Goal: Task Accomplishment & Management: Use online tool/utility

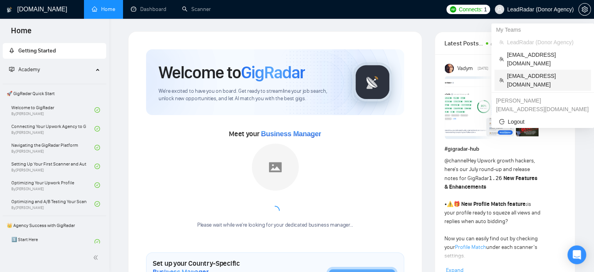
click at [517, 72] on span "[EMAIL_ADDRESS][DOMAIN_NAME]" at bounding box center [546, 80] width 79 height 17
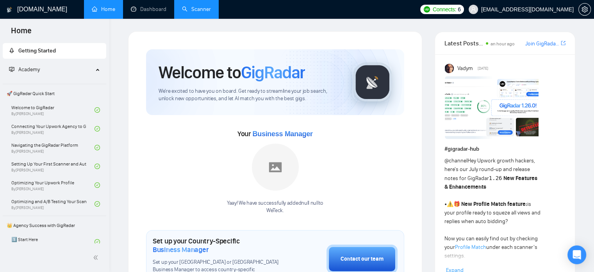
click at [198, 11] on link "Scanner" at bounding box center [196, 9] width 29 height 7
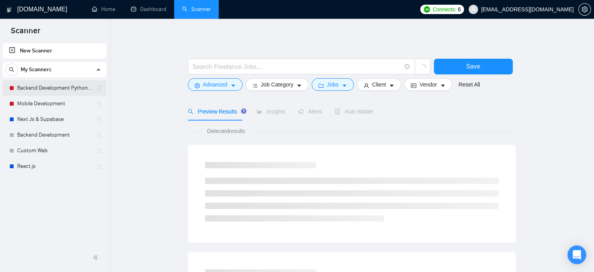
click at [38, 87] on link "Backend Development Python and Go" at bounding box center [54, 88] width 74 height 16
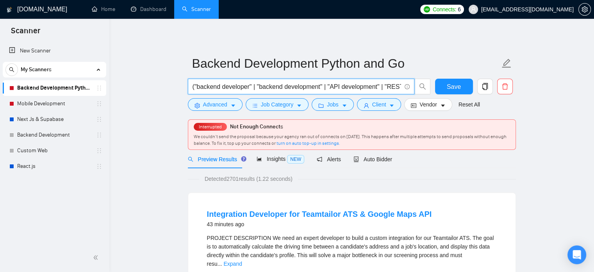
click at [275, 88] on input "("backend developer" | "backend development" | "API development" | "REST API" |…" at bounding box center [297, 87] width 209 height 10
click at [231, 104] on icon "caret-down" at bounding box center [233, 105] width 5 height 5
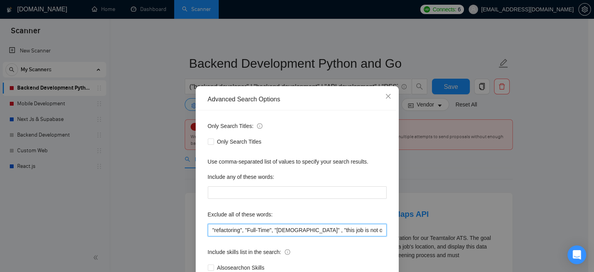
click at [261, 231] on input ""refactoring", "Full-Time", "[DEMOGRAPHIC_DATA]" , "this job is not open to tea…" at bounding box center [297, 230] width 179 height 13
click at [272, 232] on input ""refactoring", "Full-Time", "[DEMOGRAPHIC_DATA]" , "this job is not open to tea…" at bounding box center [297, 230] width 179 height 13
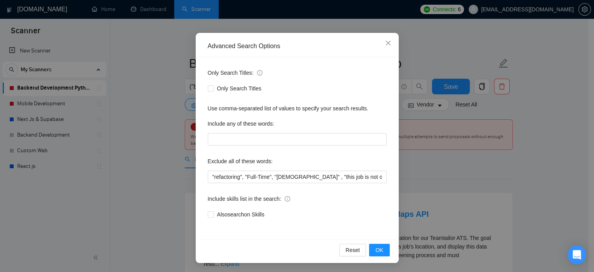
click at [509, 153] on div "Advanced Search Options Only Search Titles: Only Search Titles Use comma-separa…" at bounding box center [297, 136] width 594 height 272
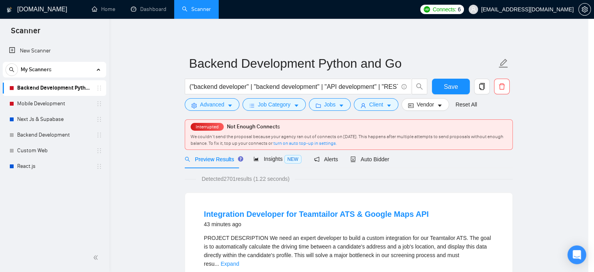
scroll to position [14, 0]
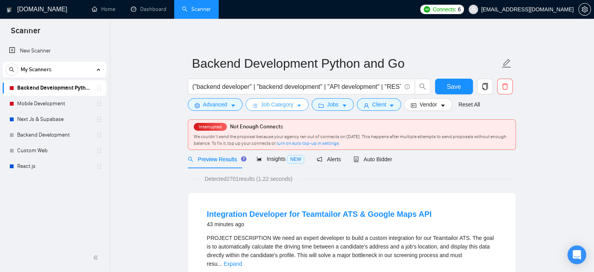
click at [286, 105] on span "Job Category" at bounding box center [277, 104] width 32 height 9
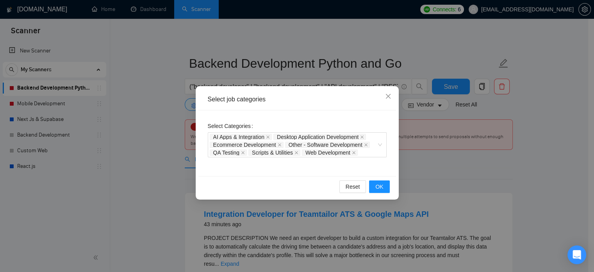
click at [557, 165] on div "Select job categories Select Categories AI Apps & Integration Desktop Applicati…" at bounding box center [297, 136] width 594 height 272
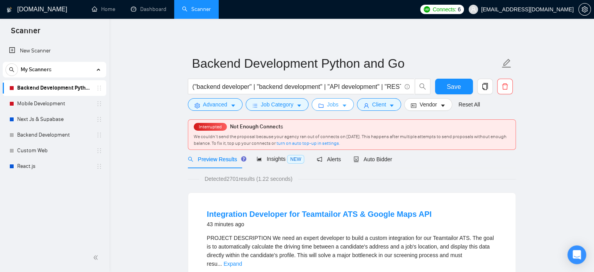
click at [342, 106] on icon "caret-down" at bounding box center [344, 105] width 5 height 5
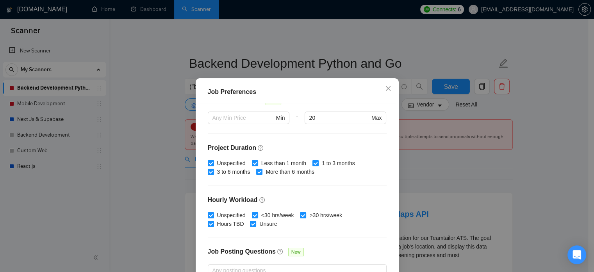
scroll to position [250, 0]
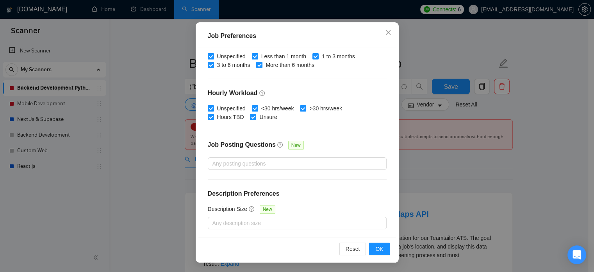
click at [475, 130] on div "Job Preferences Budget Project Type All Fixed Price Hourly Rate Fixed Price Bud…" at bounding box center [297, 136] width 594 height 272
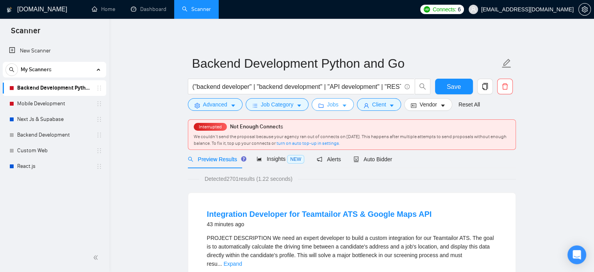
click at [335, 105] on span "Jobs" at bounding box center [333, 104] width 12 height 9
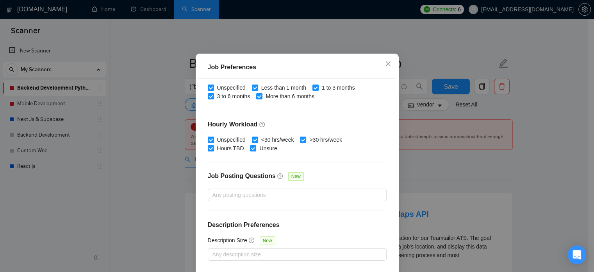
click at [496, 148] on div "Job Preferences Budget Project Type All Fixed Price Hourly Rate Fixed Price Bud…" at bounding box center [297, 136] width 594 height 272
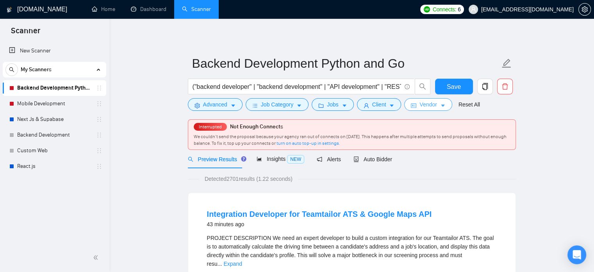
click at [415, 106] on button "Vendor" at bounding box center [428, 104] width 48 height 13
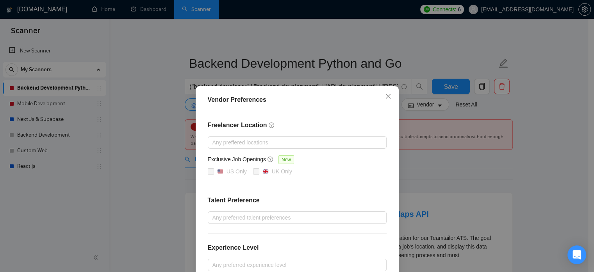
click at [494, 159] on div "Vendor Preferences Freelancer Location Any preffered locations Exclusive Job Op…" at bounding box center [297, 136] width 594 height 272
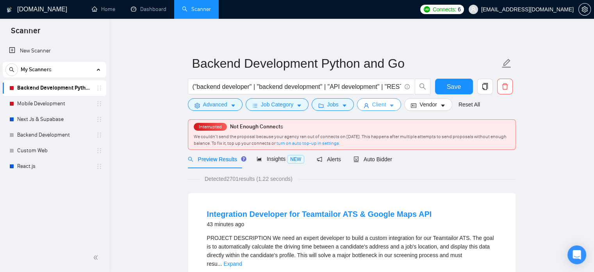
click at [389, 107] on icon "caret-down" at bounding box center [391, 105] width 5 height 5
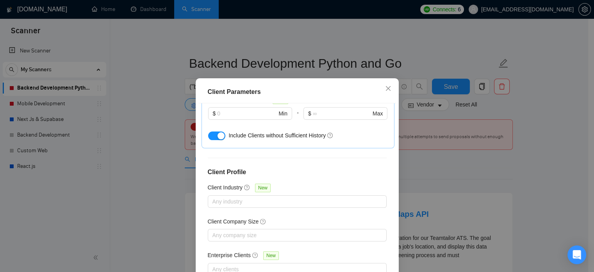
scroll to position [56, 0]
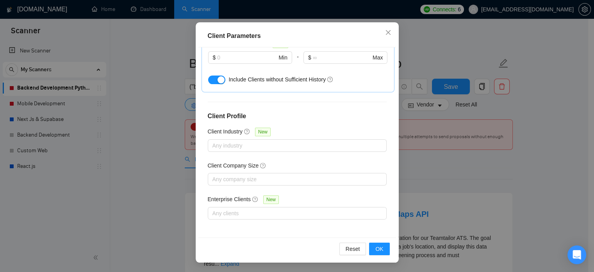
click at [471, 150] on div "Client Parameters Client Location Include Client Countries Select Exclude Clien…" at bounding box center [297, 136] width 594 height 272
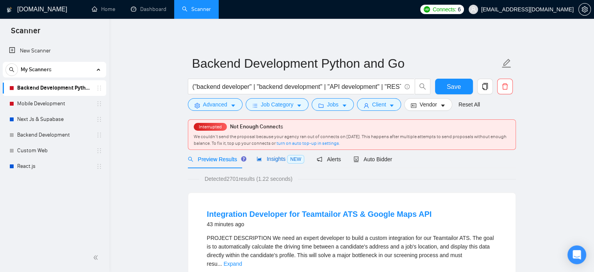
click at [283, 159] on span "Insights NEW" at bounding box center [281, 159] width 48 height 6
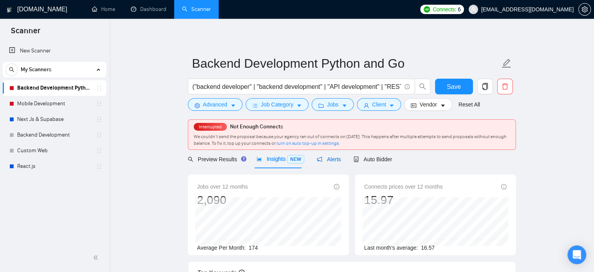
click at [324, 162] on div "Alerts" at bounding box center [329, 159] width 24 height 9
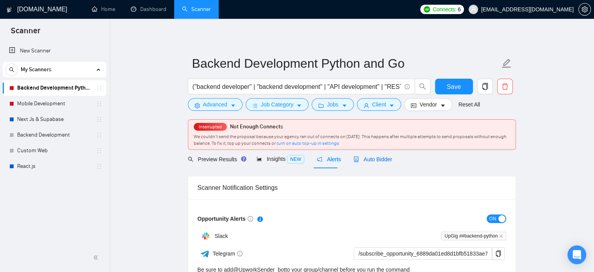
click at [361, 161] on span "Auto Bidder" at bounding box center [373, 159] width 39 height 6
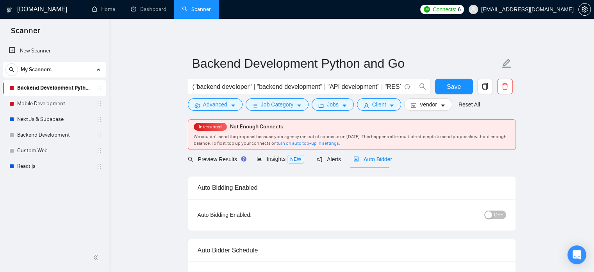
checkbox input "true"
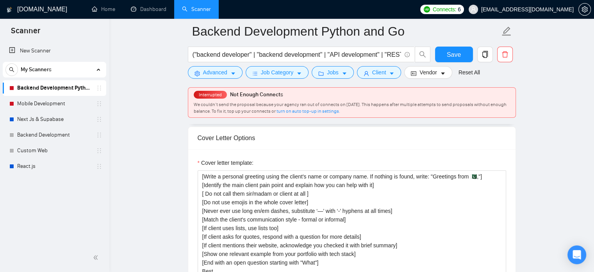
scroll to position [882, 0]
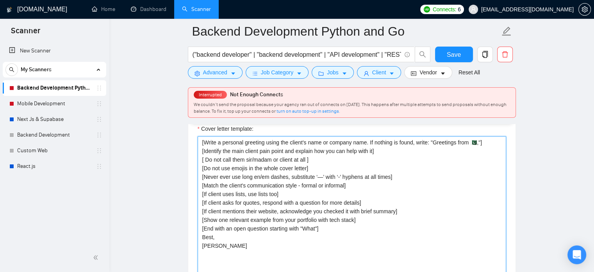
click at [358, 172] on textarea "[Write a personal greeting using the client's name or company name. If nothing …" at bounding box center [352, 224] width 309 height 176
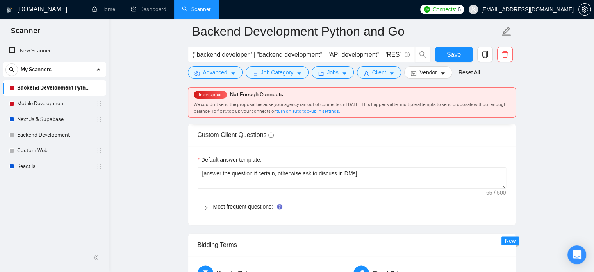
scroll to position [1099, 0]
click at [208, 201] on div at bounding box center [208, 205] width 9 height 9
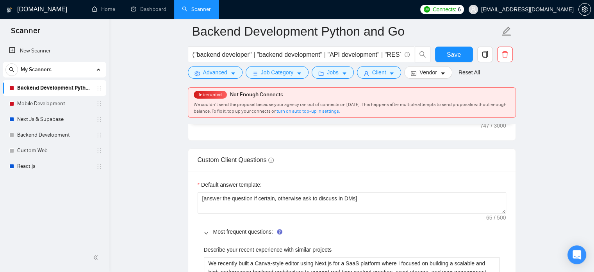
scroll to position [1074, 0]
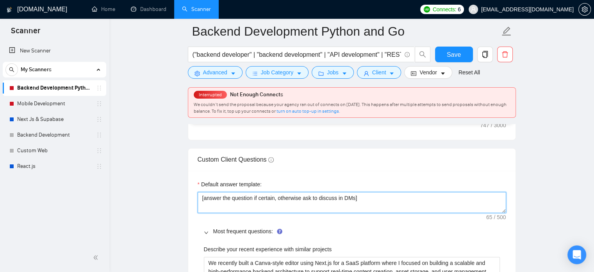
click at [353, 192] on textarea "[answer the question if certain, otherwise ask to discuss in DMs]" at bounding box center [352, 202] width 309 height 21
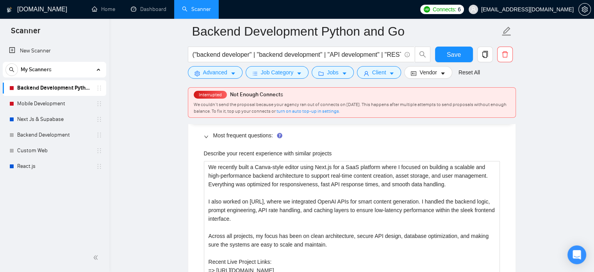
scroll to position [1169, 0]
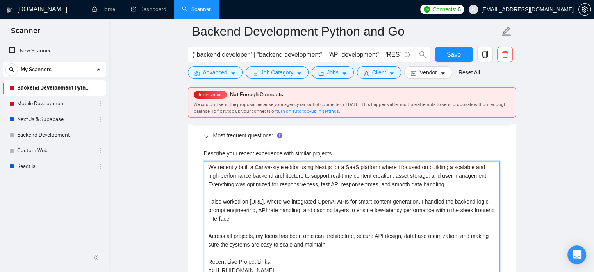
click at [278, 169] on projects "We recently built a Canva-style editor using Next.js for a SaaS platform where …" at bounding box center [352, 231] width 296 height 141
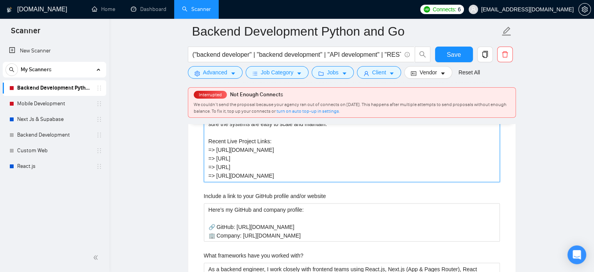
scroll to position [1290, 0]
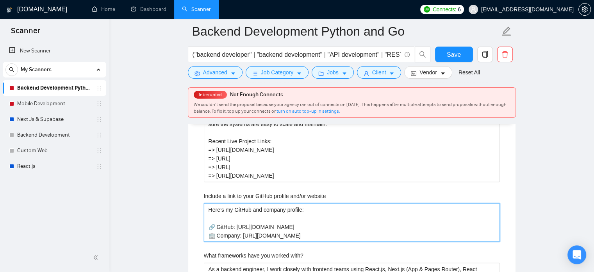
click at [252, 203] on website "Here’s my GitHub and company profile: 🔗 GitHub: [URL][DOMAIN_NAME] 🏢 Company: […" at bounding box center [352, 222] width 296 height 38
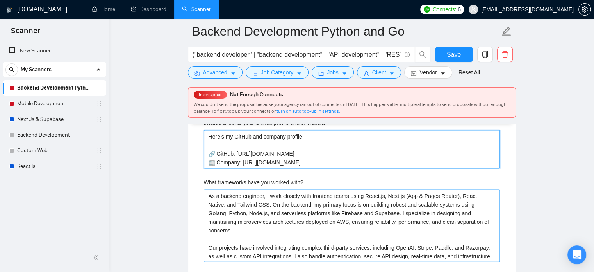
scroll to position [1362, 0]
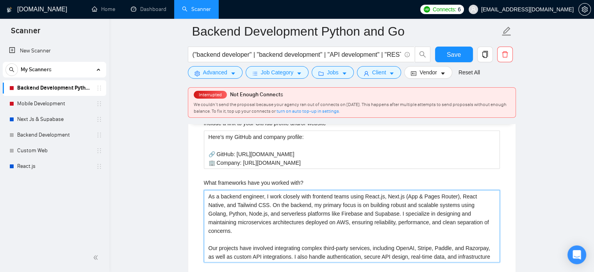
click at [275, 205] on with\? "As a backend engineer, I work closely with frontend teams using React.js, Next.…" at bounding box center [352, 226] width 296 height 73
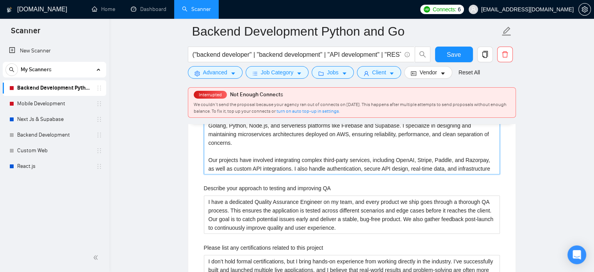
scroll to position [1448, 0]
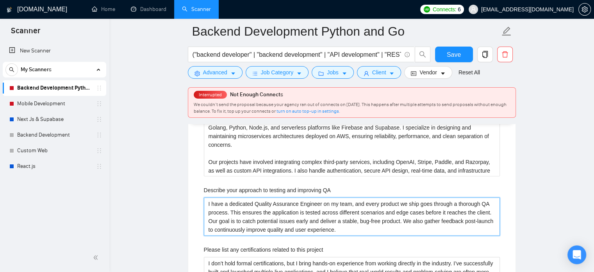
click at [261, 197] on QA "I have a dedicated Quality Assurance Engineer on my team, and every product we …" at bounding box center [352, 216] width 296 height 38
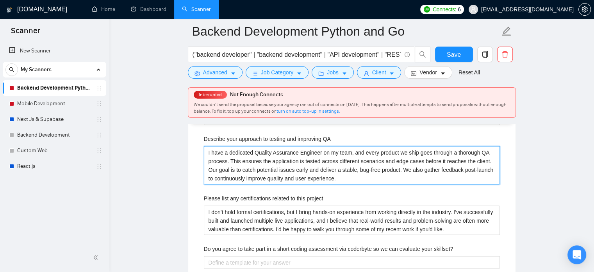
scroll to position [1499, 0]
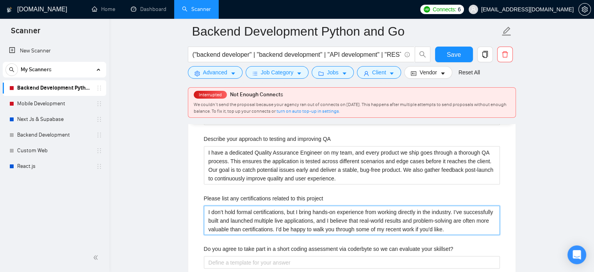
click at [288, 211] on project "I don’t hold formal certifications, but I bring hands-on experience from workin…" at bounding box center [352, 221] width 296 height 30
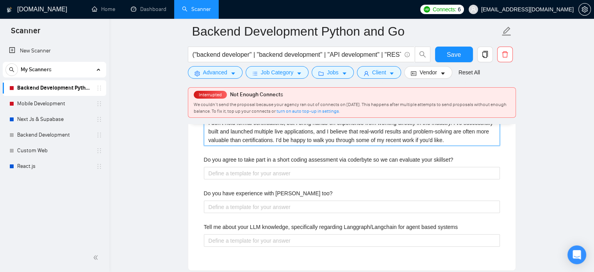
scroll to position [1587, 0]
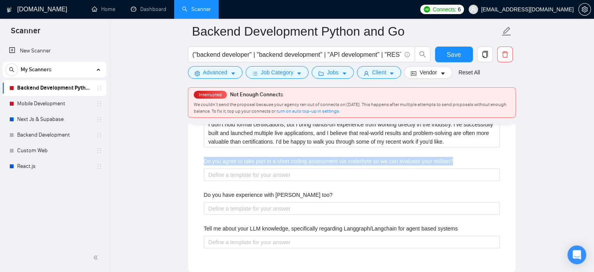
drag, startPoint x: 453, startPoint y: 146, endPoint x: 158, endPoint y: 147, distance: 295.1
copy label "Do you agree to take part in a short coding assessment via coderbyte so we can …"
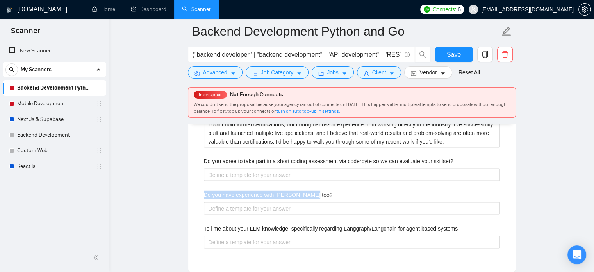
copy label "Do you have experience with [PERSON_NAME] too?"
drag, startPoint x: 204, startPoint y: 181, endPoint x: 323, endPoint y: 181, distance: 119.6
click at [325, 190] on div "Do you have experience with [PERSON_NAME] too?" at bounding box center [352, 196] width 296 height 12
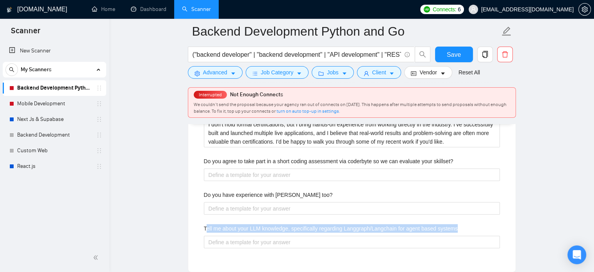
drag, startPoint x: 206, startPoint y: 213, endPoint x: 462, endPoint y: 213, distance: 256.0
click at [462, 224] on div "Tell me about your LLM knowledge, specifically regarding Langgraph/Langchain fo…" at bounding box center [352, 230] width 296 height 12
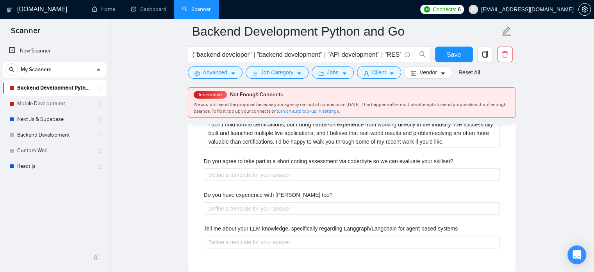
click at [463, 224] on div "Tell me about your LLM knowledge, specifically regarding Langgraph/Langchain fo…" at bounding box center [352, 230] width 296 height 12
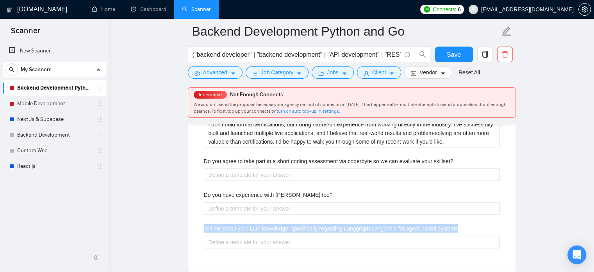
copy label "Tell me about your LLM knowledge, specifically regarding Langgraph/Langchain fo…"
drag, startPoint x: 427, startPoint y: 216, endPoint x: 204, endPoint y: 216, distance: 223.2
click at [204, 224] on div "Tell me about your LLM knowledge, specifically regarding Langgraph/Langchain fo…" at bounding box center [352, 230] width 296 height 12
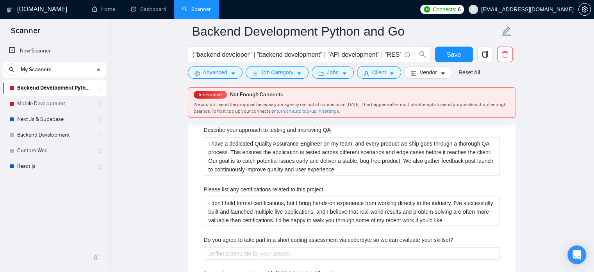
scroll to position [1505, 0]
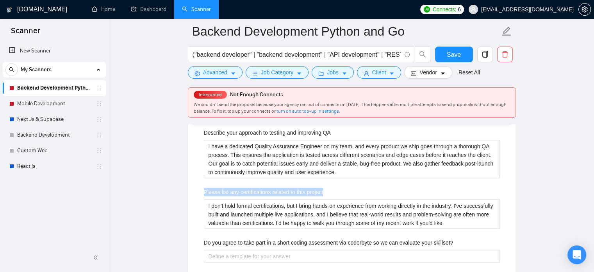
copy label "Please list any certifications related to this project"
drag, startPoint x: 333, startPoint y: 178, endPoint x: 194, endPoint y: 183, distance: 139.2
click at [195, 183] on div "Default answer template: [answer the question if certain, otherwise ask to disc…" at bounding box center [352, 46] width 328 height 614
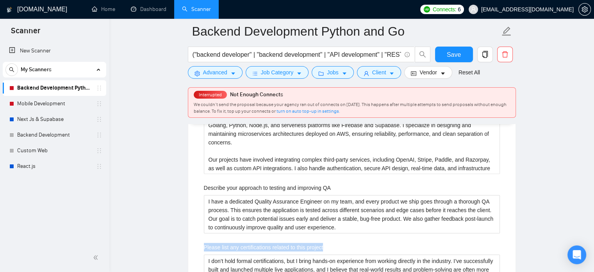
scroll to position [1450, 0]
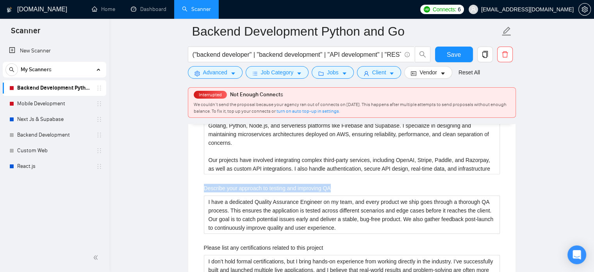
drag, startPoint x: 338, startPoint y: 176, endPoint x: 195, endPoint y: 174, distance: 143.1
click at [196, 174] on div "Default answer template: [answer the question if certain, otherwise ask to disc…" at bounding box center [352, 101] width 328 height 614
copy label "Describe your approach to testing and improving QA"
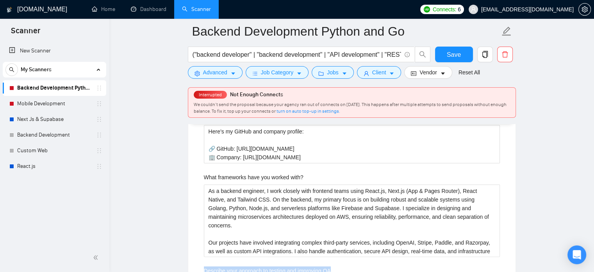
scroll to position [1367, 0]
drag, startPoint x: 305, startPoint y: 164, endPoint x: 188, endPoint y: 164, distance: 116.5
click at [188, 164] on div "Default answer template: [answer the question if certain, otherwise ask to disc…" at bounding box center [352, 184] width 328 height 614
copy label "What frameworks have you worked with?"
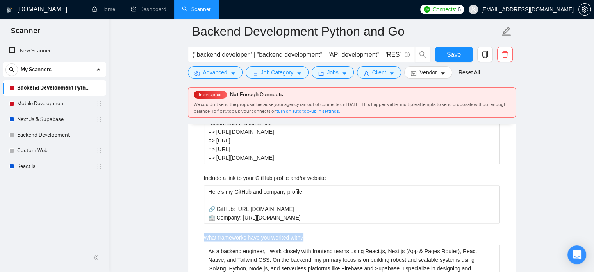
scroll to position [1303, 0]
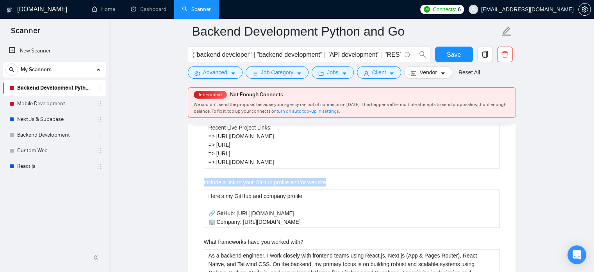
drag, startPoint x: 339, startPoint y: 168, endPoint x: 195, endPoint y: 168, distance: 143.8
click at [195, 168] on div "Default answer template: [answer the question if certain, otherwise ask to disc…" at bounding box center [352, 248] width 328 height 614
copy label "Include a link to your GitHub profile and/or website"
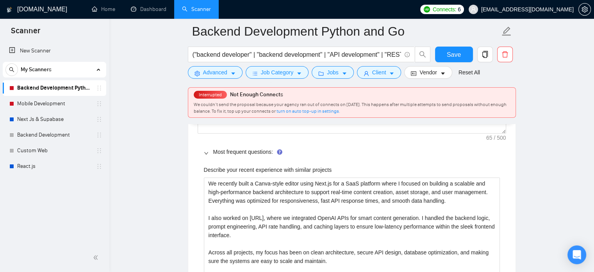
scroll to position [1152, 0]
drag, startPoint x: 331, startPoint y: 156, endPoint x: 195, endPoint y: 156, distance: 135.2
copy label "Describe your recent experience with similar projects"
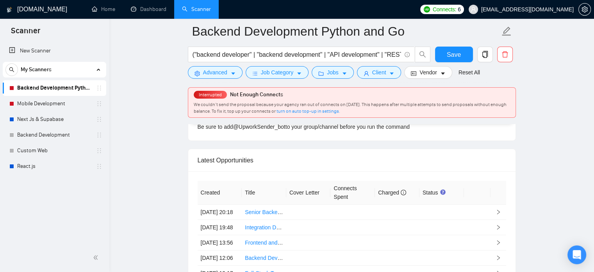
scroll to position [2523, 0]
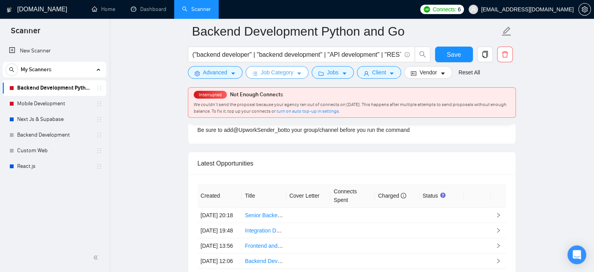
click at [278, 72] on span "Job Category" at bounding box center [277, 72] width 32 height 9
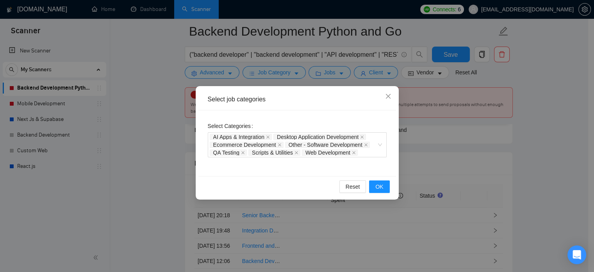
click at [118, 128] on div "Select job categories Select Categories AI Apps & Integration Desktop Applicati…" at bounding box center [297, 136] width 594 height 272
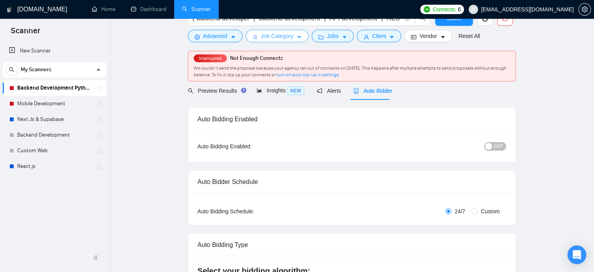
scroll to position [0, 0]
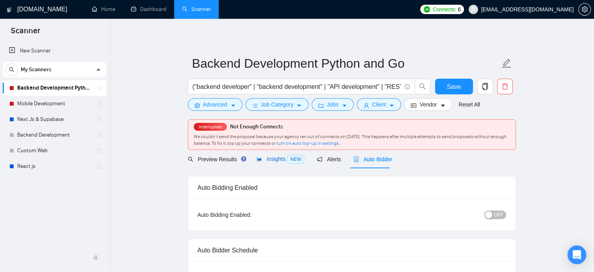
click at [263, 159] on span "Insights NEW" at bounding box center [281, 159] width 48 height 6
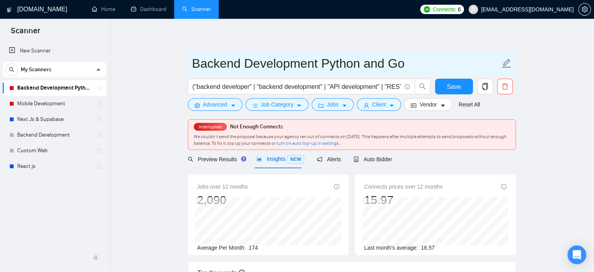
click at [244, 63] on input "Backend Development Python and Go" at bounding box center [346, 64] width 308 height 20
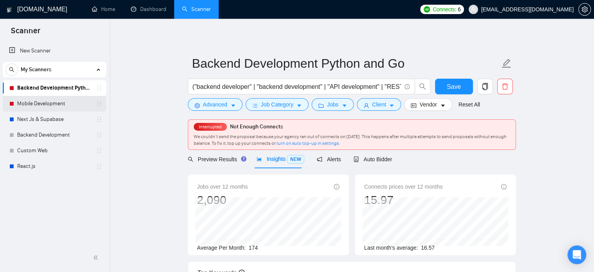
click at [50, 104] on link "Mobile Development" at bounding box center [54, 104] width 74 height 16
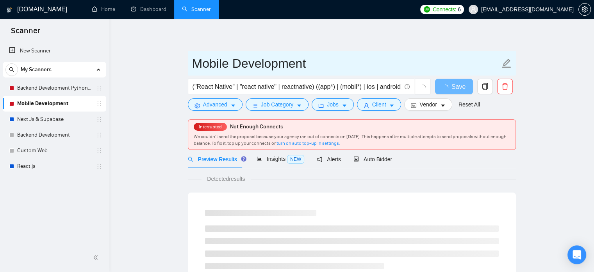
click at [225, 66] on input "Mobile Development" at bounding box center [346, 64] width 308 height 20
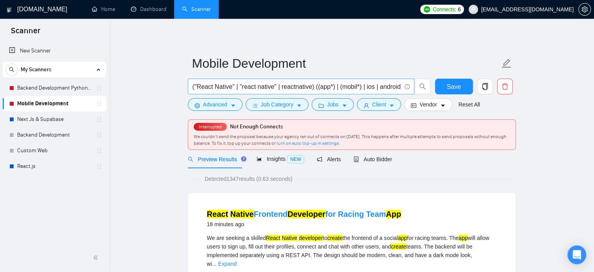
click at [256, 88] on input "("React Native" | "react native" | reactnative) ((app*) | (mobil*) | ios | andr…" at bounding box center [297, 87] width 209 height 10
click at [222, 103] on span "Advanced" at bounding box center [215, 104] width 24 height 9
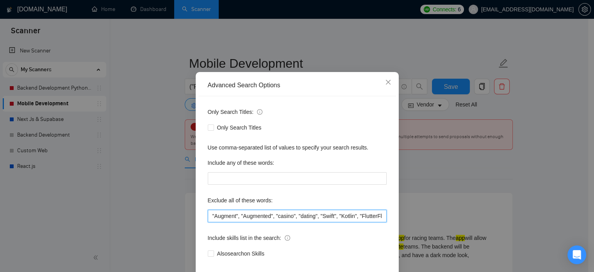
click at [250, 222] on input ""Augment", "Augmented", "casino", "dating", "Swift", "Kotlin", "FlutterFlow", "…" at bounding box center [297, 215] width 179 height 13
click at [244, 222] on input ""Augment", "Augmented", "casino", "dating", "Swift", "Kotlin", "FlutterFlow", "…" at bounding box center [297, 215] width 179 height 13
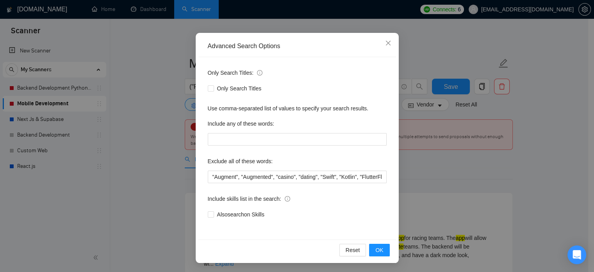
click at [430, 143] on div "Advanced Search Options Only Search Titles: Only Search Titles Use comma-separa…" at bounding box center [297, 136] width 594 height 272
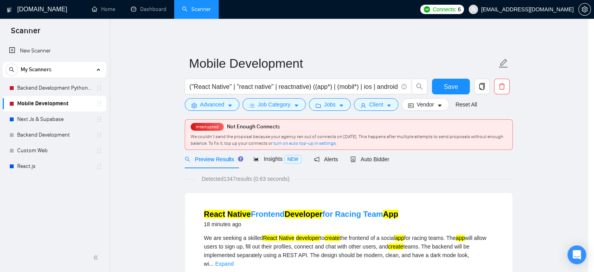
scroll to position [14, 0]
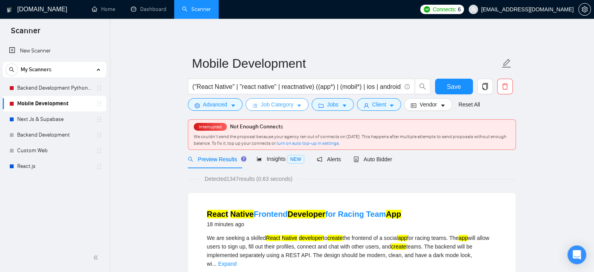
click at [277, 107] on span "Job Category" at bounding box center [277, 104] width 32 height 9
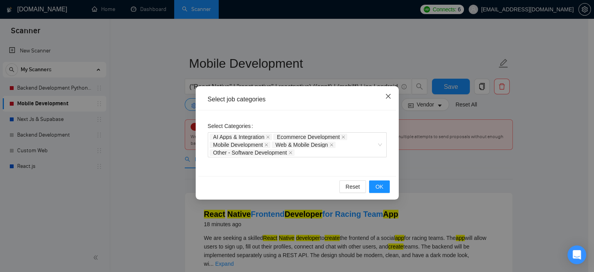
click at [386, 95] on icon "close" at bounding box center [388, 96] width 6 height 6
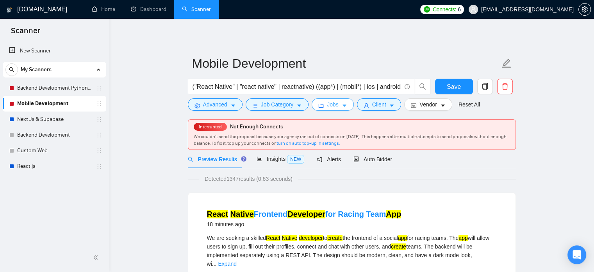
click at [333, 104] on span "Jobs" at bounding box center [333, 104] width 12 height 9
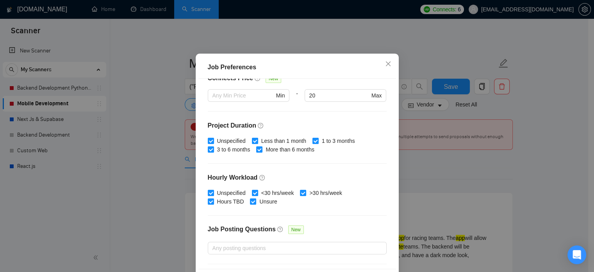
scroll to position [250, 0]
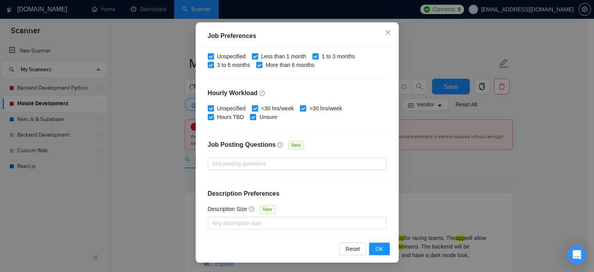
click at [430, 156] on div "Job Preferences Budget Project Type All Fixed Price Hourly Rate Fixed Price Bud…" at bounding box center [297, 136] width 594 height 272
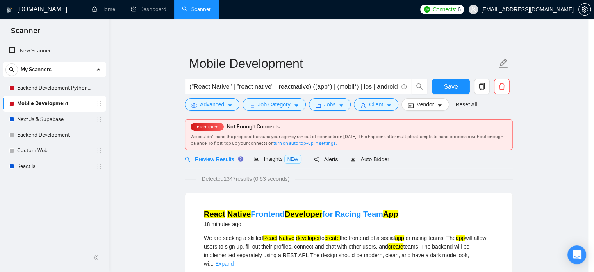
scroll to position [25, 0]
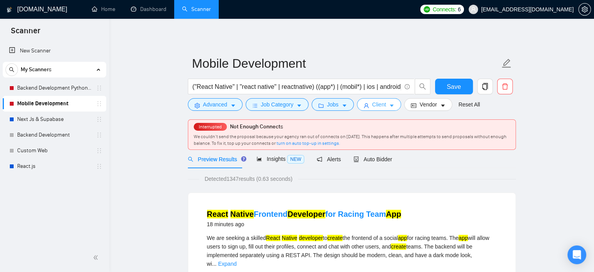
click at [389, 104] on icon "caret-down" at bounding box center [391, 105] width 5 height 5
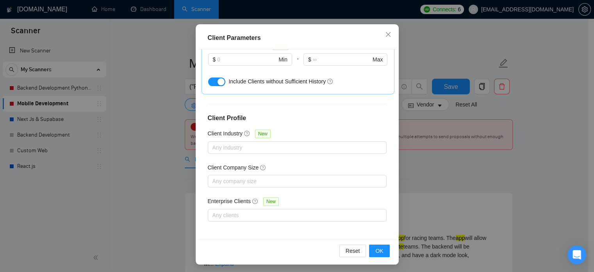
scroll to position [56, 0]
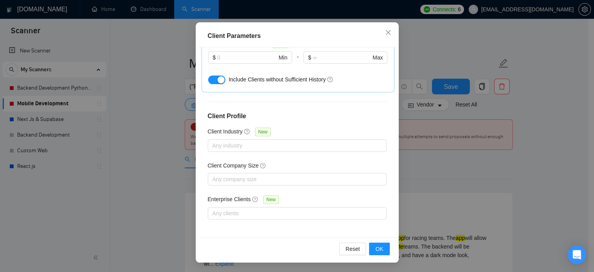
click at [450, 152] on div "Client Parameters Client Location Include Client Countries Select Exclude Clien…" at bounding box center [297, 136] width 594 height 272
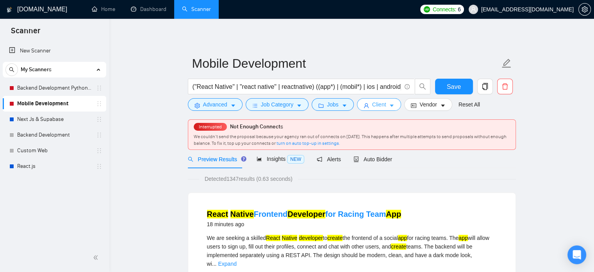
click at [377, 107] on span "Client" at bounding box center [379, 104] width 14 height 9
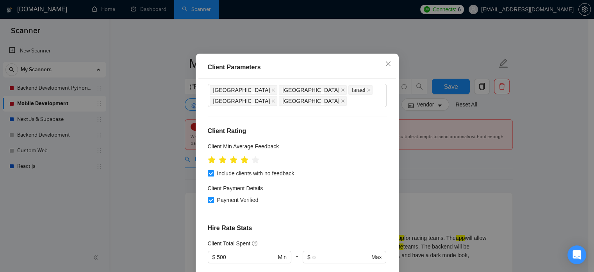
scroll to position [0, 0]
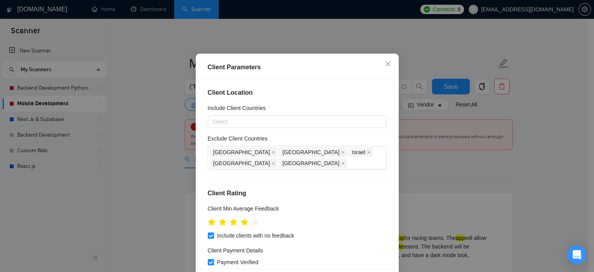
click at [551, 142] on div "Client Parameters Client Location Include Client Countries Select Exclude Clien…" at bounding box center [297, 136] width 594 height 272
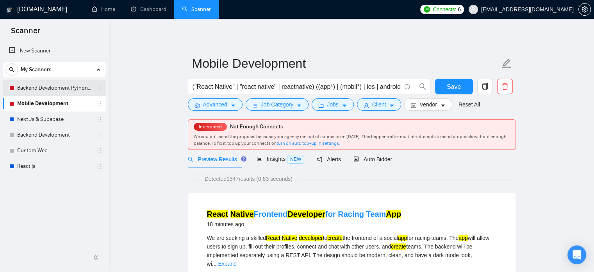
click at [43, 90] on link "Backend Development Python and Go" at bounding box center [54, 88] width 74 height 16
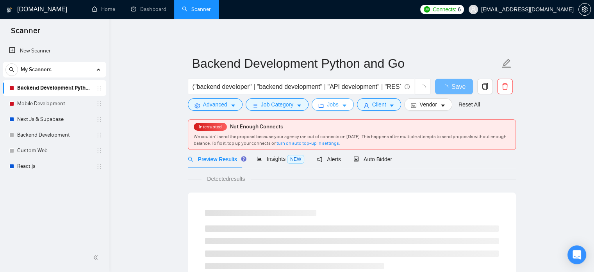
click at [344, 106] on icon "caret-down" at bounding box center [344, 105] width 5 height 5
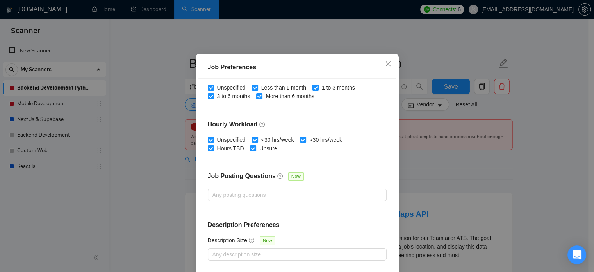
scroll to position [56, 0]
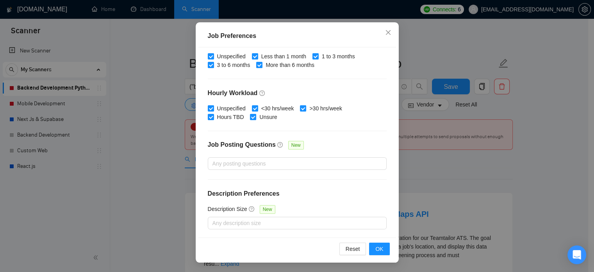
drag, startPoint x: 476, startPoint y: 168, endPoint x: 435, endPoint y: 164, distance: 40.5
click at [475, 168] on div "Job Preferences Budget Project Type All Fixed Price Hourly Rate Fixed Price Bud…" at bounding box center [297, 136] width 594 height 272
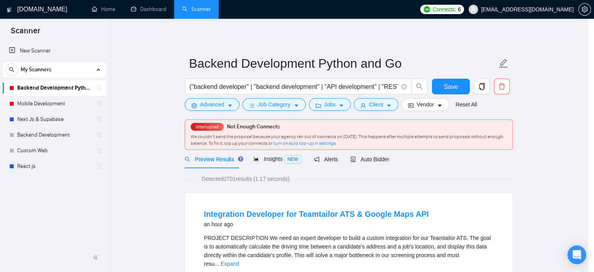
scroll to position [25, 0]
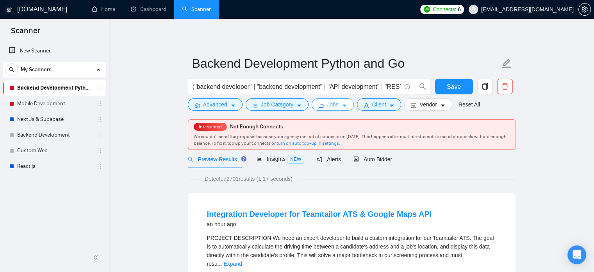
click at [343, 107] on icon "caret-down" at bounding box center [344, 105] width 5 height 5
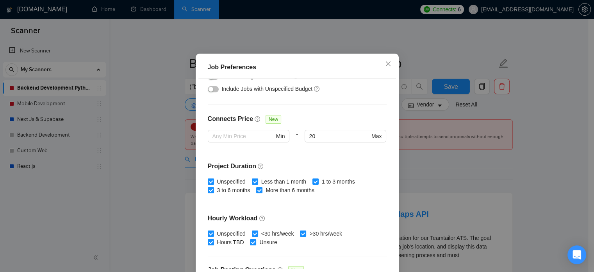
scroll to position [192, 0]
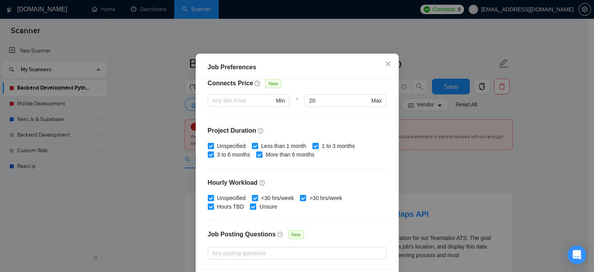
click at [464, 170] on div "Job Preferences Budget Project Type All Fixed Price Hourly Rate Fixed Price Bud…" at bounding box center [297, 136] width 594 height 272
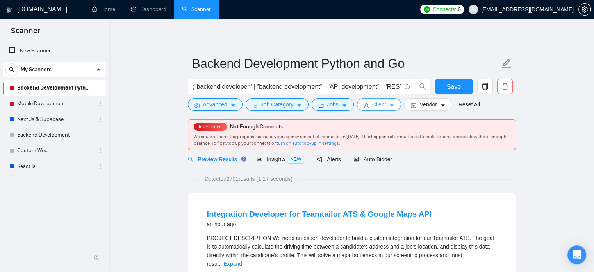
click at [391, 108] on icon "caret-down" at bounding box center [391, 105] width 5 height 5
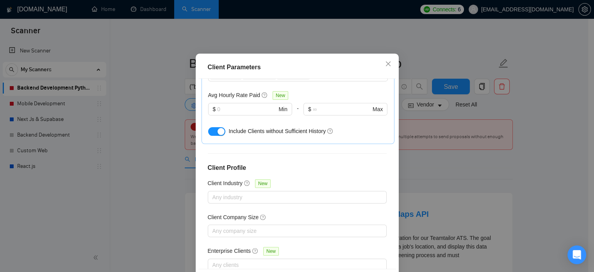
scroll to position [308, 0]
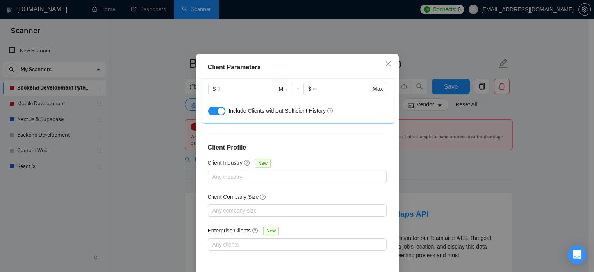
click at [530, 173] on div "Client Parameters Client Location Include Client Countries Select Exclude Clien…" at bounding box center [297, 136] width 594 height 272
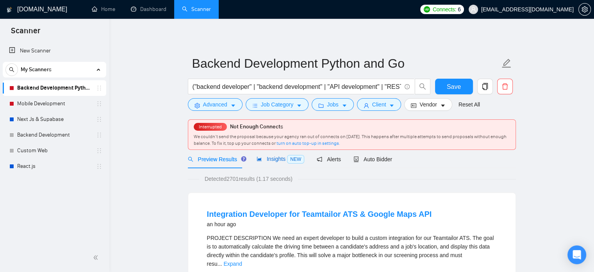
click at [266, 162] on div "Insights NEW" at bounding box center [281, 158] width 48 height 9
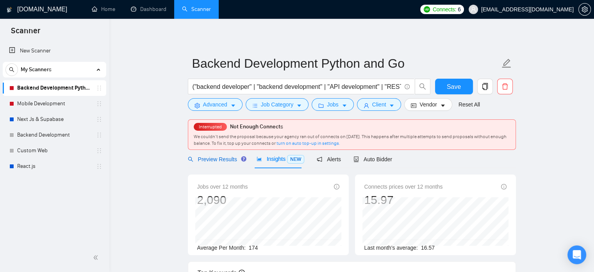
click at [206, 158] on span "Preview Results" at bounding box center [216, 159] width 56 height 6
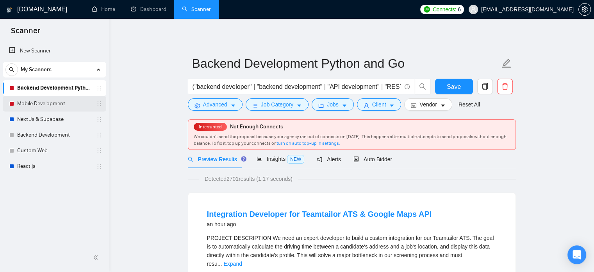
drag, startPoint x: 56, startPoint y: 101, endPoint x: 65, endPoint y: 101, distance: 9.0
click at [56, 101] on link "Mobile Development" at bounding box center [54, 104] width 74 height 16
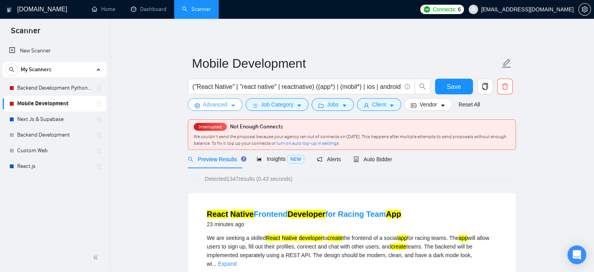
click at [223, 105] on span "Advanced" at bounding box center [215, 104] width 24 height 9
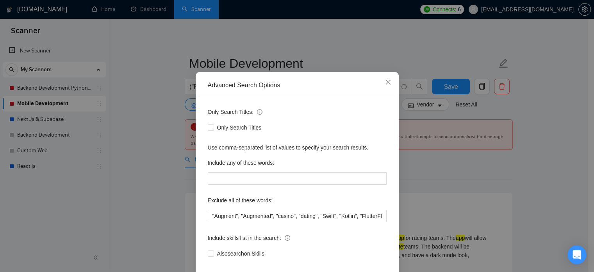
click at [155, 121] on div "Advanced Search Options Only Search Titles: Only Search Titles Use comma-separa…" at bounding box center [297, 136] width 594 height 272
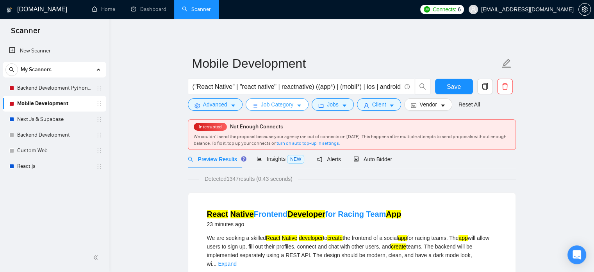
click at [282, 105] on span "Job Category" at bounding box center [277, 104] width 32 height 9
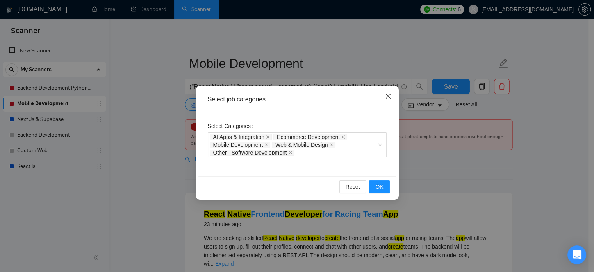
click at [390, 98] on icon "close" at bounding box center [388, 96] width 6 height 6
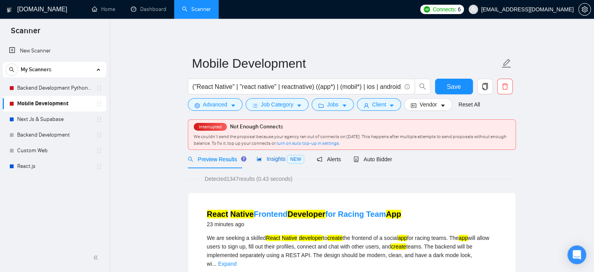
click at [281, 159] on span "Insights NEW" at bounding box center [281, 159] width 48 height 6
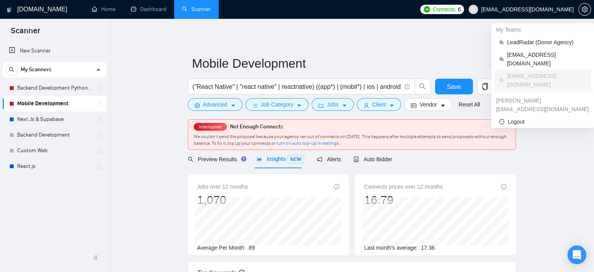
click at [532, 9] on span "[EMAIL_ADDRESS][DOMAIN_NAME]" at bounding box center [527, 9] width 93 height 0
click at [520, 41] on span "LeadRadar (Donor Agency)" at bounding box center [546, 42] width 79 height 9
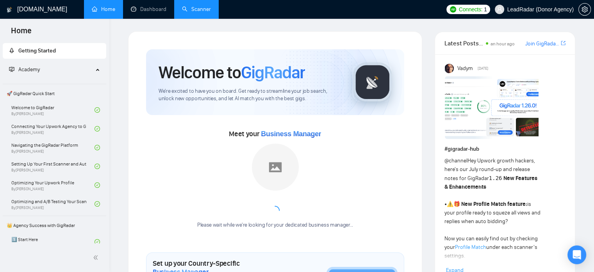
click at [211, 6] on link "Scanner" at bounding box center [196, 9] width 29 height 7
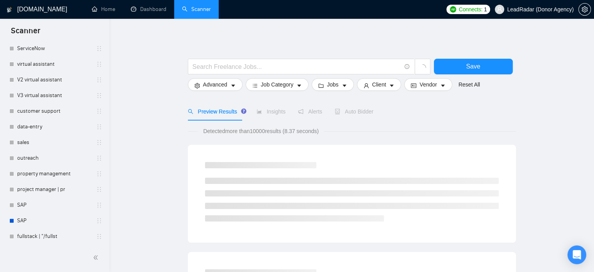
scroll to position [259, 0]
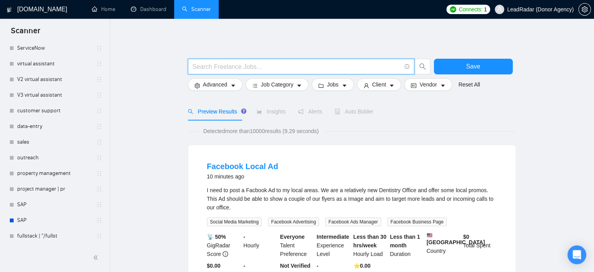
click at [266, 68] on input "text" at bounding box center [297, 67] width 209 height 10
paste input "("React Native" | "react native" | reactnative) ((app*) | (mobil*) | ios | andr…"
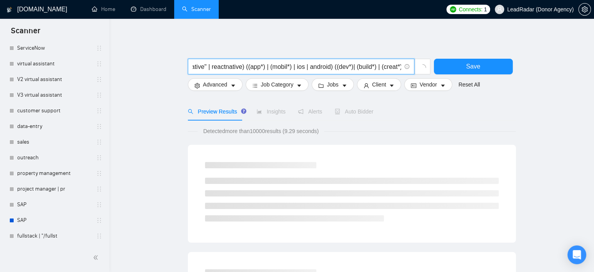
scroll to position [0, 0]
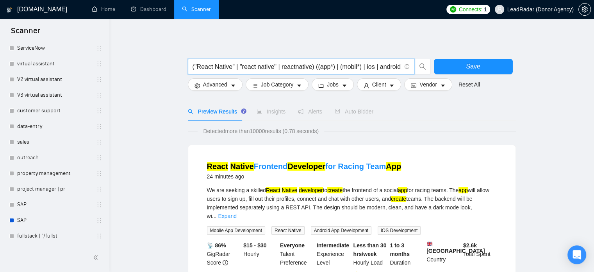
click at [244, 65] on input "("React Native" | "react native" | reactnative) ((app*) | (mobil*) | ios | andr…" at bounding box center [297, 67] width 209 height 10
paste input "backend developer" | "backend development" | "API development" | "REST API" | "…"
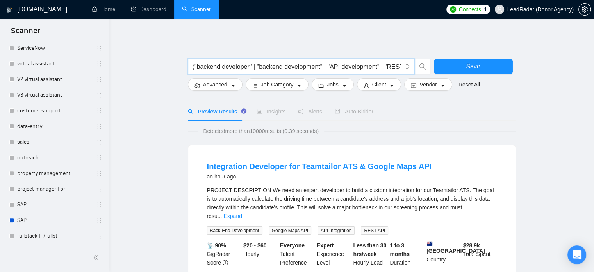
click at [314, 66] on input "("backend developer" | "backend development" | "API development" | "REST API" |…" at bounding box center [297, 67] width 209 height 10
click at [317, 67] on input "("backend developer" | "backend development" | "API development" | "REST API" |…" at bounding box center [297, 67] width 209 height 10
click at [308, 68] on input "("backend developer" | "backend development" | "API development" | "REST API" |…" at bounding box center [297, 67] width 209 height 10
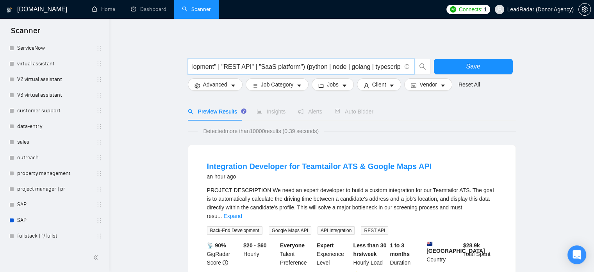
click at [305, 68] on input "("backend developer" | "backend development" | "API development" | "REST API" |…" at bounding box center [297, 67] width 209 height 10
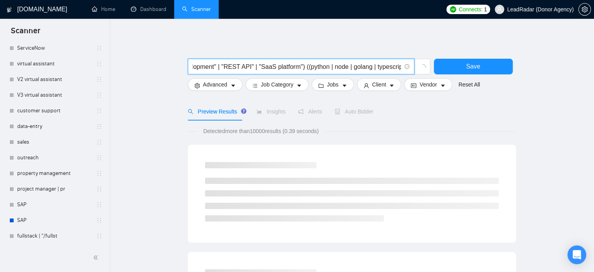
type input "("backend developer" | "backend development" | "API development" | "REST API" |…"
click at [220, 85] on span "Advanced" at bounding box center [215, 84] width 24 height 9
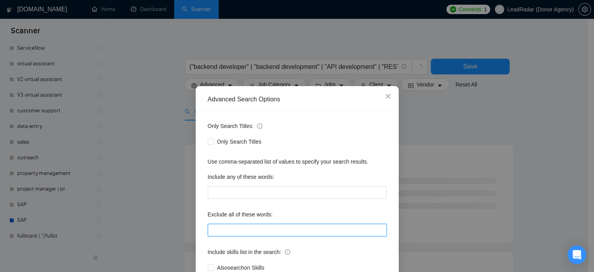
click at [250, 227] on input "text" at bounding box center [297, 230] width 179 height 13
paste input ""refactoring", "Full-Time", "[DEMOGRAPHIC_DATA]" , "this job is not open to tea…"
type input ""refactoring", "Full-Time", "[DEMOGRAPHIC_DATA]" , "this job is not open to tea…"
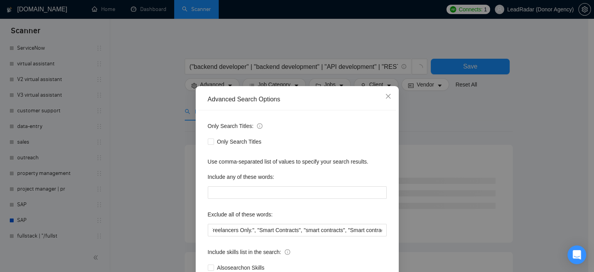
click at [453, 172] on div "Advanced Search Options Only Search Titles: Only Search Titles Use comma-separa…" at bounding box center [297, 136] width 594 height 272
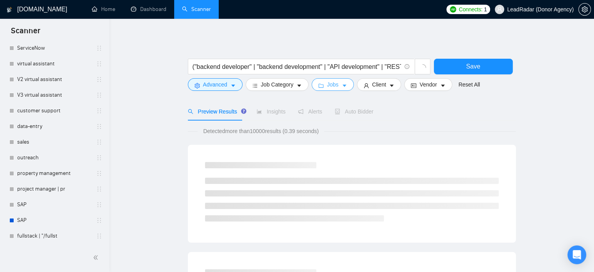
click at [328, 86] on span "Jobs" at bounding box center [333, 84] width 12 height 9
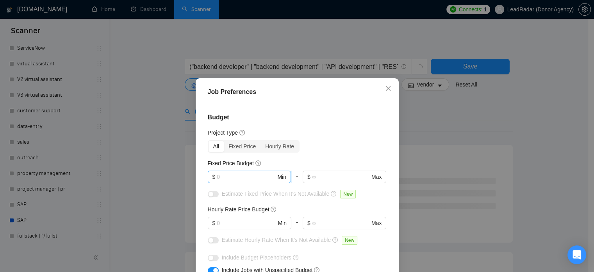
click at [230, 173] on input "text" at bounding box center [246, 176] width 59 height 9
type input "900"
click at [242, 222] on input "text" at bounding box center [246, 222] width 59 height 9
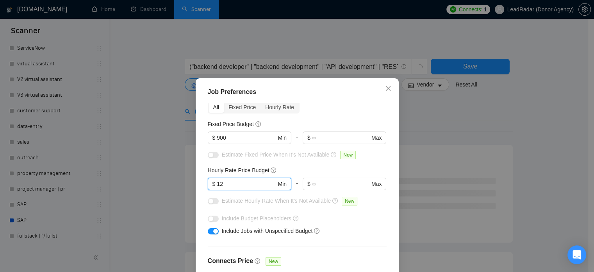
scroll to position [47, 0]
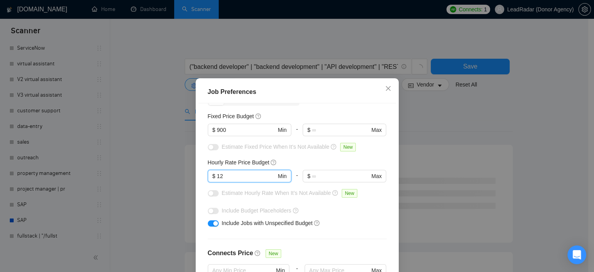
type input "12"
click at [213, 224] on div "button" at bounding box center [215, 223] width 5 height 5
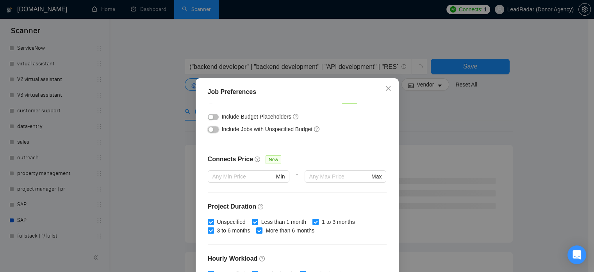
scroll to position [149, 0]
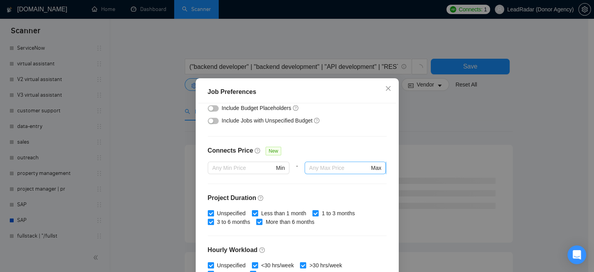
click at [325, 168] on input "text" at bounding box center [340, 167] width 60 height 9
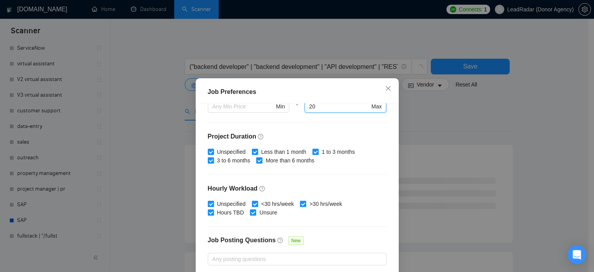
scroll to position [250, 0]
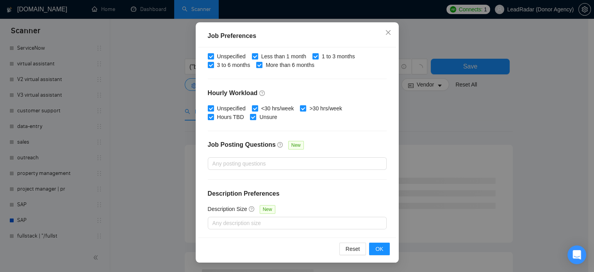
type input "20"
click at [447, 166] on div "Job Preferences Budget Project Type All Fixed Price Hourly Rate Fixed Price Bud…" at bounding box center [297, 136] width 594 height 272
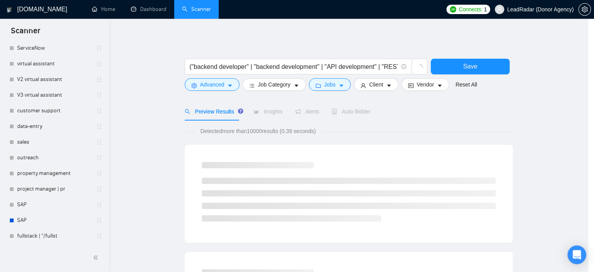
scroll to position [25, 0]
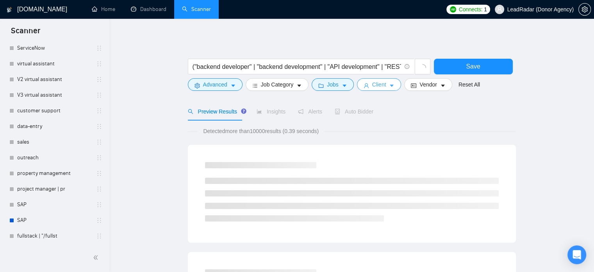
click at [372, 85] on span "Client" at bounding box center [379, 84] width 14 height 9
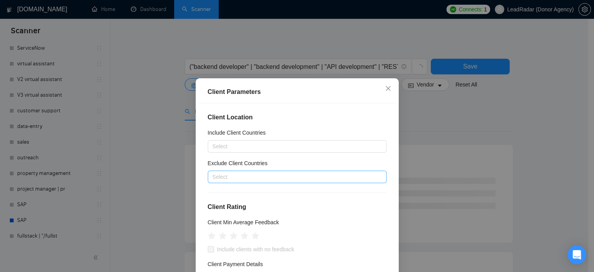
click at [234, 176] on div at bounding box center [293, 176] width 167 height 9
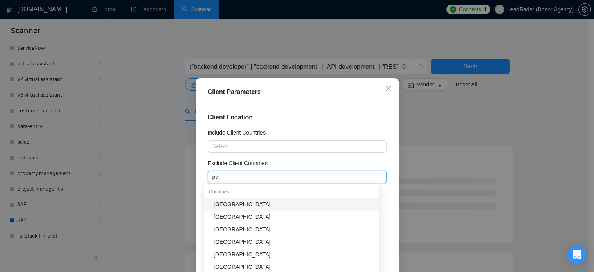
type input "pak"
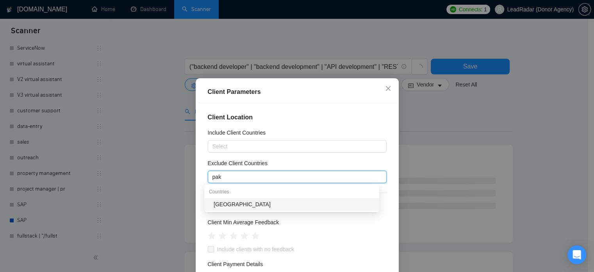
click at [236, 203] on div "[GEOGRAPHIC_DATA]" at bounding box center [294, 204] width 161 height 9
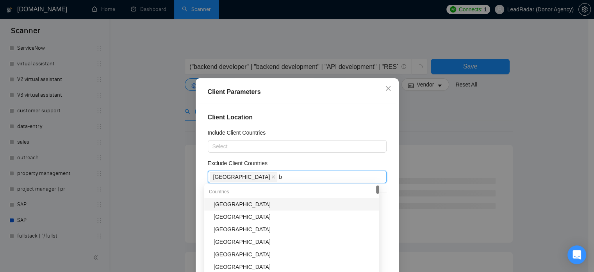
type input "ba"
click at [236, 203] on div "[GEOGRAPHIC_DATA]" at bounding box center [294, 204] width 161 height 9
type input "nig"
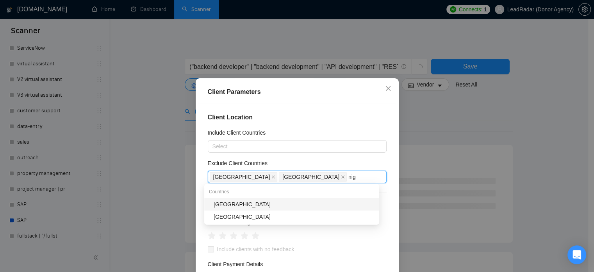
click at [234, 203] on div "[GEOGRAPHIC_DATA]" at bounding box center [294, 204] width 161 height 9
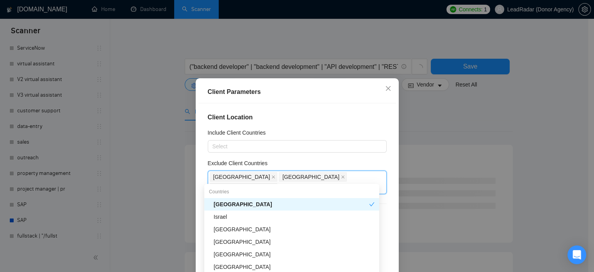
type input "isr"
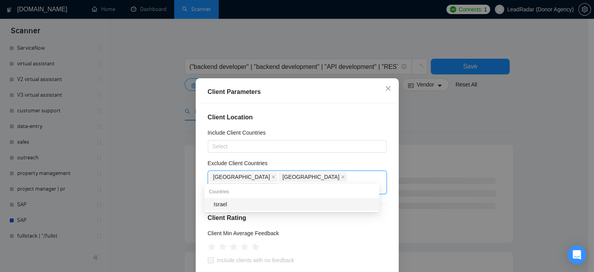
click at [234, 203] on div "Israel" at bounding box center [294, 204] width 161 height 9
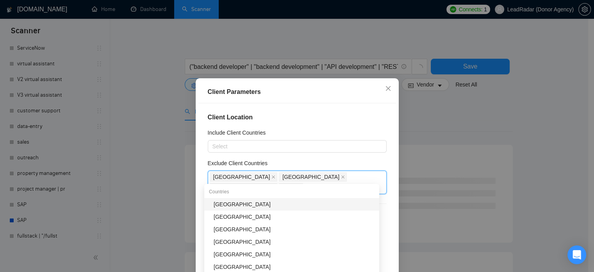
type input "zim"
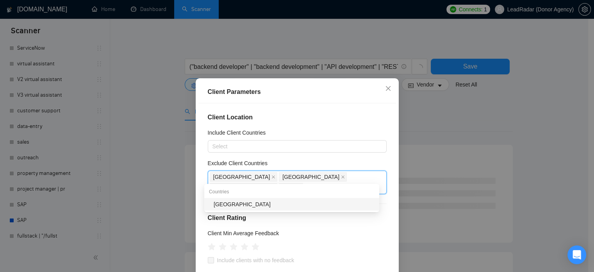
click at [234, 203] on div "[GEOGRAPHIC_DATA]" at bounding box center [294, 204] width 161 height 9
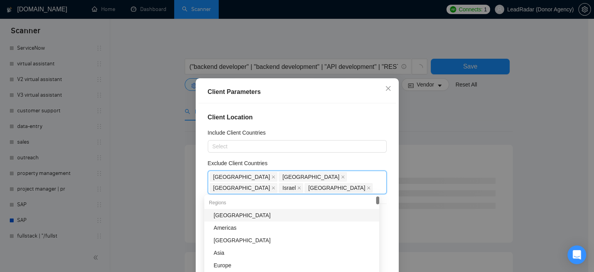
click at [385, 186] on div "Client Location Include Client Countries Select Exclude Client Countries Pakist…" at bounding box center [298, 198] width 198 height 190
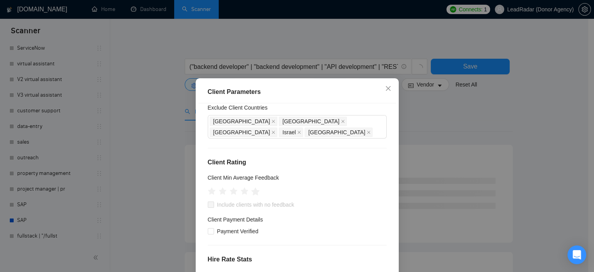
scroll to position [63, 0]
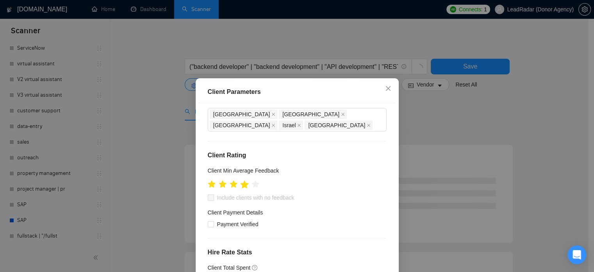
click at [242, 185] on icon "star" at bounding box center [244, 184] width 8 height 8
click at [208, 226] on span at bounding box center [211, 224] width 6 height 6
click at [208, 226] on input "Payment Verified" at bounding box center [210, 223] width 5 height 5
checkbox input "true"
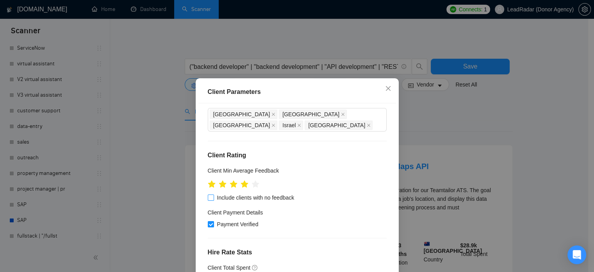
click at [216, 197] on span "Include clients with no feedback" at bounding box center [256, 197] width 84 height 9
click at [213, 197] on input "Include clients with no feedback" at bounding box center [210, 196] width 5 height 5
checkbox input "true"
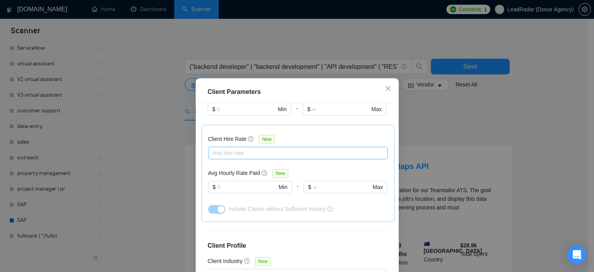
scroll to position [235, 0]
click at [238, 151] on div at bounding box center [294, 151] width 168 height 9
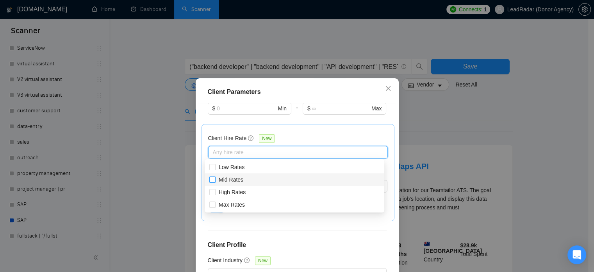
click at [214, 180] on input "Mid Rates" at bounding box center [211, 178] width 5 height 5
checkbox input "true"
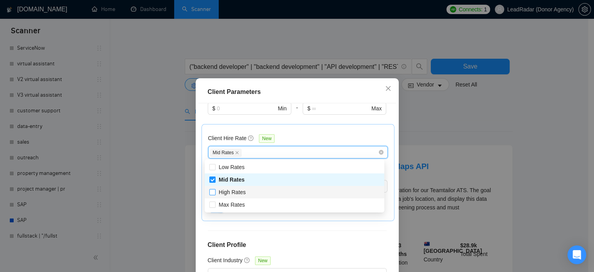
click at [213, 190] on input "High Rates" at bounding box center [211, 191] width 5 height 5
checkbox input "true"
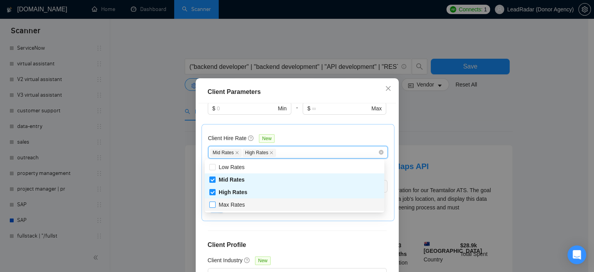
click at [213, 203] on input "Max Rates" at bounding box center [211, 203] width 5 height 5
checkbox input "true"
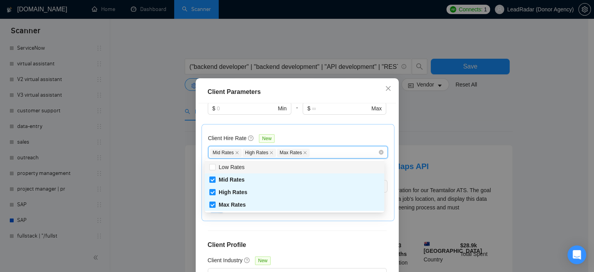
click at [339, 127] on div "Client Hire Rate New Mid Rates High Rates Max Rates Avg Hourly Rate Paid New $ …" at bounding box center [298, 172] width 193 height 97
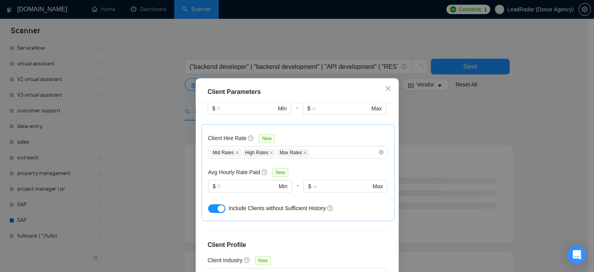
scroll to position [308, 0]
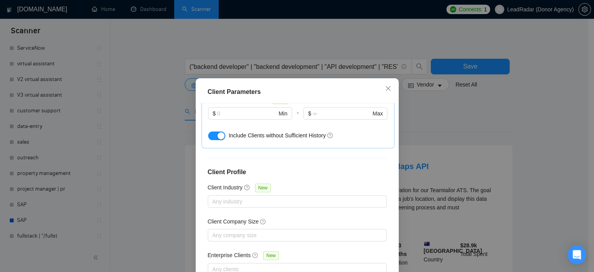
click at [449, 121] on div "Client Parameters Client Location Include Client Countries Select Exclude Clien…" at bounding box center [297, 136] width 594 height 272
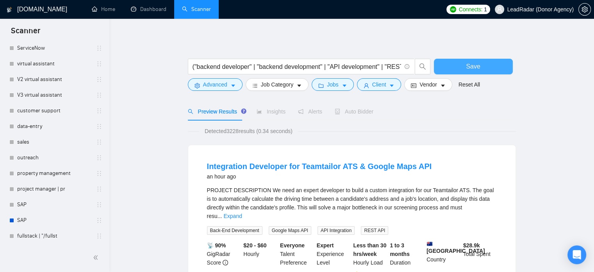
click at [461, 62] on button "Save" at bounding box center [473, 67] width 79 height 16
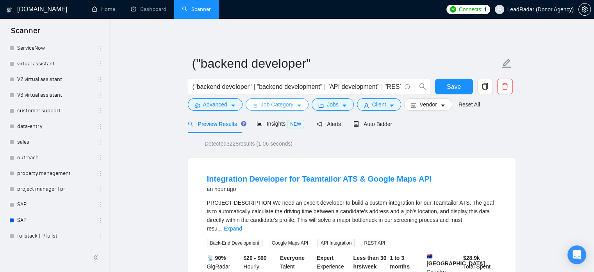
click at [281, 105] on span "Job Category" at bounding box center [277, 104] width 32 height 9
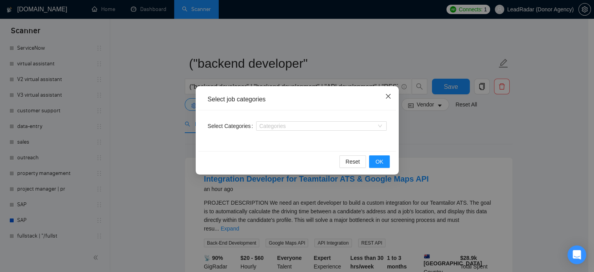
click at [386, 96] on icon "close" at bounding box center [388, 96] width 6 height 6
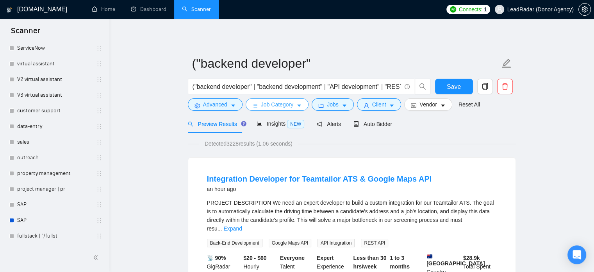
click at [274, 102] on span "Job Category" at bounding box center [277, 104] width 32 height 9
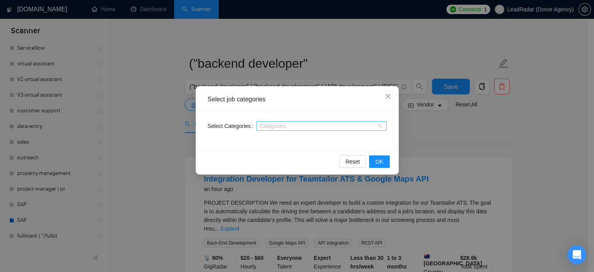
click at [277, 125] on div at bounding box center [317, 126] width 119 height 6
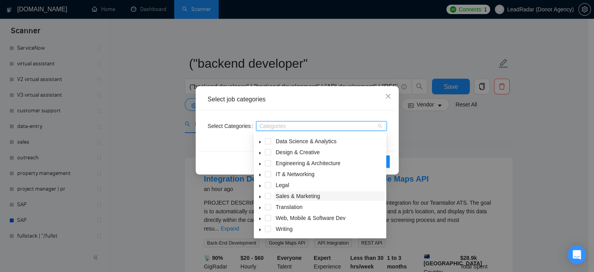
scroll to position [31, 0]
click at [261, 218] on icon "caret-down" at bounding box center [260, 219] width 4 height 4
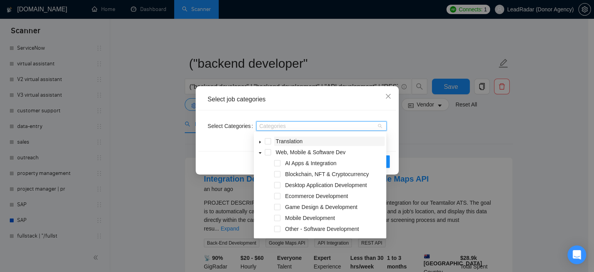
scroll to position [98, 0]
click at [277, 162] on span at bounding box center [277, 162] width 6 height 6
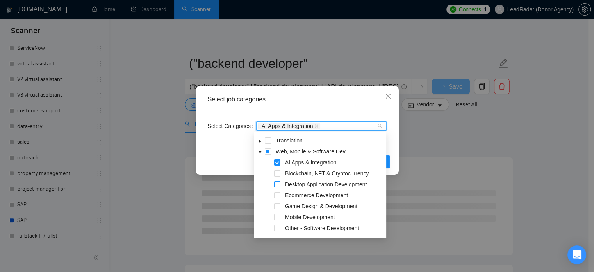
click at [277, 183] on span at bounding box center [277, 184] width 6 height 6
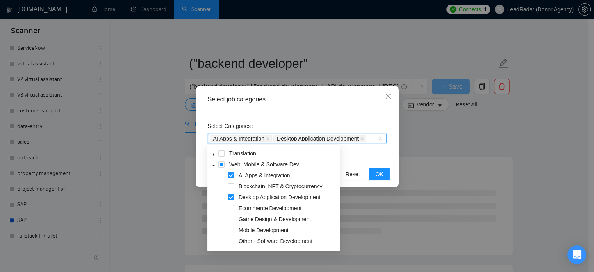
click at [232, 209] on span at bounding box center [231, 208] width 6 height 6
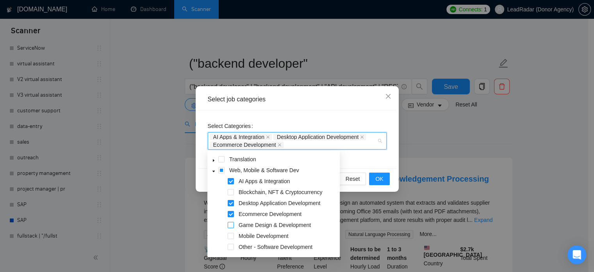
click at [229, 226] on span at bounding box center [231, 225] width 6 height 6
click at [231, 237] on span at bounding box center [231, 236] width 6 height 6
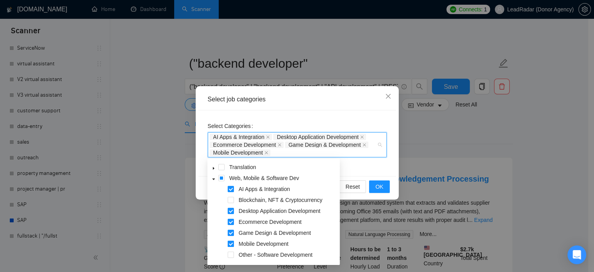
click at [233, 242] on span at bounding box center [231, 243] width 6 height 6
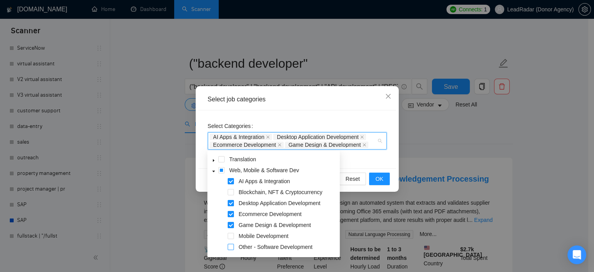
click at [230, 248] on span at bounding box center [231, 246] width 6 height 6
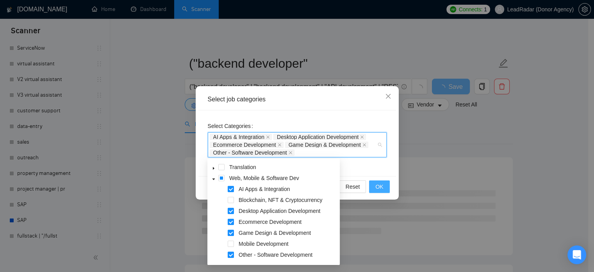
click at [380, 184] on span "OK" at bounding box center [380, 186] width 8 height 9
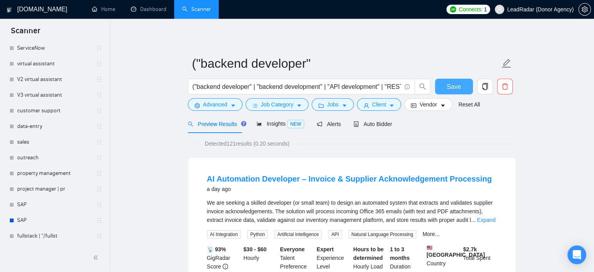
click at [453, 87] on span "Save" at bounding box center [454, 87] width 14 height 10
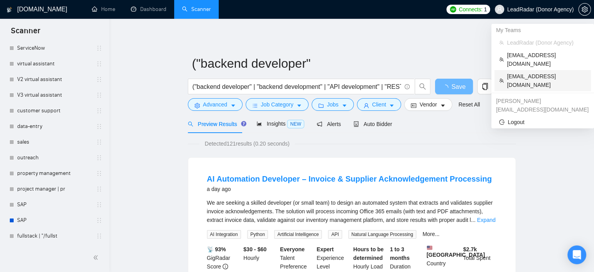
click at [527, 72] on span "talhanoman61@gmail.com" at bounding box center [546, 80] width 79 height 17
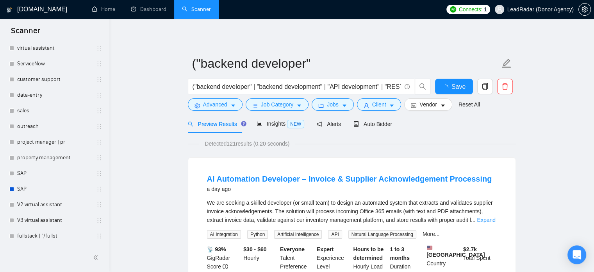
scroll to position [0, 0]
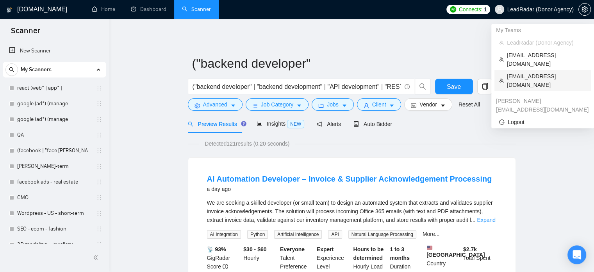
click at [526, 9] on span "LeadRadar (Donor Agency)" at bounding box center [541, 9] width 66 height 0
click at [523, 72] on span "talhanoman61@gmail.com" at bounding box center [546, 80] width 79 height 17
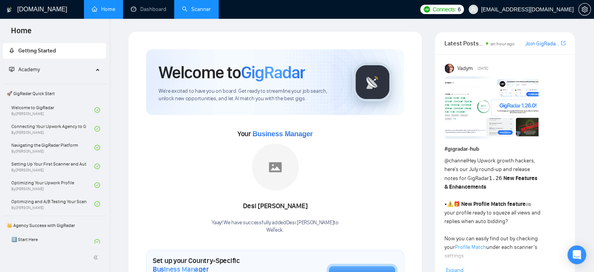
click at [195, 13] on link "Scanner" at bounding box center [196, 9] width 29 height 7
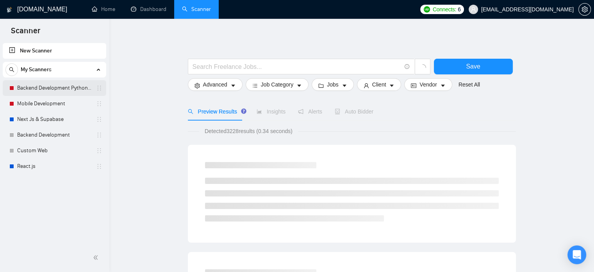
click at [49, 91] on link "Backend Development Python and Go" at bounding box center [54, 88] width 74 height 16
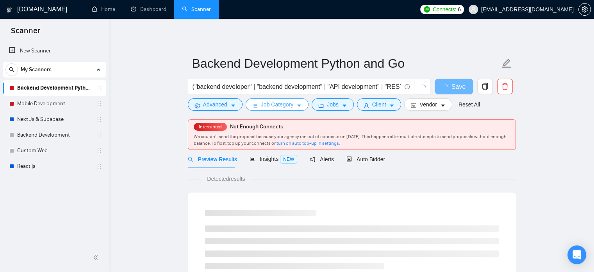
click at [272, 104] on span "Job Category" at bounding box center [277, 104] width 32 height 9
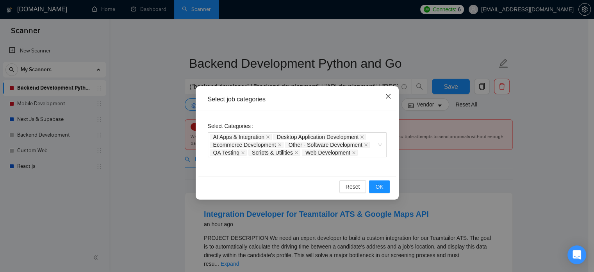
click at [389, 97] on icon "close" at bounding box center [388, 96] width 6 height 6
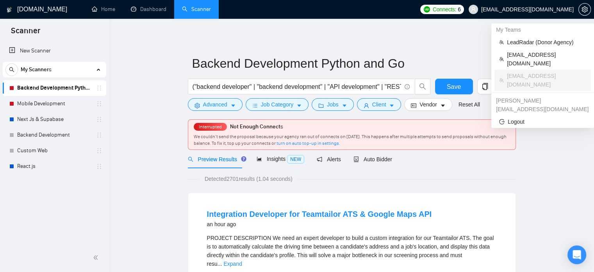
click at [543, 9] on span "talhanoman61@gmail.com" at bounding box center [527, 9] width 93 height 0
click at [526, 42] on span "LeadRadar (Donor Agency)" at bounding box center [546, 42] width 79 height 9
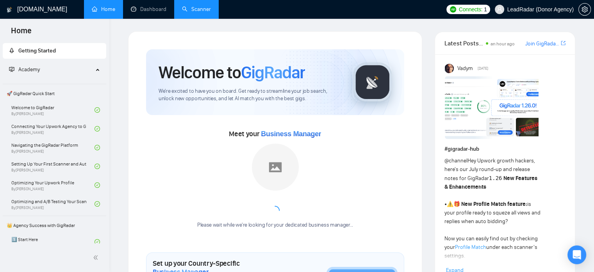
click at [201, 9] on link "Scanner" at bounding box center [196, 9] width 29 height 7
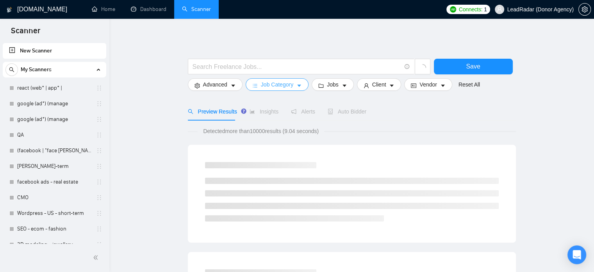
click at [277, 82] on span "Job Category" at bounding box center [277, 84] width 32 height 9
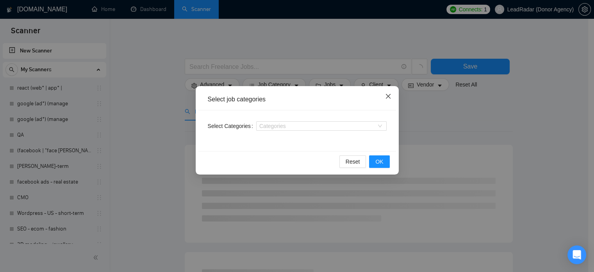
click at [387, 95] on icon "close" at bounding box center [388, 96] width 5 height 5
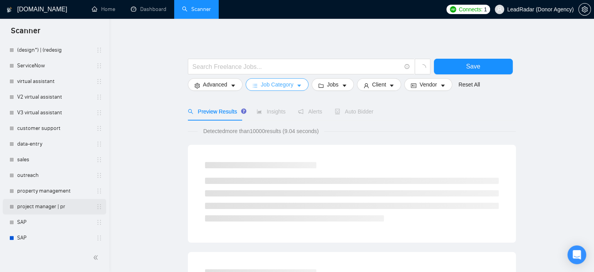
scroll to position [274, 0]
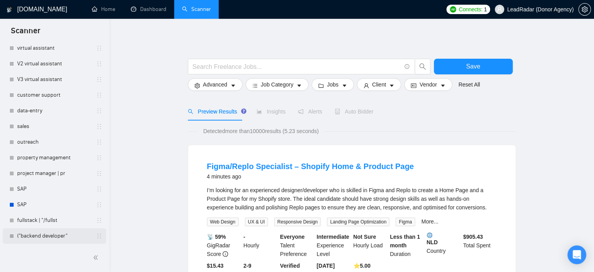
click at [52, 237] on link "("backend developer"" at bounding box center [54, 236] width 74 height 16
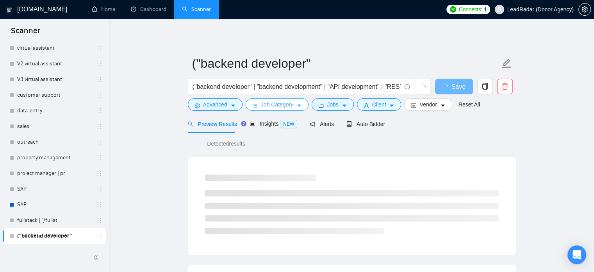
click at [291, 106] on span "Job Category" at bounding box center [277, 104] width 32 height 9
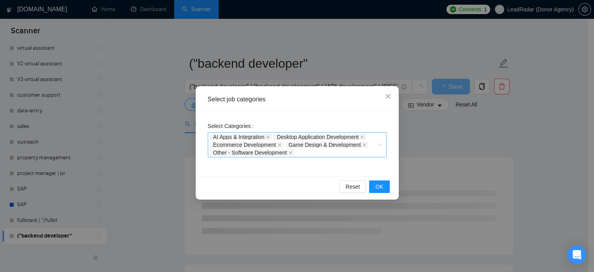
click at [310, 153] on div "AI Apps & Integration Desktop Application Development Ecommerce Development Gam…" at bounding box center [293, 144] width 167 height 23
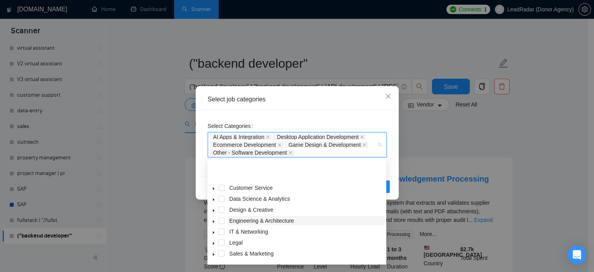
scroll to position [31, 0]
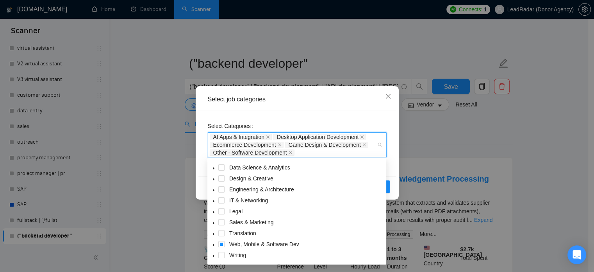
click at [213, 202] on icon "caret-down" at bounding box center [214, 201] width 4 height 4
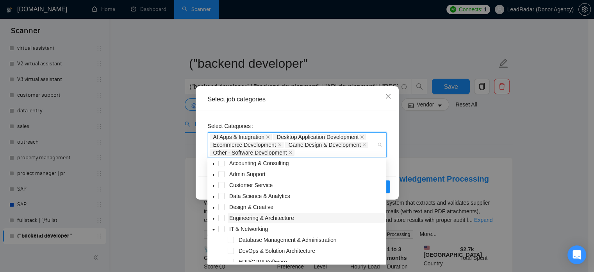
scroll to position [0, 0]
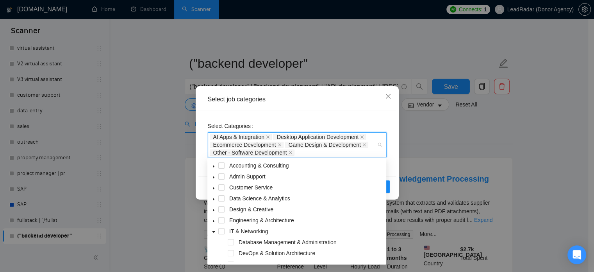
click at [212, 221] on icon "caret-down" at bounding box center [214, 221] width 4 height 4
click at [215, 199] on icon "caret-down" at bounding box center [214, 199] width 4 height 4
click at [215, 199] on icon "caret-down" at bounding box center [214, 199] width 3 height 2
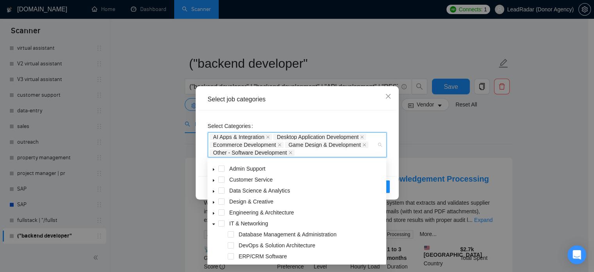
click at [214, 225] on icon "caret-down" at bounding box center [214, 224] width 3 height 2
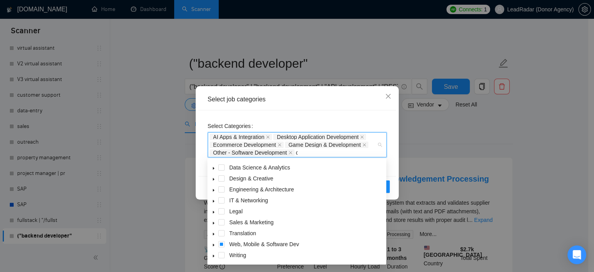
scroll to position [0, 0]
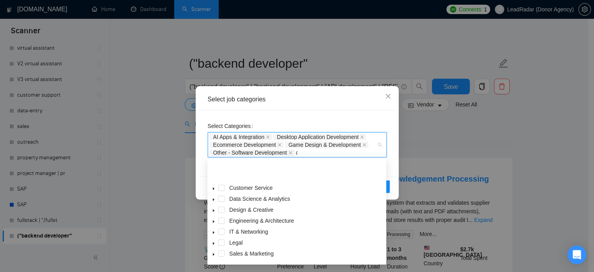
type input "qa"
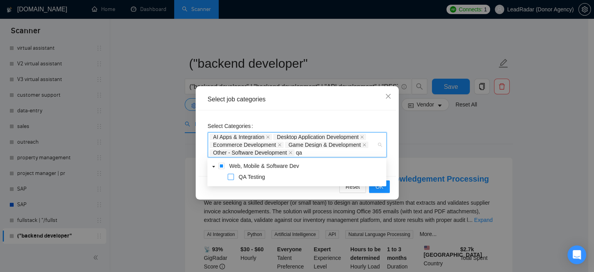
click at [232, 178] on span at bounding box center [231, 177] width 6 height 6
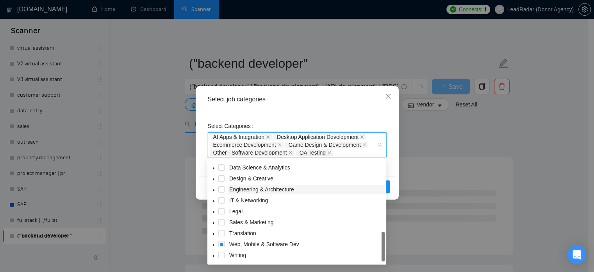
scroll to position [1, 0]
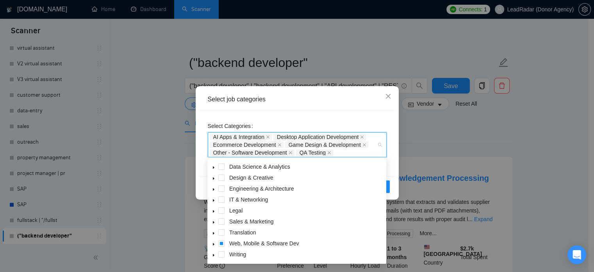
click at [213, 243] on icon "caret-down" at bounding box center [214, 244] width 4 height 4
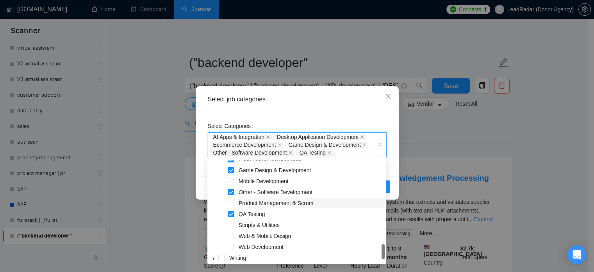
scroll to position [163, 0]
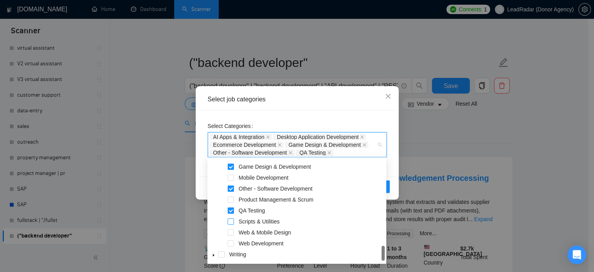
click at [229, 221] on span at bounding box center [231, 221] width 6 height 6
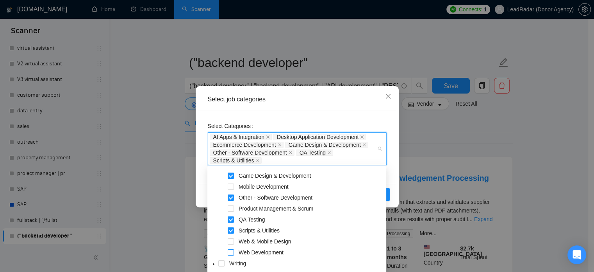
click at [234, 250] on span at bounding box center [231, 252] width 6 height 6
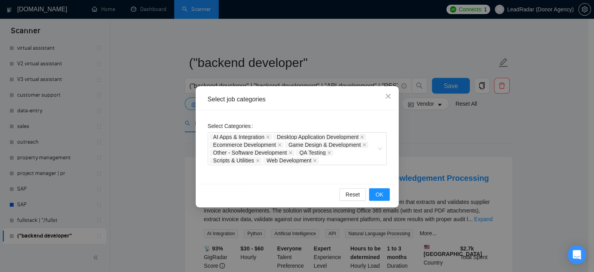
click at [383, 123] on div "Select Categories AI Apps & Integration Desktop Application Development Ecommer…" at bounding box center [297, 142] width 179 height 45
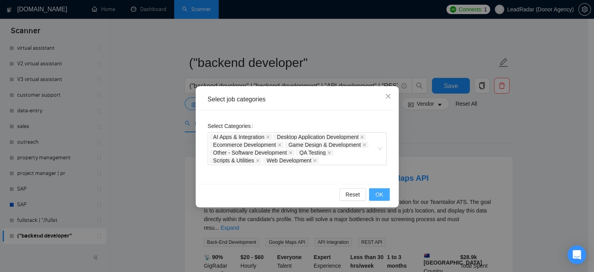
click at [378, 196] on span "OK" at bounding box center [380, 194] width 8 height 9
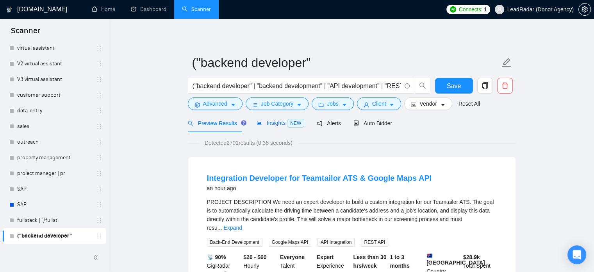
click at [279, 118] on div "Insights NEW" at bounding box center [281, 122] width 48 height 9
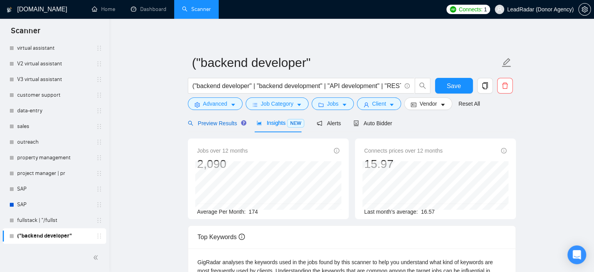
click at [208, 123] on span "Preview Results" at bounding box center [216, 123] width 56 height 6
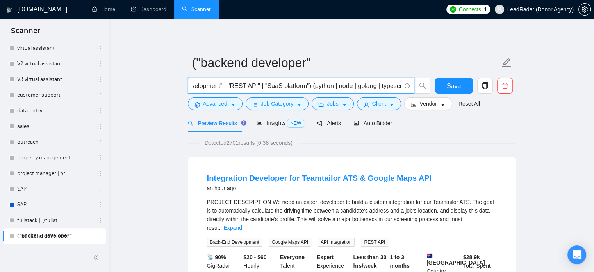
scroll to position [0, 163]
drag, startPoint x: 338, startPoint y: 85, endPoint x: 403, endPoint y: 86, distance: 65.7
click at [403, 86] on span "("backend developer" | "backend development" | "API development" | "REST API" |…" at bounding box center [301, 86] width 227 height 16
click at [275, 89] on input "("backend developer" | "backend development" | "API development" | "REST API" |…" at bounding box center [297, 86] width 209 height 10
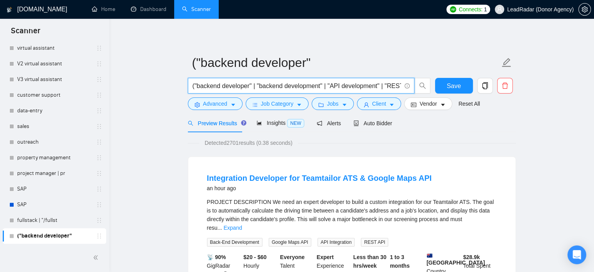
click at [262, 88] on input "("backend developer" | "backend development" | "API development" | "REST API" |…" at bounding box center [297, 86] width 209 height 10
drag, startPoint x: 192, startPoint y: 86, endPoint x: 300, endPoint y: 90, distance: 108.0
click at [300, 90] on span "("backend developer" | "backend development" | "API development" | "REST API" |…" at bounding box center [301, 86] width 227 height 16
click at [230, 87] on input "("backend developer" | "backend development" | "API development" | "REST API" |…" at bounding box center [297, 86] width 209 height 10
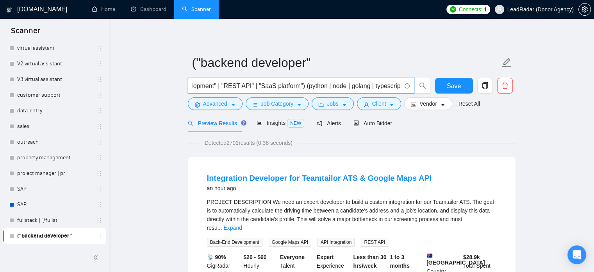
scroll to position [0, 0]
drag, startPoint x: 220, startPoint y: 88, endPoint x: 118, endPoint y: 88, distance: 102.4
paste input ""back-end" | "back - end" | backend | "back end""
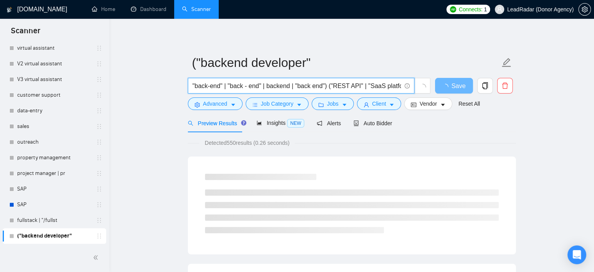
click at [326, 86] on input ""back-end" | "back - end" | backend | "back end") ("REST API" | "SaaS platform"…" at bounding box center [297, 86] width 209 height 10
click at [325, 86] on input ""back-end" | "back - end" | backend | "back end") ("REST API" | "SaaS platform"…" at bounding box center [297, 86] width 209 height 10
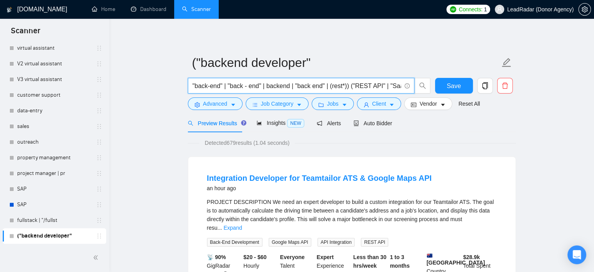
click at [193, 86] on input ""back-end" | "back - end" | backend | "back end" | (rest*)) ("REST API" | "SaaS…" at bounding box center [297, 86] width 209 height 10
drag, startPoint x: 280, startPoint y: 86, endPoint x: 241, endPoint y: 88, distance: 39.1
click at [241, 88] on input "("back-end" | "back - end" | backend | "back end" | (rest*)) ("REST API" | "Saa…" at bounding box center [297, 86] width 209 height 10
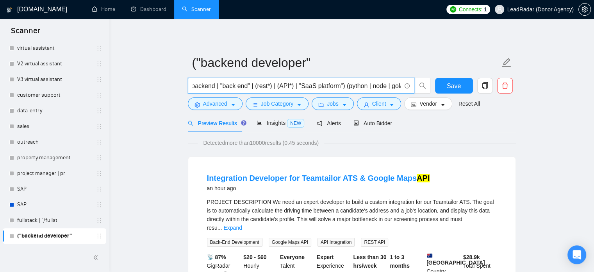
drag, startPoint x: 300, startPoint y: 85, endPoint x: 340, endPoint y: 85, distance: 39.9
click at [340, 85] on input "("back-end" | "back - end" | backend | "back end" | (rest*) | (API*) | "SaaS pl…" at bounding box center [297, 86] width 209 height 10
click at [327, 86] on input "("back-end" | "back - end" | backend | "back end" | (rest*) | (API*) | "SaaS pl…" at bounding box center [297, 86] width 209 height 10
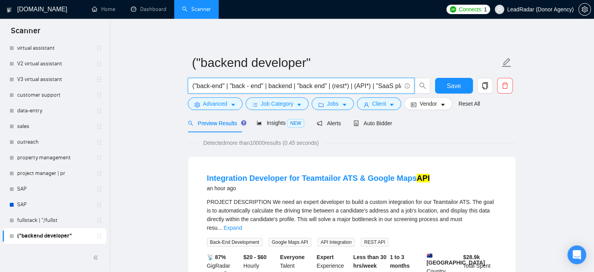
click at [374, 87] on input "("back-end" | "back - end" | backend | "back end" | (rest*) | (API*) | "SaaS pl…" at bounding box center [297, 86] width 209 height 10
drag, startPoint x: 305, startPoint y: 86, endPoint x: 328, endPoint y: 88, distance: 22.8
click at [328, 88] on input "("back-end" | "back - end" | backend | "back end" | (rest*) | (API*) | "SaaS pl…" at bounding box center [297, 86] width 209 height 10
paste input "django"
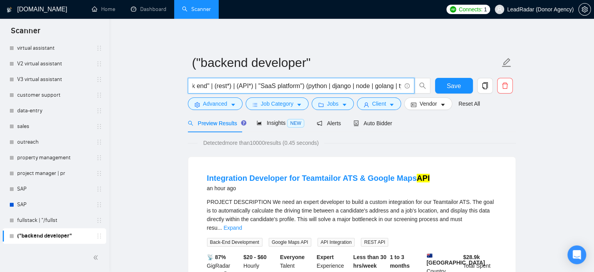
click at [306, 86] on input "("back-end" | "back - end" | backend | "back end" | (rest*) | (API*) | "SaaS pl…" at bounding box center [297, 86] width 209 height 10
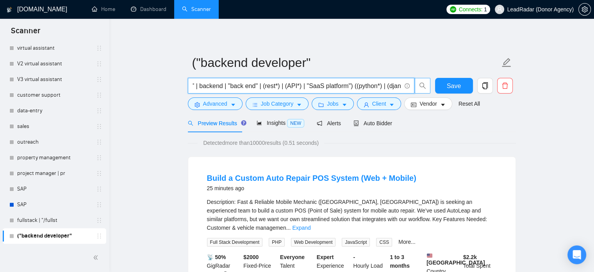
scroll to position [0, 155]
drag, startPoint x: 390, startPoint y: 89, endPoint x: 380, endPoint y: 89, distance: 10.2
click at [414, 89] on span "("back-end" | "back - end" | backend | "back end" | (rest*) | (API*) | "SaaS pl…" at bounding box center [301, 86] width 227 height 16
click at [338, 88] on input "("back-end" | "back - end" | backend | "back end" | (rest*) | (API*) | "SaaS pl…" at bounding box center [297, 86] width 209 height 10
click at [344, 88] on input "("back-end" | "back - end" | backend | "back end" | (rest*) | (API*) | "SaaS pl…" at bounding box center [297, 86] width 209 height 10
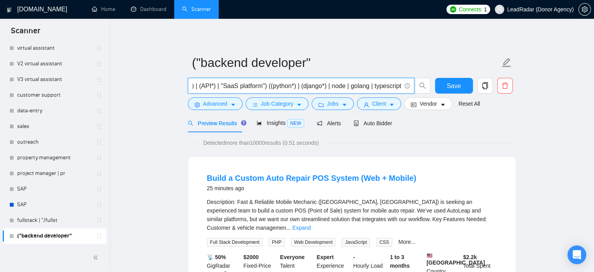
click at [344, 86] on input "("back-end" | "back - end" | backend | "back end" | (rest*) | (API*) | "SaaS pl…" at bounding box center [297, 86] width 209 height 10
click at [329, 86] on input "("back-end" | "back - end" | backend | "back end" | (rest*) | (API*) | "SaaS pl…" at bounding box center [297, 86] width 209 height 10
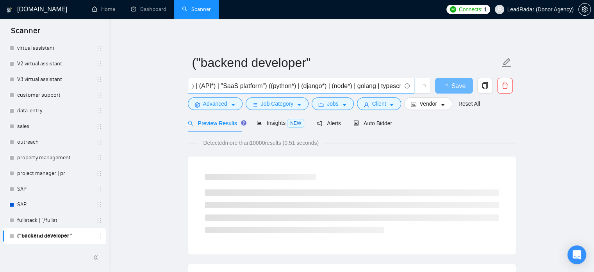
scroll to position [0, 0]
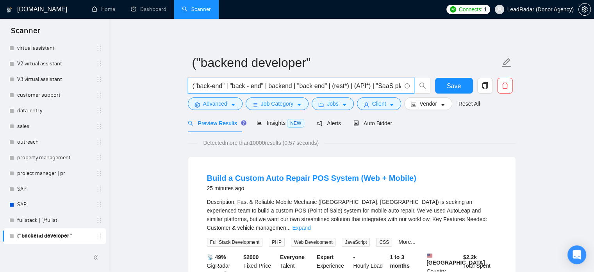
click at [389, 88] on input "("back-end" | "back - end" | backend | "back end" | (rest*) | (API*) | "SaaS pl…" at bounding box center [297, 86] width 209 height 10
drag, startPoint x: 388, startPoint y: 86, endPoint x: 403, endPoint y: 83, distance: 15.9
click at [415, 86] on span "("back-end" | "back - end" | backend | "back end" | (rest*) | (API*) | "SaaS pl…" at bounding box center [309, 86] width 243 height 16
click at [358, 85] on input "("back-end" | "back - end" | backend | "back end" | (rest*) | (API*) | "SaaS pl…" at bounding box center [297, 86] width 209 height 10
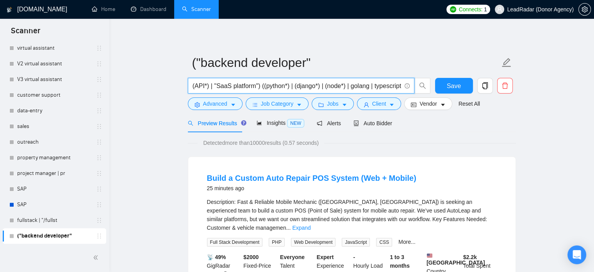
click at [383, 87] on input "("back-end" | "back - end" | backend | "back end" | (rest*) | (API*) | "SaaS pl…" at bounding box center [297, 86] width 209 height 10
click at [349, 88] on input "("back-end" | "back - end" | backend | "back end" | (rest*) | (API*) | "SaaS pl…" at bounding box center [297, 86] width 209 height 10
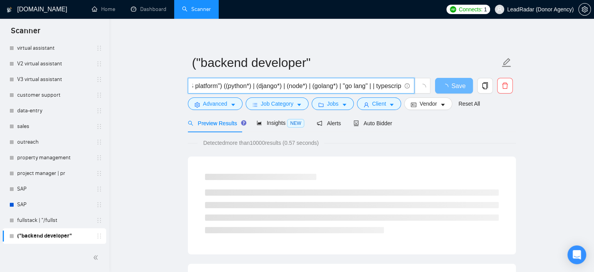
scroll to position [0, 202]
click at [387, 86] on input "("back-end" | "back - end" | backend | "back end" | (rest*) | (API*) | "SaaS pl…" at bounding box center [297, 86] width 209 height 10
click at [366, 87] on input "("back-end" | "back - end" | backend | "back end" | (rest*) | (API*) | "SaaS pl…" at bounding box center [297, 86] width 209 height 10
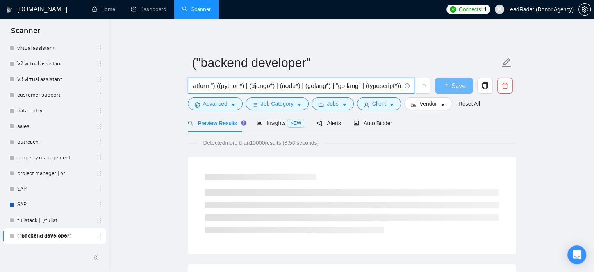
scroll to position [0, 205]
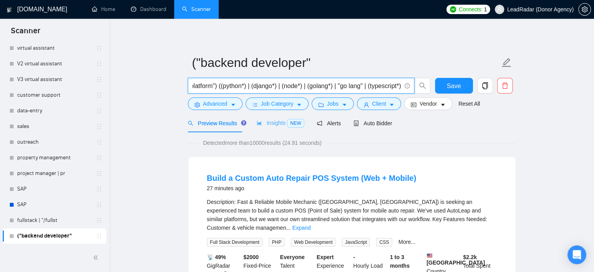
type input "("back-end" | "back - end" | backend | "back end" | (rest*) | (API*) | "SaaS pl…"
click at [277, 120] on span "Insights NEW" at bounding box center [281, 123] width 48 height 6
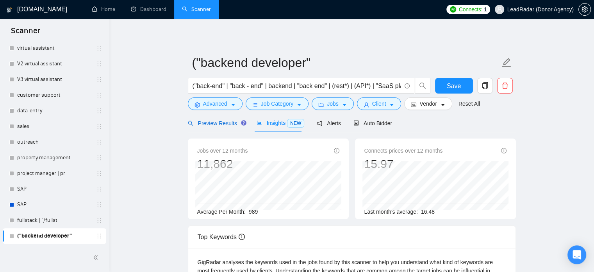
click at [219, 123] on span "Preview Results" at bounding box center [216, 123] width 56 height 6
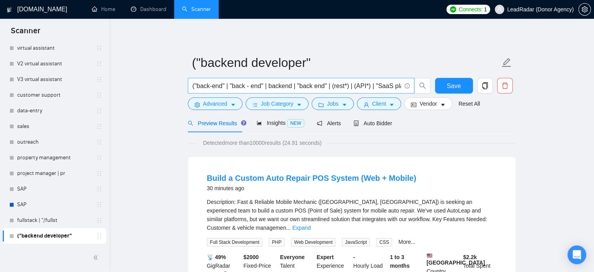
click at [245, 88] on input "("back-end" | "back - end" | backend | "back end" | (rest*) | (API*) | "SaaS pl…" at bounding box center [297, 86] width 209 height 10
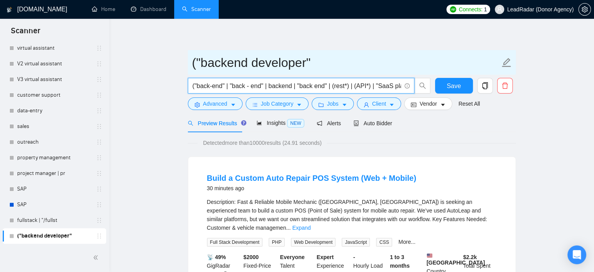
click at [291, 64] on input "("backend developer"" at bounding box center [346, 63] width 308 height 20
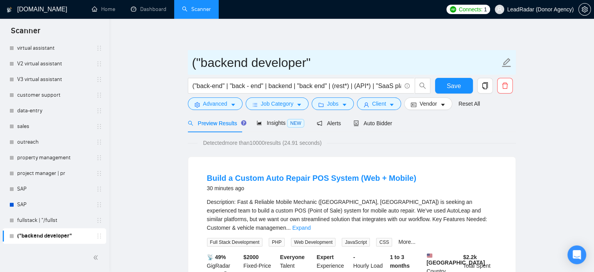
drag, startPoint x: 200, startPoint y: 63, endPoint x: 186, endPoint y: 65, distance: 15.0
click at [338, 63] on input "backend developer"" at bounding box center [346, 63] width 308 height 20
type input "backend developer - Python"
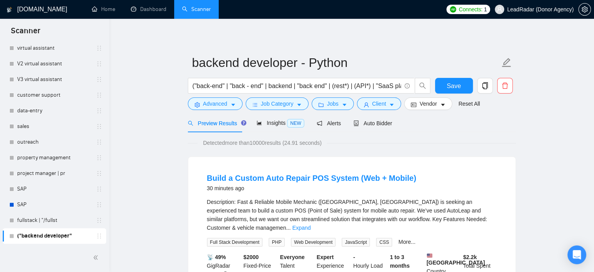
click at [460, 86] on span "Save" at bounding box center [454, 86] width 14 height 10
click at [484, 88] on icon "copy" at bounding box center [484, 85] width 5 height 7
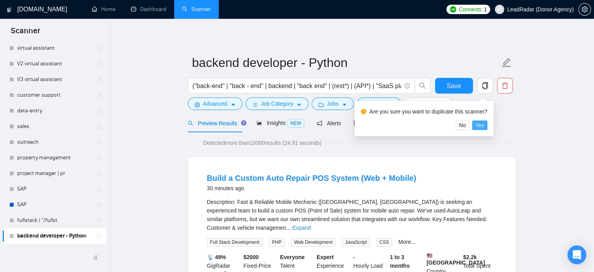
click at [481, 125] on span "Yes" at bounding box center [480, 125] width 9 height 9
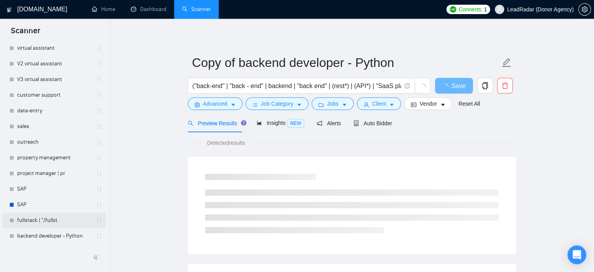
scroll to position [290, 0]
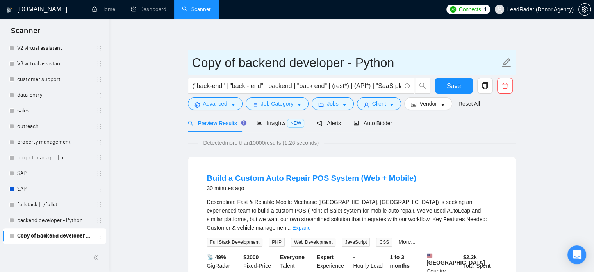
drag, startPoint x: 239, startPoint y: 64, endPoint x: 171, endPoint y: 64, distance: 68.0
click at [320, 65] on input "backend developer - Python" at bounding box center [346, 63] width 308 height 20
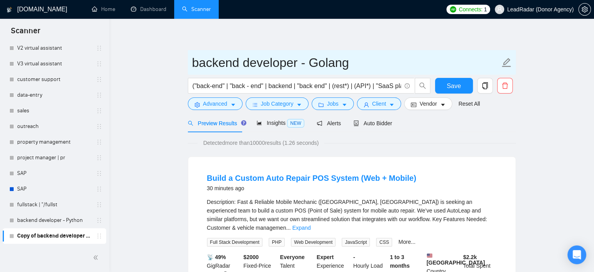
type input "backend developer - Golang"
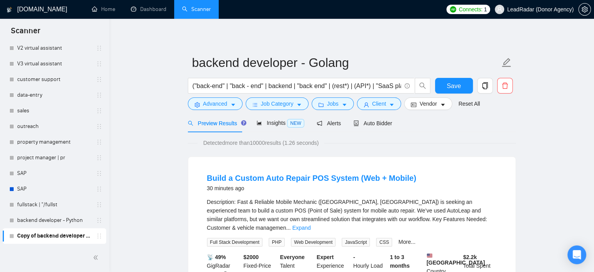
click at [447, 87] on button "Save" at bounding box center [454, 86] width 38 height 16
click at [48, 219] on link "backend developer - Python" at bounding box center [54, 220] width 74 height 16
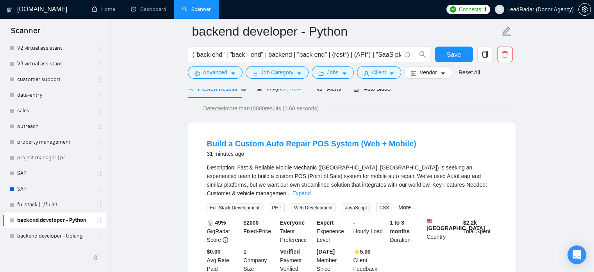
scroll to position [67, 0]
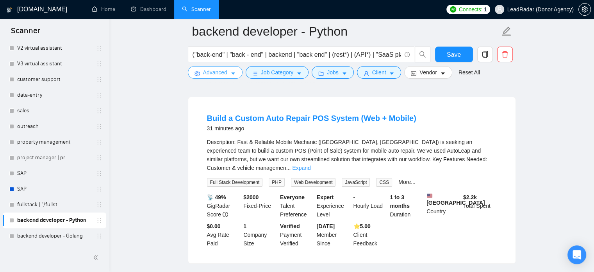
click at [229, 71] on button "Advanced" at bounding box center [215, 72] width 55 height 13
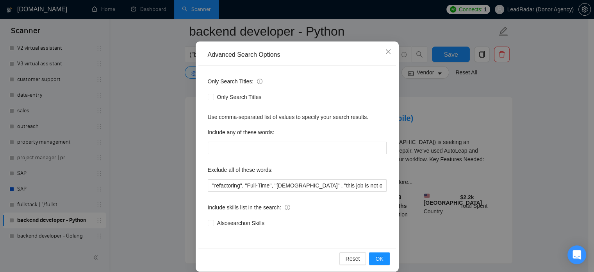
scroll to position [53, 0]
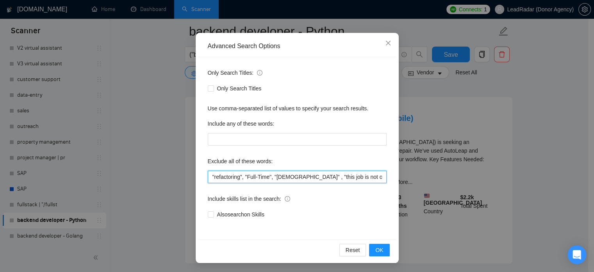
click at [247, 178] on input ""refactoring", "Full-Time", "full time" , "this job is not open to teams", "thi…" at bounding box center [297, 176] width 179 height 13
drag, startPoint x: 297, startPoint y: 177, endPoint x: 264, endPoint y: 177, distance: 32.8
click at [264, 177] on input ""refactoring", "full-time", "full time", "this job is not open to teams", "this…" at bounding box center [297, 176] width 179 height 13
paste input "no agencies", "won't be recruiting agencies", "agencies not to apply", "no agen…"
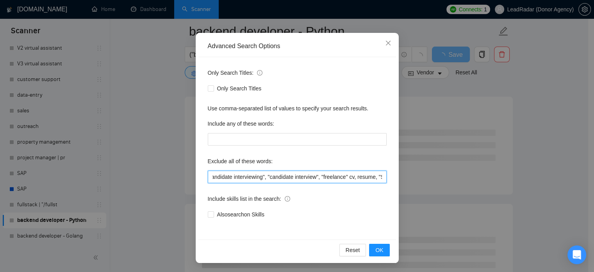
scroll to position [0, 1460]
click at [354, 179] on input ""refactoring", "full-time", "full time", "no agencies", "won't be recruiting ag…" at bounding box center [297, 176] width 179 height 13
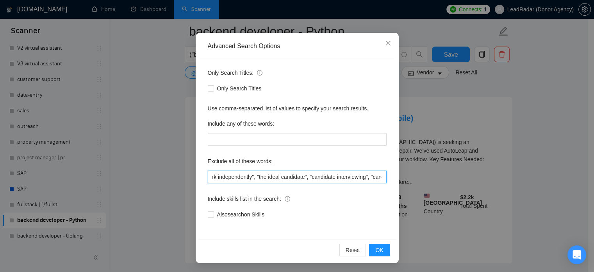
scroll to position [0, 1355]
click at [311, 176] on input ""refactoring", "full-time", "full time", "no agencies", "won't be recruiting ag…" at bounding box center [297, 176] width 179 height 13
drag, startPoint x: 248, startPoint y: 176, endPoint x: 363, endPoint y: 177, distance: 114.5
click at [363, 177] on input ""refactoring", "full-time", "full time", "no agencies", "won't be recruiting ag…" at bounding box center [297, 176] width 179 height 13
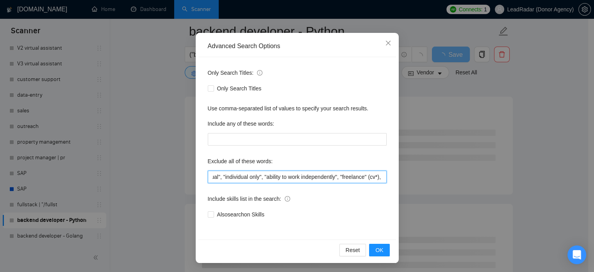
scroll to position [0, 1273]
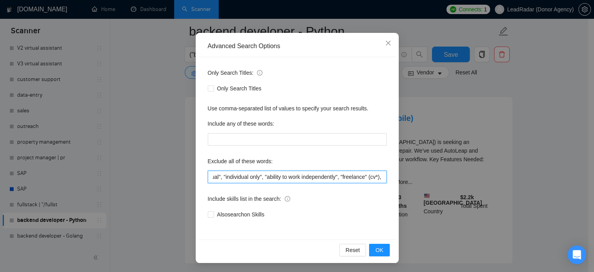
drag, startPoint x: 267, startPoint y: 176, endPoint x: 340, endPoint y: 176, distance: 73.5
click at [340, 176] on input ""refactoring", "full-time", "full time", "no agencies", "won't be recruiting ag…" at bounding box center [297, 176] width 179 height 13
click at [322, 177] on input ""refactoring", "full-time", "full time", "no agencies", "won't be recruiting ag…" at bounding box center [297, 176] width 179 height 13
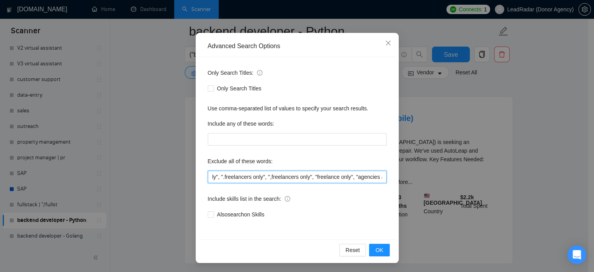
click at [269, 177] on input ""refactoring", "full-time", "full time", "no agencies", "won't be recruiting ag…" at bounding box center [297, 176] width 179 height 13
click at [270, 177] on input ""refactoring", "full-time", "full time", "no agencies", "won't be recruiting ag…" at bounding box center [297, 176] width 179 height 13
click at [252, 178] on input ""refactoring", "full-time", "full time", "no agencies", "won't be recruiting ag…" at bounding box center [297, 176] width 179 height 13
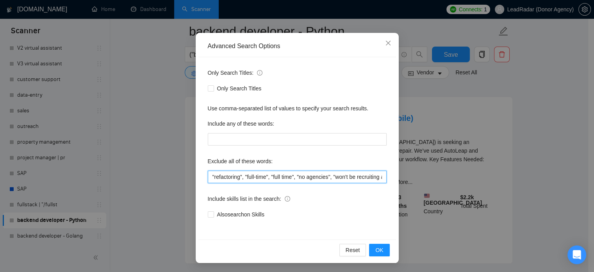
drag, startPoint x: 296, startPoint y: 176, endPoint x: 268, endPoint y: 178, distance: 28.6
click at [268, 178] on input ""refactoring", "full-time", "full time", "no agencies", "won't be recruiting ag…" at bounding box center [297, 176] width 179 height 13
click at [292, 179] on input ""refactoring", "full-time", "full time", "no agencies", "won't be recruiting ag…" at bounding box center [297, 176] width 179 height 13
click at [296, 175] on input ""refactoring", "full-time", "full time", "no agencies", "won't be recruiting ag…" at bounding box center [297, 176] width 179 height 13
drag, startPoint x: 296, startPoint y: 176, endPoint x: 242, endPoint y: 175, distance: 53.6
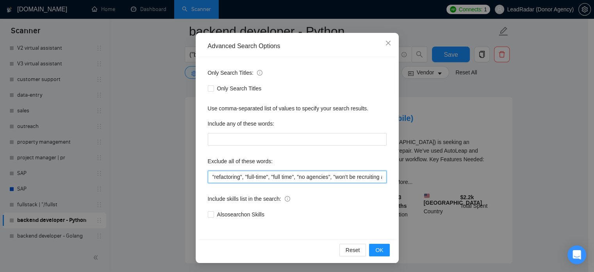
click at [243, 175] on input ""refactoring", "full-time", "full time", "no agencies", "won't be recruiting ag…" at bounding box center [297, 176] width 179 height 13
paste input "fulltime, "full time", "with potential to become full-time", "with potential to…"
drag, startPoint x: 286, startPoint y: 177, endPoint x: 241, endPoint y: 178, distance: 45.3
click at [241, 178] on input ""refactoring", "full-time", fulltime, "full time", "with potential to become fu…" at bounding box center [297, 176] width 179 height 13
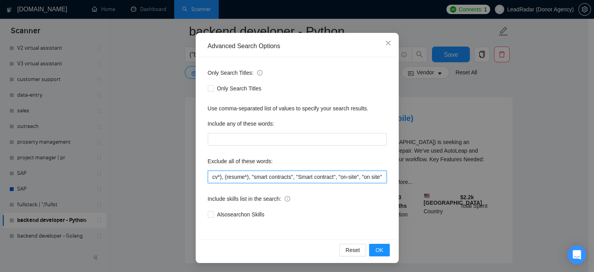
scroll to position [0, 1943]
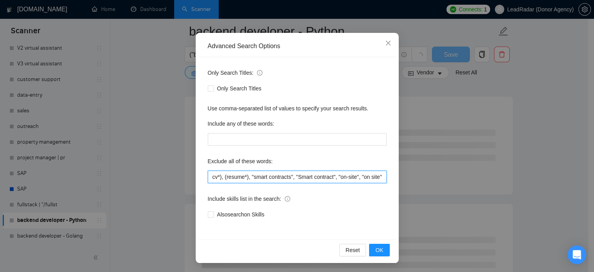
click at [298, 177] on input ""refactoring", "full-time", fulltime, "full time", "with potential to become fu…" at bounding box center [297, 176] width 179 height 13
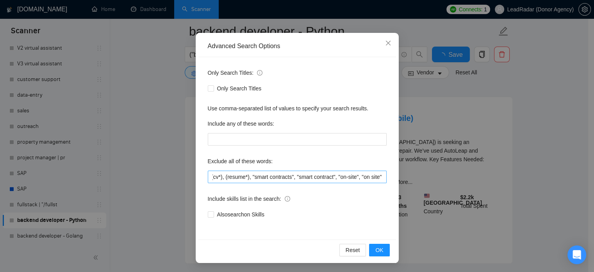
scroll to position [0, 0]
click at [360, 178] on input ""refactoring", "full-time", fulltime, "full time", "with potential to become fu…" at bounding box center [297, 176] width 179 height 13
drag, startPoint x: 370, startPoint y: 176, endPoint x: 366, endPoint y: 177, distance: 4.4
click at [421, 176] on div "Advanced Search Options Only Search Titles: Only Search Titles Use comma-separa…" at bounding box center [297, 136] width 594 height 272
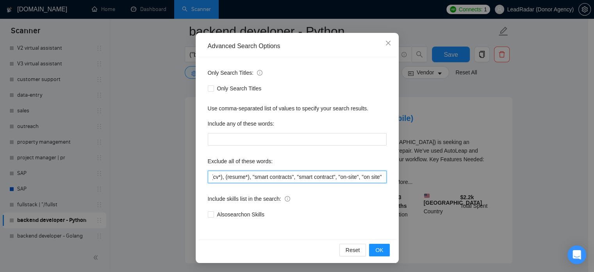
click at [355, 177] on input ""refactoring", "full-time", fulltime, "full time", "with potential to become fu…" at bounding box center [297, 176] width 179 height 13
drag, startPoint x: 336, startPoint y: 177, endPoint x: 394, endPoint y: 177, distance: 57.1
click at [394, 177] on div "Advanced Search Options Only Search Titles: Only Search Titles Use comma-separa…" at bounding box center [297, 148] width 203 height 230
paste input "in person", "in-person", "in - person", "on-site", onsite, "on site", "on -"
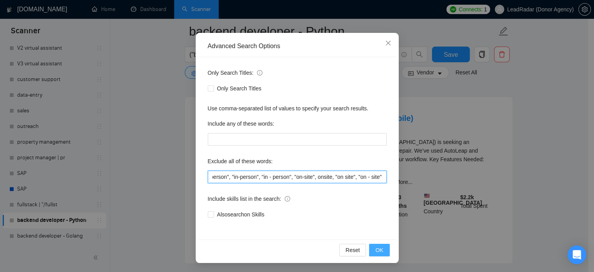
type input ""refactoring", "full-time", fulltime, "full time", "with potential to become fu…"
click at [383, 248] on button "OK" at bounding box center [379, 249] width 20 height 13
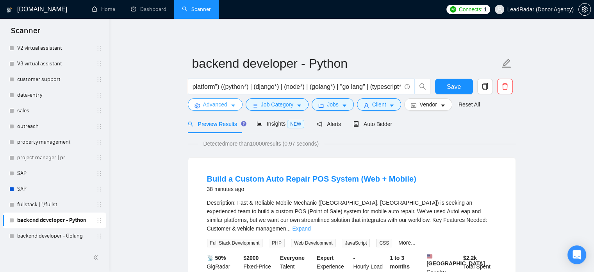
scroll to position [0, 205]
drag, startPoint x: 308, startPoint y: 88, endPoint x: 365, endPoint y: 88, distance: 57.1
click at [365, 88] on input "("back-end" | "back - end" | backend | "back end" | (rest*) | (API*) | "SaaS pl…" at bounding box center [297, 87] width 209 height 10
click at [276, 86] on input "("back-end" | "back - end" | backend | "back end" | (rest*) | (API*) | "SaaS pl…" at bounding box center [297, 87] width 209 height 10
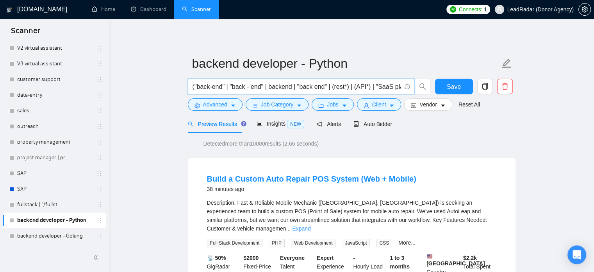
click at [325, 90] on input "("back-end" | "back - end" | backend | "back end" | (rest*) | (API*) | "SaaS pl…" at bounding box center [297, 87] width 209 height 10
click at [326, 88] on input "("back-end" | "back - end" | backend | "back end" | (rest*) | (API*) | "SaaS pl…" at bounding box center [297, 87] width 209 height 10
drag, startPoint x: 332, startPoint y: 88, endPoint x: 349, endPoint y: 89, distance: 16.8
click at [349, 89] on input "("back-end" | "back - end" | backend | "back end" | (rest*) | (API*) | "SaaS pl…" at bounding box center [297, 87] width 209 height 10
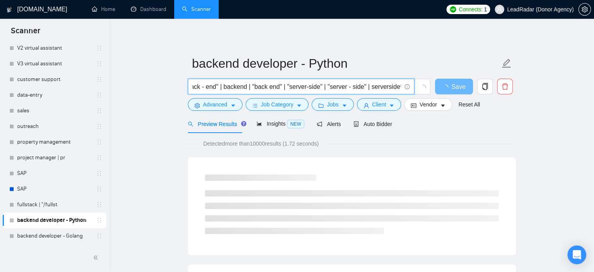
scroll to position [0, 47]
click at [224, 89] on input "("back-end" | "back - end" | backend | "back end" | "server-side" | "server - s…" at bounding box center [297, 87] width 209 height 10
click at [331, 88] on input "("back-end" | "back - end" | (backend*) | "back end" | "server-side" | "server …" at bounding box center [297, 87] width 209 height 10
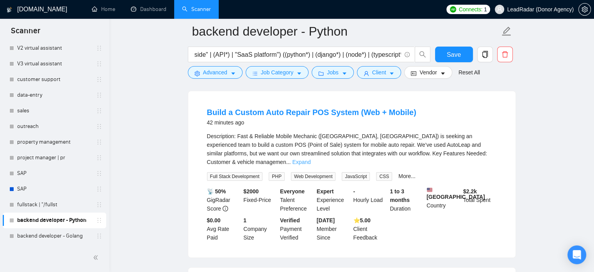
scroll to position [0, 0]
drag, startPoint x: 489, startPoint y: 155, endPoint x: 476, endPoint y: 149, distance: 15.2
click at [311, 159] on link "Expand" at bounding box center [301, 162] width 18 height 6
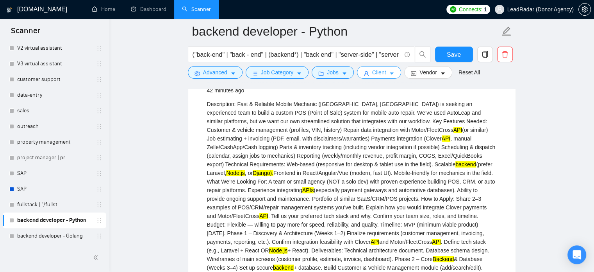
scroll to position [106, 0]
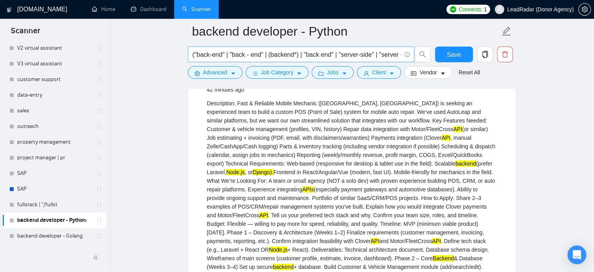
click at [394, 54] on input "("back-end" | "back - end" | (backend*) | "back end" | "server-side" | "server …" at bounding box center [297, 55] width 209 height 10
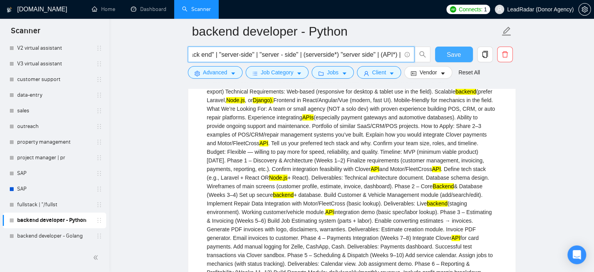
scroll to position [0, 287]
drag, startPoint x: 387, startPoint y: 54, endPoint x: 422, endPoint y: 51, distance: 34.9
click at [444, 55] on div "("back-end" | "back - end" | (backend*) | "back end" | "server-side" | "server …" at bounding box center [350, 57] width 328 height 20
click at [336, 57] on input "("back-end" | "back - end" | (backend*) | "back end" | "server-side" | "server …" at bounding box center [297, 55] width 209 height 10
drag, startPoint x: 381, startPoint y: 57, endPoint x: 400, endPoint y: 52, distance: 19.0
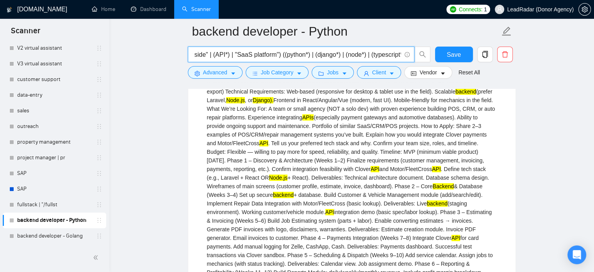
click at [416, 53] on span "("back-end" | "back - end" | (backend*) | "back end" | "server-side" | "server …" at bounding box center [309, 55] width 243 height 16
click at [345, 53] on input "("back-end" | "back - end" | (backend*) | "back end" | "server-side" | "server …" at bounding box center [297, 55] width 209 height 10
click at [339, 56] on input "("back-end" | "back - end" | (backend*) | "back end" | "server-side" | "server …" at bounding box center [297, 55] width 209 height 10
drag, startPoint x: 336, startPoint y: 56, endPoint x: 400, endPoint y: 57, distance: 64.1
click at [400, 57] on input "("back-end" | "back - end" | (backend*) | "back end" | "server-side" | "server …" at bounding box center [297, 55] width 209 height 10
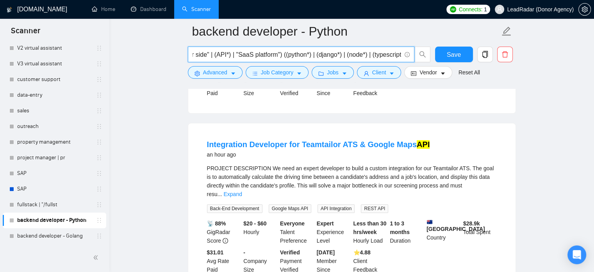
scroll to position [0, 287]
drag, startPoint x: 273, startPoint y: 56, endPoint x: 227, endPoint y: 56, distance: 45.3
click at [227, 56] on input "("back-end" | "back - end" | (backend*) | "back end" | "server-side" | "server …" at bounding box center [297, 55] width 209 height 10
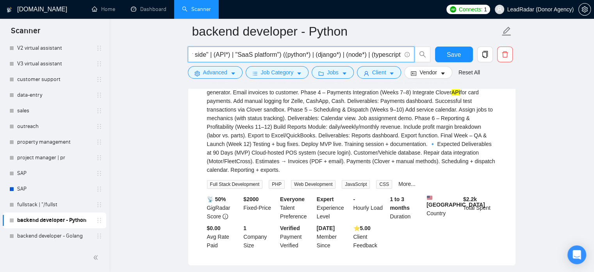
scroll to position [0, 0]
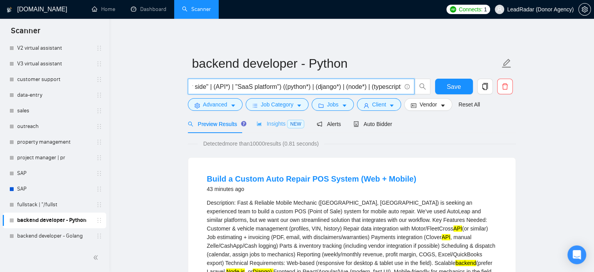
click at [271, 128] on div "Insights NEW" at bounding box center [281, 124] width 48 height 18
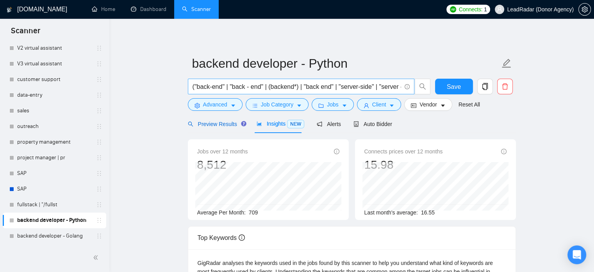
click at [204, 121] on span "Preview Results" at bounding box center [216, 124] width 56 height 6
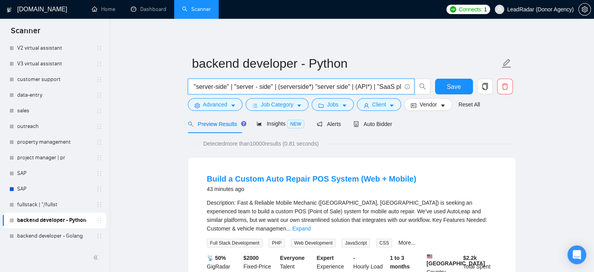
drag, startPoint x: 320, startPoint y: 90, endPoint x: 395, endPoint y: 90, distance: 75.0
click at [398, 90] on input "("back-end" | "back - end" | (backend*) | "back end" | "server-side" | "server …" at bounding box center [297, 87] width 209 height 10
click at [295, 92] on span "("back-end" | "back - end" | (backend*) | "back end" | "server-side" | "server …" at bounding box center [301, 87] width 227 height 16
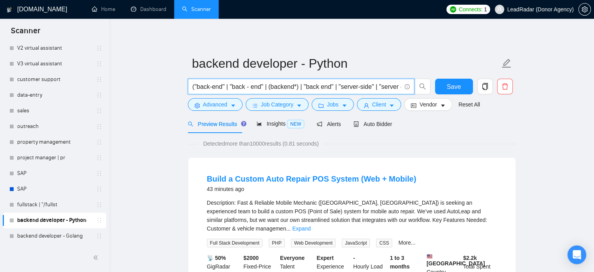
click at [352, 87] on input "("back-end" | "back - end" | (backend*) | "back end" | "server-side" | "server …" at bounding box center [297, 87] width 209 height 10
drag, startPoint x: 231, startPoint y: 86, endPoint x: 273, endPoint y: 82, distance: 42.8
click at [273, 82] on input "("back-end" | "back - end" | (backend*) | "back end" | "server-side" | "server …" at bounding box center [297, 87] width 209 height 10
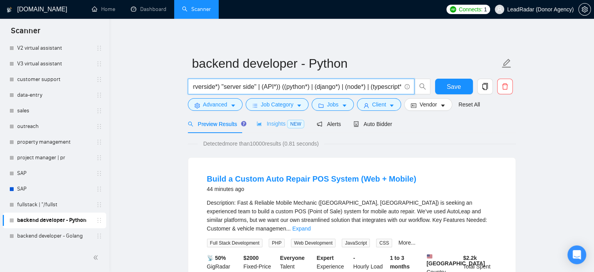
type input "("back-end" | "back - end" | (backend*) | "back end" | "server-side" | "server …"
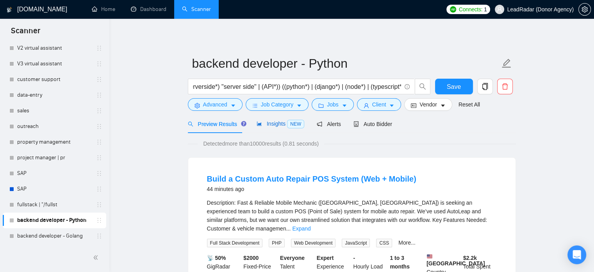
click at [270, 127] on div "Insights NEW" at bounding box center [281, 123] width 48 height 9
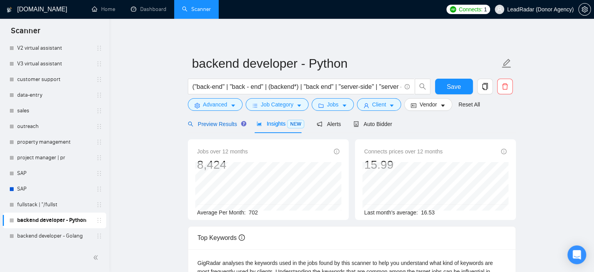
click at [220, 124] on span "Preview Results" at bounding box center [216, 124] width 56 height 6
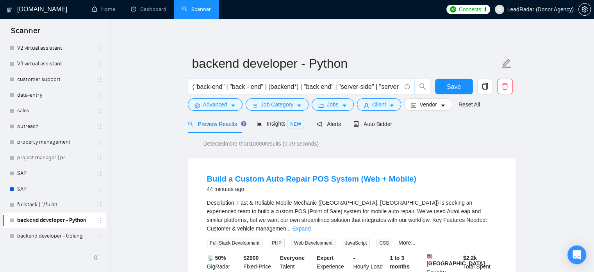
click at [358, 86] on input "("back-end" | "back - end" | (backend*) | "back end" | "server-side" | "server …" at bounding box center [297, 87] width 209 height 10
drag, startPoint x: 291, startPoint y: 87, endPoint x: 271, endPoint y: 88, distance: 19.6
click at [271, 88] on input "("back-end" | "back - end" | (backend*) | "back end" | "server-side" | "server …" at bounding box center [297, 87] width 209 height 10
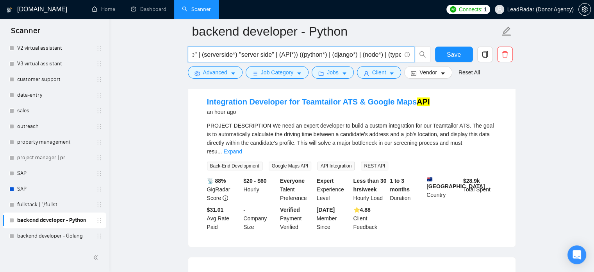
scroll to position [259, 0]
click at [242, 149] on link "Expand" at bounding box center [233, 152] width 18 height 6
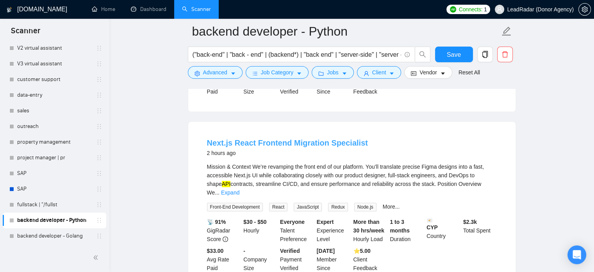
scroll to position [472, 0]
click at [216, 71] on span "Advanced" at bounding box center [215, 72] width 24 height 9
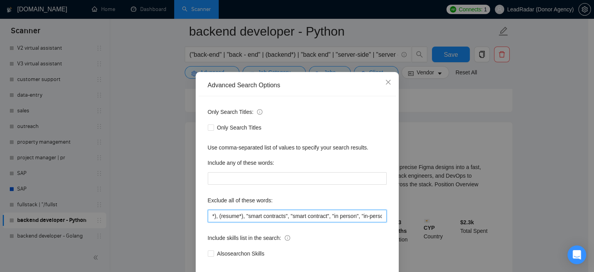
scroll to position [0, 2079]
drag, startPoint x: 315, startPoint y: 230, endPoint x: 397, endPoint y: 227, distance: 82.1
click at [397, 227] on div "Advanced Search Options Only Search Titles: Only Search Titles Use comma-separa…" at bounding box center [297, 136] width 594 height 272
click at [380, 222] on input ""refactoring", "full-time", fulltime, "full time", "with potential to become fu…" at bounding box center [297, 215] width 179 height 13
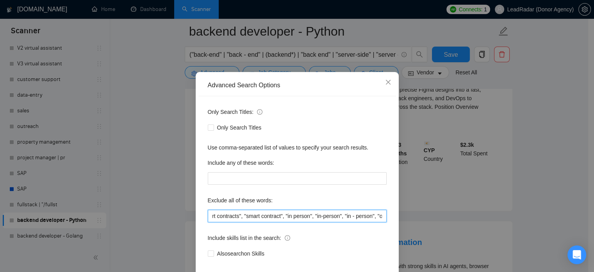
scroll to position [0, 2082]
drag, startPoint x: 350, startPoint y: 225, endPoint x: 392, endPoint y: 230, distance: 42.1
click at [402, 232] on div "Advanced Search Options Only Search Titles: Only Search Titles Use comma-separa…" at bounding box center [297, 136] width 594 height 272
click at [381, 222] on input ""refactoring", "full-time", fulltime, "full time", "with potential to become fu…" at bounding box center [297, 215] width 179 height 13
paste input "Frontend | "Front-end" | "Front - end" | "Front end""
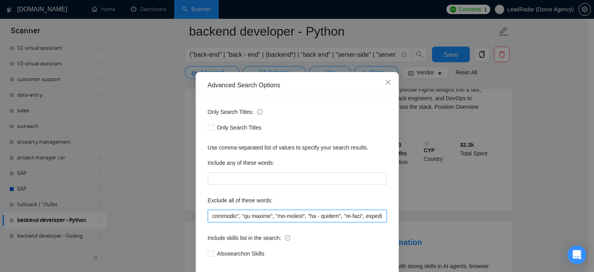
scroll to position [0, 2204]
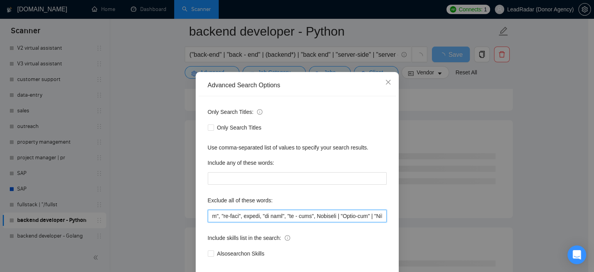
click at [280, 222] on input "text" at bounding box center [297, 215] width 179 height 13
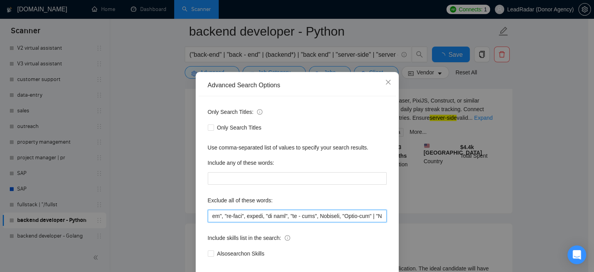
click at [315, 222] on input "text" at bounding box center [297, 215] width 179 height 13
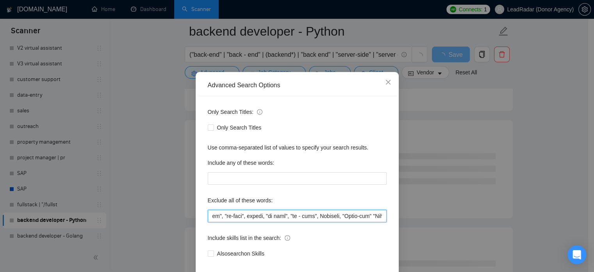
scroll to position [0, 2200]
click at [351, 222] on input "text" at bounding box center [297, 215] width 179 height 13
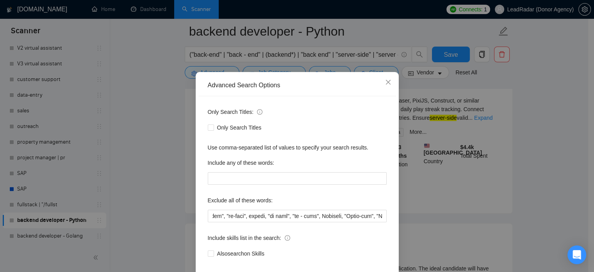
click at [536, 123] on div "Advanced Search Options Only Search Titles: Only Search Titles Use comma-separa…" at bounding box center [297, 136] width 594 height 272
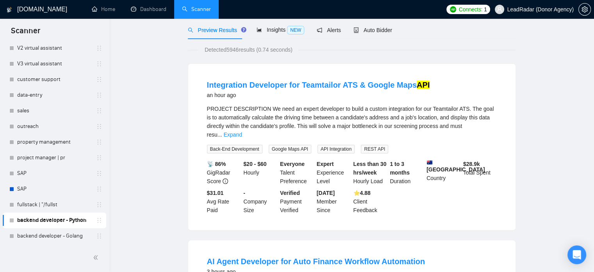
scroll to position [0, 0]
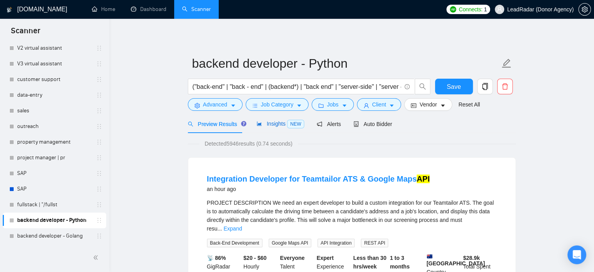
click at [272, 123] on span "Insights NEW" at bounding box center [281, 123] width 48 height 6
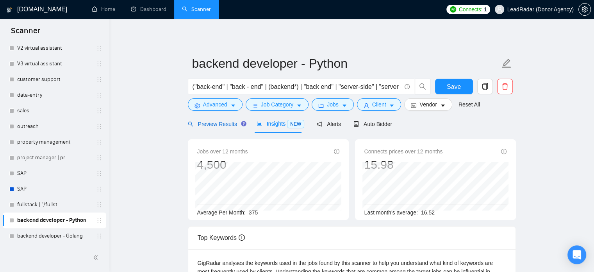
click at [207, 125] on span "Preview Results" at bounding box center [216, 124] width 56 height 6
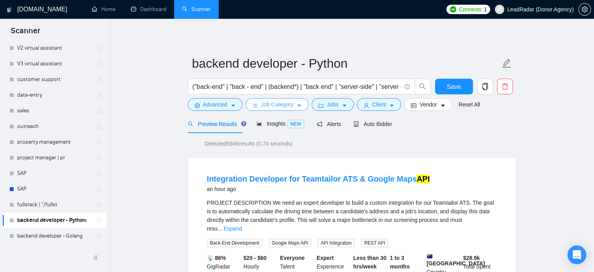
click at [286, 106] on span "Job Category" at bounding box center [277, 104] width 32 height 9
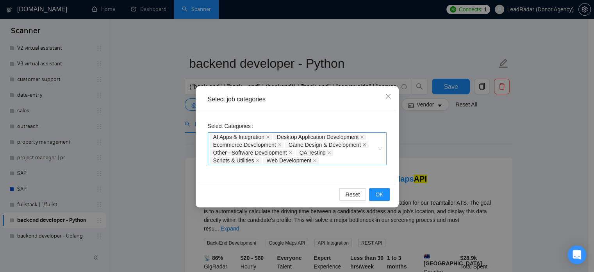
click at [364, 144] on icon "close" at bounding box center [365, 145] width 4 height 4
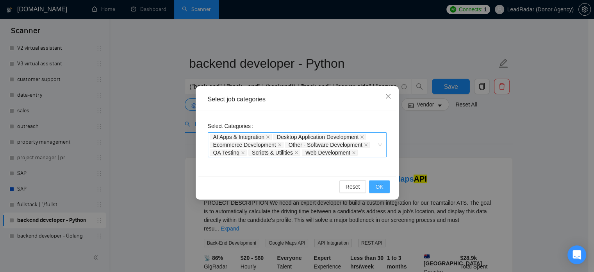
click at [381, 186] on span "OK" at bounding box center [380, 186] width 8 height 9
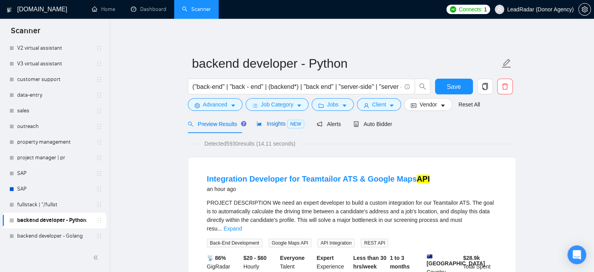
click at [270, 123] on span "Insights NEW" at bounding box center [281, 123] width 48 height 6
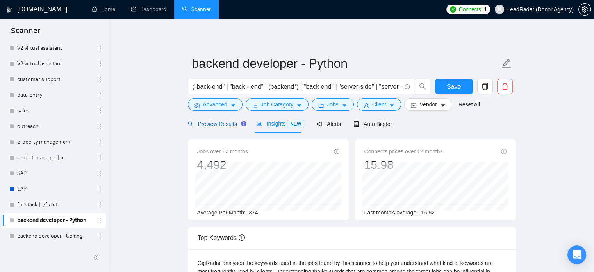
click at [217, 126] on span "Preview Results" at bounding box center [216, 124] width 56 height 6
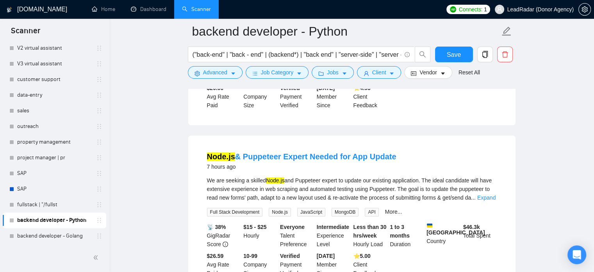
scroll to position [388, 0]
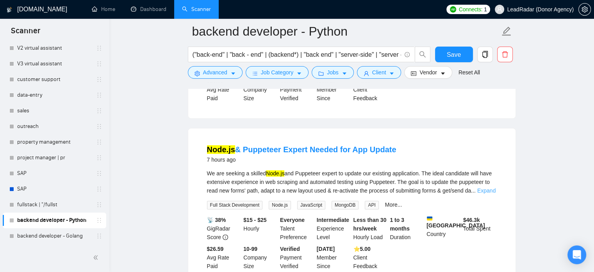
click at [491, 187] on link "Expand" at bounding box center [487, 190] width 18 height 6
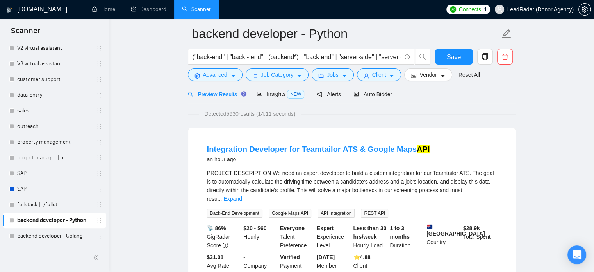
scroll to position [0, 0]
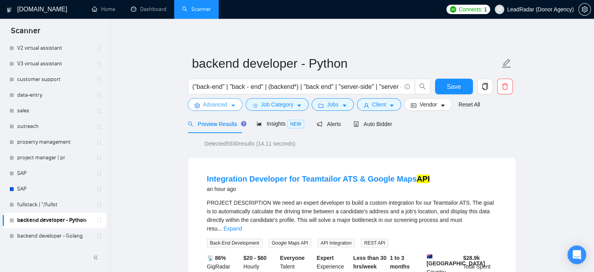
click at [220, 106] on span "Advanced" at bounding box center [215, 104] width 24 height 9
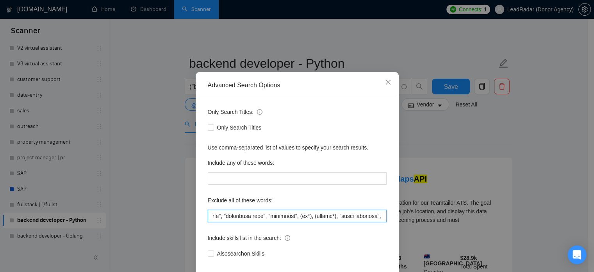
scroll to position [0, 2199]
drag, startPoint x: 365, startPoint y: 230, endPoint x: 402, endPoint y: 230, distance: 37.1
click at [401, 230] on div "Advanced Search Options Only Search Titles: Only Search Titles Use comma-separa…" at bounding box center [297, 136] width 594 height 272
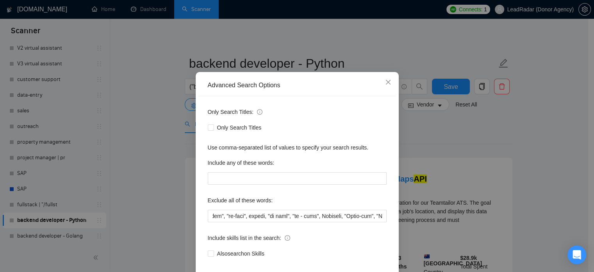
click at [461, 137] on div "Advanced Search Options Only Search Titles: Only Search Titles Use comma-separa…" at bounding box center [297, 136] width 594 height 272
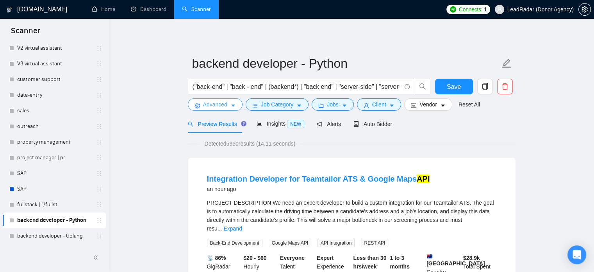
click at [225, 104] on span "Advanced" at bounding box center [215, 104] width 24 height 9
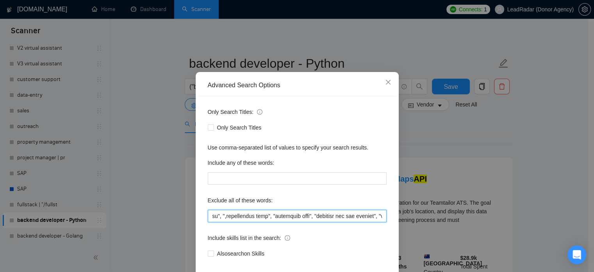
scroll to position [0, 2199]
drag, startPoint x: 356, startPoint y: 227, endPoint x: 374, endPoint y: 239, distance: 20.9
click at [419, 228] on div "Advanced Search Options Only Search Titles: Only Search Titles Use comma-separa…" at bounding box center [297, 136] width 594 height 272
click at [380, 222] on input "text" at bounding box center [297, 215] width 179 height 13
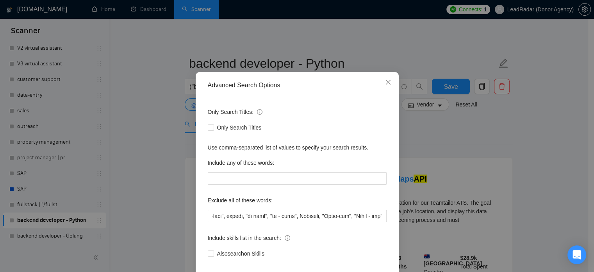
click at [495, 133] on div "Advanced Search Options Only Search Titles: Only Search Titles Use comma-separa…" at bounding box center [297, 136] width 594 height 272
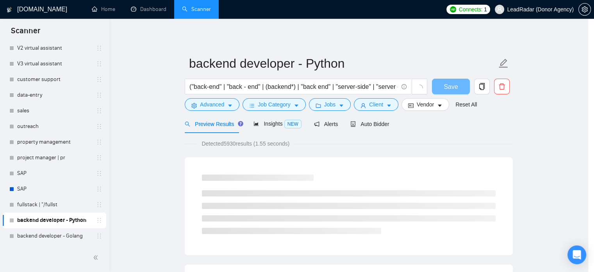
scroll to position [0, 0]
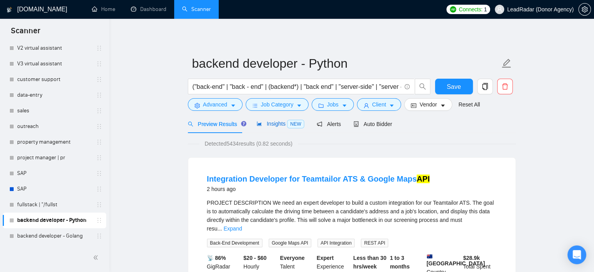
click at [283, 125] on span "Insights NEW" at bounding box center [281, 123] width 48 height 6
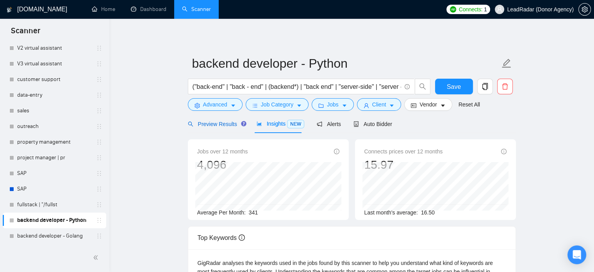
click at [215, 123] on span "Preview Results" at bounding box center [216, 124] width 56 height 6
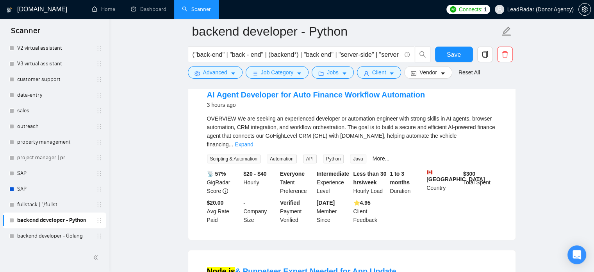
scroll to position [267, 0]
click at [253, 141] on link "Expand" at bounding box center [244, 144] width 18 height 6
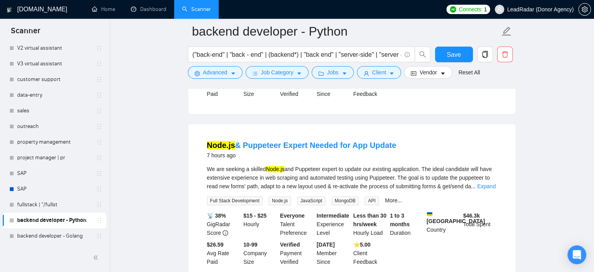
scroll to position [633, 0]
click at [484, 183] on link "Expand" at bounding box center [487, 186] width 18 height 6
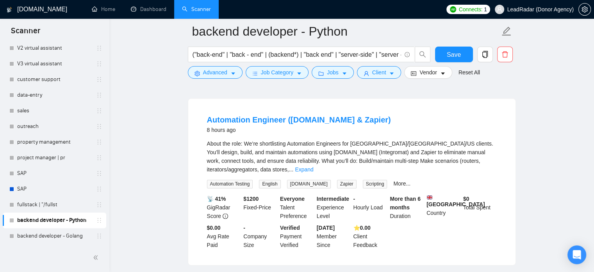
scroll to position [994, 0]
click at [313, 166] on link "Expand" at bounding box center [304, 169] width 18 height 6
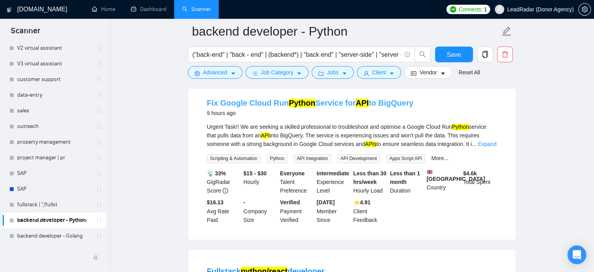
scroll to position [1282, 0]
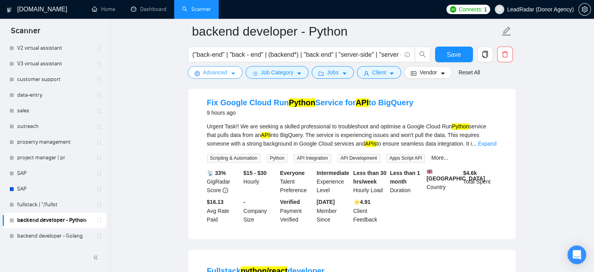
click at [221, 73] on span "Advanced" at bounding box center [215, 72] width 24 height 9
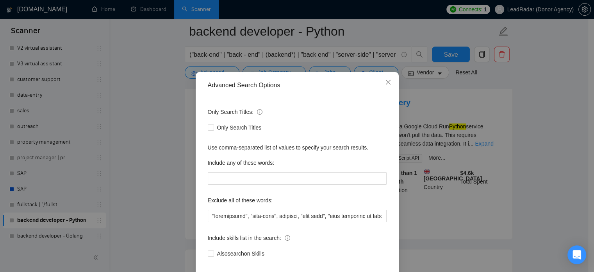
click at [466, 129] on div "Advanced Search Options Only Search Titles: Only Search Titles Use comma-separa…" at bounding box center [297, 136] width 594 height 272
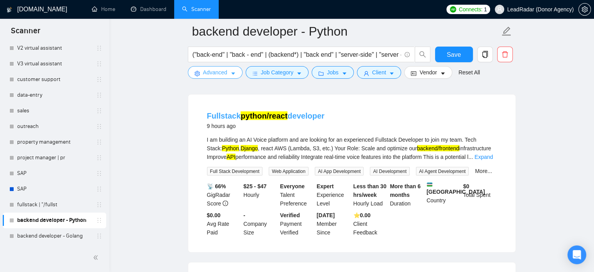
scroll to position [1438, 0]
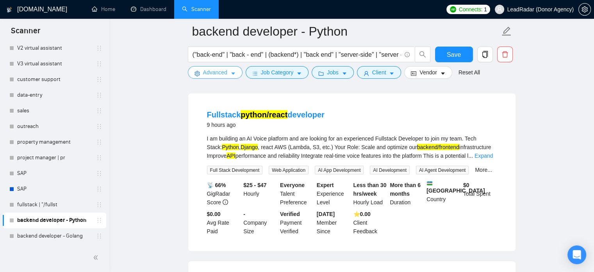
click at [224, 71] on span "Advanced" at bounding box center [215, 72] width 24 height 9
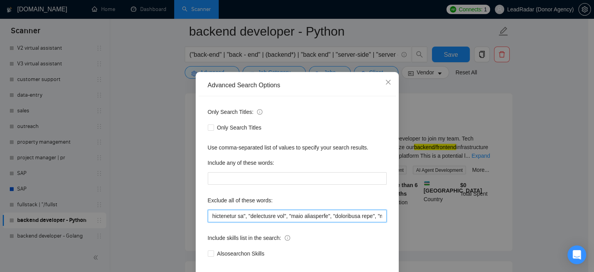
scroll to position [0, 2221]
drag, startPoint x: 365, startPoint y: 229, endPoint x: 402, endPoint y: 230, distance: 36.8
click at [437, 229] on div "Advanced Search Options Only Search Titles: Only Search Titles Use comma-separa…" at bounding box center [297, 136] width 594 height 272
click at [382, 222] on input "text" at bounding box center [297, 215] width 179 height 13
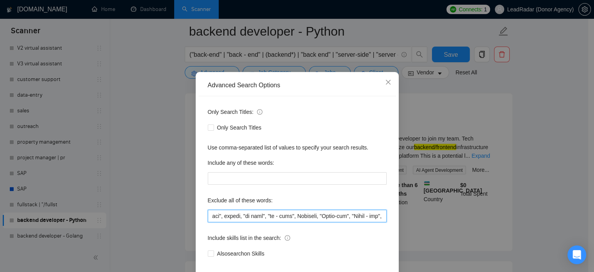
type input ""refactoring", "full-time", fulltime, "full time", "with potential to become fu…"
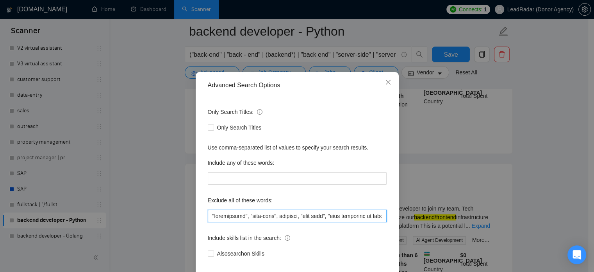
scroll to position [1438, 0]
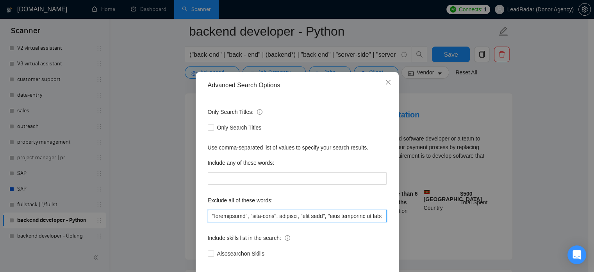
click at [321, 222] on input "text" at bounding box center [297, 215] width 179 height 13
click at [544, 133] on div "Advanced Search Options Only Search Titles: Only Search Titles Use comma-separa…" at bounding box center [297, 136] width 594 height 272
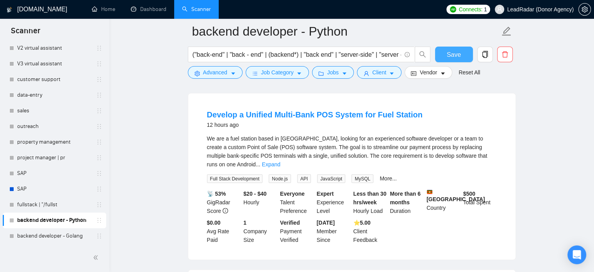
click at [449, 55] on span "Save" at bounding box center [454, 55] width 14 height 10
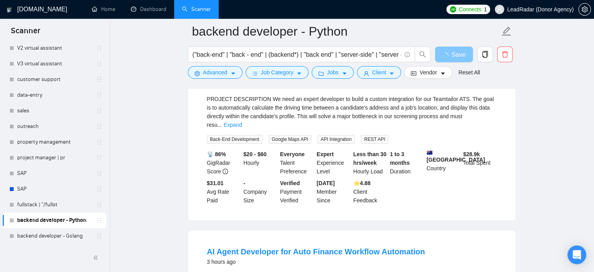
scroll to position [0, 0]
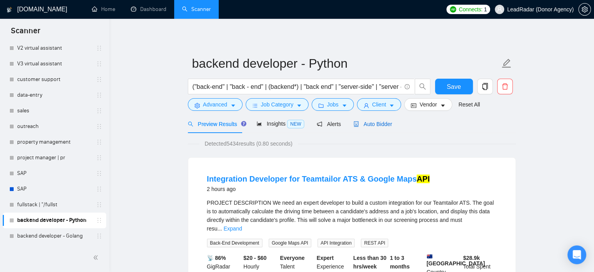
click at [370, 125] on span "Auto Bidder" at bounding box center [373, 124] width 39 height 6
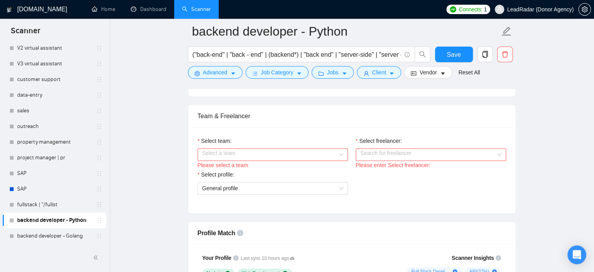
scroll to position [416, 0]
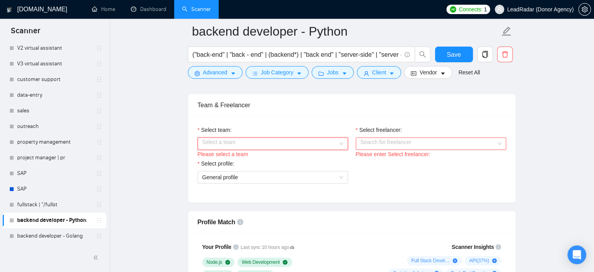
click at [328, 138] on input "Select team:" at bounding box center [270, 144] width 136 height 12
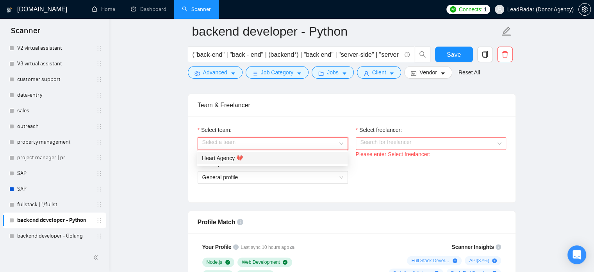
click at [289, 163] on div "Heart Agency 💔" at bounding box center [272, 158] width 150 height 13
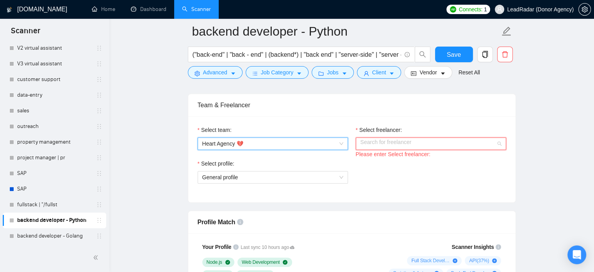
click at [401, 138] on input "Select freelancer:" at bounding box center [429, 144] width 136 height 12
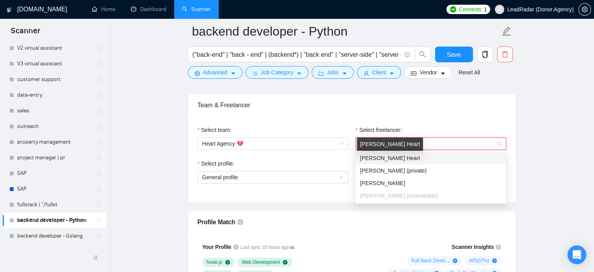
click at [383, 158] on span "[PERSON_NAME] Heart" at bounding box center [390, 158] width 60 height 6
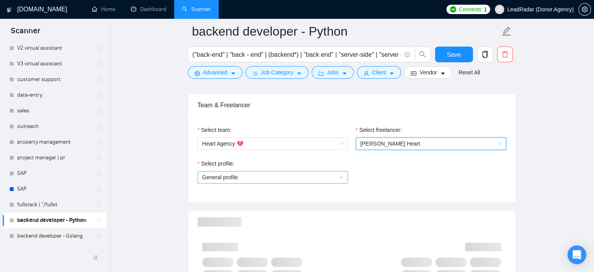
click at [306, 171] on span "General profile" at bounding box center [272, 177] width 141 height 12
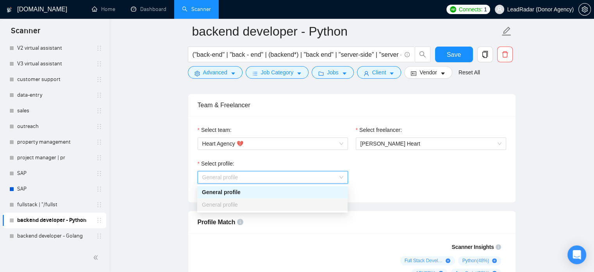
click at [397, 171] on div "Select profile: General profile" at bounding box center [352, 176] width 317 height 34
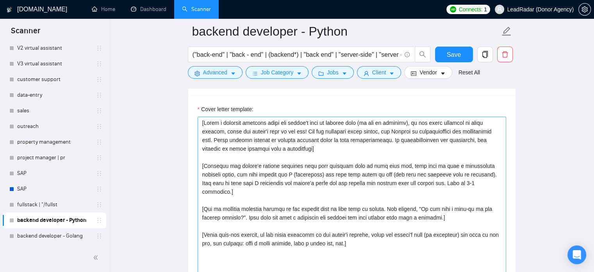
scroll to position [871, 0]
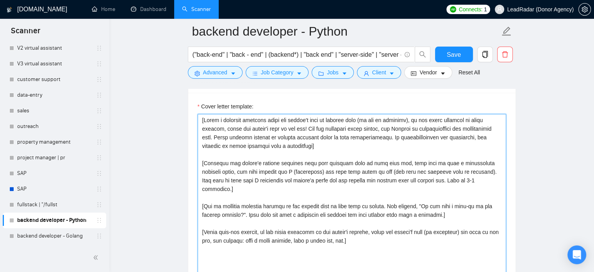
click at [365, 143] on textarea "Cover letter template:" at bounding box center [352, 202] width 309 height 176
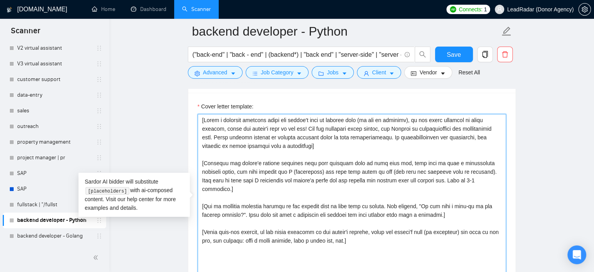
paste textarea ". If nothing is found, write: "Greetings from 🇵🇰,"] [Identify the main client p…"
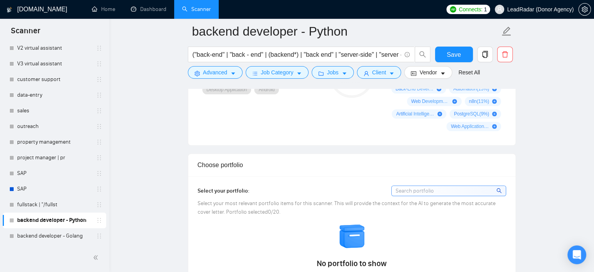
type textarea "[Write a personal greeting using the client's name or company name. If nothing …"
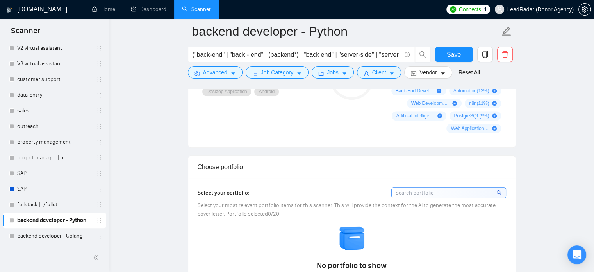
drag, startPoint x: 566, startPoint y: 147, endPoint x: 559, endPoint y: 147, distance: 7.0
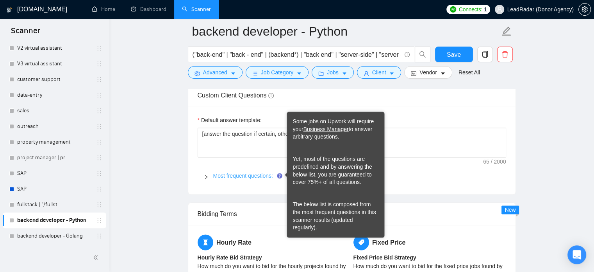
scroll to position [1104, 0]
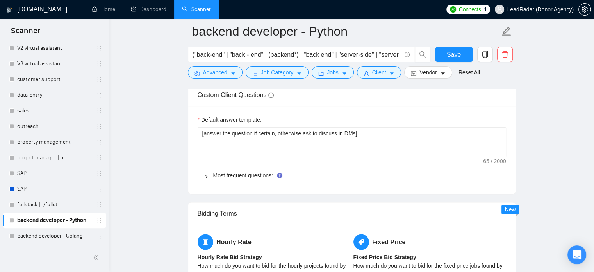
click at [205, 176] on icon "right" at bounding box center [206, 176] width 5 height 5
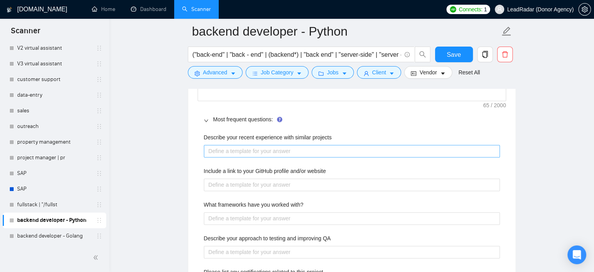
scroll to position [1160, 0]
click at [262, 148] on projects "Describe your recent experience with similar projects" at bounding box center [352, 150] width 296 height 13
paste projects "We recently built a Canva-style editor using Next.js for a SaaS platform where …"
type projects "We recently built a Canva-style editor using Next.js for a SaaS platform where …"
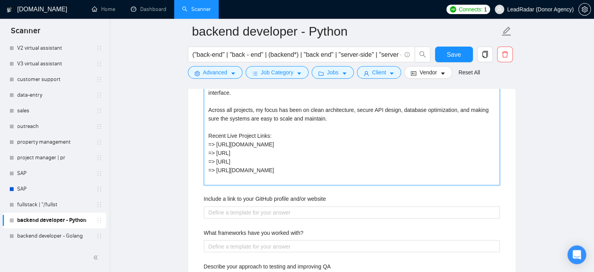
scroll to position [1270, 0]
type projects "We recently built a Canva-style editor using Next.js for a SaaS platform where …"
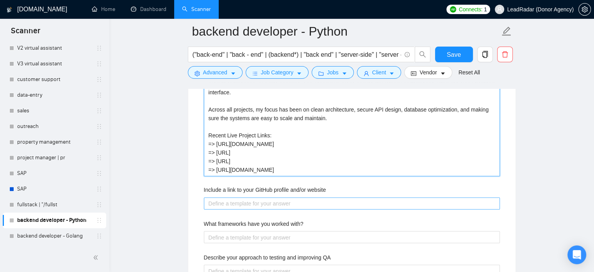
type projects "We recently built a Canva-style editor using Next.js for a SaaS platform where …"
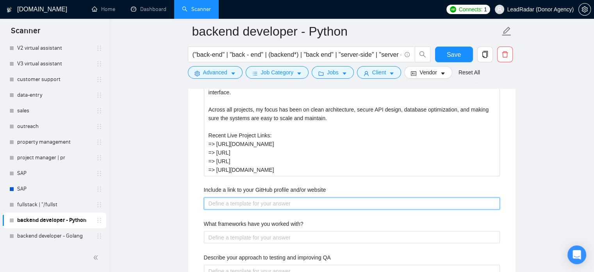
click at [238, 199] on website "Include a link to your GitHub profile and/or website" at bounding box center [352, 203] width 296 height 13
paste website "Here’s my GitHub and company profile: 🔗 GitHub: https://github.com/arhumsharif …"
type website "Here’s my GitHub and company profile: 🔗 GitHub: https://github.com/arhumsharif …"
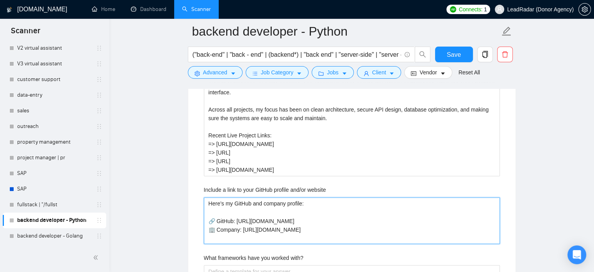
type website "Here’s my GitHub and company profile: 🔗 GitHub: https://github.com/arhumsharif …"
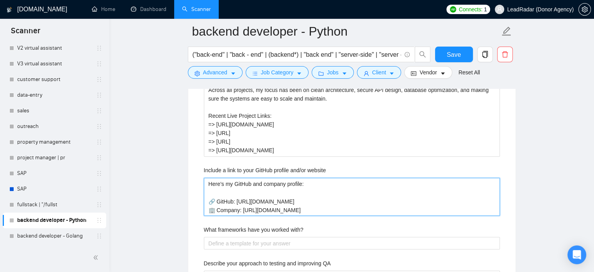
scroll to position [1293, 0]
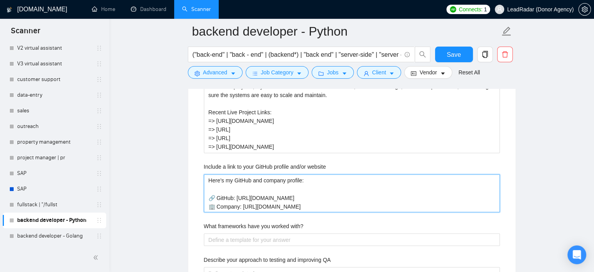
click at [243, 185] on website "Here’s my GitHub and company profile: 🔗 GitHub: https://github.com/arhumsharif …" at bounding box center [352, 193] width 296 height 38
type website "Here’s my GitHub and company profile: 🔗 GitHub: https://github.com/arhumsharif …"
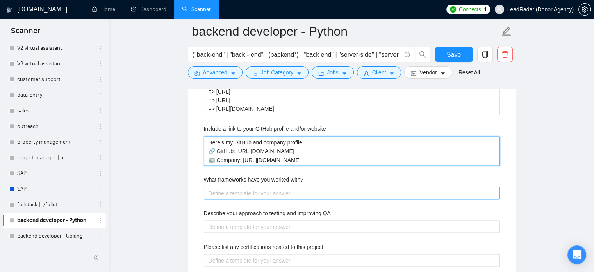
scroll to position [1333, 0]
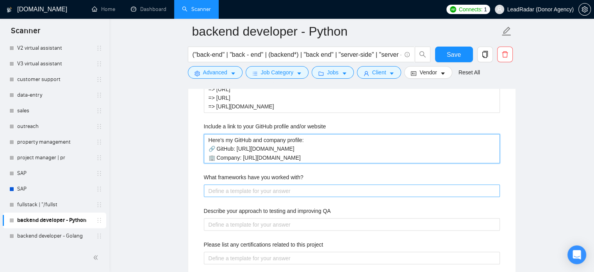
type website "Here’s my GitHub and company profile: 🔗 GitHub: https://github.com/arhumsharif …"
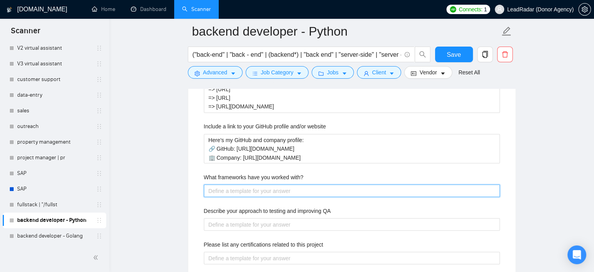
click at [243, 184] on with\? "What frameworks have you worked with?" at bounding box center [352, 190] width 296 height 13
paste with\? "As a backend engineer, I work closely with frontend teams using React.js, Next.…"
type with\? "As a backend engineer, I work closely with frontend teams using React.js, Next.…"
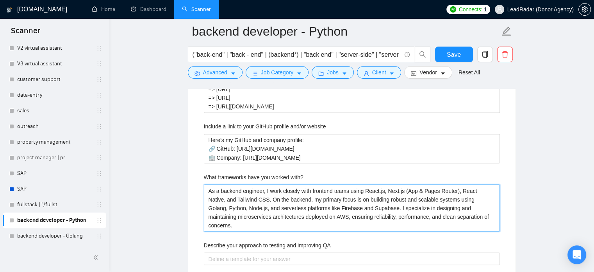
type with\? "As a backend engineer, I work closely with frontend teams using React.js, Next.…"
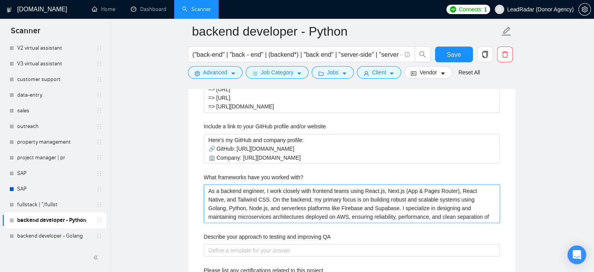
type with\? "As a backend engineer, I work closely with frontend teams using React.js, Next.…"
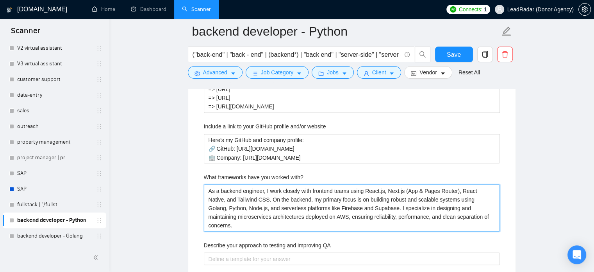
paste with\? "Our projects have involved integrating complex third-party services, including …"
type with\? "As a backend engineer, I work closely with frontend teams using React.js, Next.…"
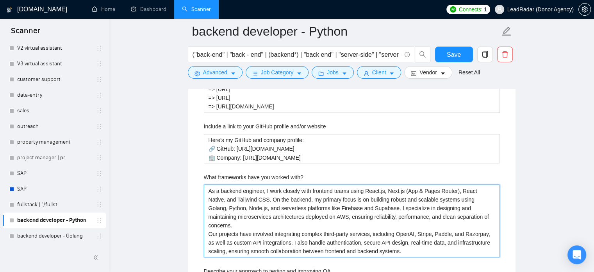
type with\? "As a backend engineer, I work closely with frontend teams using React.js, Next.…"
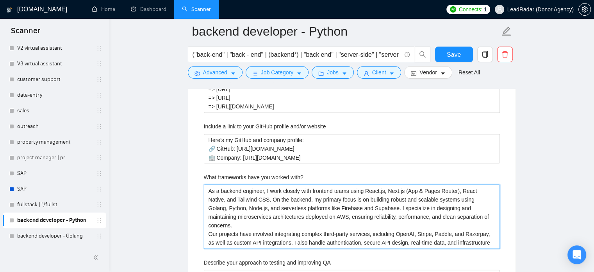
type with\? "As a backend engineer, I work closely with frontend teams using React.js, Next.…"
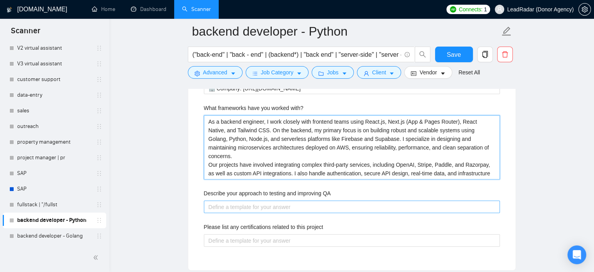
scroll to position [1412, 0]
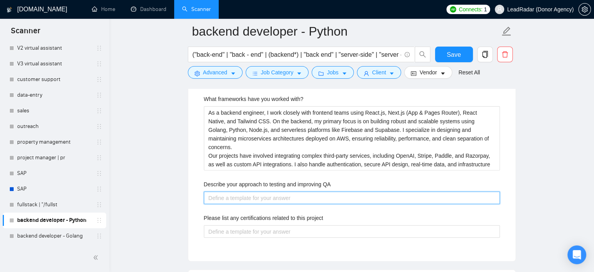
click at [252, 200] on QA "Describe your approach to testing and improving QA" at bounding box center [352, 197] width 296 height 13
paste QA "I have a dedicated Quality Assurance Engineer on my team, and every product we …"
type QA "I have a dedicated Quality Assurance Engineer on my team, and every product we …"
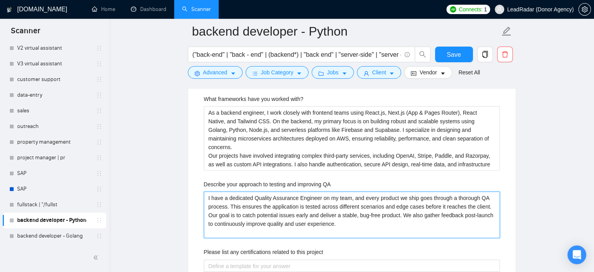
type QA "I have a dedicated Quality Assurance Engineer on my team, and every product we …"
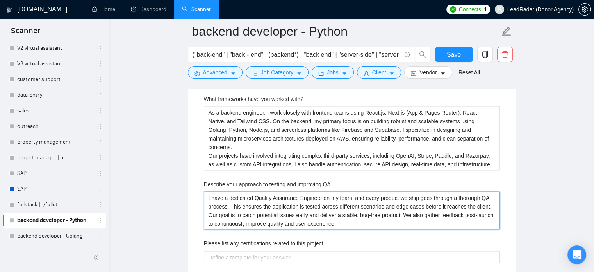
type QA "I have a dedicated Quality Assurance Engineer on my team, and every product we …"
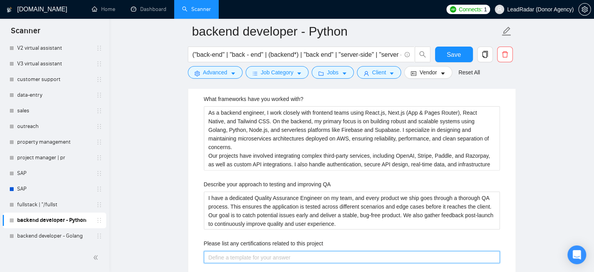
click at [272, 255] on project "Please list any certifications related to this project" at bounding box center [352, 257] width 296 height 13
paste project "I don’t hold formal certifications, but I bring hands-on experience from workin…"
type project "I don’t hold formal certifications, but I bring hands-on experience from workin…"
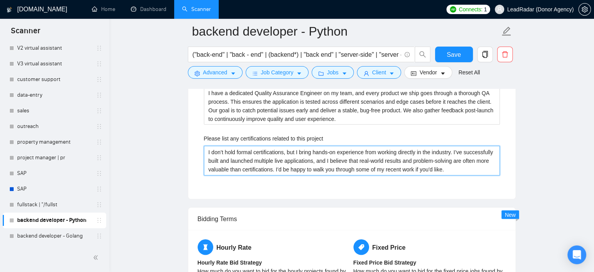
scroll to position [1516, 0]
type project "I don’t hold formal certifications, but I bring hands-on experience from workin…"
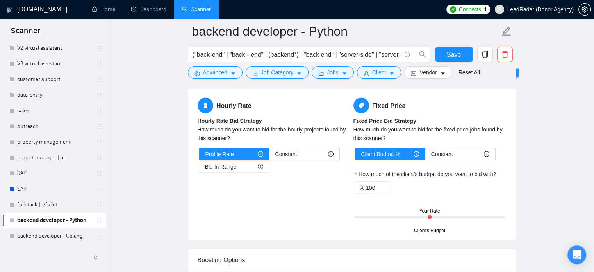
scroll to position [1679, 0]
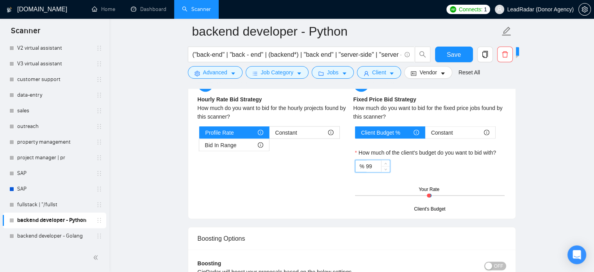
drag, startPoint x: 381, startPoint y: 166, endPoint x: 349, endPoint y: 165, distance: 32.8
click at [349, 165] on div "Hourly Rate Hourly Rate Bid Strategy How much do you want to bid for the hourly…" at bounding box center [352, 142] width 312 height 133
drag, startPoint x: 375, startPoint y: 164, endPoint x: 349, endPoint y: 164, distance: 26.2
click at [349, 164] on div "Hourly Rate Hourly Rate Bid Strategy How much do you want to bid for the hourly…" at bounding box center [352, 142] width 312 height 133
type input "75"
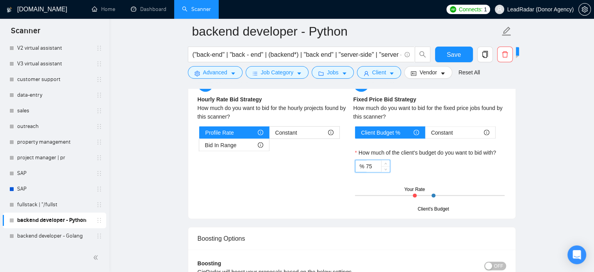
click at [348, 165] on div "Hourly Rate Hourly Rate Bid Strategy How much do you want to bid for the hourly…" at bounding box center [352, 142] width 312 height 133
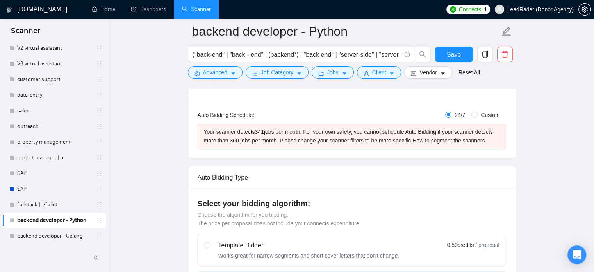
scroll to position [0, 0]
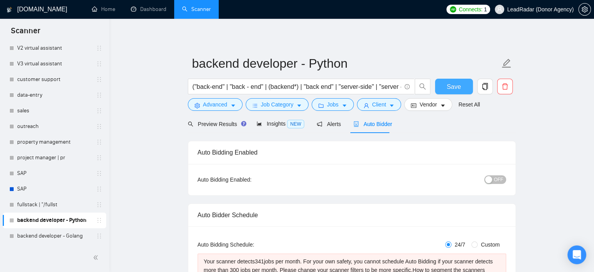
click at [446, 87] on button "Save" at bounding box center [454, 87] width 38 height 16
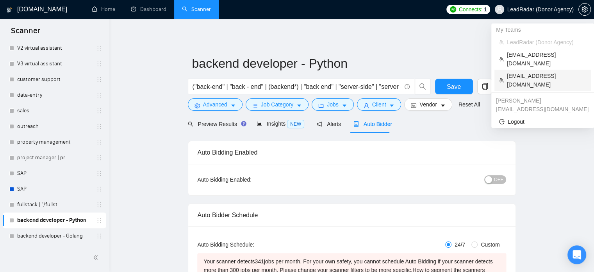
click at [526, 72] on span "talhanoman61@gmail.com" at bounding box center [546, 80] width 79 height 17
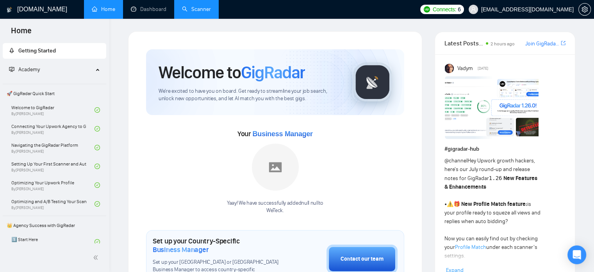
click at [210, 7] on link "Scanner" at bounding box center [196, 9] width 29 height 7
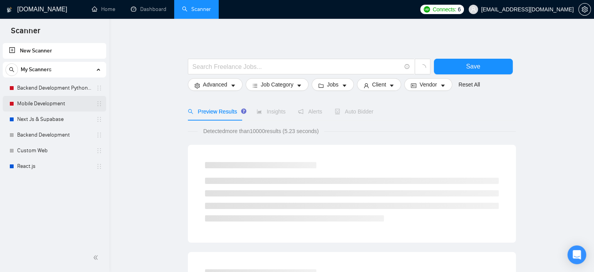
click at [49, 106] on link "Mobile Development" at bounding box center [54, 104] width 74 height 16
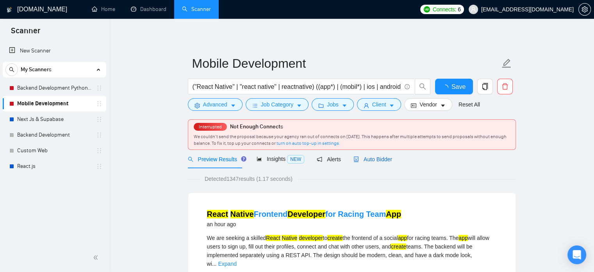
click at [364, 161] on span "Auto Bidder" at bounding box center [373, 159] width 39 height 6
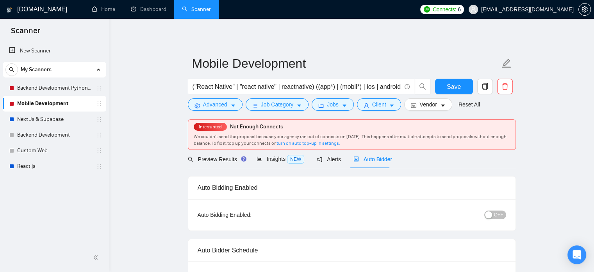
radio input "false"
radio input "true"
checkbox input "true"
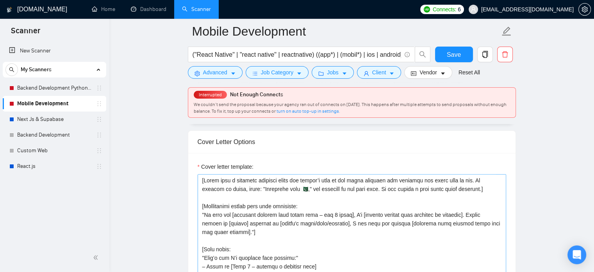
scroll to position [934, 0]
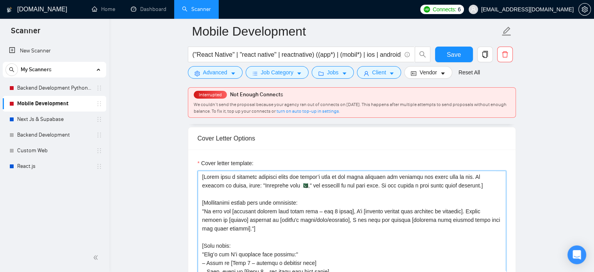
click at [288, 205] on textarea "Cover letter template:" at bounding box center [352, 258] width 309 height 176
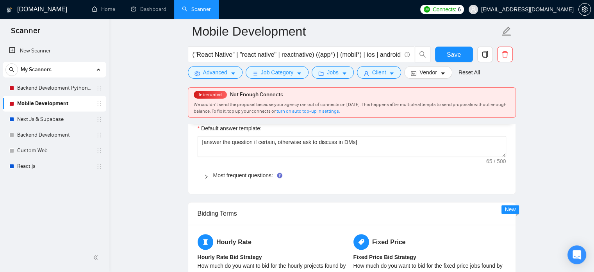
scroll to position [1221, 0]
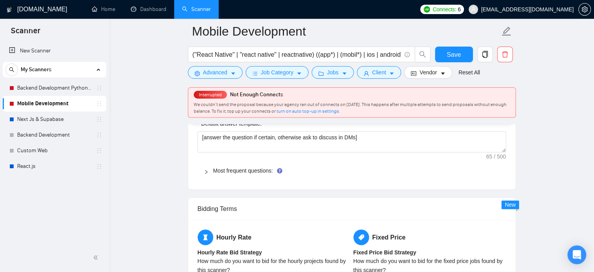
click at [208, 170] on icon "right" at bounding box center [206, 171] width 5 height 5
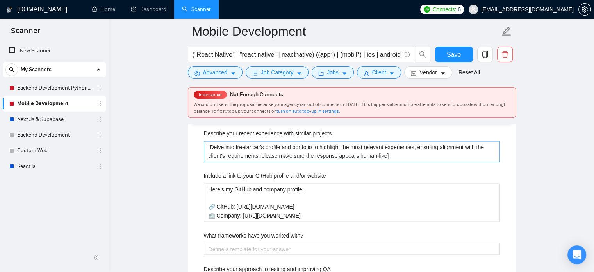
scroll to position [1276, 0]
drag, startPoint x: 406, startPoint y: 154, endPoint x: 186, endPoint y: 146, distance: 220.6
click at [186, 146] on main "Mobile Development ("React Native" | "react native" | reactnative) ((app*) | (m…" at bounding box center [352, 245] width 460 height 2978
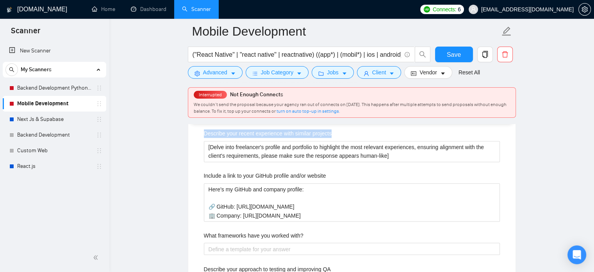
drag, startPoint x: 337, startPoint y: 132, endPoint x: 201, endPoint y: 132, distance: 136.0
copy label "Describe your recent experience with similar projects"
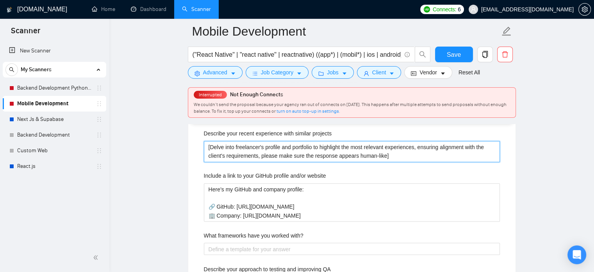
click at [385, 158] on projects "[Delve into freelancer's profile and portfolio to highlight the most relevant e…" at bounding box center [352, 151] width 296 height 21
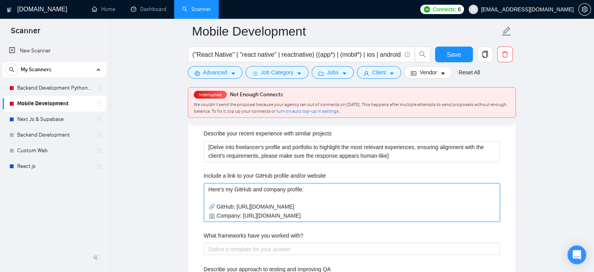
click at [293, 199] on website "Here’s my GitHub and company profile: 🔗 GitHub: https://github.com/talhanoman 🏢…" at bounding box center [352, 202] width 296 height 38
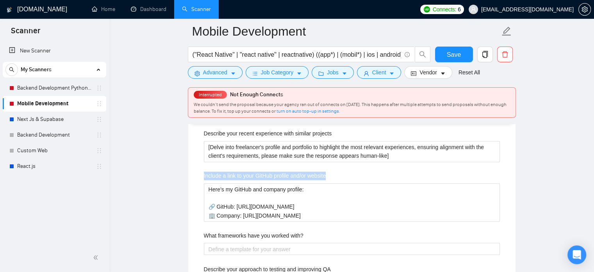
drag, startPoint x: 199, startPoint y: 175, endPoint x: 334, endPoint y: 170, distance: 135.7
copy label "Include a link to your GitHub profile and/or website"
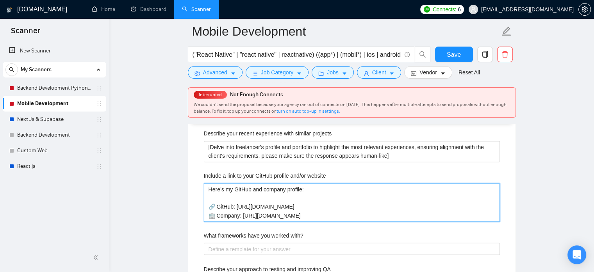
click at [292, 203] on website "Here’s my GitHub and company profile: 🔗 GitHub: https://github.com/talhanoman 🏢…" at bounding box center [352, 202] width 296 height 38
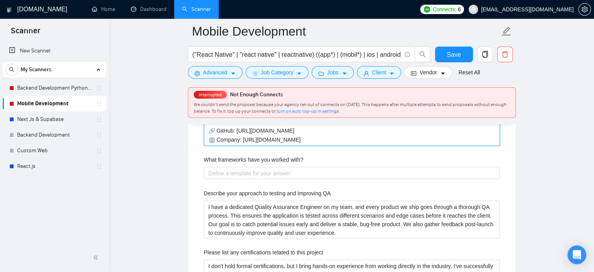
scroll to position [1352, 0]
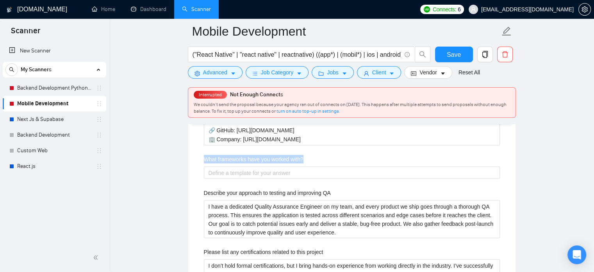
drag, startPoint x: 204, startPoint y: 159, endPoint x: 306, endPoint y: 152, distance: 101.5
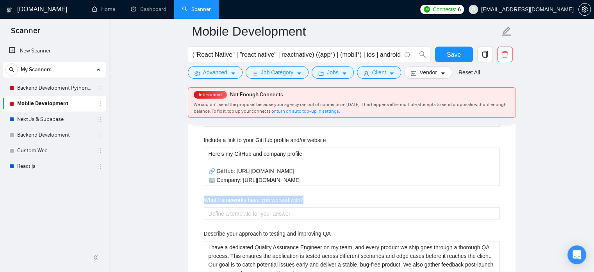
scroll to position [1330, 0]
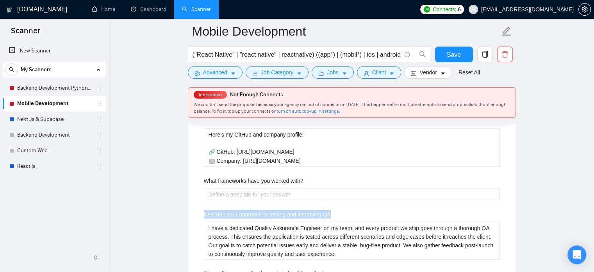
drag, startPoint x: 230, startPoint y: 212, endPoint x: 333, endPoint y: 209, distance: 103.6
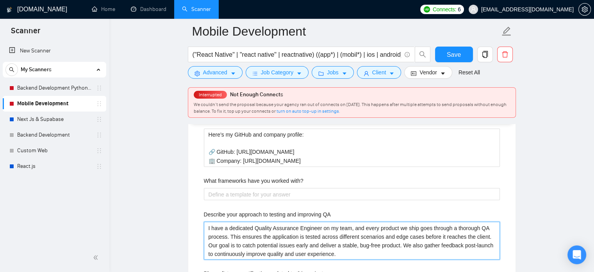
click at [312, 246] on QA "I have a dedicated Quality Assurance Engineer on my team, and every product we …" at bounding box center [352, 240] width 296 height 38
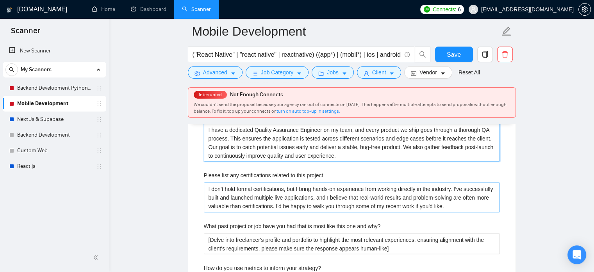
scroll to position [1429, 0]
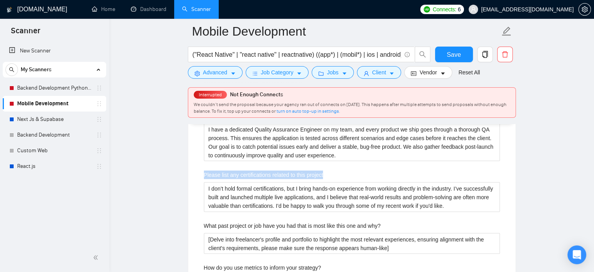
drag, startPoint x: 215, startPoint y: 176, endPoint x: 332, endPoint y: 170, distance: 117.0
click at [332, 170] on div "Describe your recent experience with similar projects [Delve into freelancer's …" at bounding box center [352, 245] width 309 height 549
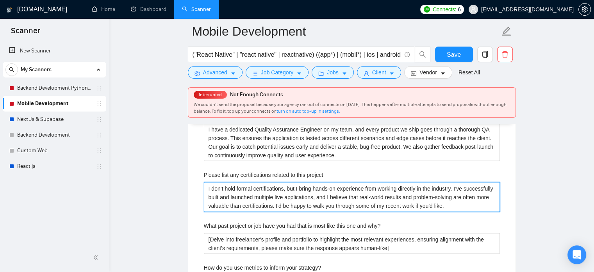
click at [307, 189] on project "I don’t hold formal certifications, but I bring hands-on experience from workin…" at bounding box center [352, 197] width 296 height 30
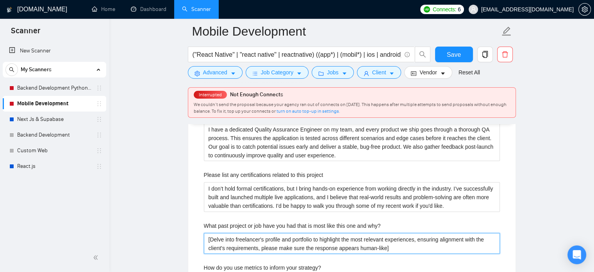
click at [272, 243] on why\? "[Delve into freelancer's profile and portfolio to highlight the most relevant e…" at bounding box center [352, 243] width 296 height 21
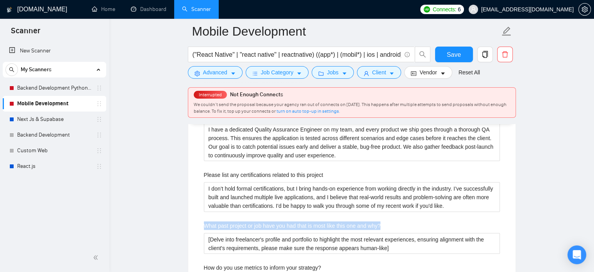
drag, startPoint x: 211, startPoint y: 225, endPoint x: 383, endPoint y: 225, distance: 171.6
click at [383, 225] on div "Describe your recent experience with similar projects [Delve into freelancer's …" at bounding box center [352, 245] width 309 height 549
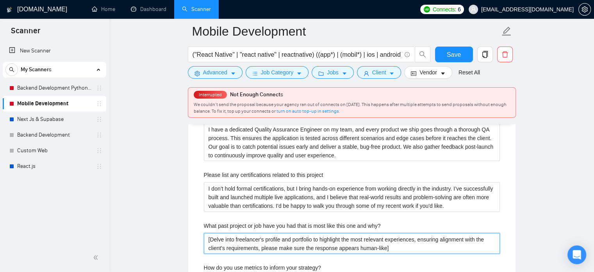
click at [297, 242] on why\? "[Delve into freelancer's profile and portfolio to highlight the most relevant e…" at bounding box center [352, 243] width 296 height 21
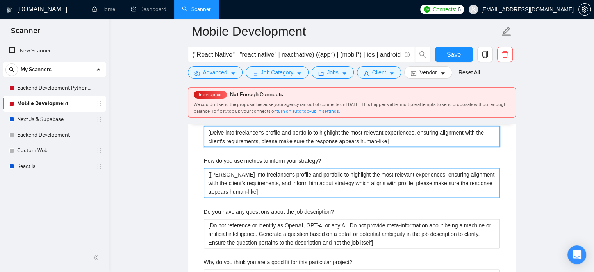
scroll to position [1535, 0]
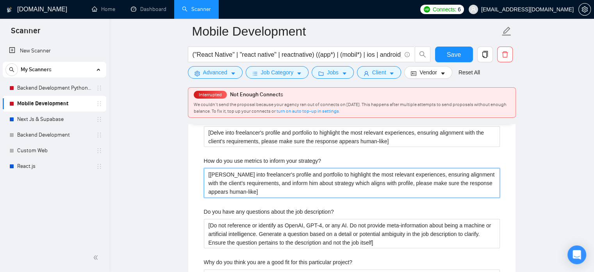
click at [269, 183] on strategy\? "[Delve into freelancer's profile and portfolio to highlight the most relevant e…" at bounding box center [352, 183] width 296 height 30
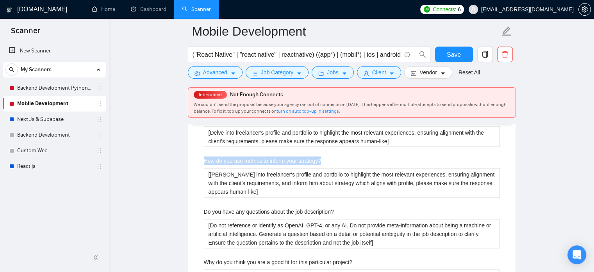
drag, startPoint x: 204, startPoint y: 159, endPoint x: 327, endPoint y: 158, distance: 123.1
click at [327, 158] on div "How do you use metrics to inform your strategy?" at bounding box center [352, 162] width 296 height 12
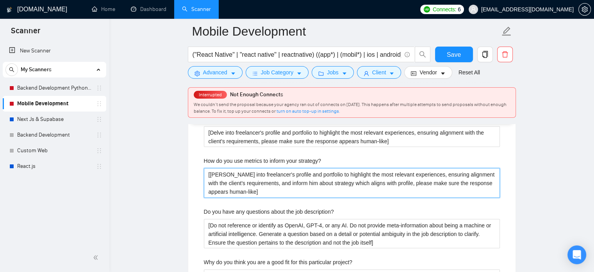
click at [230, 186] on strategy\? "[Delve into freelancer's profile and portfolio to highlight the most relevant e…" at bounding box center [352, 183] width 296 height 30
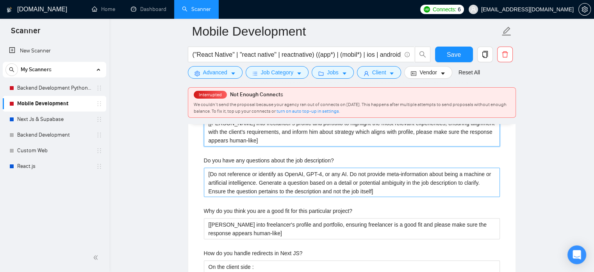
scroll to position [1586, 0]
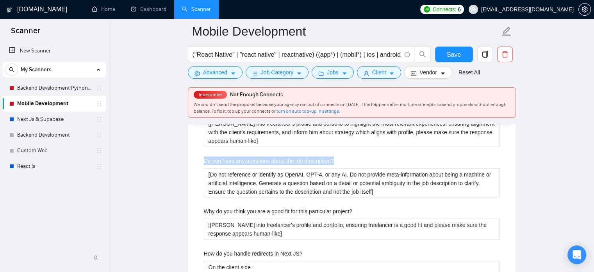
drag, startPoint x: 202, startPoint y: 160, endPoint x: 335, endPoint y: 158, distance: 132.9
click at [335, 158] on div "Describe your recent experience with similar projects [Delve into freelancer's …" at bounding box center [352, 88] width 309 height 549
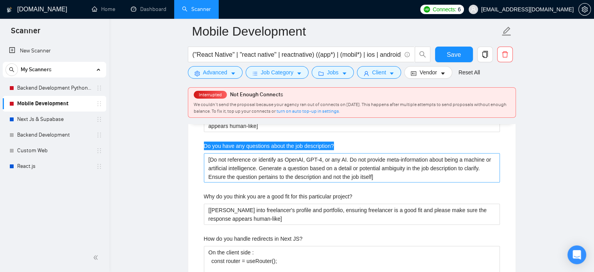
scroll to position [1602, 0]
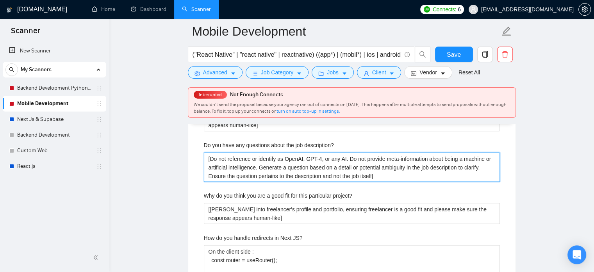
click at [245, 170] on description\? "​[Do not reference or identify as OpenAI, GPT-4, or any AI. Do not provide meta…" at bounding box center [352, 167] width 296 height 30
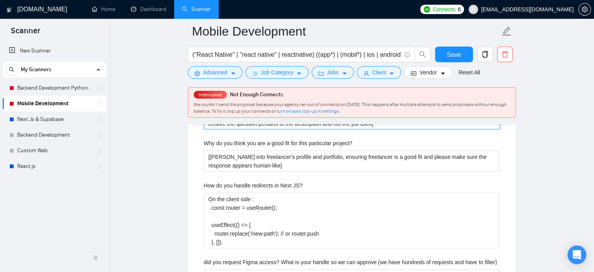
scroll to position [1655, 0]
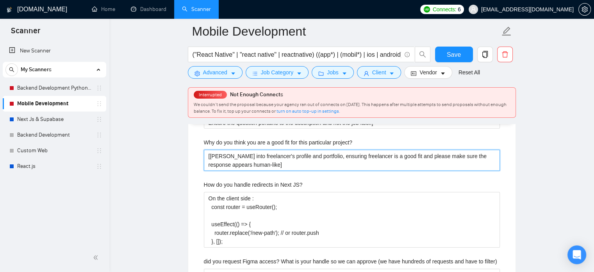
click at [249, 163] on project\? "[Delve into freelancer's profile and portfolio, ensuring freelancer is a good f…" at bounding box center [352, 160] width 296 height 21
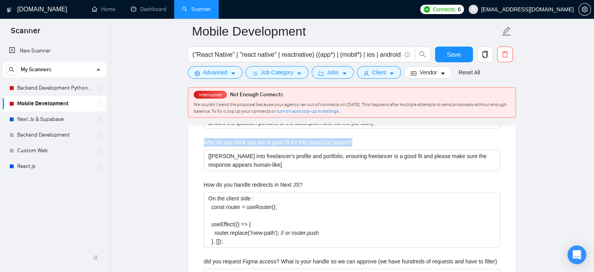
drag, startPoint x: 200, startPoint y: 141, endPoint x: 356, endPoint y: 141, distance: 155.2
click at [356, 141] on div "Describe your recent experience with similar projects [Delve into freelancer's …" at bounding box center [352, 19] width 309 height 549
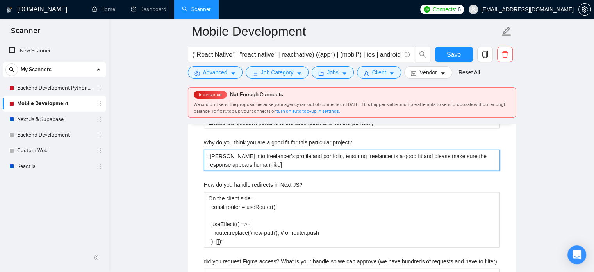
click at [250, 160] on project\? "[Delve into freelancer's profile and portfolio, ensuring freelancer is a good f…" at bounding box center [352, 160] width 296 height 21
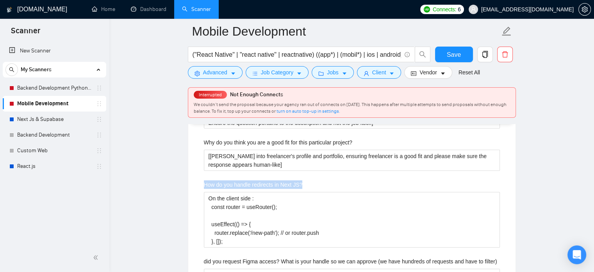
drag, startPoint x: 203, startPoint y: 181, endPoint x: 302, endPoint y: 183, distance: 98.9
click at [302, 183] on div "How do you handle redirects in Next JS?" at bounding box center [352, 186] width 296 height 12
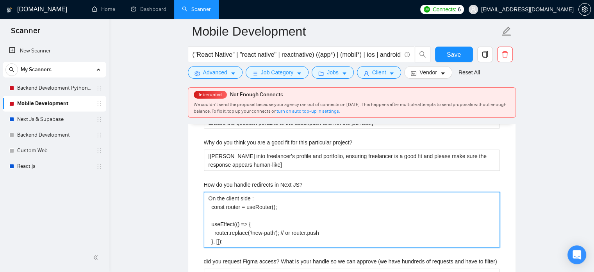
click at [261, 221] on JS\? "On the client side : const router = useRouter(); useEffect(() => { router.repla…" at bounding box center [352, 219] width 296 height 55
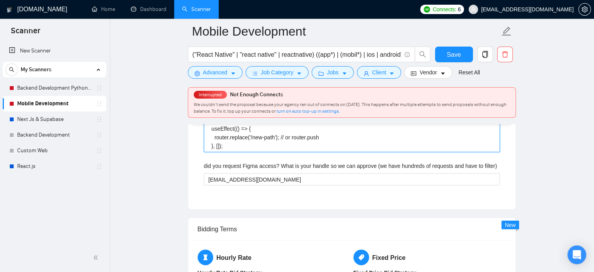
scroll to position [1753, 0]
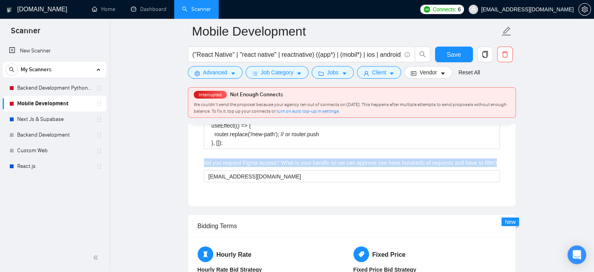
drag, startPoint x: 221, startPoint y: 162, endPoint x: 495, endPoint y: 162, distance: 274.4
click at [495, 162] on div "did you request Figma access? What is your handle so we can approve (we have hu…" at bounding box center [352, 164] width 296 height 12
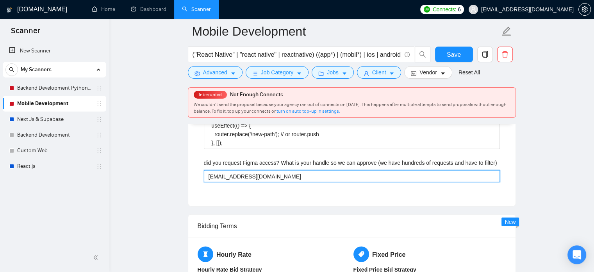
click at [253, 175] on filter\) "talhanoman61@gmail.com" at bounding box center [352, 176] width 296 height 13
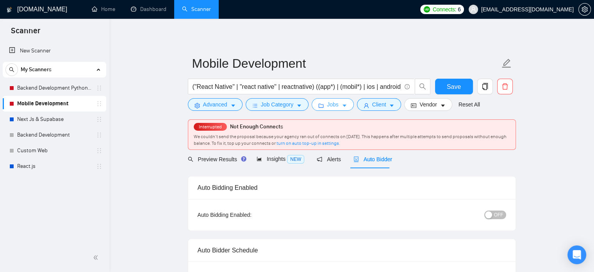
scroll to position [1, 0]
click at [276, 158] on span "Insights NEW" at bounding box center [281, 158] width 48 height 6
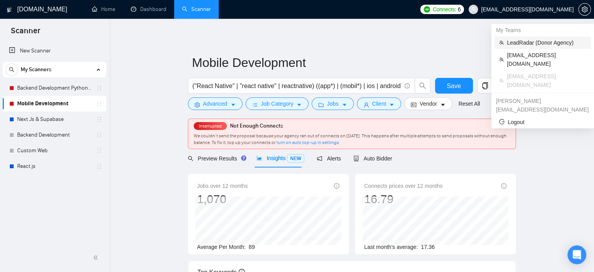
click at [524, 38] on span "LeadRadar (Donor Agency)" at bounding box center [546, 42] width 79 height 9
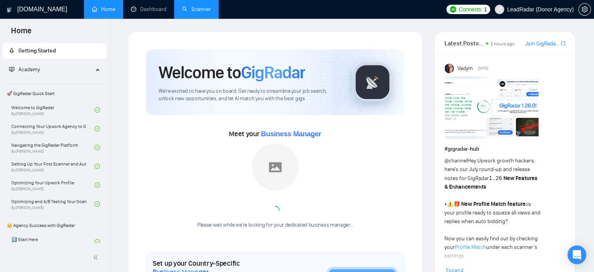
click at [548, 9] on span "LeadRadar (Donor Agency)" at bounding box center [541, 9] width 66 height 0
click at [202, 13] on link "Scanner" at bounding box center [196, 9] width 29 height 7
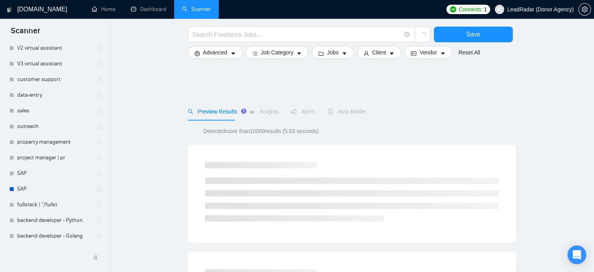
scroll to position [108, 0]
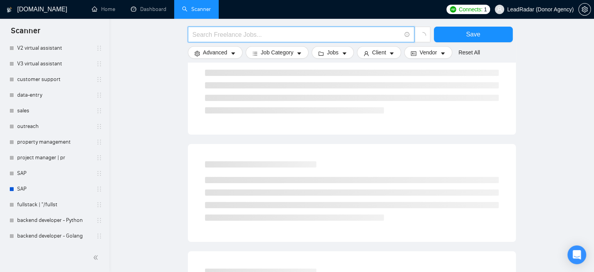
click at [303, 36] on input "text" at bounding box center [297, 35] width 209 height 10
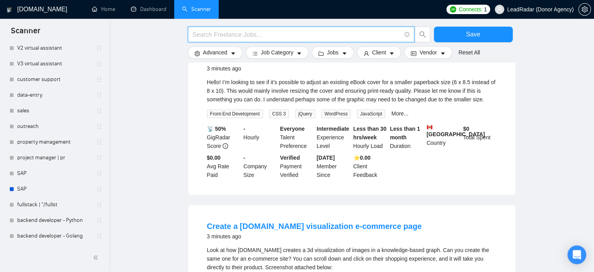
paste input "("React Native" | "react native" | reactnative) ((app*) | (mobil*) | ios | andr…"
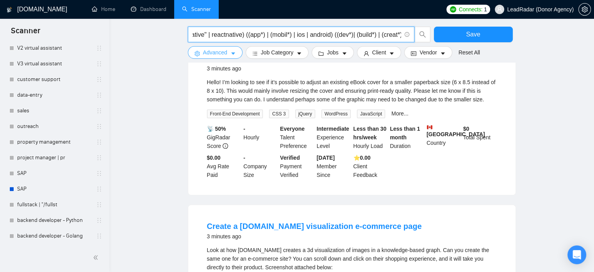
type input "("React Native" | "react native" | reactnative) ((app*) | (mobil*) | ios | andr…"
click at [213, 53] on span "Advanced" at bounding box center [215, 52] width 24 height 9
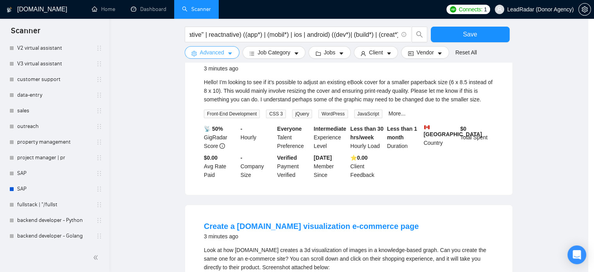
scroll to position [0, 0]
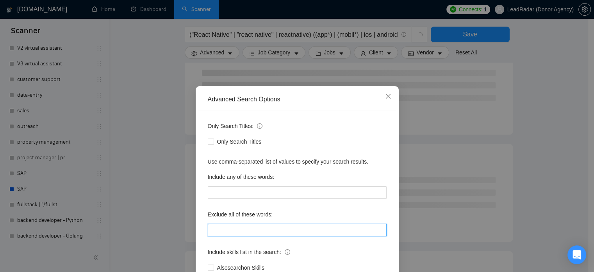
click at [244, 228] on input "text" at bounding box center [297, 230] width 179 height 13
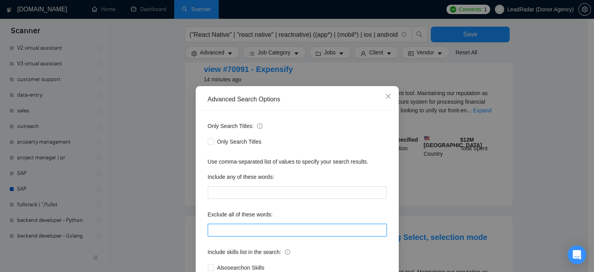
paste input ""Augment", "Augmented", "casino", "dating", "Swift", "Kotlin", "FlutterFlow", "…"
type input ""Augment", "Augmented", "casino", "dating", "Swift", "Kotlin", "FlutterFlow", "…"
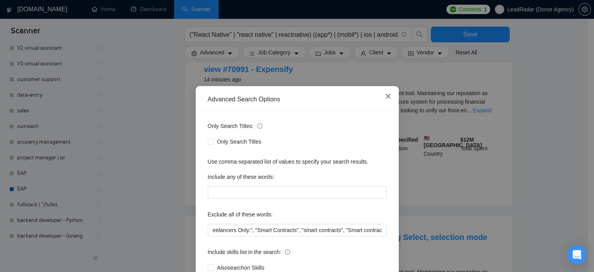
click at [383, 100] on span "Close" at bounding box center [388, 96] width 21 height 21
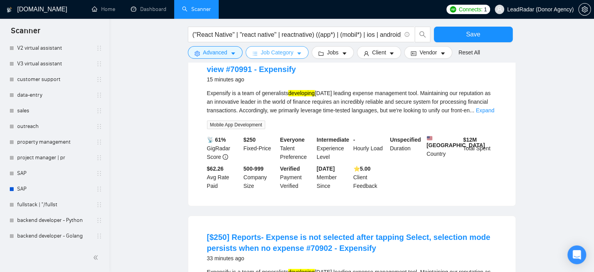
click at [299, 51] on icon "caret-down" at bounding box center [299, 53] width 5 height 5
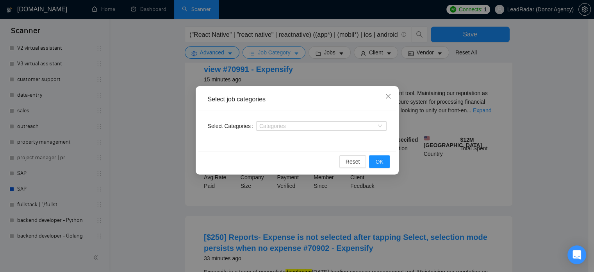
click at [299, 51] on div "Select job categories Select Categories Categories Reset OK" at bounding box center [297, 136] width 594 height 272
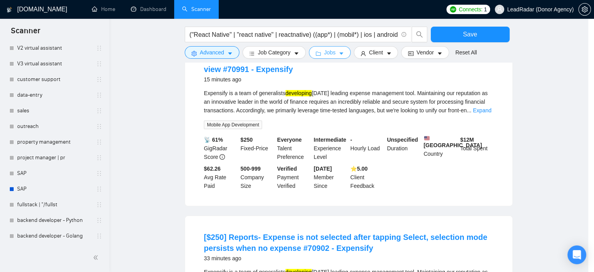
click at [320, 51] on icon "folder" at bounding box center [318, 53] width 5 height 5
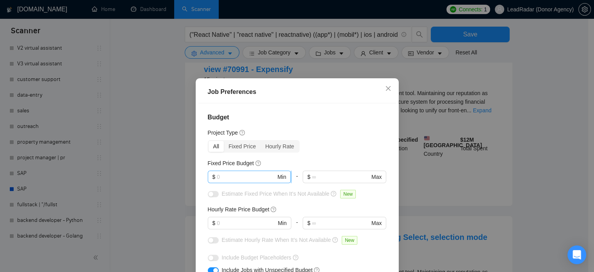
click at [257, 175] on input "text" at bounding box center [246, 176] width 59 height 9
type input "1000"
click at [257, 220] on input "text" at bounding box center [246, 222] width 59 height 9
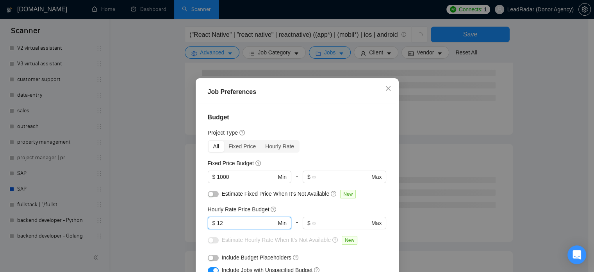
drag, startPoint x: 224, startPoint y: 223, endPoint x: 186, endPoint y: 224, distance: 38.3
click at [189, 224] on div "Job Preferences Budget Project Type All Fixed Price Hourly Rate Fixed Price Bud…" at bounding box center [297, 136] width 594 height 272
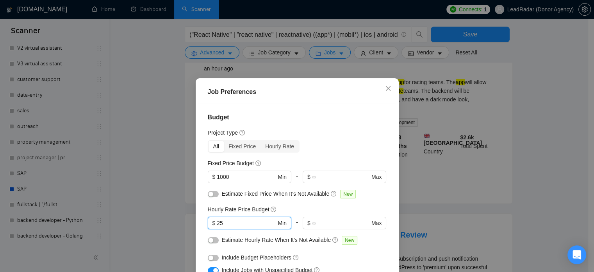
type input "25"
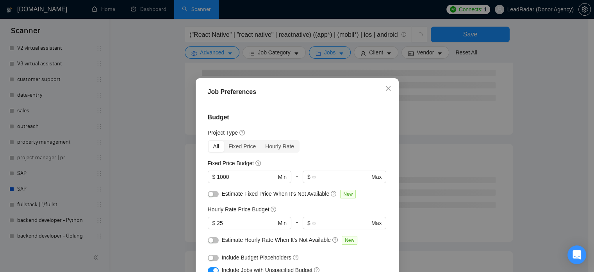
click at [210, 260] on button "button" at bounding box center [213, 257] width 11 height 6
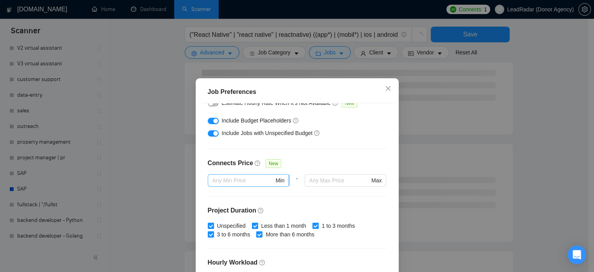
scroll to position [137, 0]
click at [321, 181] on input "text" at bounding box center [340, 179] width 60 height 9
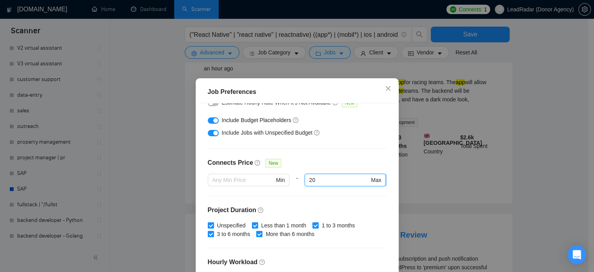
type input "20"
click at [469, 113] on div "Job Preferences Budget Project Type All Fixed Price Hourly Rate Fixed Price Bud…" at bounding box center [297, 136] width 594 height 272
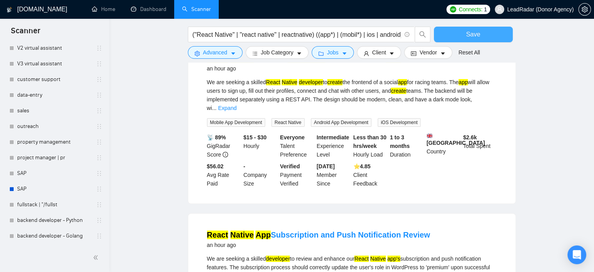
click at [469, 37] on span "Save" at bounding box center [473, 34] width 14 height 10
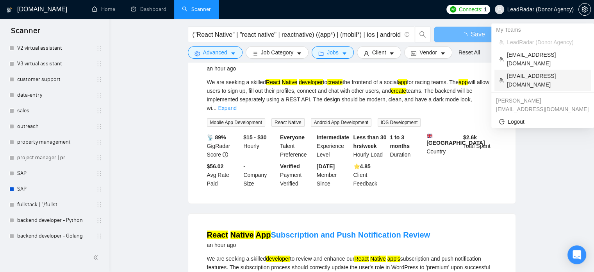
click at [521, 72] on span "talhanoman61@gmail.com" at bounding box center [546, 80] width 79 height 17
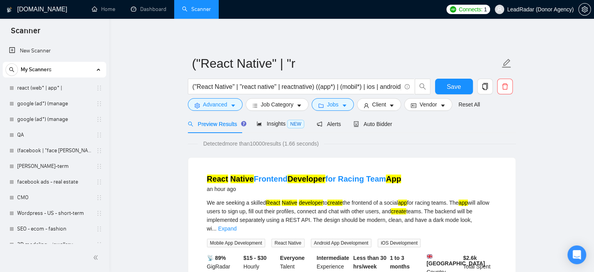
click at [544, 9] on span "LeadRadar (Donor Agency)" at bounding box center [541, 9] width 66 height 0
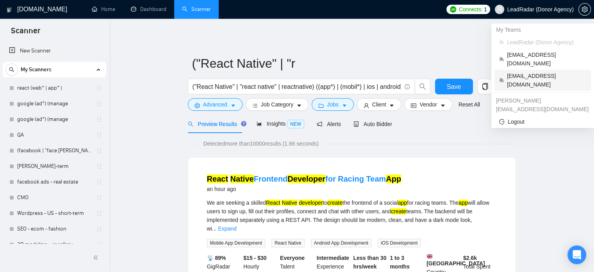
click at [526, 72] on span "talhanoman61@gmail.com" at bounding box center [546, 80] width 79 height 17
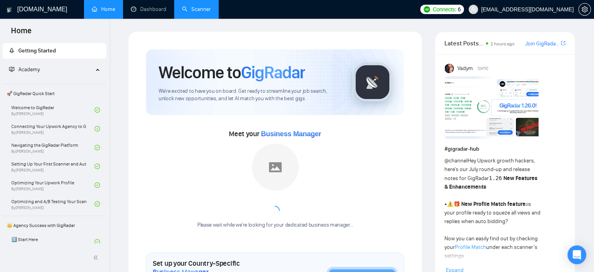
click at [200, 13] on link "Scanner" at bounding box center [196, 9] width 29 height 7
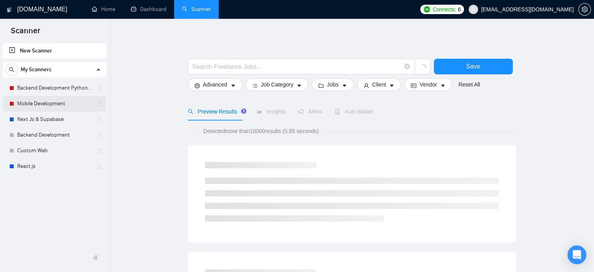
click at [44, 106] on link "Mobile Development" at bounding box center [54, 104] width 74 height 16
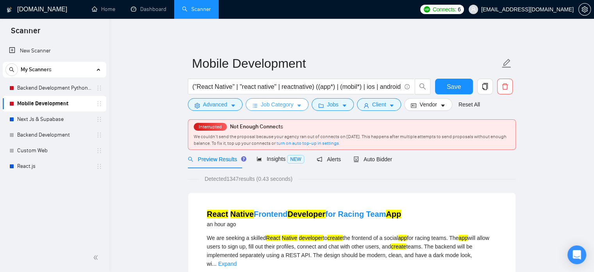
click at [281, 107] on span "Job Category" at bounding box center [277, 104] width 32 height 9
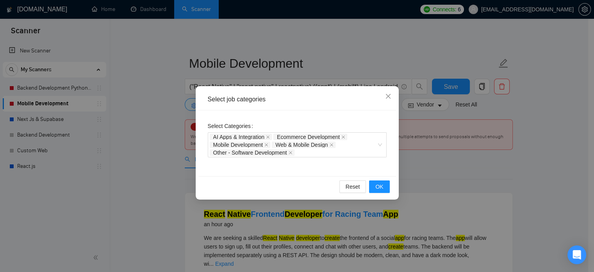
click at [512, 76] on div "Select job categories Select Categories AI Apps & Integration Ecommerce Develop…" at bounding box center [297, 136] width 594 height 272
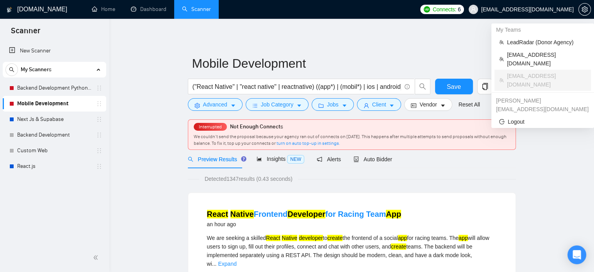
click at [556, 9] on span "talhanoman61@gmail.com" at bounding box center [527, 9] width 93 height 0
click at [512, 43] on span "LeadRadar (Donor Agency)" at bounding box center [546, 42] width 79 height 9
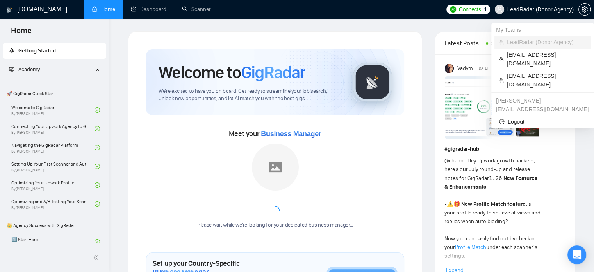
click at [523, 14] on span "LeadRadar (Donor Agency)" at bounding box center [534, 9] width 88 height 25
click at [517, 72] on span "talhanoman61@gmail.com" at bounding box center [546, 80] width 79 height 17
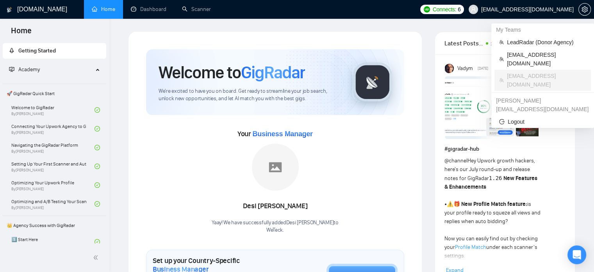
click at [535, 9] on span "talhanoman61@gmail.com" at bounding box center [527, 9] width 93 height 0
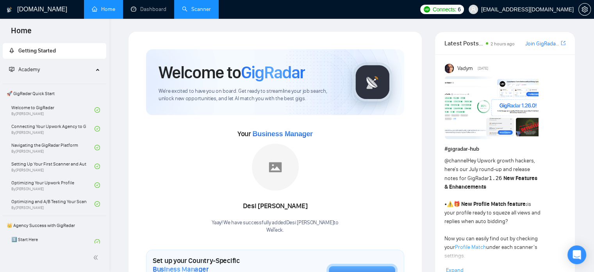
click at [199, 11] on link "Scanner" at bounding box center [196, 9] width 29 height 7
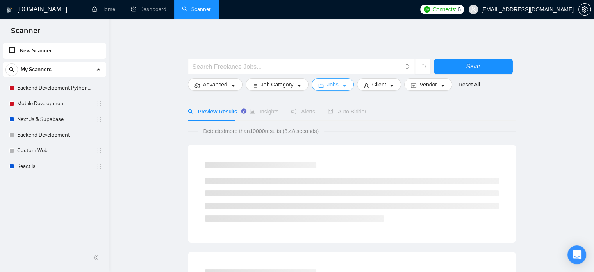
click at [342, 83] on icon "caret-down" at bounding box center [344, 85] width 5 height 5
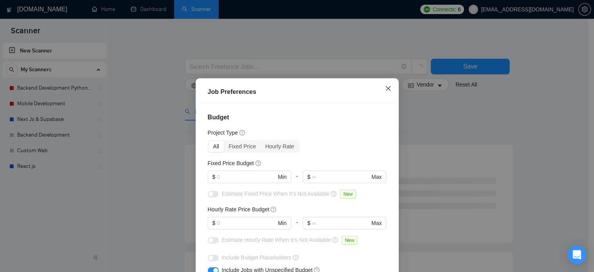
click at [386, 88] on icon "close" at bounding box center [388, 88] width 5 height 5
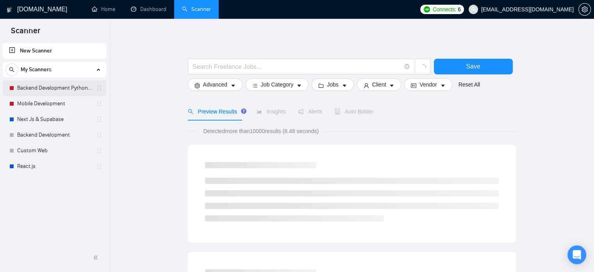
click at [41, 88] on link "Backend Development Python and Go" at bounding box center [54, 88] width 74 height 16
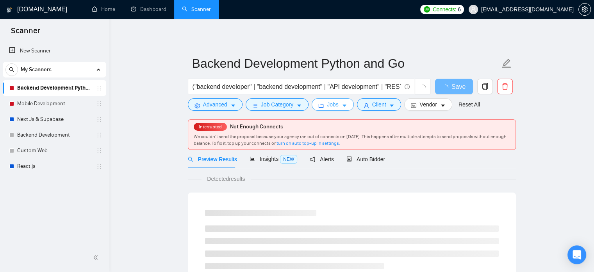
click at [344, 104] on icon "caret-down" at bounding box center [344, 105] width 5 height 5
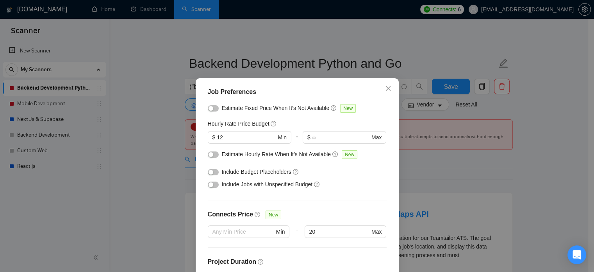
scroll to position [91, 0]
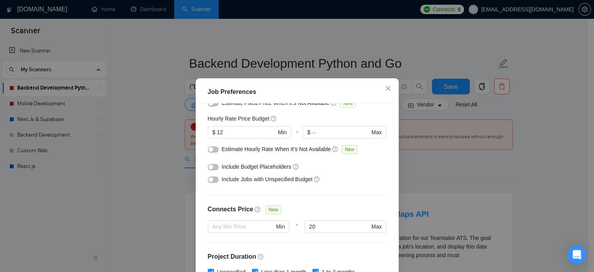
click at [496, 104] on div "Job Preferences Budget Project Type All Fixed Price Hourly Rate Fixed Price Bud…" at bounding box center [297, 136] width 594 height 272
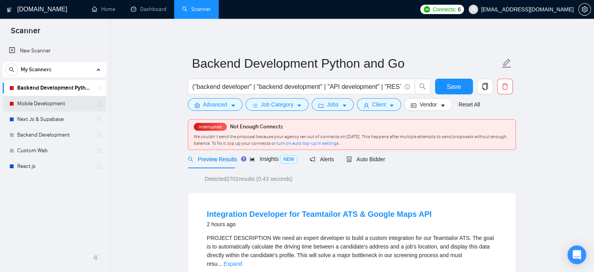
click at [33, 101] on link "Mobile Development" at bounding box center [54, 104] width 74 height 16
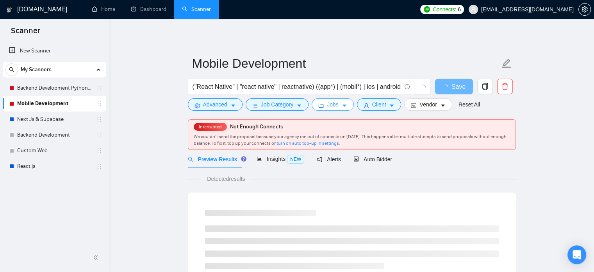
click at [342, 103] on icon "caret-down" at bounding box center [344, 105] width 5 height 5
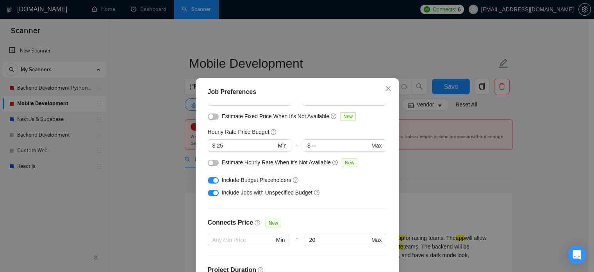
scroll to position [74, 0]
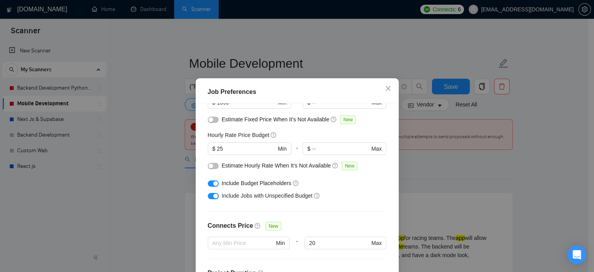
click at [468, 191] on div "Job Preferences Budget Project Type All Fixed Price Hourly Rate Fixed Price Bud…" at bounding box center [297, 136] width 594 height 272
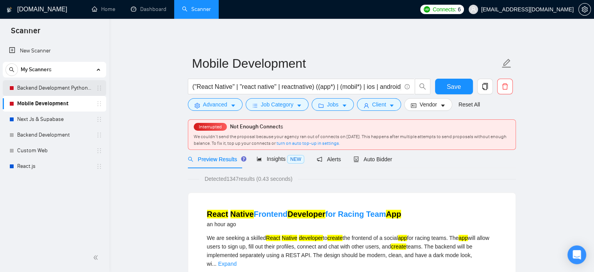
click at [46, 89] on link "Backend Development Python and Go" at bounding box center [54, 88] width 74 height 16
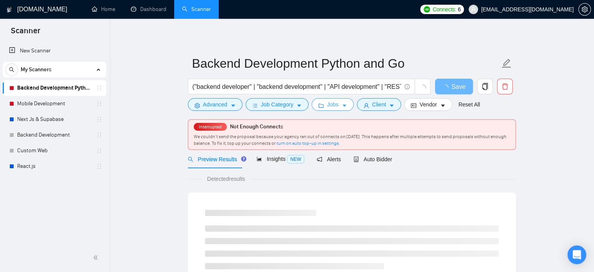
click at [333, 104] on span "Jobs" at bounding box center [333, 104] width 12 height 9
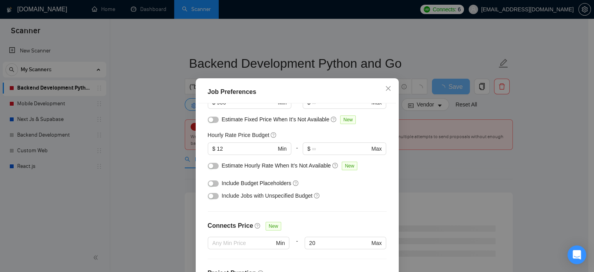
drag, startPoint x: 466, startPoint y: 183, endPoint x: 445, endPoint y: 164, distance: 29.0
click at [467, 183] on div "Job Preferences Budget Project Type All Fixed Price Hourly Rate Fixed Price Bud…" at bounding box center [297, 136] width 594 height 272
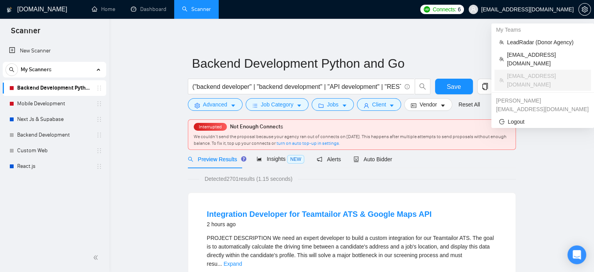
click at [524, 9] on span "[EMAIL_ADDRESS][DOMAIN_NAME]" at bounding box center [527, 9] width 93 height 0
click at [514, 42] on span "LeadRadar (Donor Agency)" at bounding box center [546, 42] width 79 height 9
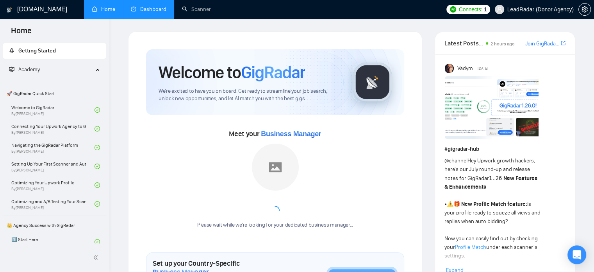
click at [165, 6] on link "Dashboard" at bounding box center [149, 9] width 36 height 7
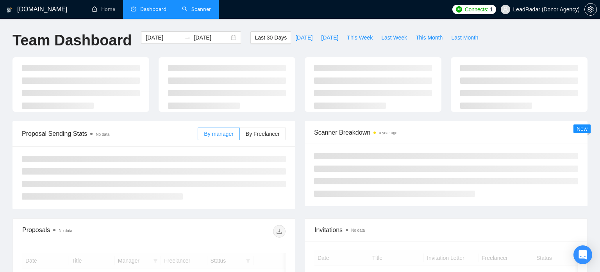
click at [192, 10] on link "Scanner" at bounding box center [196, 9] width 29 height 7
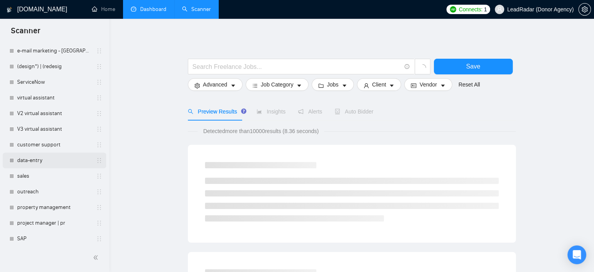
scroll to position [306, 0]
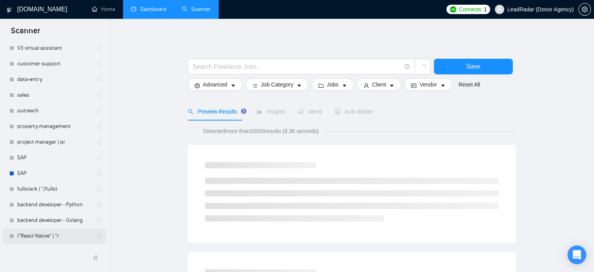
click at [56, 233] on link "("React Native" | "r" at bounding box center [54, 236] width 74 height 16
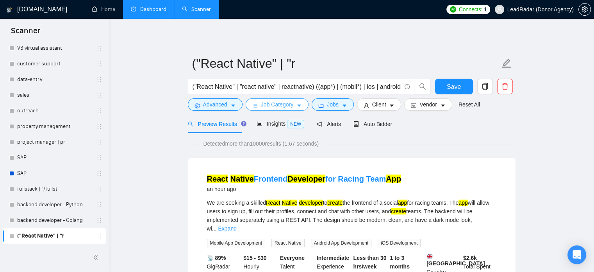
click at [274, 103] on span "Job Category" at bounding box center [277, 104] width 32 height 9
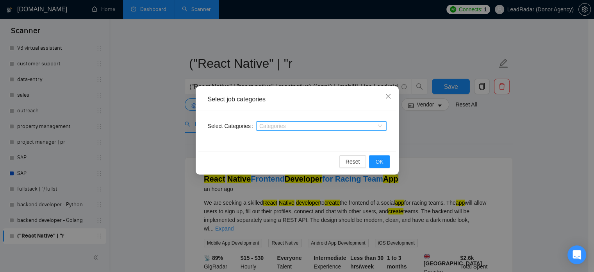
click at [309, 126] on div at bounding box center [317, 126] width 119 height 6
click at [291, 125] on div at bounding box center [317, 126] width 119 height 6
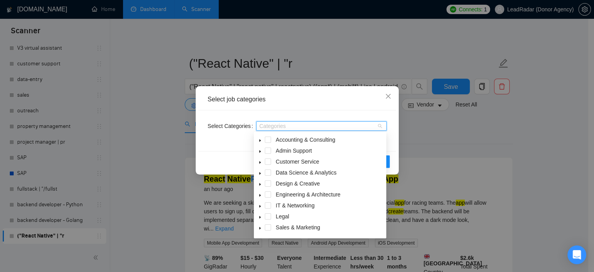
scroll to position [31, 0]
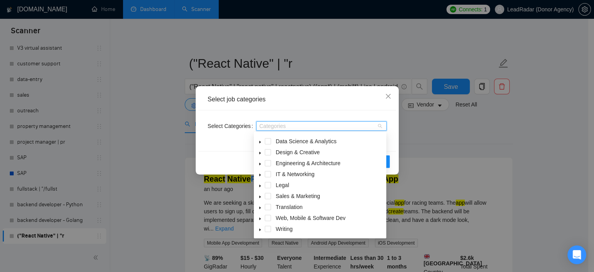
click at [260, 216] on span at bounding box center [260, 217] width 9 height 9
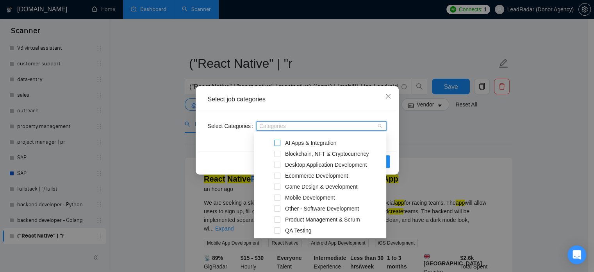
scroll to position [118, 0]
click at [277, 143] on span at bounding box center [277, 142] width 6 height 6
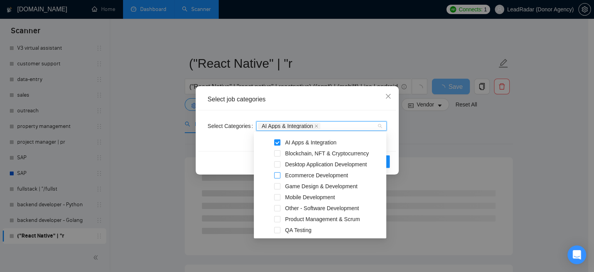
click at [279, 174] on span at bounding box center [277, 175] width 6 height 6
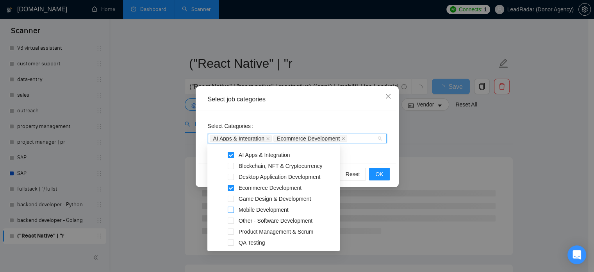
click at [231, 210] on span at bounding box center [231, 209] width 6 height 6
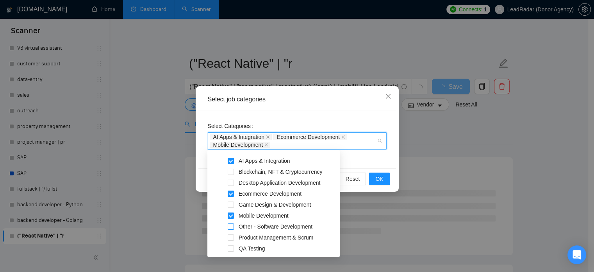
click at [229, 226] on span at bounding box center [231, 226] width 6 height 6
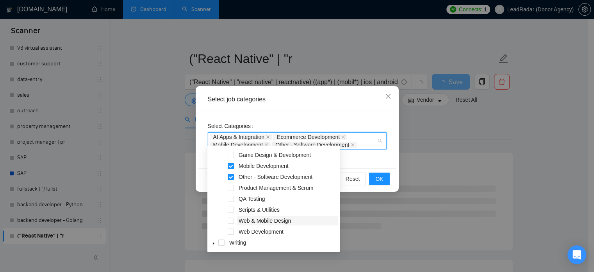
scroll to position [5, 0]
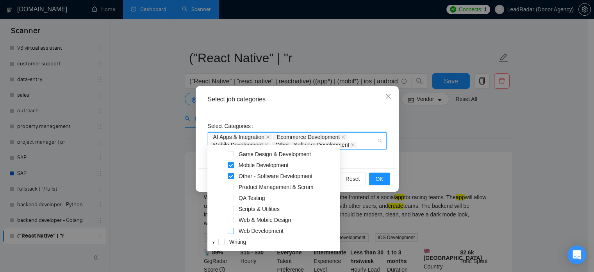
click at [232, 231] on span at bounding box center [231, 230] width 6 height 6
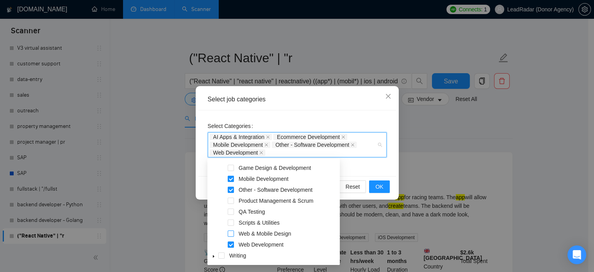
click at [231, 233] on span at bounding box center [231, 233] width 6 height 6
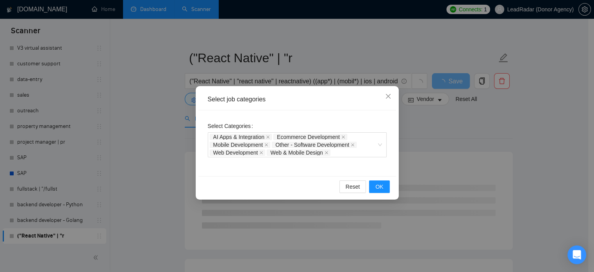
click at [390, 162] on div "Select Categories AI Apps & Integration Ecommerce Development Mobile Developmen…" at bounding box center [298, 143] width 198 height 66
click at [385, 184] on button "OK" at bounding box center [379, 186] width 20 height 13
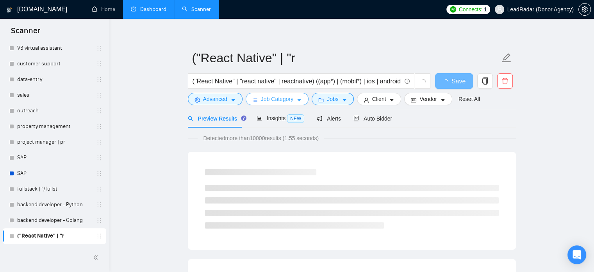
click at [276, 102] on span "Job Category" at bounding box center [277, 99] width 32 height 9
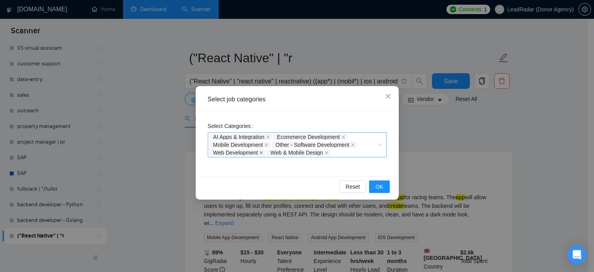
click at [261, 151] on icon "close" at bounding box center [262, 152] width 4 height 4
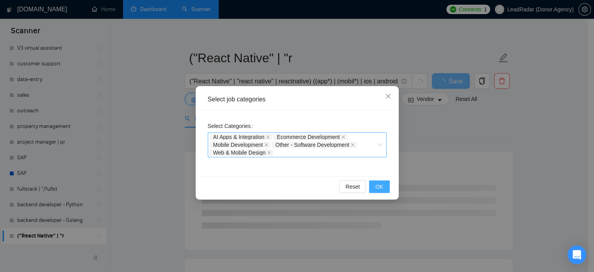
click at [381, 186] on span "OK" at bounding box center [380, 186] width 8 height 9
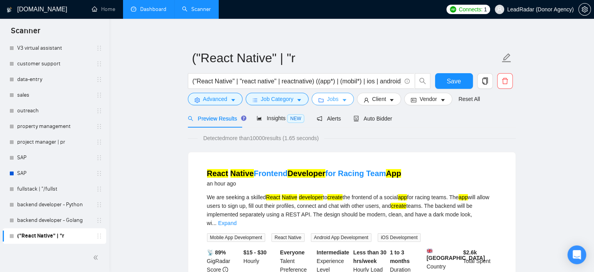
click at [343, 98] on icon "caret-down" at bounding box center [344, 99] width 5 height 5
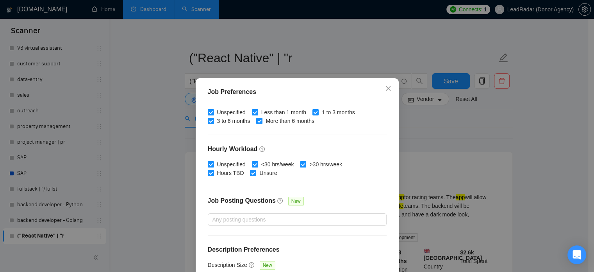
scroll to position [250, 0]
click at [459, 199] on div "Job Preferences Budget Project Type All Fixed Price Hourly Rate Fixed Price Bud…" at bounding box center [297, 136] width 594 height 272
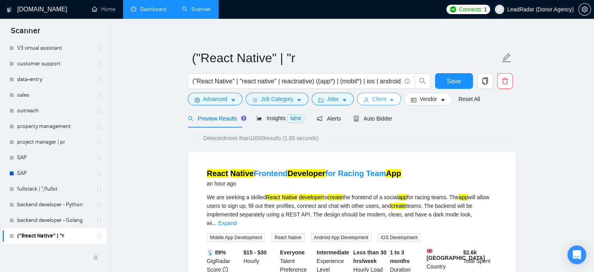
click at [372, 100] on span "Client" at bounding box center [379, 99] width 14 height 9
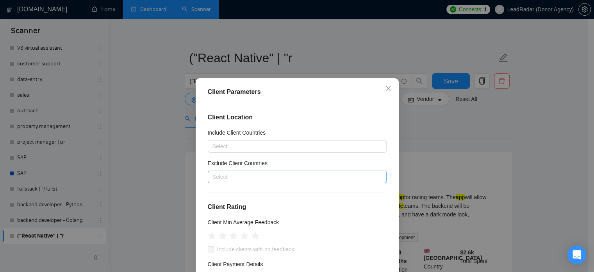
click at [239, 179] on div at bounding box center [293, 176] width 167 height 9
click at [239, 178] on div at bounding box center [293, 176] width 167 height 9
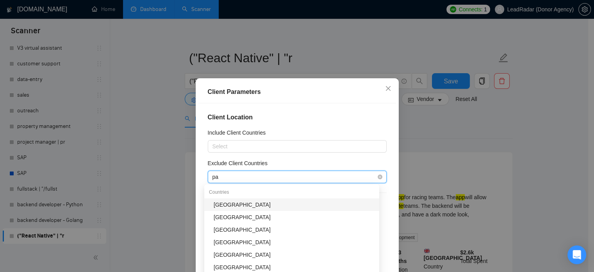
type input "pak"
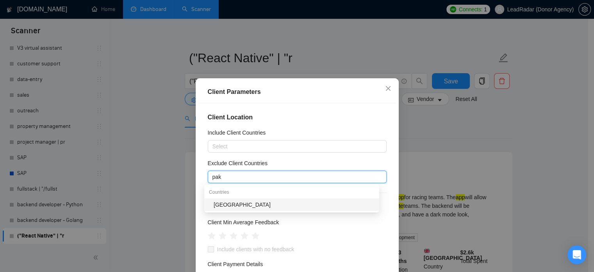
click at [269, 209] on div "[GEOGRAPHIC_DATA]" at bounding box center [291, 204] width 175 height 13
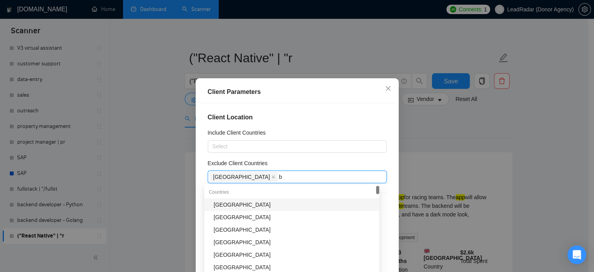
type input "ba"
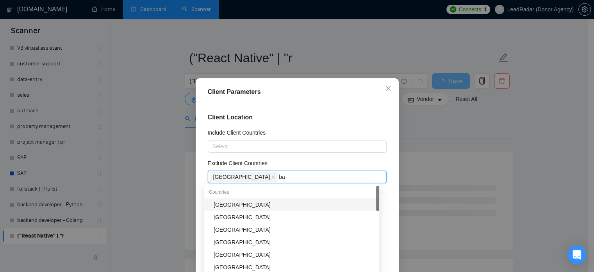
click at [262, 204] on div "[GEOGRAPHIC_DATA]" at bounding box center [294, 204] width 161 height 9
type input "nig"
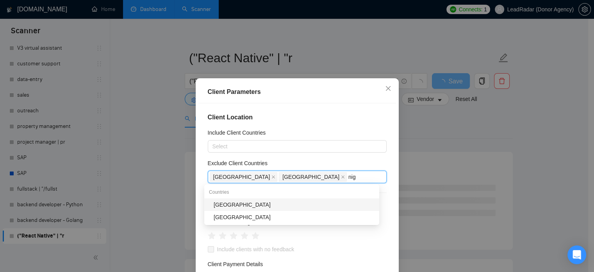
click at [262, 204] on div "[GEOGRAPHIC_DATA]" at bounding box center [294, 204] width 161 height 9
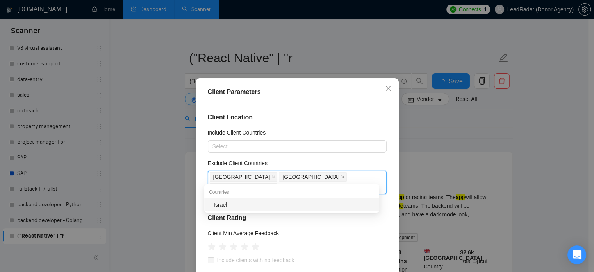
type input "isr"
click at [298, 208] on div "Israel" at bounding box center [291, 204] width 175 height 13
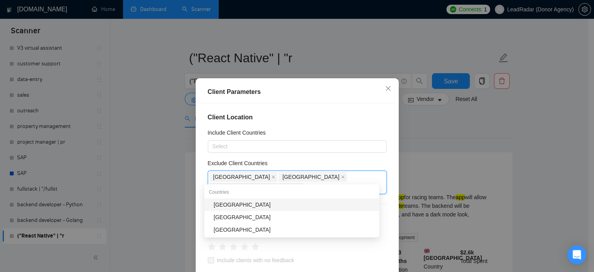
type input "zim"
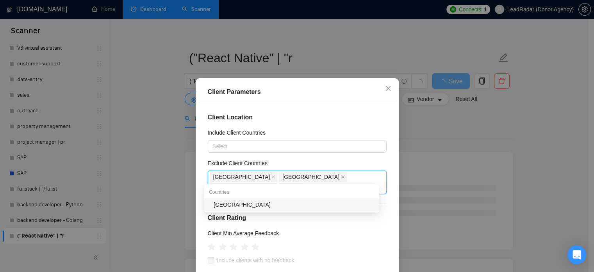
click at [297, 208] on div "[GEOGRAPHIC_DATA]" at bounding box center [294, 204] width 161 height 9
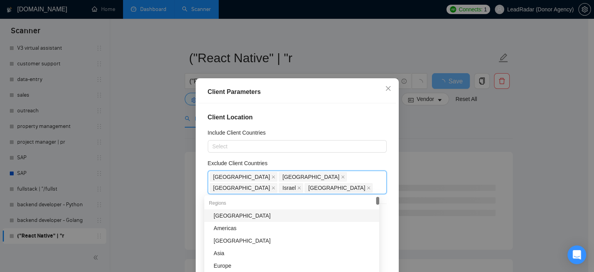
click at [382, 189] on div "Client Location Include Client Countries Select Exclude Client Countries [GEOGR…" at bounding box center [298, 198] width 198 height 190
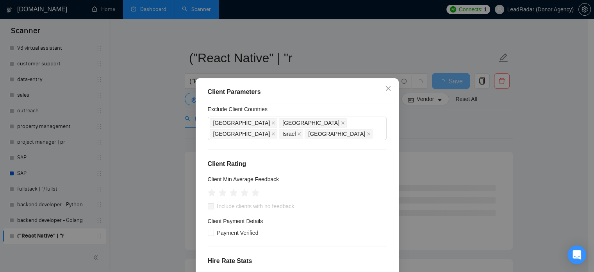
scroll to position [56, 0]
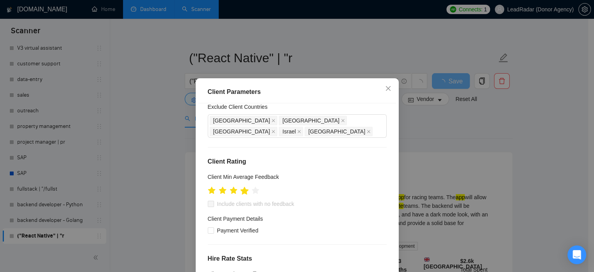
click at [244, 192] on icon "star" at bounding box center [244, 190] width 9 height 9
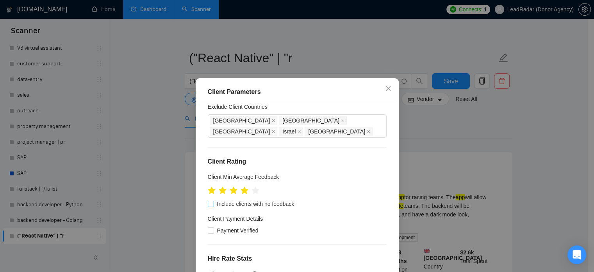
click at [223, 204] on span "Include clients with no feedback" at bounding box center [256, 203] width 84 height 9
click at [213, 204] on input "Include clients with no feedback" at bounding box center [210, 202] width 5 height 5
checkbox input "true"
click at [214, 232] on span "Payment Verified" at bounding box center [238, 230] width 48 height 9
click at [213, 232] on input "Payment Verified" at bounding box center [210, 229] width 5 height 5
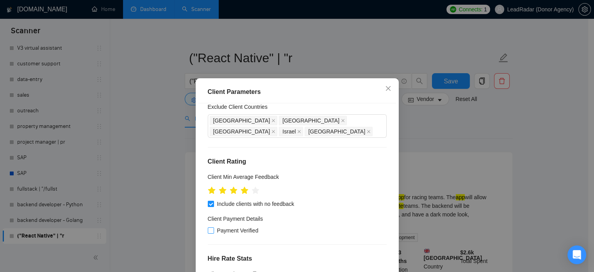
checkbox input "true"
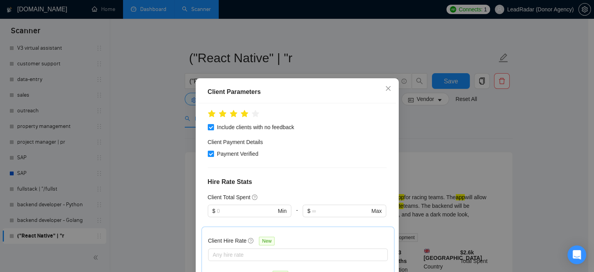
scroll to position [161, 0]
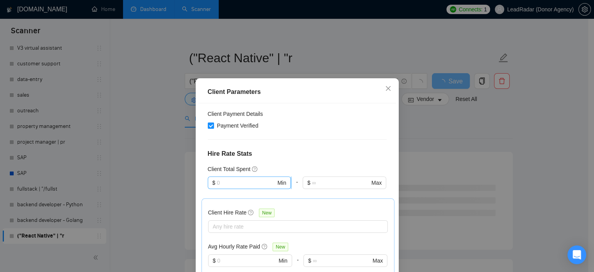
click at [260, 184] on input "text" at bounding box center [246, 182] width 59 height 9
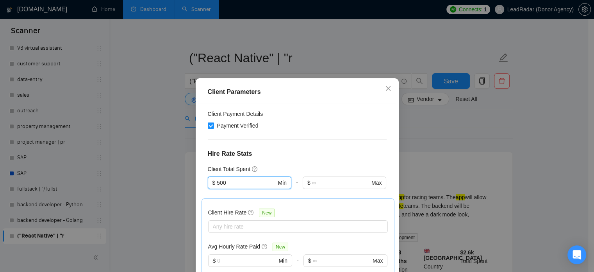
type input "500"
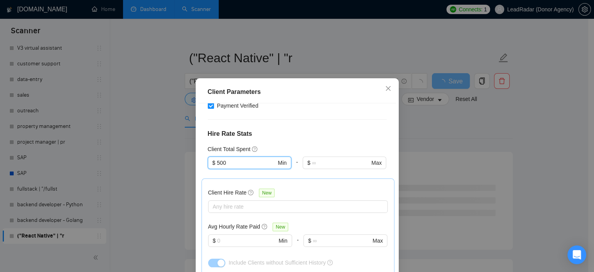
scroll to position [181, 0]
click at [250, 205] on div at bounding box center [294, 206] width 168 height 9
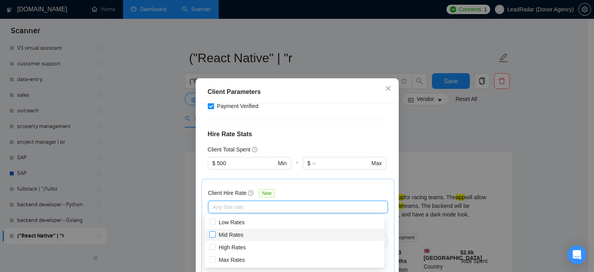
click at [236, 231] on span "Mid Rates" at bounding box center [231, 234] width 25 height 6
click at [215, 231] on input "Mid Rates" at bounding box center [211, 233] width 5 height 5
checkbox input "true"
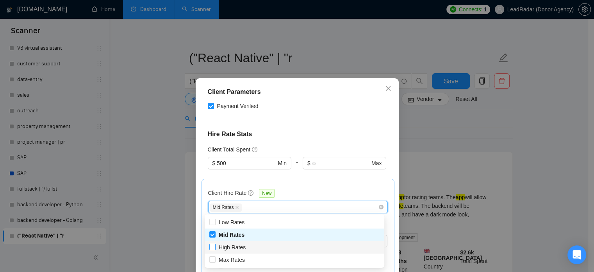
click at [233, 246] on span "High Rates" at bounding box center [232, 247] width 27 height 6
click at [215, 246] on input "High Rates" at bounding box center [211, 245] width 5 height 5
checkbox input "true"
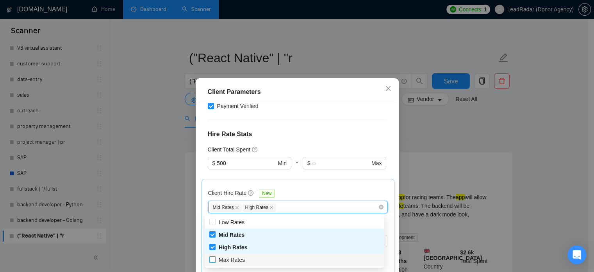
click at [222, 259] on span "Max Rates" at bounding box center [232, 259] width 26 height 6
click at [215, 259] on input "Max Rates" at bounding box center [211, 258] width 5 height 5
checkbox input "true"
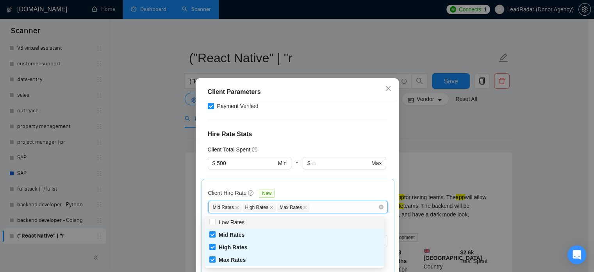
click at [383, 168] on div "Client Location Include Client Countries Select Exclude Client Countries Pakist…" at bounding box center [298, 198] width 198 height 190
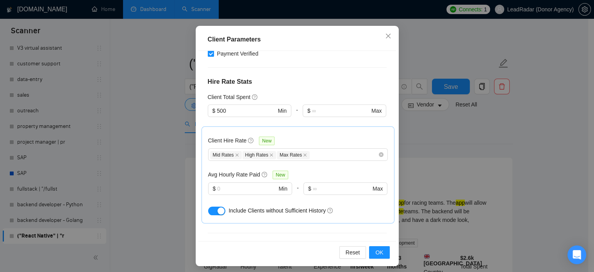
scroll to position [52, 0]
click at [352, 93] on div "Client Total Spent" at bounding box center [297, 97] width 179 height 9
click at [452, 149] on div "Client Parameters Client Location Include Client Countries Select Exclude Clien…" at bounding box center [297, 136] width 594 height 272
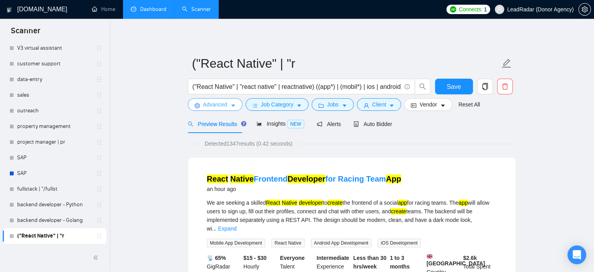
click at [231, 102] on button "Advanced" at bounding box center [215, 104] width 55 height 13
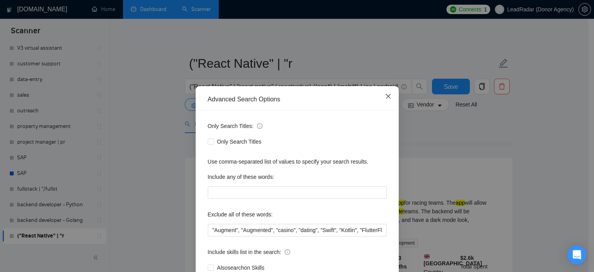
click at [385, 97] on icon "close" at bounding box center [388, 96] width 6 height 6
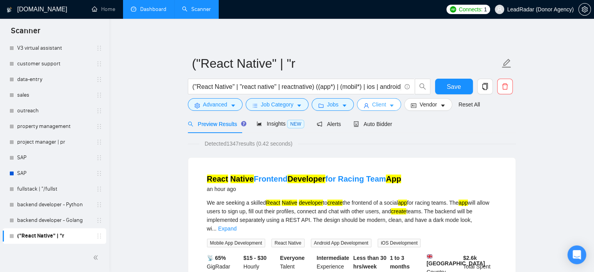
click at [377, 102] on span "Client" at bounding box center [379, 104] width 14 height 9
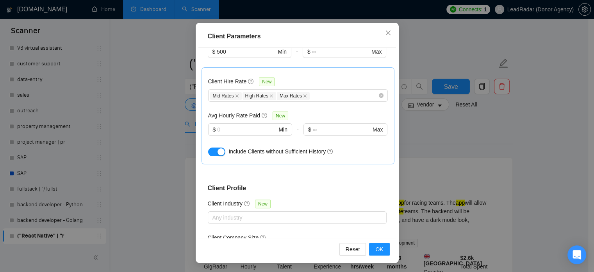
scroll to position [237, 0]
click at [430, 129] on div "Client Parameters Client Location Include Client Countries Select Exclude Clien…" at bounding box center [297, 136] width 594 height 272
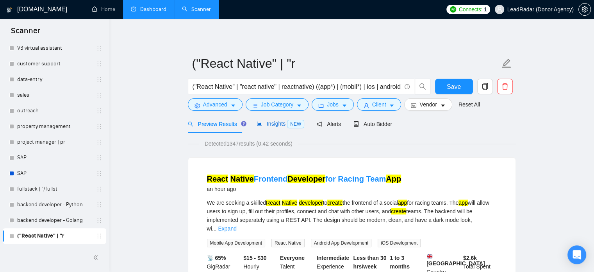
click at [274, 120] on span "Insights NEW" at bounding box center [281, 123] width 48 height 6
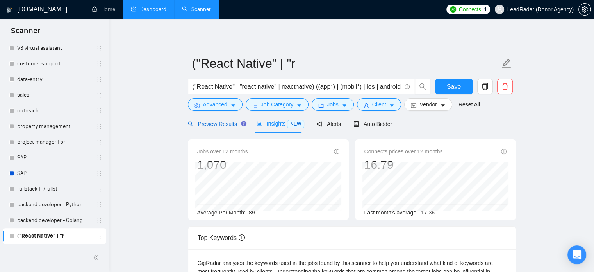
click at [201, 123] on span "Preview Results" at bounding box center [216, 124] width 56 height 6
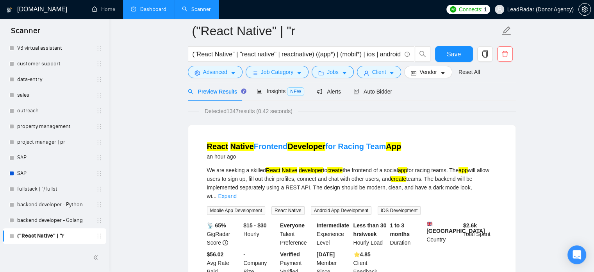
scroll to position [2, 0]
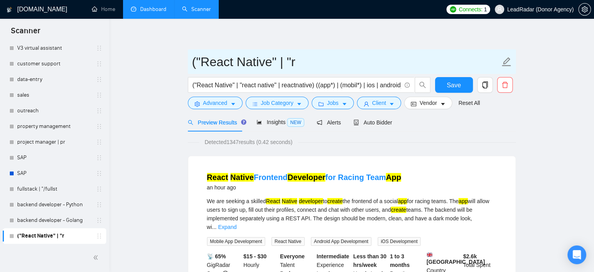
click at [233, 56] on input "("React Native" | "r" at bounding box center [346, 62] width 308 height 20
type input "Mobile development"
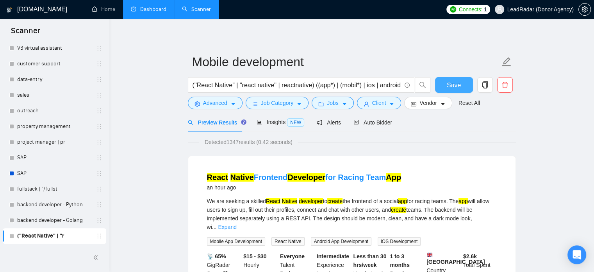
click at [451, 87] on span "Save" at bounding box center [454, 85] width 14 height 10
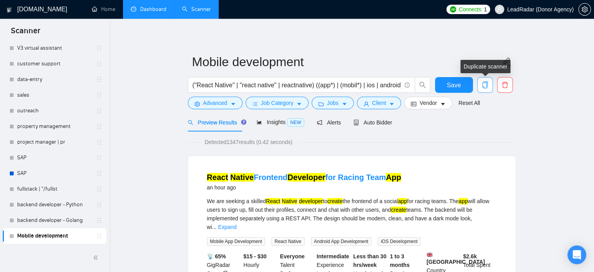
click at [486, 82] on icon "copy" at bounding box center [484, 84] width 5 height 7
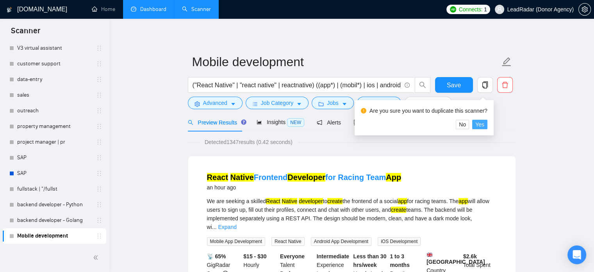
click at [478, 126] on span "Yes" at bounding box center [480, 124] width 9 height 9
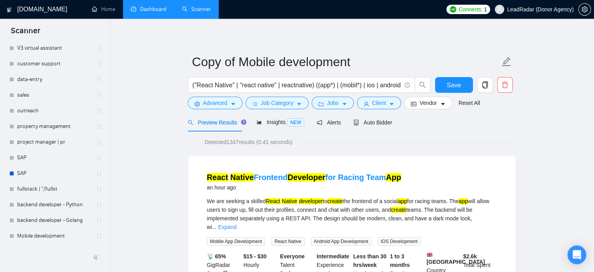
scroll to position [321, 0]
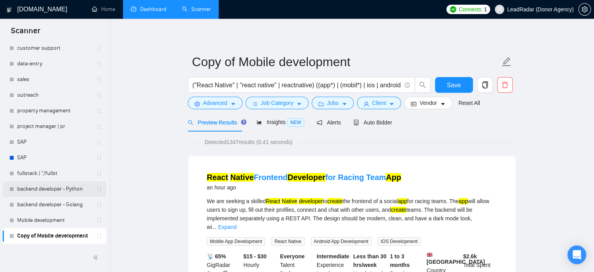
click at [56, 193] on link "backend developer - Python" at bounding box center [54, 189] width 74 height 16
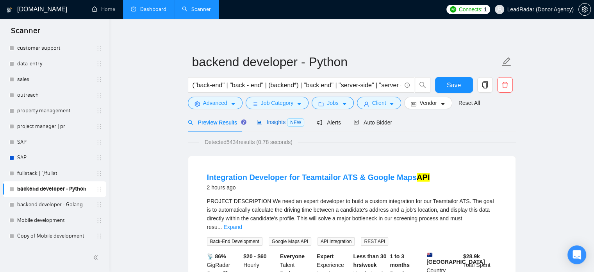
click at [279, 121] on span "Insights NEW" at bounding box center [281, 122] width 48 height 6
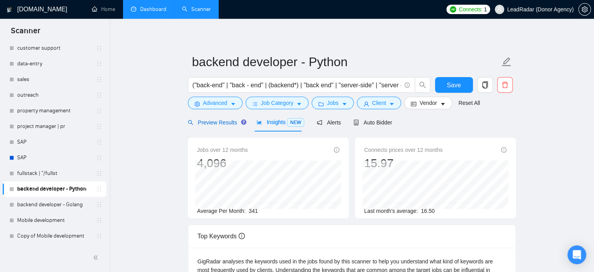
click at [212, 122] on span "Preview Results" at bounding box center [216, 122] width 56 height 6
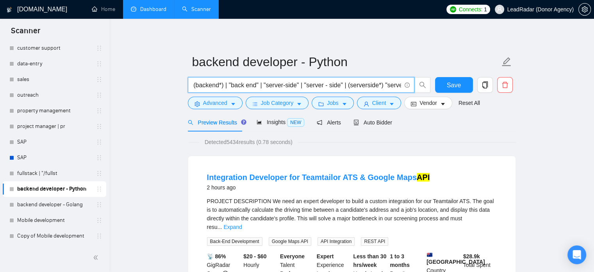
scroll to position [0, 84]
drag, startPoint x: 354, startPoint y: 85, endPoint x: 375, endPoint y: 87, distance: 20.4
click at [393, 87] on input "("back-end" | "back - end" | (backend*) | "back end" | "server-side" | "server …" at bounding box center [297, 85] width 209 height 10
click at [369, 86] on input "("back-end" | "back - end" | (backend*) | "back end" | "server-side" | "server …" at bounding box center [297, 85] width 209 height 10
click at [372, 86] on input "("back-end" | "back - end" | (backend*) | "back end" | "server-side" | "server …" at bounding box center [297, 85] width 209 height 10
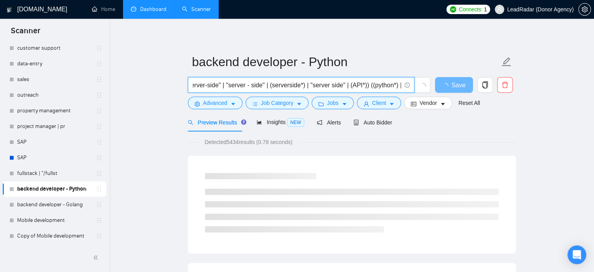
scroll to position [0, 153]
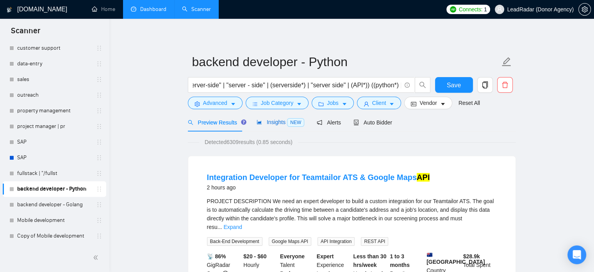
click at [274, 122] on span "Insights NEW" at bounding box center [281, 122] width 48 height 6
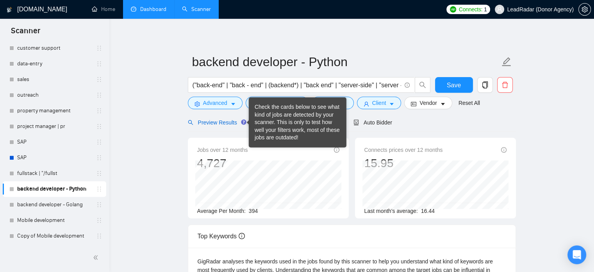
click at [233, 120] on span "Preview Results" at bounding box center [216, 122] width 56 height 6
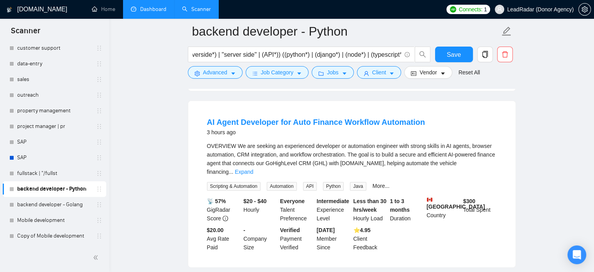
scroll to position [245, 0]
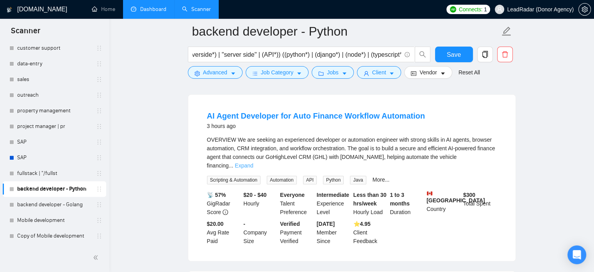
click at [253, 162] on link "Expand" at bounding box center [244, 165] width 18 height 6
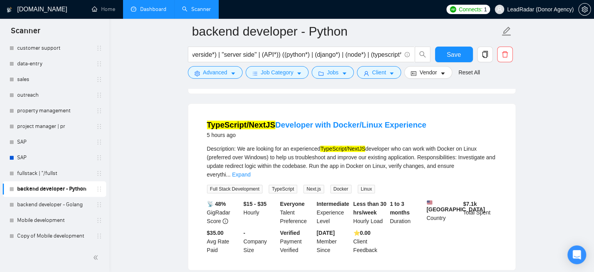
scroll to position [654, 0]
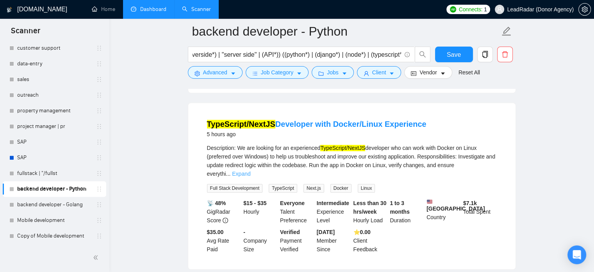
click at [251, 170] on link "Expand" at bounding box center [241, 173] width 18 height 6
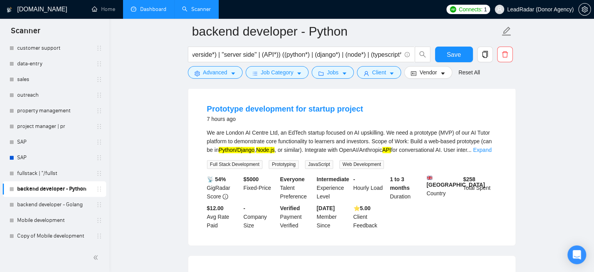
scroll to position [1074, 0]
click at [491, 146] on link "Expand" at bounding box center [482, 149] width 18 height 6
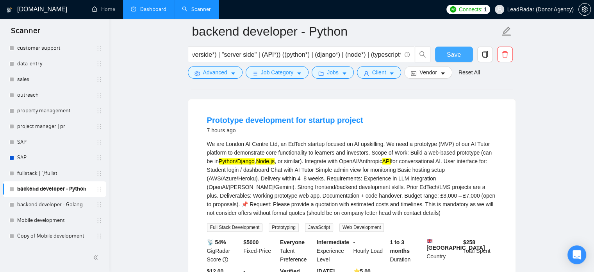
scroll to position [1061, 0]
click at [456, 56] on span "Save" at bounding box center [454, 55] width 14 height 10
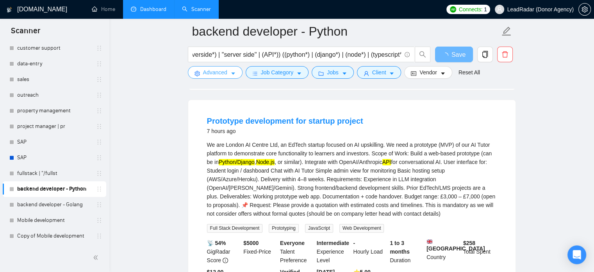
click at [225, 75] on span "Advanced" at bounding box center [215, 72] width 24 height 9
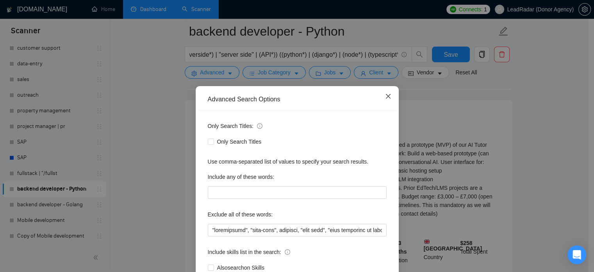
click at [387, 98] on icon "close" at bounding box center [388, 96] width 6 height 6
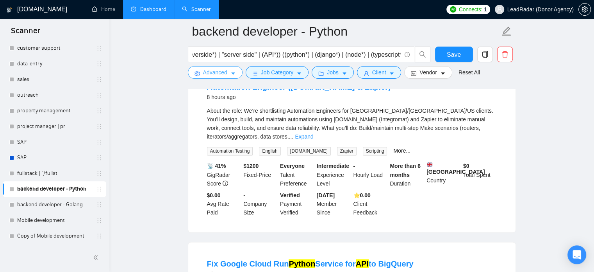
scroll to position [1315, 0]
click at [313, 133] on link "Expand" at bounding box center [304, 136] width 18 height 6
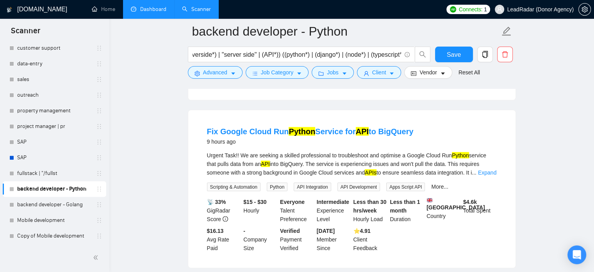
scroll to position [1541, 0]
click at [260, 54] on input "("back-end" | "back - end" | (backend*) | "back end" | "server-side" | "server …" at bounding box center [297, 55] width 209 height 10
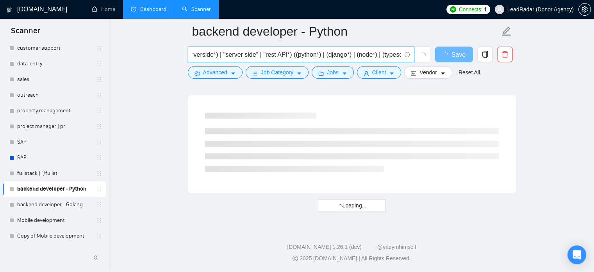
scroll to position [1032, 0]
click at [286, 54] on input "("back-end" | "back - end" | (backend*) | "back end" | "server-side" | "server …" at bounding box center [297, 55] width 209 height 10
drag, startPoint x: 302, startPoint y: 56, endPoint x: 293, endPoint y: 56, distance: 9.4
click at [293, 56] on input "("back-end" | "back - end" | (backend*) | "back end" | "server-side" | "server …" at bounding box center [297, 55] width 209 height 10
click at [266, 55] on input "("back-end" | "back - end" | (backend*) | "back end" | "server-side" | "server …" at bounding box center [297, 55] width 209 height 10
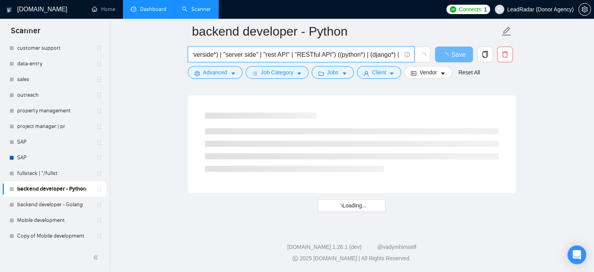
click at [266, 55] on input "("back-end" | "back - end" | (backend*) | "back end" | "server-side" | "server …" at bounding box center [297, 55] width 209 height 10
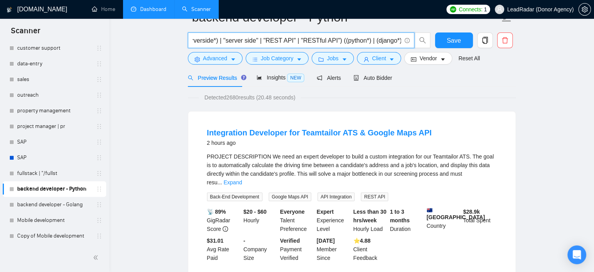
scroll to position [0, 0]
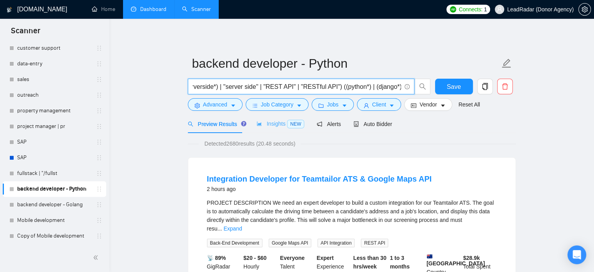
type input "("back-end" | "back - end" | (backend*) | "back end" | "server-side" | "server …"
click at [274, 123] on span "Insights NEW" at bounding box center [281, 123] width 48 height 6
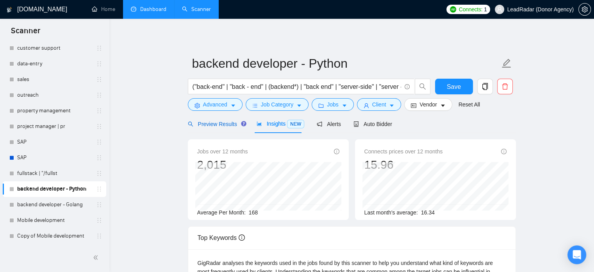
click at [221, 121] on span "Preview Results" at bounding box center [216, 124] width 56 height 6
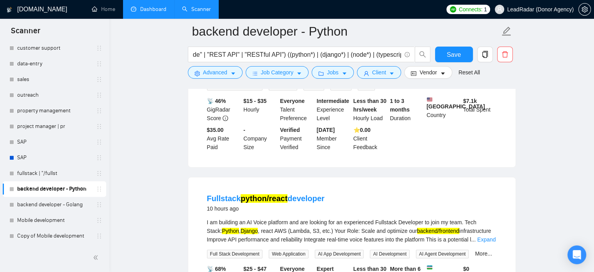
scroll to position [339, 0]
click at [449, 57] on span "Save" at bounding box center [454, 55] width 14 height 10
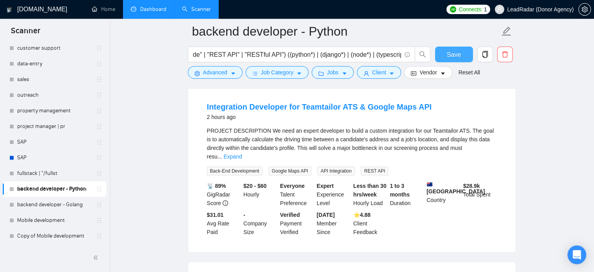
scroll to position [0, 0]
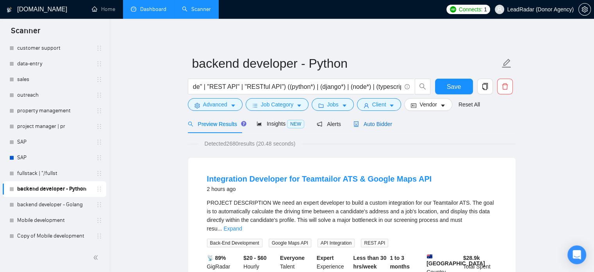
click at [367, 125] on span "Auto Bidder" at bounding box center [373, 124] width 39 height 6
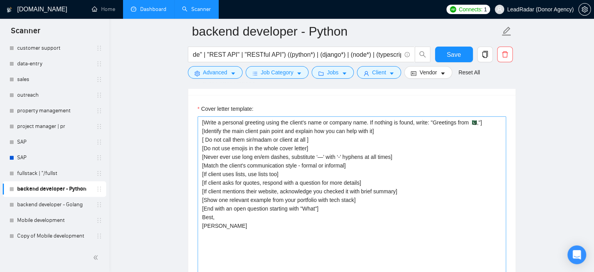
scroll to position [840, 0]
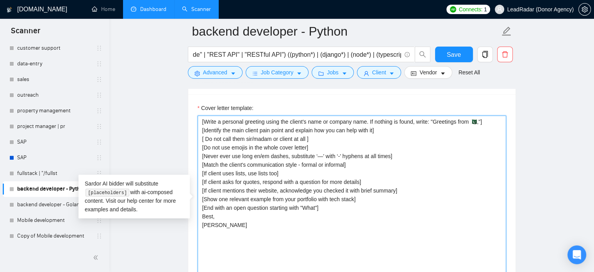
drag, startPoint x: 478, startPoint y: 122, endPoint x: 471, endPoint y: 123, distance: 7.5
click at [471, 123] on textarea "[Write a personal greeting using the client's name or company name. If nothing …" at bounding box center [352, 203] width 309 height 176
drag, startPoint x: 200, startPoint y: 138, endPoint x: 380, endPoint y: 172, distance: 183.3
click at [380, 172] on textarea "[Write a personal greeting using the client's name or company name. If nothing …" at bounding box center [352, 203] width 309 height 176
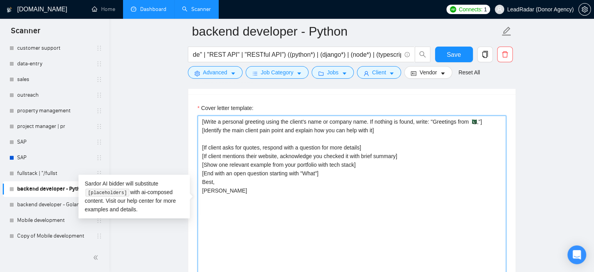
click at [198, 120] on textarea "[Write a personal greeting using the client's name or company name. If nothing …" at bounding box center [352, 203] width 309 height 176
paste textarea "[ Do not call them sir/madam or client at all ] [Do not use emojis in the whole…"
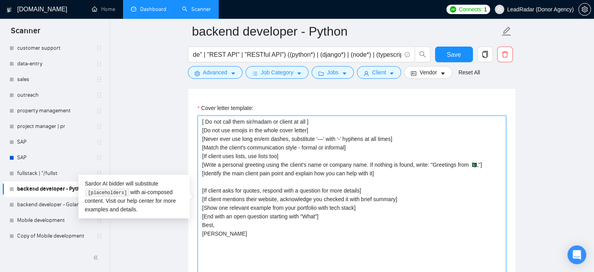
click at [206, 122] on textarea "[ Do not call them sir/madam or client at all ] [Do not use emojis in the whole…" at bounding box center [352, 203] width 309 height 176
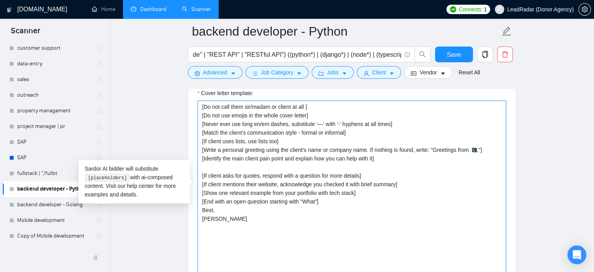
scroll to position [855, 0]
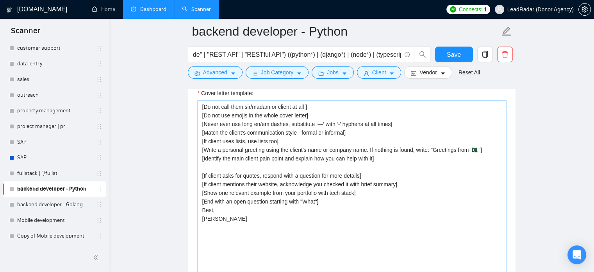
click at [291, 140] on textarea "[Do not call them sir/madam or client at all ] [Do not use emojis in the whole …" at bounding box center [352, 188] width 309 height 176
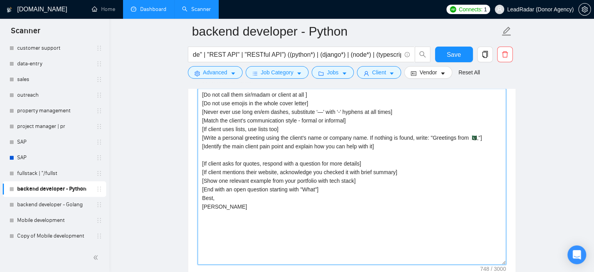
scroll to position [869, 0]
click at [266, 145] on textarea "[Do not call them sir/madam or client at all ] [Do not use emojis in the whole …" at bounding box center [352, 175] width 309 height 176
click at [260, 151] on textarea "[Do not call them sir/madam or client at all ] [Do not use emojis in the whole …" at bounding box center [352, 175] width 309 height 176
click at [376, 145] on textarea "[Do not call them sir/madam or client at all ] [Do not use emojis in the whole …" at bounding box center [352, 175] width 309 height 176
click at [373, 145] on textarea "[Do not call them sir/madam or client at all ] [Do not use emojis in the whole …" at bounding box center [352, 175] width 309 height 176
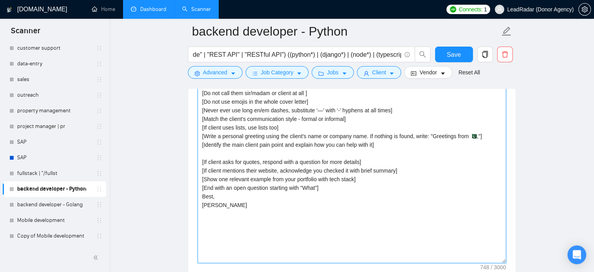
click at [374, 145] on textarea "[Do not call them sir/madam or client at all ] [Do not use emojis in the whole …" at bounding box center [352, 175] width 309 height 176
click at [376, 146] on textarea "[Do not call them sir/madam or client at all ] [Do not use emojis in the whole …" at bounding box center [352, 175] width 309 height 176
click at [367, 161] on textarea "[Do not call them sir/madam or client at all ] [Do not use emojis in the whole …" at bounding box center [352, 175] width 309 height 176
click at [267, 170] on textarea "[Do not call them sir/madam or client at all ] [Do not use emojis in the whole …" at bounding box center [352, 175] width 309 height 176
click at [286, 171] on textarea "[Do not call them sir/madam or client at all ] [Do not use emojis in the whole …" at bounding box center [352, 175] width 309 height 176
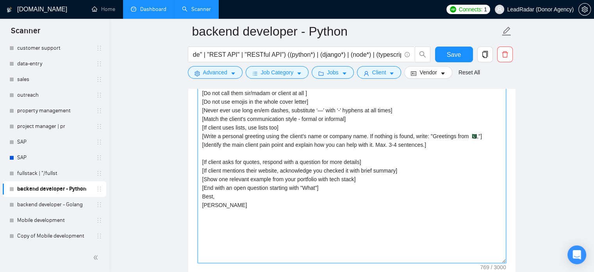
click at [312, 172] on textarea "[Do not call them sir/madam or client at all ] [Do not use emojis in the whole …" at bounding box center [352, 175] width 309 height 176
click at [337, 172] on textarea "[Do not call them sir/madam or client at all ] [Do not use emojis in the whole …" at bounding box center [352, 175] width 309 height 176
click at [380, 172] on textarea "[Do not call them sir/madam or client at all ] [Do not use emojis in the whole …" at bounding box center [352, 175] width 309 height 176
click at [396, 172] on textarea "[Do not call them sir/madam or client at all ] [Do not use emojis in the whole …" at bounding box center [352, 175] width 309 height 176
click at [399, 170] on textarea "[Do not call them sir/madam or client at all ] [Do not use emojis in the whole …" at bounding box center [352, 175] width 309 height 176
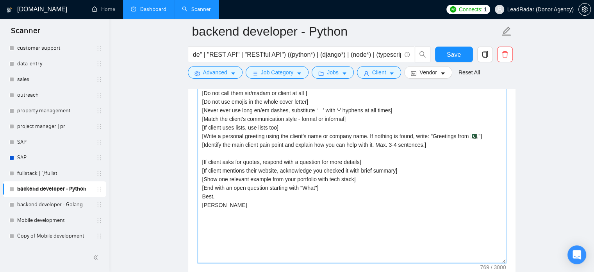
click at [290, 178] on textarea "[Do not call them sir/madam or client at all ] [Do not use emojis in the whole …" at bounding box center [352, 175] width 309 height 176
click at [243, 178] on textarea "[Do not call them sir/madam or client at all ] [Do not use emojis in the whole …" at bounding box center [352, 175] width 309 height 176
click at [272, 179] on textarea "[Do not call them sir/madam or client at all ] [Do not use emojis in the whole …" at bounding box center [352, 175] width 309 height 176
drag, startPoint x: 310, startPoint y: 180, endPoint x: 345, endPoint y: 180, distance: 35.2
click at [310, 180] on textarea "[Do not call them sir/madam or client at all ] [Do not use emojis in the whole …" at bounding box center [352, 175] width 309 height 176
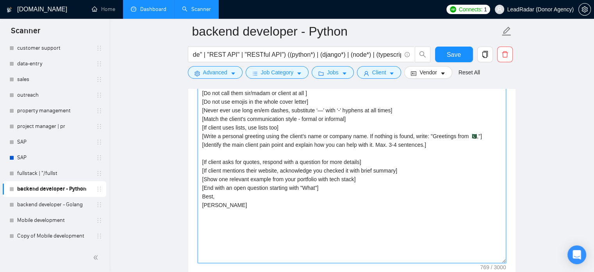
drag, startPoint x: 349, startPoint y: 182, endPoint x: 360, endPoint y: 181, distance: 11.0
click at [349, 183] on textarea "[Do not call them sir/madam or client at all ] [Do not use emojis in the whole …" at bounding box center [352, 175] width 309 height 176
click at [360, 181] on textarea "[Do not call them sir/madam or client at all ] [Do not use emojis in the whole …" at bounding box center [352, 175] width 309 height 176
click at [355, 180] on textarea "[Do not call them sir/madam or client at all ] [Do not use emojis in the whole …" at bounding box center [352, 175] width 309 height 176
click at [250, 181] on textarea "[Do not call them sir/madam or client at all ] [Do not use emojis in the whole …" at bounding box center [352, 175] width 309 height 176
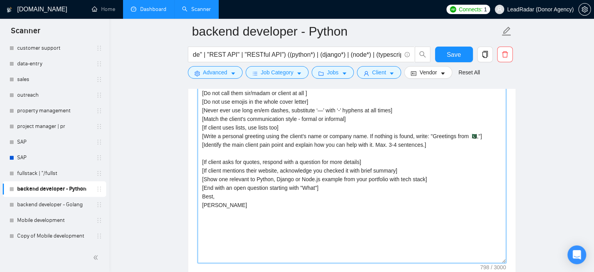
drag, startPoint x: 256, startPoint y: 179, endPoint x: 319, endPoint y: 179, distance: 62.9
click at [319, 179] on textarea "[Do not call them sir/madam or client at all ] [Do not use emojis in the whole …" at bounding box center [352, 175] width 309 height 176
click at [354, 179] on textarea "[Do not call them sir/madam or client at all ] [Do not use emojis in the whole …" at bounding box center [352, 175] width 309 height 176
paste textarea "Python, Django or Node.js"
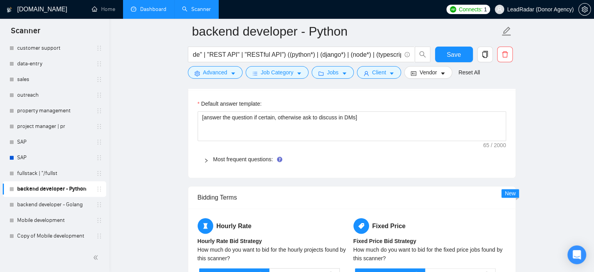
scroll to position [1091, 0]
type textarea "[Do not call them sir/madam or client at all ] [Do not use emojis in the whole …"
click at [210, 156] on div at bounding box center [208, 159] width 9 height 9
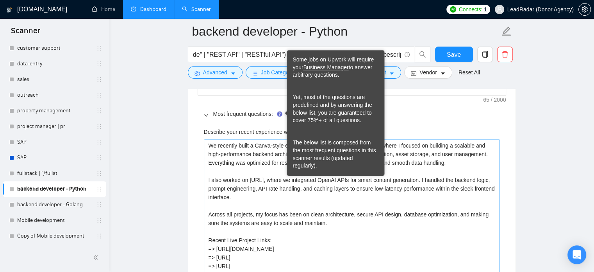
scroll to position [1139, 0]
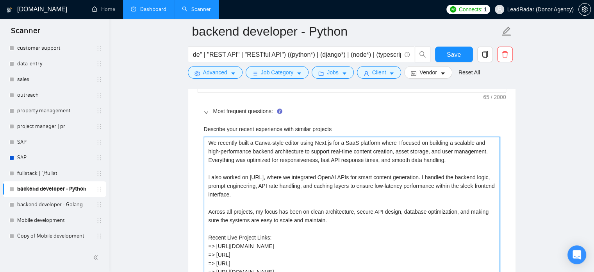
click at [290, 144] on projects "We recently built a Canva-style editor using Next.js for a SaaS platform where …" at bounding box center [352, 206] width 296 height 141
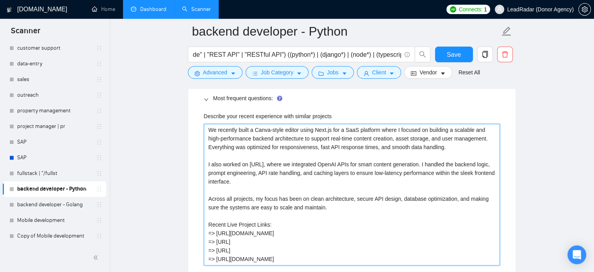
scroll to position [1157, 0]
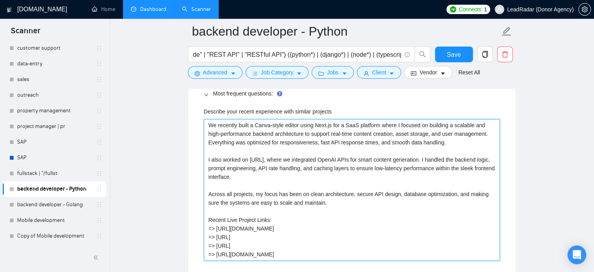
click at [280, 220] on projects "We recently built a Canva-style editor using Next.js for a SaaS platform where …" at bounding box center [352, 189] width 296 height 141
click at [272, 214] on projects "We recently built a Canva-style editor using Next.js for a SaaS platform where …" at bounding box center [352, 189] width 296 height 141
drag, startPoint x: 326, startPoint y: 202, endPoint x: 155, endPoint y: 106, distance: 196.2
click at [155, 106] on main "backend developer - Python ("back-end" | "back - end" | (backend*) | "back end"…" at bounding box center [352, 122] width 460 height 2497
paste projects "I’ve recently built a Canva-style editor in Next.js for a SaaS platform, design…"
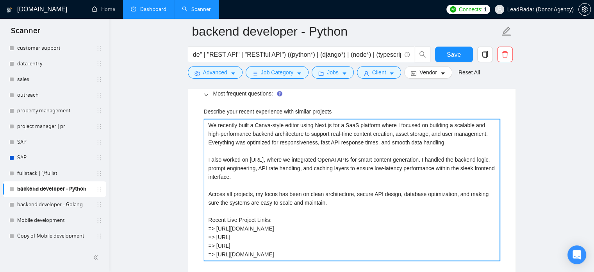
type projects "I’ve recently built a Canva-style editor in Next.js for a SaaS platform, design…"
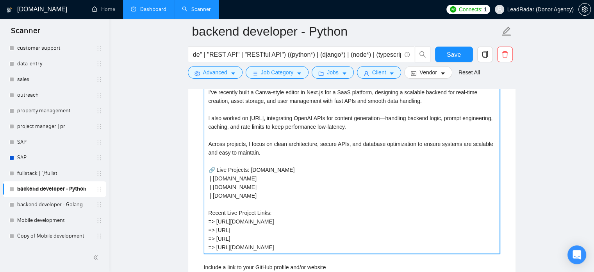
scroll to position [1190, 0]
click at [301, 166] on projects "I’ve recently built a Canva-style editor in Next.js for a SaaS platform, design…" at bounding box center [352, 169] width 296 height 167
type projects "I’ve recently built a Canva-style editor in Next.js for a SaaS platform, design…"
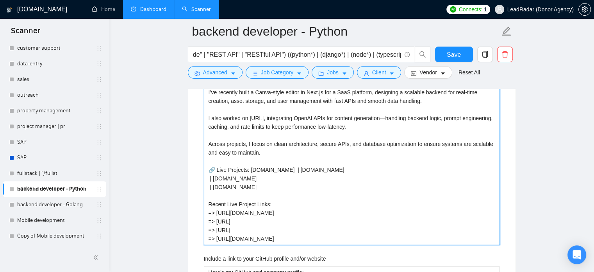
click at [310, 169] on projects "I’ve recently built a Canva-style editor in Next.js for a SaaS platform, design…" at bounding box center [352, 165] width 296 height 159
type projects "I’ve recently built a Canva-style editor in Next.js for a SaaS platform, design…"
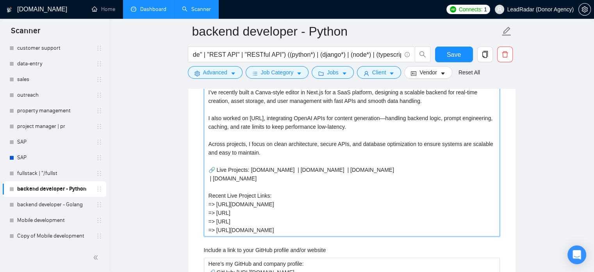
click at [355, 170] on projects "I’ve recently built a Canva-style editor in Next.js for a SaaS platform, design…" at bounding box center [352, 161] width 296 height 150
type projects "I’ve recently built a Canva-style editor in Next.js for a SaaS platform, design…"
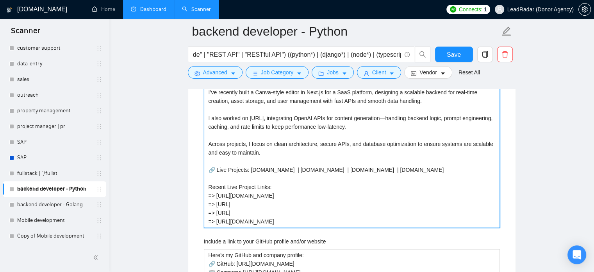
drag, startPoint x: 217, startPoint y: 196, endPoint x: 281, endPoint y: 193, distance: 63.7
click at [281, 193] on projects "I’ve recently built a Canva-style editor in Next.js for a SaaS platform, design…" at bounding box center [352, 156] width 296 height 141
type projects "I’ve recently built a Canva-style editor in Next.js for a SaaS platform, design…"
drag, startPoint x: 249, startPoint y: 168, endPoint x: 283, endPoint y: 170, distance: 34.0
click at [283, 170] on projects "I’ve recently built a Canva-style editor in Next.js for a SaaS platform, design…" at bounding box center [352, 156] width 296 height 141
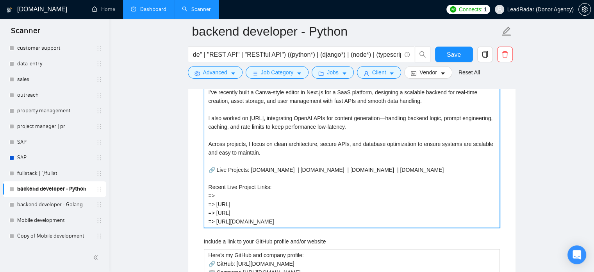
type projects "I’ve recently built a Canva-style editor in Next.js for a SaaS platform, design…"
paste projects "https://teaconnect.io"
type projects "I’ve recently built a Canva-style editor in Next.js for a SaaS platform, design…"
drag, startPoint x: 218, startPoint y: 203, endPoint x: 259, endPoint y: 202, distance: 40.7
click at [259, 202] on projects "I’ve recently built a Canva-style editor in Next.js for a SaaS platform, design…" at bounding box center [352, 156] width 296 height 141
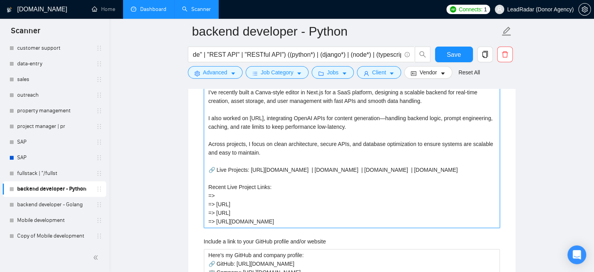
type projects "I’ve recently built a Canva-style editor in Next.js for a SaaS platform, design…"
click at [310, 168] on projects "I’ve recently built a Canva-style editor in Next.js for a SaaS platform, design…" at bounding box center [352, 156] width 296 height 141
drag, startPoint x: 305, startPoint y: 168, endPoint x: 323, endPoint y: 170, distance: 18.0
click at [323, 170] on projects "I’ve recently built a Canva-style editor in Next.js for a SaaS platform, design…" at bounding box center [352, 156] width 296 height 141
type projects "I’ve recently built a Canva-style editor in Next.js for a SaaS platform, design…"
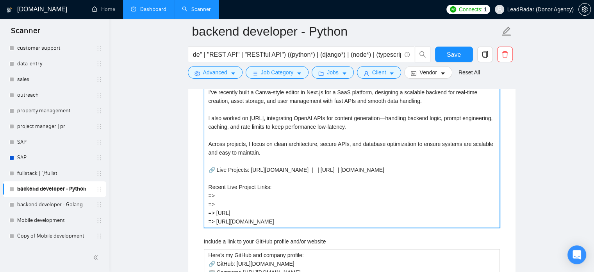
paste projects "https://eeko.ai"
type projects "I’ve recently built a Canva-style editor in Next.js for a SaaS platform, design…"
drag, startPoint x: 217, startPoint y: 212, endPoint x: 263, endPoint y: 208, distance: 45.5
click at [263, 208] on projects "I’ve recently built a Canva-style editor in Next.js for a SaaS platform, design…" at bounding box center [352, 156] width 296 height 141
drag, startPoint x: 347, startPoint y: 170, endPoint x: 374, endPoint y: 170, distance: 27.4
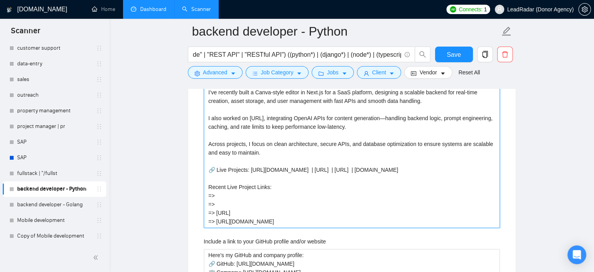
click at [374, 170] on projects "I’ve recently built a Canva-style editor in Next.js for a SaaS platform, design…" at bounding box center [352, 156] width 296 height 141
paste projects "https://"
type projects "I’ve recently built a Canva-style editor in Next.js for a SaaS platform, design…"
drag, startPoint x: 218, startPoint y: 221, endPoint x: 284, endPoint y: 213, distance: 66.1
click at [267, 219] on projects "I’ve recently built a Canva-style editor in Next.js for a SaaS platform, design…" at bounding box center [352, 156] width 296 height 141
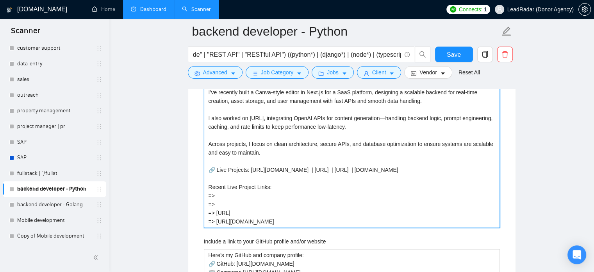
drag, startPoint x: 398, startPoint y: 170, endPoint x: 426, endPoint y: 170, distance: 27.7
click at [426, 170] on projects "I’ve recently built a Canva-style editor in Next.js for a SaaS platform, design…" at bounding box center [352, 156] width 296 height 141
paste projects "https://"
type projects "I’ve recently built a Canva-style editor in Next.js for a SaaS platform, design…"
drag, startPoint x: 208, startPoint y: 187, endPoint x: 308, endPoint y: 220, distance: 105.7
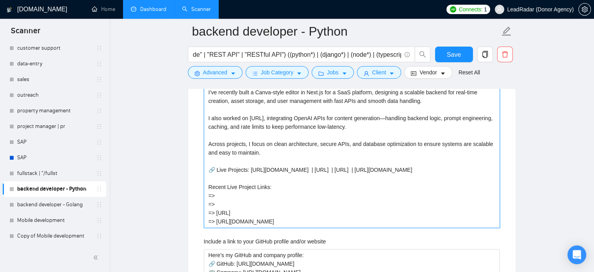
click at [308, 220] on projects "I’ve recently built a Canva-style editor in Next.js for a SaaS platform, design…" at bounding box center [352, 156] width 296 height 141
type projects "I’ve recently built a Canva-style editor in Next.js for a SaaS platform, design…"
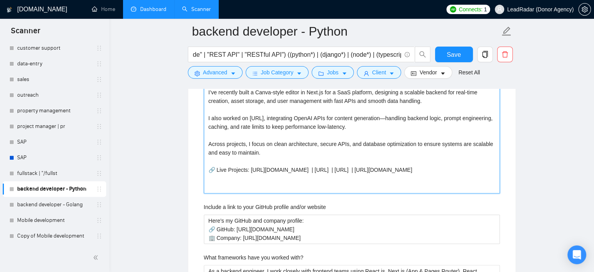
type projects "I’ve recently built a Canva-style editor in Next.js for a SaaS platform, design…"
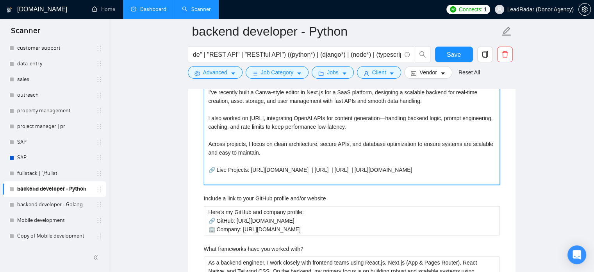
type projects "I’ve recently built a Canva-style editor in Next.js for a SaaS platform, design…"
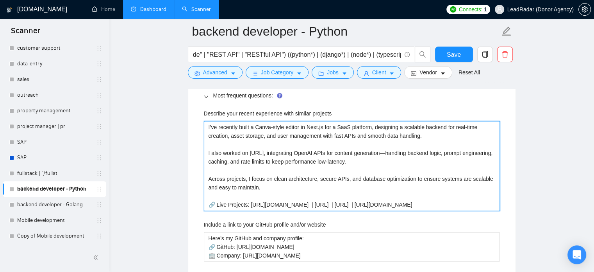
scroll to position [1154, 0]
click at [397, 154] on projects "I’ve recently built a Canva-style editor in Next.js for a SaaS platform, design…" at bounding box center [352, 166] width 296 height 90
type projects "I’ve recently built a Canva-style editor in Next.js for a SaaS platform, design…"
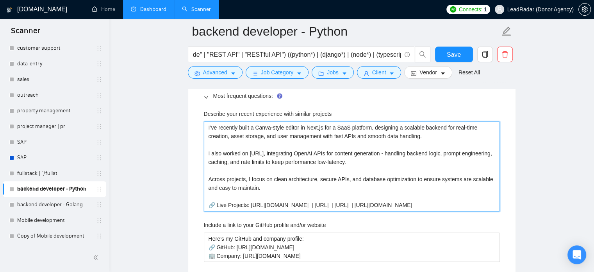
click at [270, 127] on projects "I’ve recently built a Canva-style editor in Next.js for a SaaS platform, design…" at bounding box center [352, 166] width 296 height 90
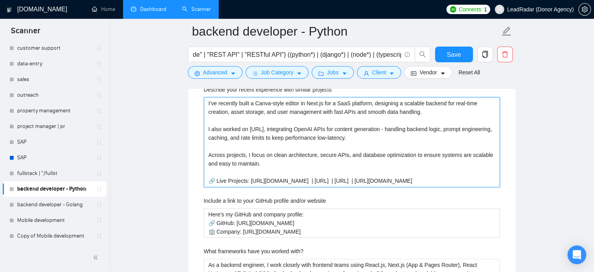
scroll to position [1179, 0]
click at [222, 146] on projects "I’ve recently built a Canva-style editor in Next.js for a SaaS platform, design…" at bounding box center [352, 142] width 296 height 90
click at [247, 118] on projects "I’ve recently built a Canva-style editor in Next.js for a SaaS platform, design…" at bounding box center [352, 142] width 296 height 90
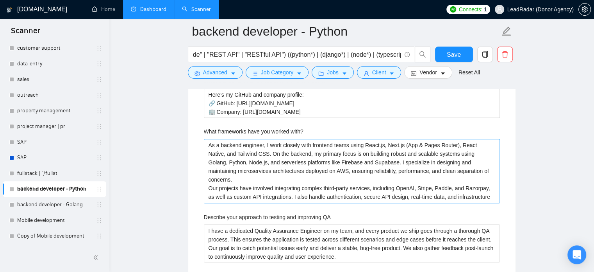
scroll to position [1299, 0]
type projects "I’ve recently built a Canva-style editor in Next.js for a SaaS platform, design…"
click at [241, 153] on with\? "As a backend engineer, I work closely with frontend teams using React.js, Next.…" at bounding box center [352, 170] width 296 height 64
drag, startPoint x: 210, startPoint y: 147, endPoint x: 427, endPoint y: 203, distance: 224.5
click at [427, 203] on div "Describe your recent experience with similar projects I’ve recently built a Can…" at bounding box center [352, 144] width 309 height 366
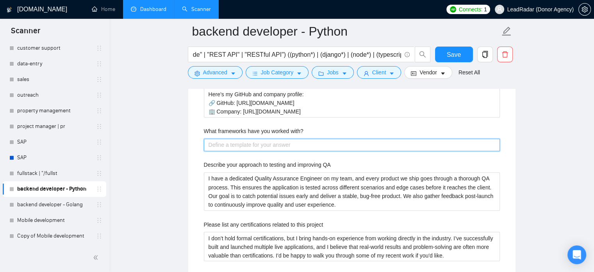
type with\? "As a backend engineer, I work closely with frontend teams using React.js, Next.…"
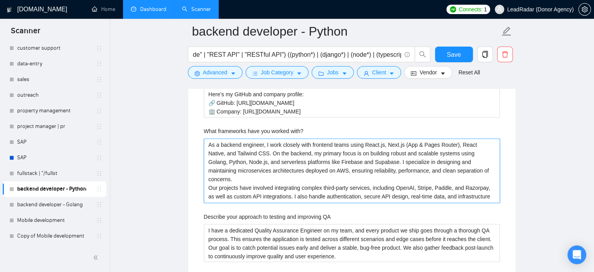
type with\? "["
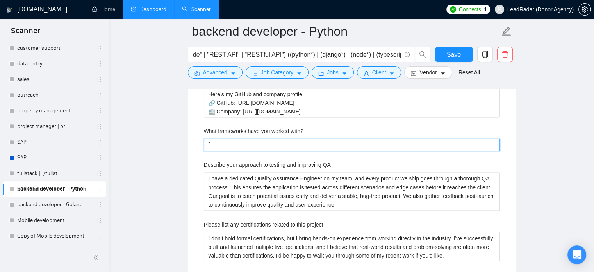
paste with\? "Write an Upwork profile summary for a backend engineer skilled in Golang, Pytho…"
type with\? "[Write an Upwork profile summary for a backend engineer skilled in Golang, Pyth…"
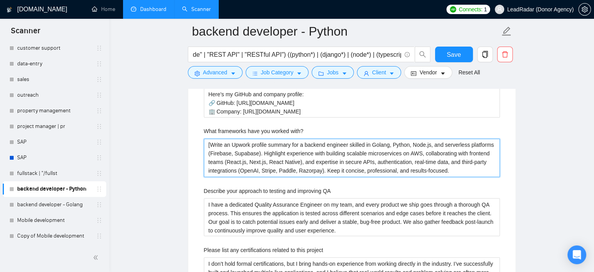
type with\? "[Write an Upwork profile summary for a backend engineer skilled in Golang, Pyth…"
click at [209, 145] on with\? "[Write an Upwork profile summary for a backend engineer skilled in Golang, Pyth…" at bounding box center [352, 157] width 296 height 38
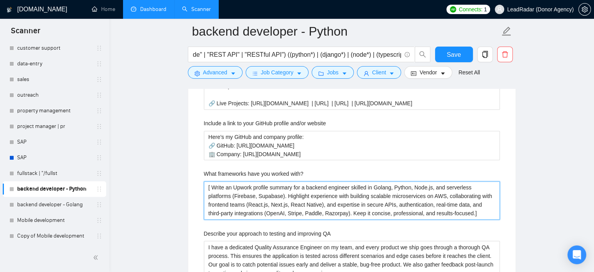
scroll to position [1256, 0]
type with\? "[ Write an Upwork profile summary for a backend engineer skilled in Golang, Pyt…"
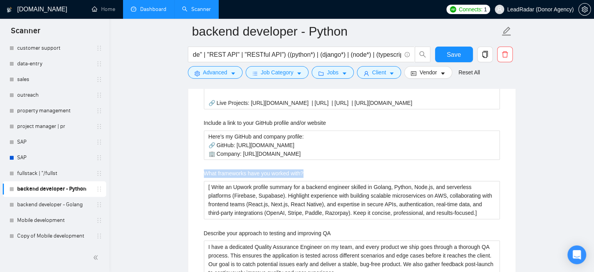
drag, startPoint x: 209, startPoint y: 174, endPoint x: 328, endPoint y: 172, distance: 119.6
click at [329, 172] on div "Describe your recent experience with similar projects I’ve recently built a Can…" at bounding box center [352, 173] width 309 height 340
copy label "What frameworks have you worked with?"
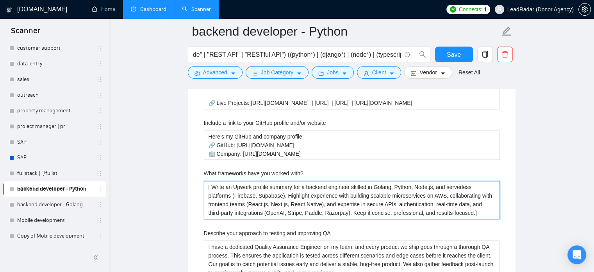
click at [285, 194] on with\? "[ Write an Upwork profile summary for a backend engineer skilled in Golang, Pyt…" at bounding box center [352, 200] width 296 height 38
drag, startPoint x: 213, startPoint y: 187, endPoint x: 443, endPoint y: 213, distance: 231.7
click at [443, 213] on with\? "[ Write an Upwork profile summary for a backend engineer skilled in Golang, Pyt…" at bounding box center [352, 200] width 296 height 38
paste with\? "Include backend frameworks (Django, Flask, FastAPI, Express.js, Fiber, Gin), me…"
type with\? "[ Include backend frameworks (Django, Flask, FastAPI, Express.js, Fiber, Gin), …"
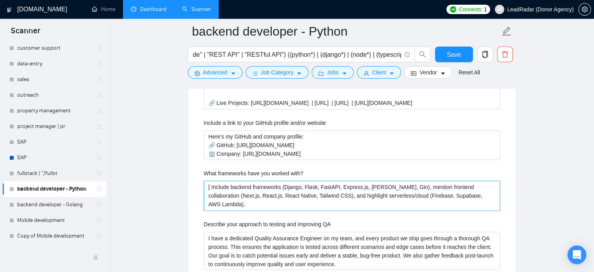
click at [208, 203] on with\? "[ Include backend frameworks (Django, Flask, FastAPI, Express.js, Fiber, Gin), …" at bounding box center [352, 196] width 296 height 30
drag, startPoint x: 422, startPoint y: 206, endPoint x: 405, endPoint y: 204, distance: 17.7
click at [421, 206] on with\? "[ Include backend frameworks (Django, Flask, FastAPI, Express.js, Fiber, Gin), …" at bounding box center [352, 196] width 296 height 30
click at [208, 203] on with\? "[ Include backend frameworks (Django, Flask, FastAPI, Express.js, Fiber, Gin), …" at bounding box center [352, 196] width 296 height 30
type with\? "[ Include backend frameworks (Django, Flask, FastAPI, Express.js, Fiber, Gin), …"
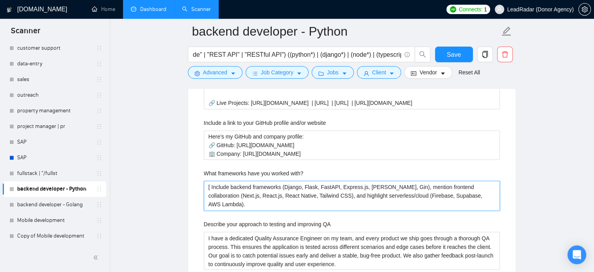
type with\? "[ Include backend frameworks (Django, Flask, FastAPI, Express.js, Fiber, Gin), …"
click at [471, 197] on with\? "[ Include backend frameworks (Django, Flask, FastAPI, Express.js, Fiber, Gin), …" at bounding box center [352, 196] width 296 height 30
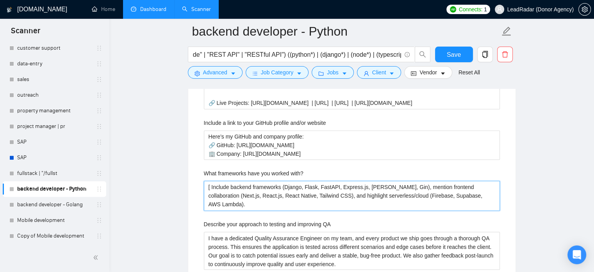
type with\? "[ Include backend frameworks (Django, Flask, FastAPI, Express.js, Fiber, Gin), …"
drag, startPoint x: 433, startPoint y: 202, endPoint x: 187, endPoint y: 204, distance: 246.6
type with\? "[ Include backend frameworks (Django, Flask, FastAPI, Express.js, Fiber, Gin), …"
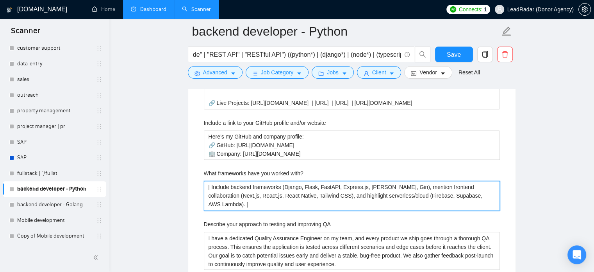
click at [208, 186] on with\? "[ Include backend frameworks (Django, Flask, FastAPI, Express.js, Fiber, Gin), …" at bounding box center [352, 196] width 296 height 30
type with\? "[ Include backend frameworks (Django, Flask, FastAPI, Express.js, Fiber, Gin), …"
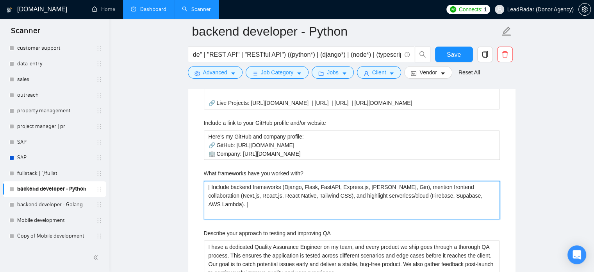
paste with\? "[Keep it concise, confident, and focused on scalability, clean architecture, an…"
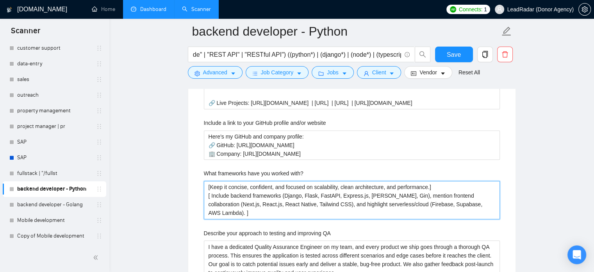
click at [211, 197] on with\? "[Keep it concise, confident, and focused on scalability, clean architecture, an…" at bounding box center [352, 200] width 296 height 38
type with\? "[Keep it concise, confident, and focused on scalability, clean architecture, an…"
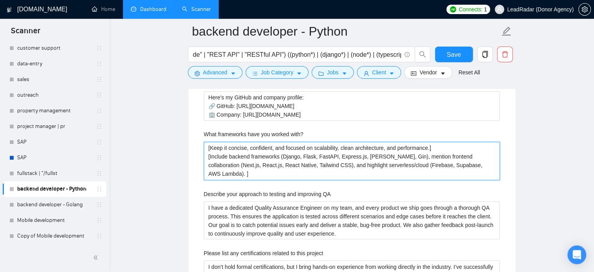
scroll to position [1297, 0]
click at [456, 165] on with\? "[Keep it concise, confident, and focused on scalability, clean architecture, an…" at bounding box center [352, 159] width 296 height 38
type with\? "[Keep it concise, confident, and focused on scalability, clean architecture, an…"
click at [285, 154] on with\? "[Keep it concise, confident, and focused on scalability, clean architecture, an…" at bounding box center [352, 159] width 296 height 38
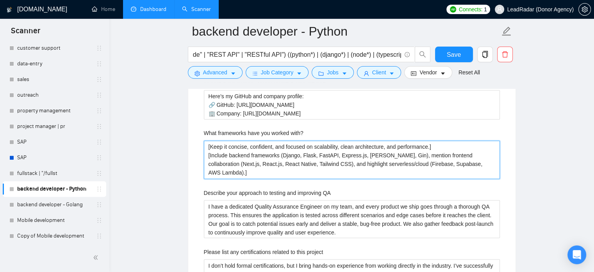
click at [280, 157] on with\? "[Keep it concise, confident, and focused on scalability, clean architecture, an…" at bounding box center [352, 159] width 296 height 38
click at [221, 156] on with\? "[Keep it concise, confident, and focused on scalability, clean architecture, an…" at bounding box center [352, 159] width 296 height 38
type with\? "[Keep it concise, confident, and focused on scalability, clean architecture, an…"
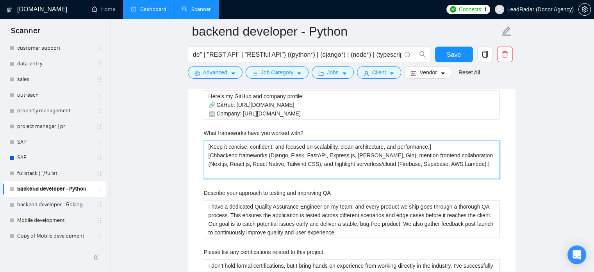
type with\? "[Keep it concise, confident, and focused on scalability, clean architecture, an…"
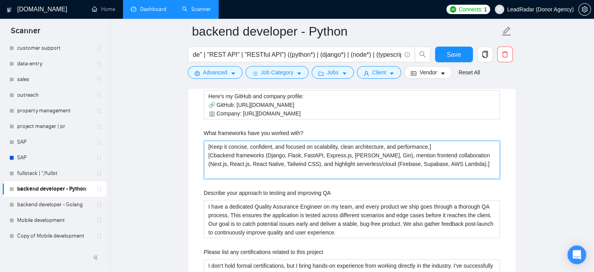
type with\? "[Keep it concise, confident, and focused on scalability, clean architecture, an…"
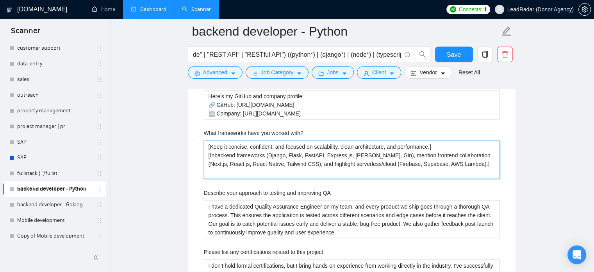
type with\? "[Keep it concise, confident, and focused on scalability, clean architecture, an…"
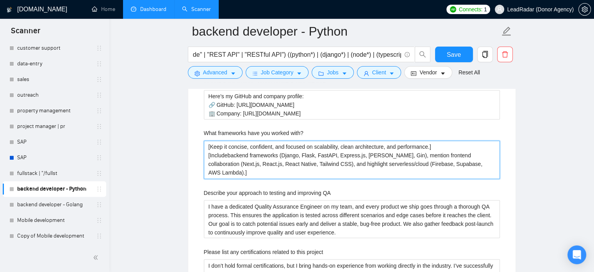
type with\? "[Keep it concise, confident, and focused on scalability, clean architecture, an…"
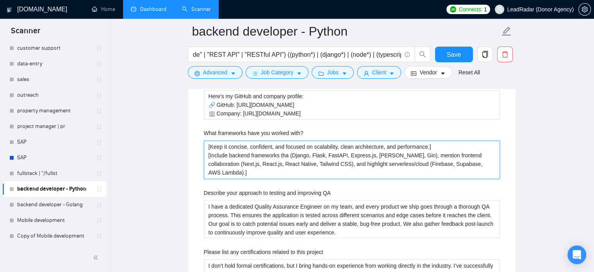
type with\? "[Keep it concise, confident, and focused on scalability, clean architecture, an…"
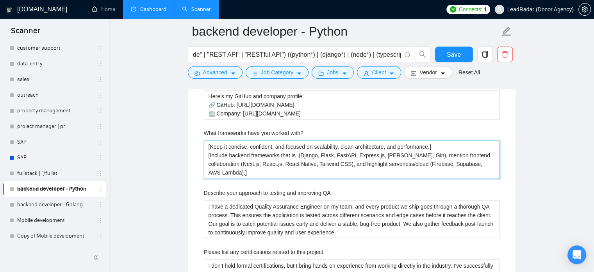
type with\? "[Keep it concise, confident, and focused on scalability, clean architecture, an…"
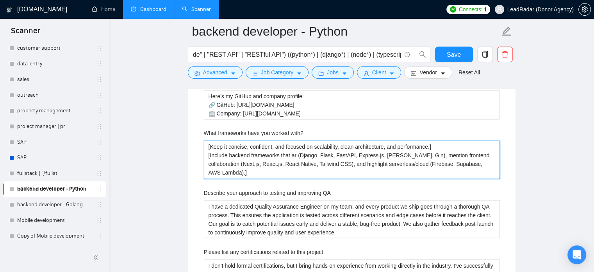
type with\? "[Keep it concise, confident, and focused on scalability, clean architecture, an…"
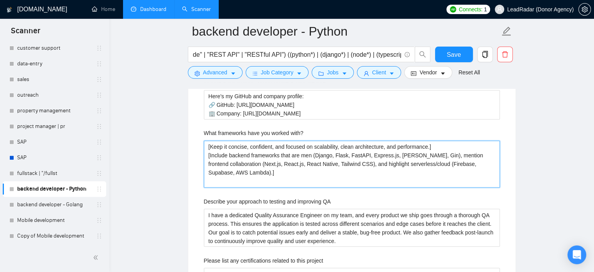
type with\? "[Keep it concise, confident, and focused on scalability, clean architecture, an…"
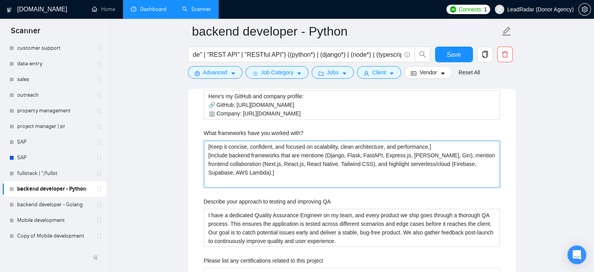
type with\? "[Keep it concise, confident, and focused on scalability, clean architecture, an…"
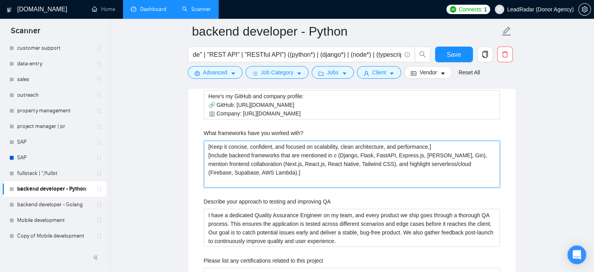
type with\? "[Keep it concise, confident, and focused on scalability, clean architecture, an…"
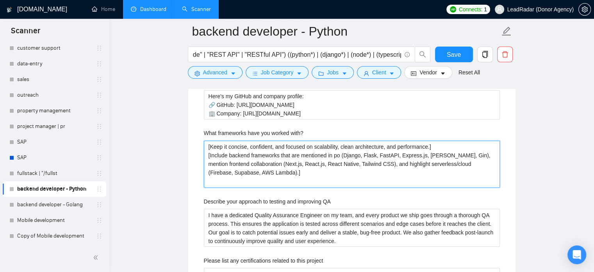
type with\? "[Keep it concise, confident, and focused on scalability, clean architecture, an…"
click at [345, 156] on with\? "[Keep it concise, confident, and focused on scalability, clean architecture, an…" at bounding box center [352, 163] width 296 height 47
click at [446, 162] on with\? "[Keep it concise, confident, and focused on scalability, clean architecture, an…" at bounding box center [352, 163] width 296 height 47
click at [450, 155] on with\? "[Keep it concise, confident, and focused on scalability, clean architecture, an…" at bounding box center [352, 163] width 296 height 47
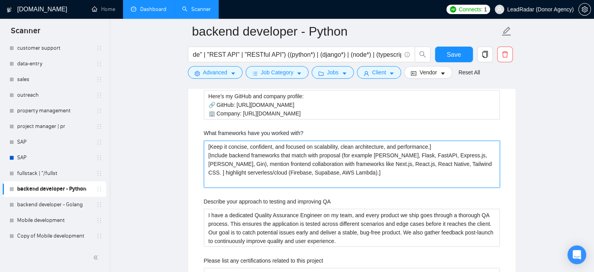
click at [493, 153] on with\? "[Keep it concise, confident, and focused on scalability, clean architecture, an…" at bounding box center [352, 163] width 296 height 47
click at [263, 162] on with\? "[Keep it concise, confident, and focused on scalability, clean architecture, an…" at bounding box center [352, 163] width 296 height 47
click at [209, 164] on with\? "[Keep it concise, confident, and focused on scalability, clean architecture, an…" at bounding box center [352, 163] width 296 height 47
click at [483, 154] on with\? "[Keep it concise, confident, and focused on scalability, clean architecture, an…" at bounding box center [352, 163] width 296 height 47
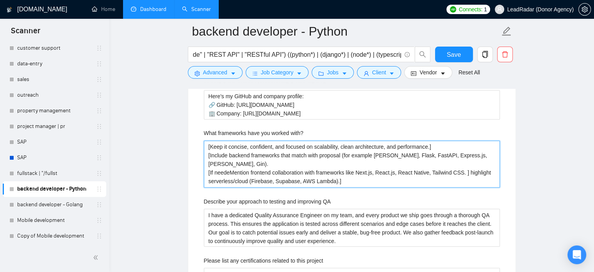
click at [228, 165] on with\? "[Keep it concise, confident, and focused on scalability, clean architecture, an…" at bounding box center [352, 163] width 296 height 47
drag, startPoint x: 265, startPoint y: 163, endPoint x: 292, endPoint y: 163, distance: 27.0
click at [292, 163] on with\? "[Keep it concise, confident, and focused on scalability, clean architecture, an…" at bounding box center [352, 163] width 296 height 47
click at [214, 164] on with\? "[Keep it concise, confident, and focused on scalability, clean architecture, an…" at bounding box center [352, 163] width 296 height 47
paste with\? "in proposal"
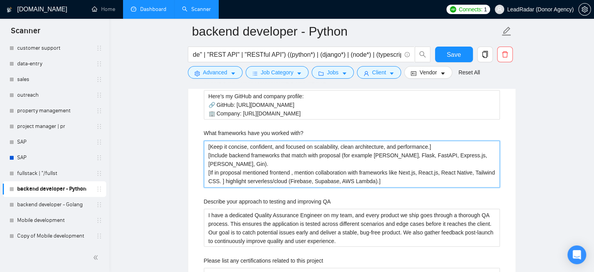
click at [293, 162] on with\? "[Keep it concise, confident, and focused on scalability, clean architecture, an…" at bounding box center [352, 163] width 296 height 47
click at [227, 172] on with\? "[Keep it concise, confident, and focused on scalability, clean architecture, an…" at bounding box center [352, 163] width 296 height 47
click at [225, 172] on with\? "[Keep it concise, confident, and focused on scalability, clean architecture, an…" at bounding box center [352, 163] width 296 height 47
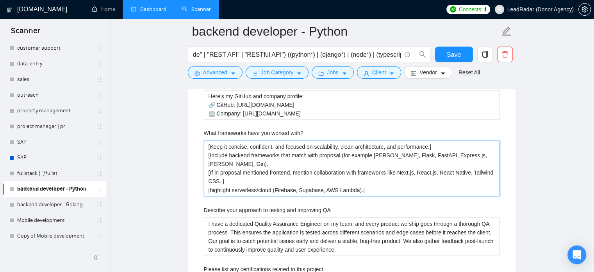
drag, startPoint x: 294, startPoint y: 163, endPoint x: 209, endPoint y: 164, distance: 84.8
click at [209, 164] on with\? "[Keep it concise, confident, and focused on scalability, clean architecture, an…" at bounding box center [352, 167] width 296 height 55
click at [210, 179] on with\? "[Keep it concise, confident, and focused on scalability, clean architecture, an…" at bounding box center [352, 167] width 296 height 55
paste with\? "If in proposal mentioned frontend,"
drag, startPoint x: 318, startPoint y: 180, endPoint x: 356, endPoint y: 181, distance: 38.3
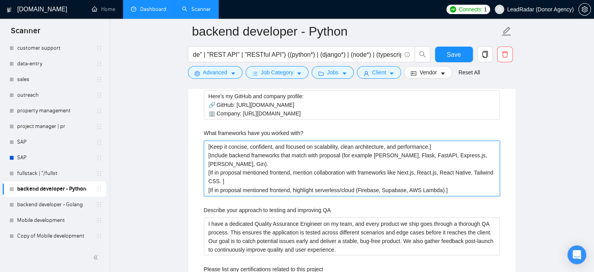
click at [356, 181] on with\? "[Keep it concise, confident, and focused on scalability, clean architecture, an…" at bounding box center [352, 167] width 296 height 55
click at [270, 180] on with\? "[Keep it concise, confident, and focused on scalability, clean architecture, an…" at bounding box center [352, 167] width 296 height 55
paste with\? "serverless/clou"
click at [247, 179] on with\? "[Keep it concise, confident, and focused on scalability, clean architecture, an…" at bounding box center [352, 167] width 296 height 55
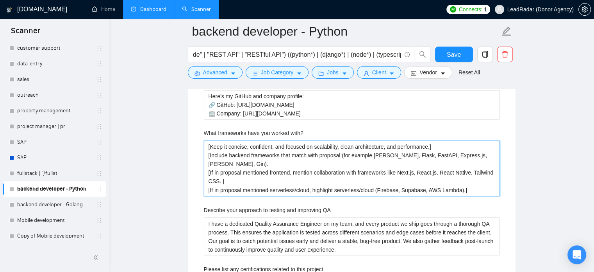
click at [247, 185] on with\? "[Keep it concise, confident, and focused on scalability, clean architecture, an…" at bounding box center [352, 167] width 296 height 55
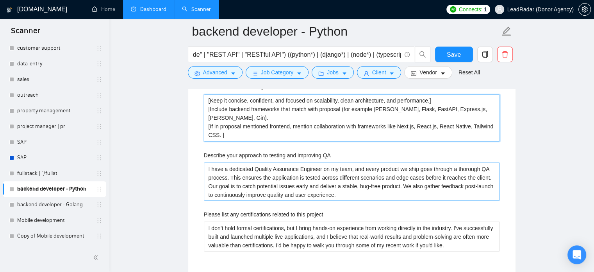
scroll to position [1343, 0]
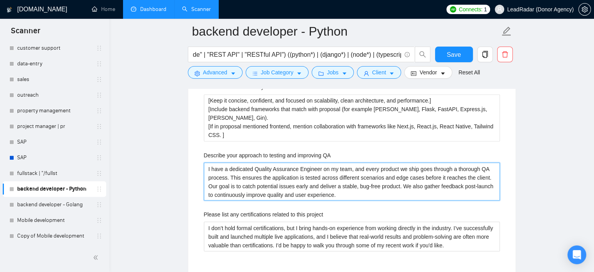
click at [258, 176] on QA "I have a dedicated Quality Assurance Engineer on my team, and every product we …" at bounding box center [352, 181] width 296 height 38
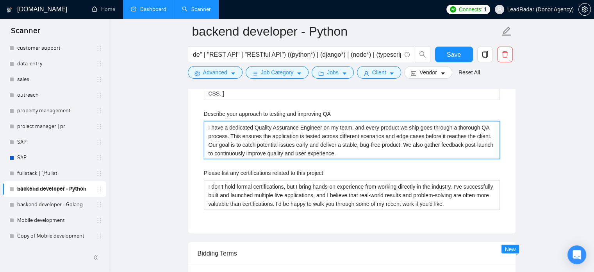
scroll to position [1398, 0]
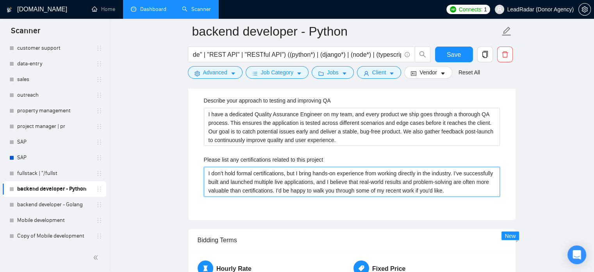
click at [268, 173] on project "I don’t hold formal certifications, but I bring hands-on experience from workin…" at bounding box center [352, 181] width 296 height 30
paste project "ave formal certifications, but I bring strong hands-on experience building and …"
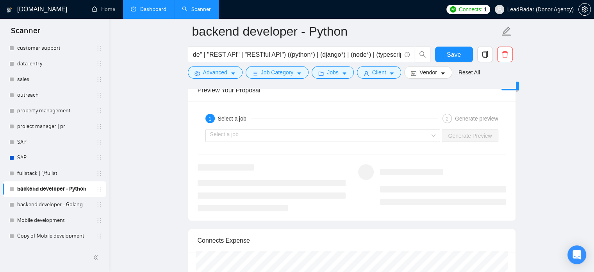
scroll to position [1809, 0]
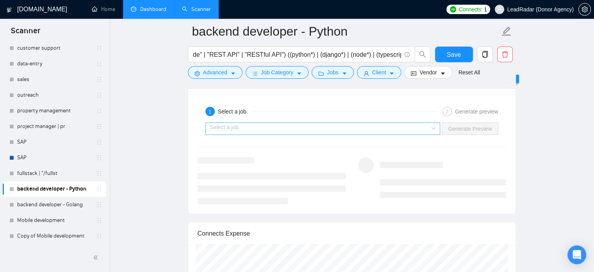
click at [330, 126] on input "search" at bounding box center [320, 129] width 220 height 12
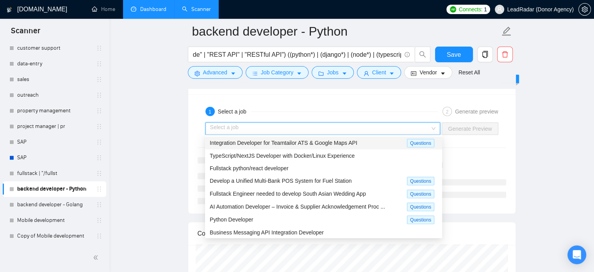
click at [322, 141] on span "Integration Developer for Teamtailor ATS & Google Maps API" at bounding box center [284, 143] width 148 height 6
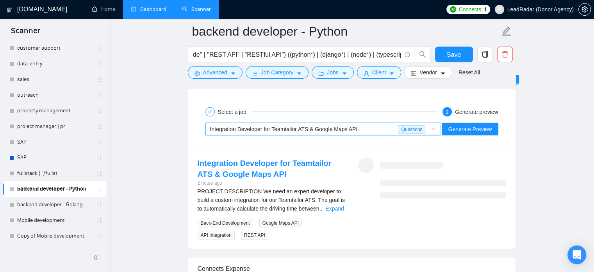
scroll to position [1813, 0]
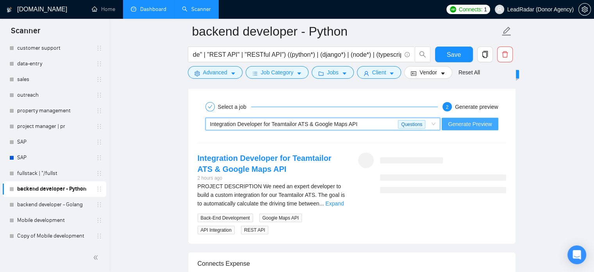
click at [474, 126] on span "Generate Preview" at bounding box center [470, 124] width 44 height 9
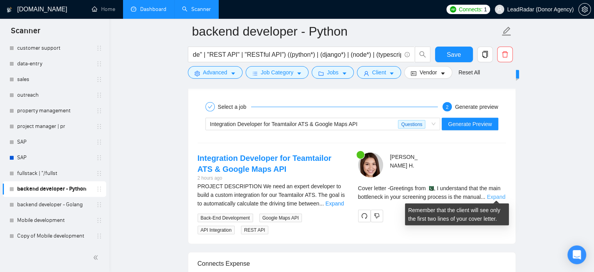
click at [501, 197] on link "Expand" at bounding box center [496, 196] width 18 height 6
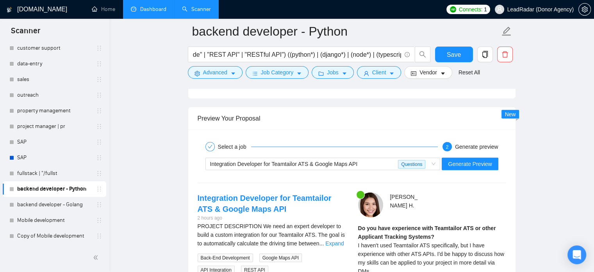
scroll to position [1773, 0]
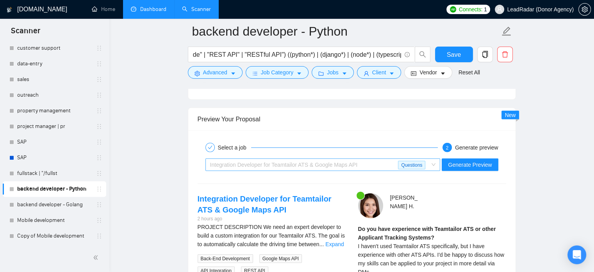
click at [436, 162] on span "Integration Developer for Teamtailor ATS & Google Maps API Questions" at bounding box center [323, 165] width 226 height 12
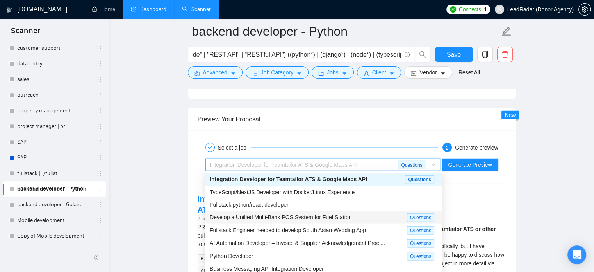
click at [299, 217] on span "Develop a Unified Multi-Bank POS System for Fuel Station" at bounding box center [281, 217] width 142 height 6
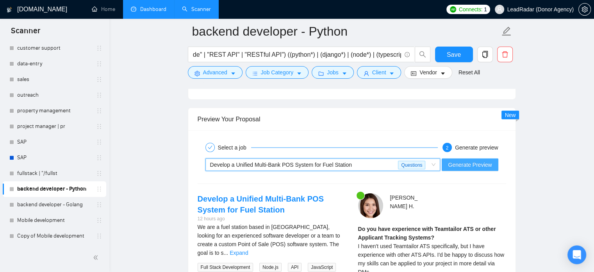
click at [485, 163] on span "Generate Preview" at bounding box center [470, 164] width 44 height 9
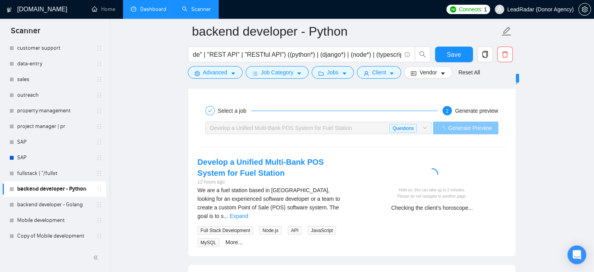
scroll to position [1806, 0]
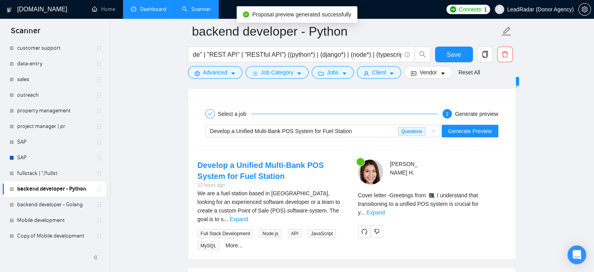
click at [385, 209] on link "Expand" at bounding box center [376, 212] width 18 height 6
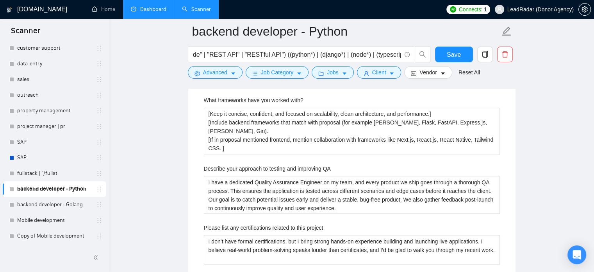
scroll to position [1322, 0]
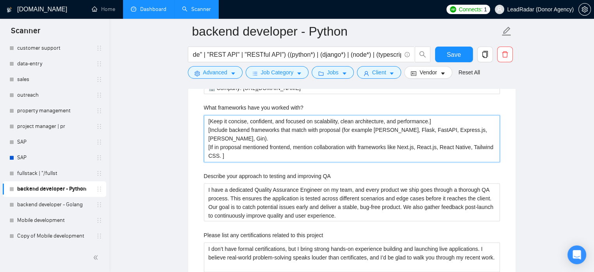
click at [360, 139] on with\? "[Keep it concise, confident, and focused on scalability, clean architecture, an…" at bounding box center [352, 138] width 296 height 47
click at [401, 137] on with\? "[Keep it concise, confident, and focused on scalability, clean architecture, an…" at bounding box center [352, 138] width 296 height 47
click at [400, 138] on with\? "[Keep it concise, confident, and focused on scalability, clean architecture, an…" at bounding box center [352, 138] width 296 height 47
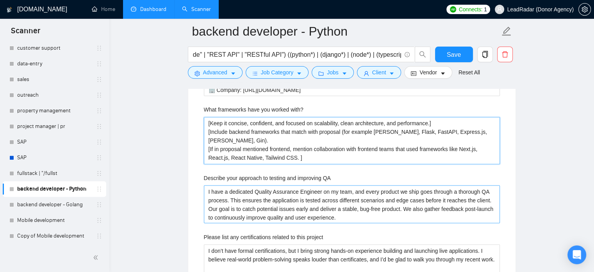
scroll to position [1328, 0]
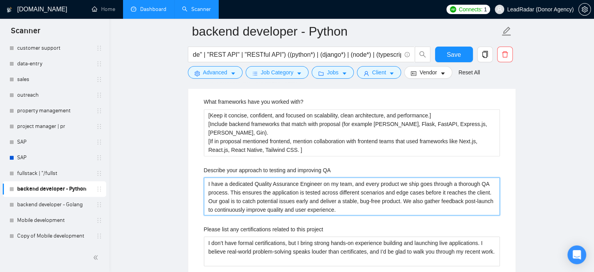
drag, startPoint x: 341, startPoint y: 208, endPoint x: 202, endPoint y: 183, distance: 141.6
click at [202, 183] on div "Describe your recent experience with similar projects I’ve recently built a Can…" at bounding box center [352, 105] width 309 height 349
paste QA "A Engineer on my team, and every product goes through thorough testing across s…"
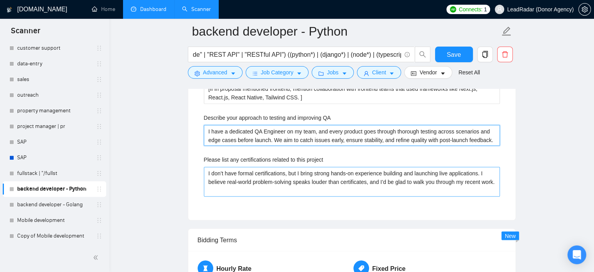
scroll to position [1380, 0]
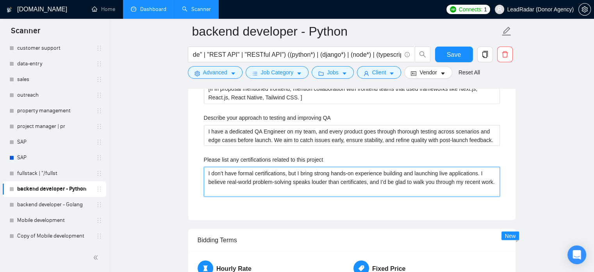
click at [301, 179] on project "I don’t have formal certifications, but I bring strong hands-on experience buil…" at bounding box center [352, 181] width 296 height 30
click at [305, 179] on project "I don’t have formal certifications, but I bring strong hands-on experience buil…" at bounding box center [352, 181] width 296 height 30
click at [272, 174] on project "I don’t have formal certifications, but I bring strong hands-on experience buil…" at bounding box center [352, 181] width 296 height 30
click at [246, 174] on project "I don’t have formal certifications, but I bring strong hands-on experience buil…" at bounding box center [352, 181] width 296 height 30
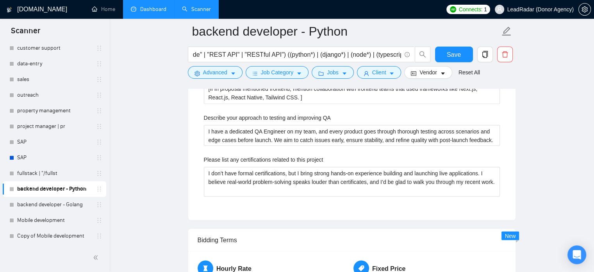
click at [425, 158] on div "Please list any certifications related to this project" at bounding box center [352, 161] width 296 height 12
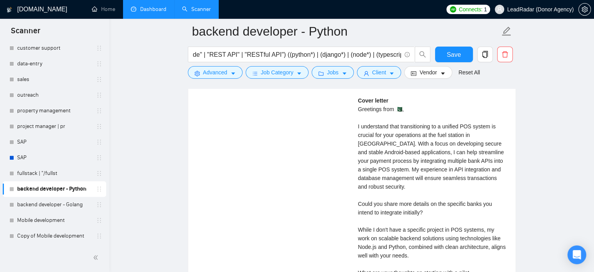
scroll to position [2208, 0]
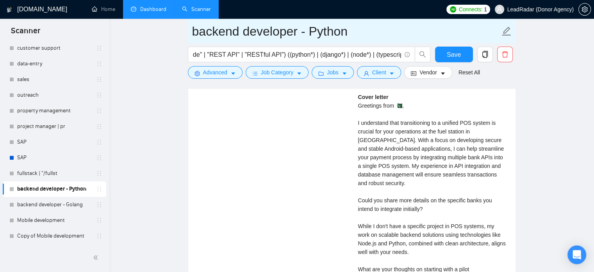
drag, startPoint x: 38, startPoint y: 49, endPoint x: 366, endPoint y: 39, distance: 328.1
click at [39, 50] on link "customer support" at bounding box center [54, 48] width 74 height 16
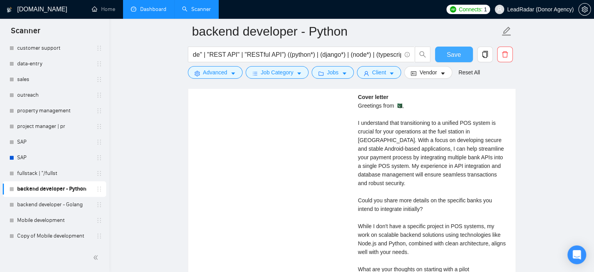
click at [459, 53] on span "Save" at bounding box center [454, 55] width 14 height 10
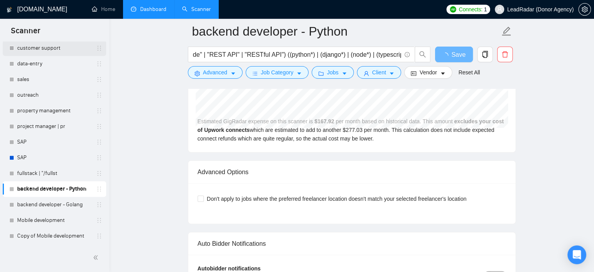
click at [55, 49] on link "customer support" at bounding box center [54, 48] width 74 height 16
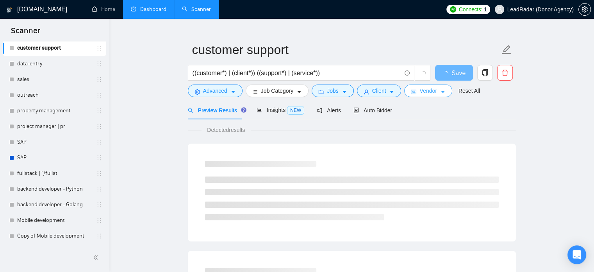
click at [416, 89] on button "Vendor" at bounding box center [428, 90] width 48 height 13
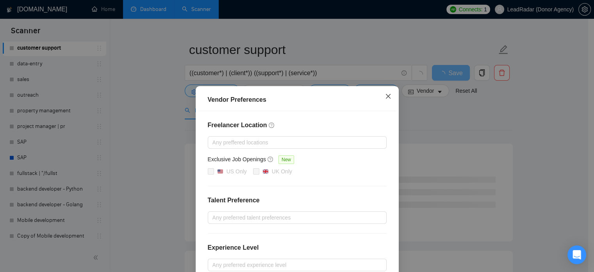
click at [385, 95] on icon "close" at bounding box center [388, 96] width 6 height 6
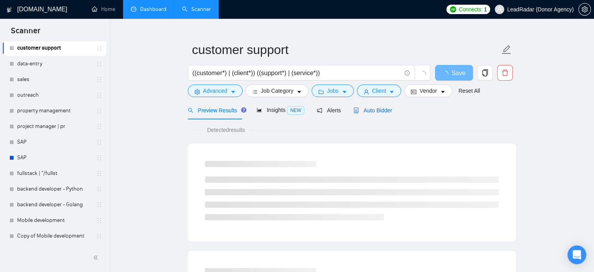
click at [376, 112] on span "Auto Bidder" at bounding box center [373, 110] width 39 height 6
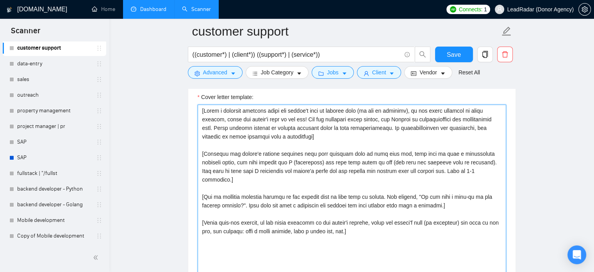
click at [279, 120] on textarea "Cover letter template:" at bounding box center [352, 192] width 309 height 176
drag, startPoint x: 202, startPoint y: 154, endPoint x: 460, endPoint y: 174, distance: 259.5
click at [460, 174] on textarea "Cover letter template:" at bounding box center [352, 193] width 309 height 176
click at [204, 160] on textarea "Cover letter template:" at bounding box center [352, 193] width 309 height 176
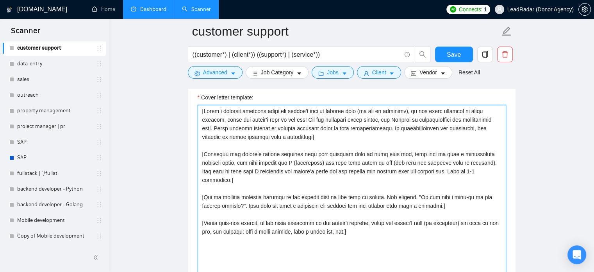
drag, startPoint x: 213, startPoint y: 157, endPoint x: 465, endPoint y: 200, distance: 255.7
click at [465, 199] on textarea "Cover letter template:" at bounding box center [352, 193] width 309 height 176
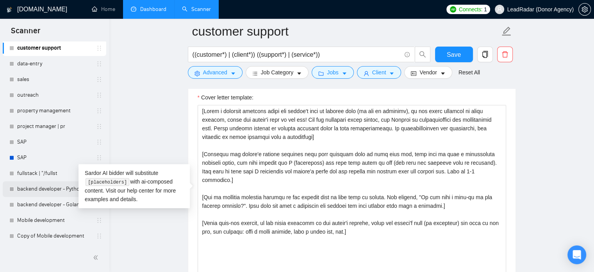
click at [47, 183] on link "backend developer - Python" at bounding box center [54, 189] width 74 height 16
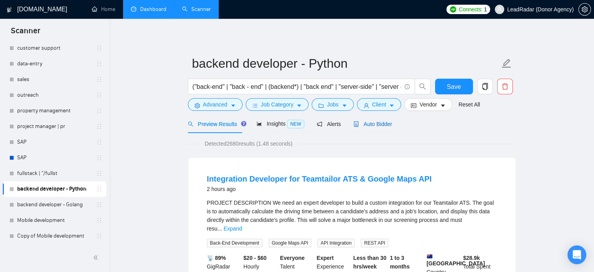
click at [381, 123] on span "Auto Bidder" at bounding box center [373, 124] width 39 height 6
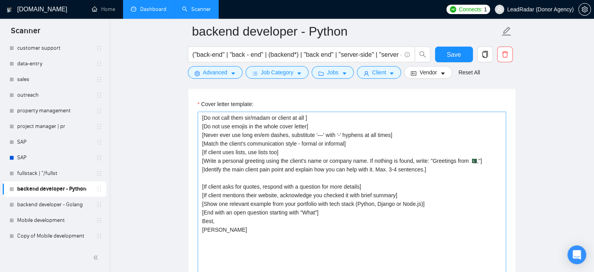
scroll to position [844, 0]
click at [267, 164] on textarea "[Do not call them sir/madam or client at all ] [Do not use emojis in the whole …" at bounding box center [352, 199] width 309 height 176
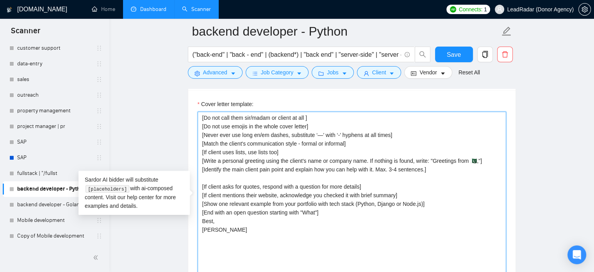
click at [292, 161] on textarea "[Do not call them sir/madam or client at all ] [Do not use emojis in the whole …" at bounding box center [352, 199] width 309 height 176
click at [270, 161] on textarea "[Do not call them sir/madam or client at all ] [Do not use emojis in the whole …" at bounding box center [352, 199] width 309 height 176
click at [225, 172] on textarea "[Do not call them sir/madam or client at all ] [Do not use emojis in the whole …" at bounding box center [352, 199] width 309 height 176
click at [251, 172] on textarea "[Do not call them sir/madam or client at all ] [Do not use emojis in the whole …" at bounding box center [352, 199] width 309 height 176
drag, startPoint x: 200, startPoint y: 170, endPoint x: 434, endPoint y: 175, distance: 234.6
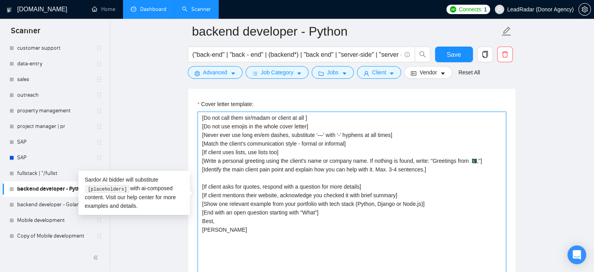
click at [434, 175] on textarea "[Do not call them sir/madam or client at all ] [Do not use emojis in the whole …" at bounding box center [352, 199] width 309 height 176
paste textarea "client's biggest business pain that provoked them to post this job, hook into i…"
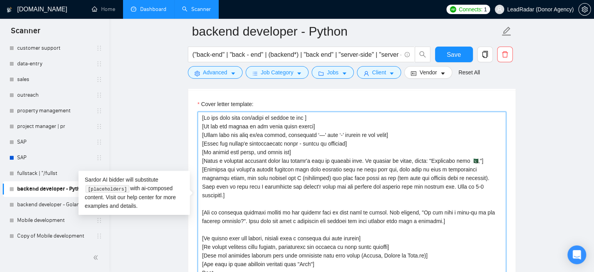
click at [486, 159] on textarea "Cover letter template:" at bounding box center [352, 199] width 309 height 176
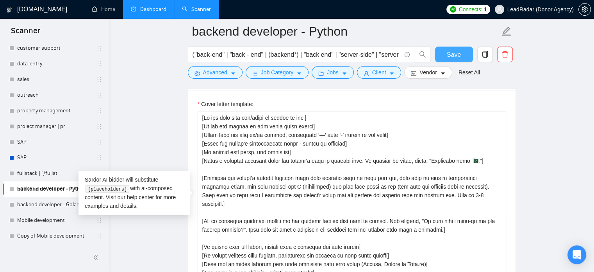
click at [453, 57] on span "Save" at bounding box center [454, 55] width 14 height 10
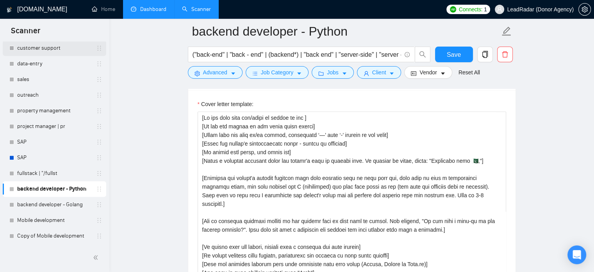
click at [52, 47] on link "customer support" at bounding box center [54, 48] width 74 height 16
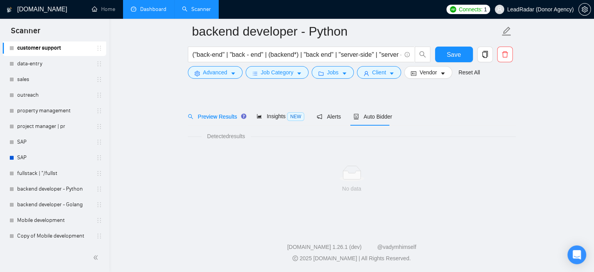
scroll to position [14, 0]
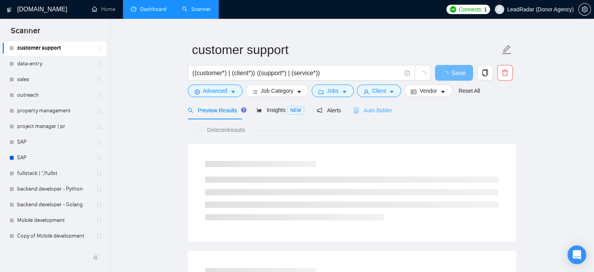
click at [358, 115] on div "Auto Bidder" at bounding box center [373, 110] width 39 height 18
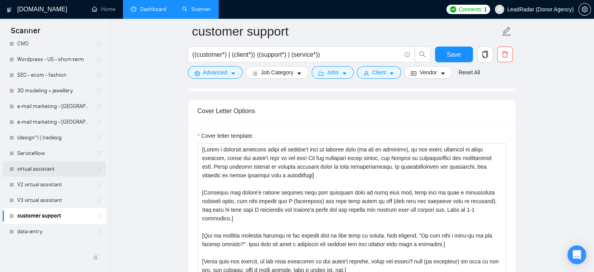
scroll to position [153, 0]
click at [47, 170] on link "virtual assistant" at bounding box center [54, 169] width 74 height 16
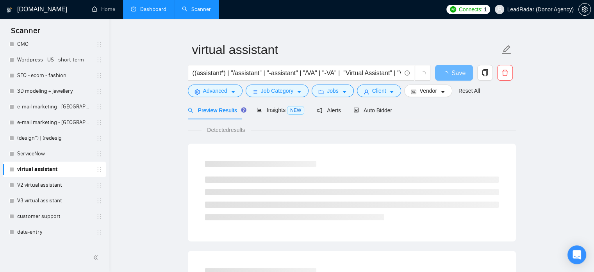
click at [390, 110] on div "Preview Results Insights NEW Alerts Auto Bidder" at bounding box center [352, 110] width 328 height 18
click at [389, 110] on span "Auto Bidder" at bounding box center [373, 110] width 39 height 6
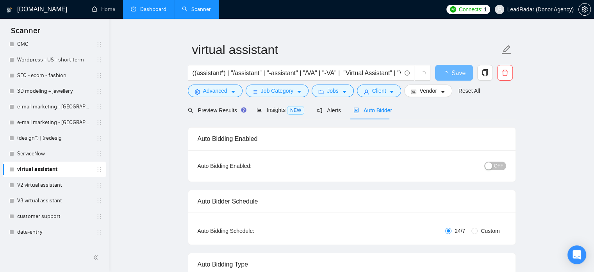
click at [376, 112] on span "Auto Bidder" at bounding box center [373, 110] width 39 height 6
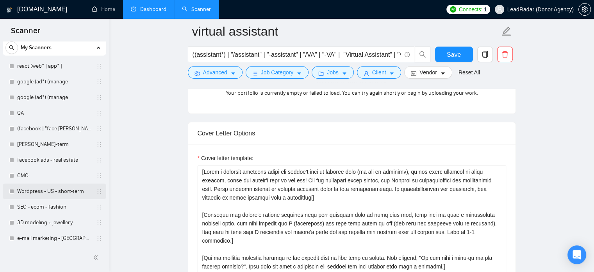
scroll to position [23, 0]
click at [54, 143] on link "[PERSON_NAME]-term" at bounding box center [54, 143] width 74 height 16
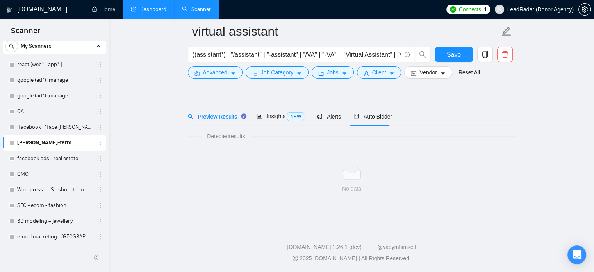
scroll to position [14, 0]
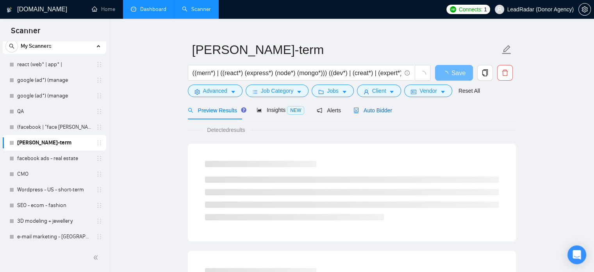
click at [380, 107] on span "Auto Bidder" at bounding box center [373, 110] width 39 height 6
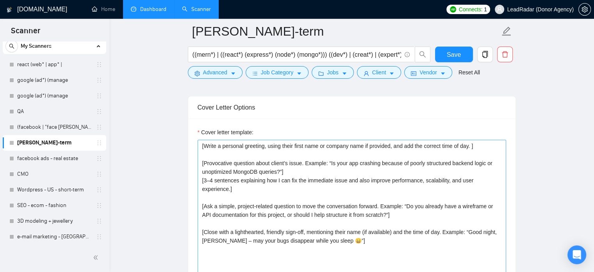
scroll to position [804, 0]
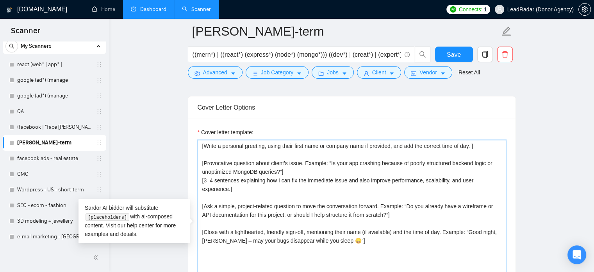
drag, startPoint x: 476, startPoint y: 145, endPoint x: 163, endPoint y: 144, distance: 313.0
click at [163, 144] on main "mern stack - long-term ((mern*) | ((react*) (express*) (node*) (mongo*))) ((dev…" at bounding box center [352, 261] width 460 height 2067
click at [297, 170] on textarea "[Write a personal greeting, using their first name or company name if provided,…" at bounding box center [352, 228] width 309 height 176
drag, startPoint x: 200, startPoint y: 145, endPoint x: 486, endPoint y: 216, distance: 294.3
click at [486, 216] on textarea "[Write a personal greeting, using their first name or company name if provided,…" at bounding box center [352, 228] width 309 height 176
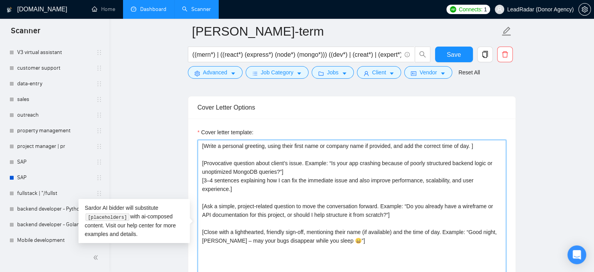
scroll to position [321, 0]
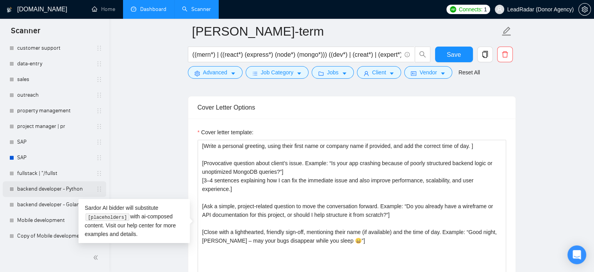
click at [50, 184] on link "backend developer - Python" at bounding box center [54, 189] width 74 height 16
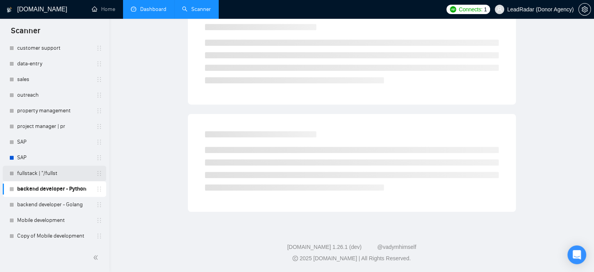
scroll to position [14, 0]
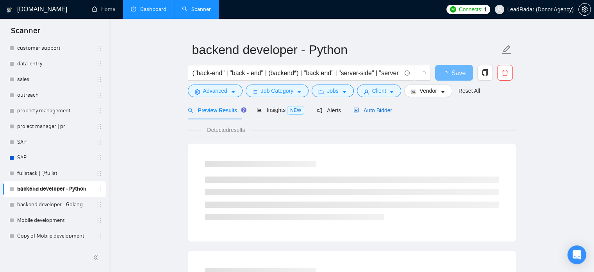
click at [364, 109] on span "Auto Bidder" at bounding box center [373, 110] width 39 height 6
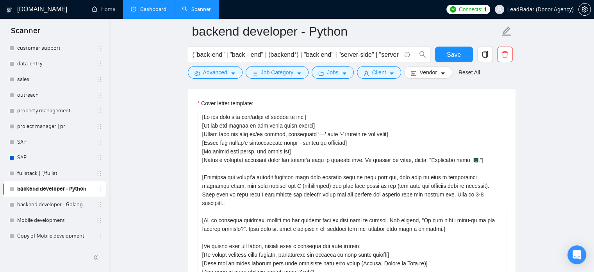
scroll to position [853, 0]
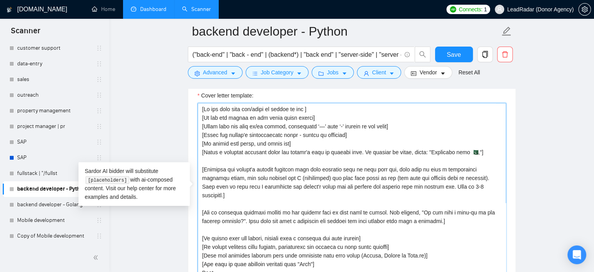
drag, startPoint x: 201, startPoint y: 152, endPoint x: 450, endPoint y: 213, distance: 256.0
click at [450, 213] on textarea "Cover letter template:" at bounding box center [352, 191] width 309 height 176
paste textarea ", using their first name or company name if provided, and add the correct time …"
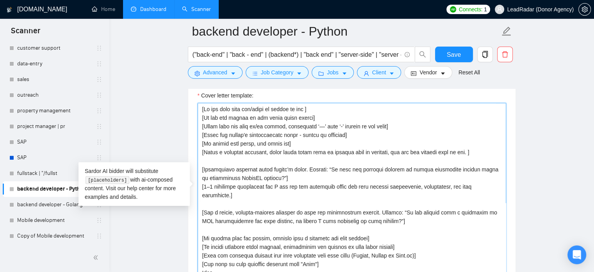
click at [295, 179] on textarea "Cover letter template:" at bounding box center [352, 191] width 309 height 176
click at [329, 187] on textarea "Cover letter template:" at bounding box center [352, 191] width 309 height 176
click at [278, 185] on textarea "Cover letter template:" at bounding box center [352, 191] width 309 height 176
click at [304, 188] on textarea "Cover letter template:" at bounding box center [352, 191] width 309 height 176
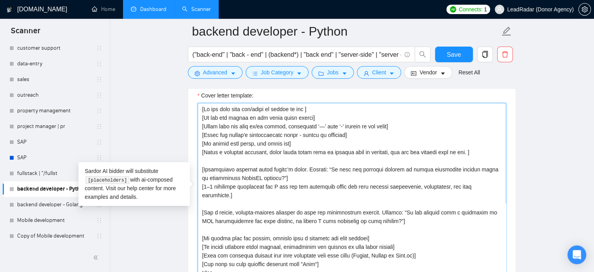
click at [322, 184] on textarea "Cover letter template:" at bounding box center [352, 191] width 309 height 176
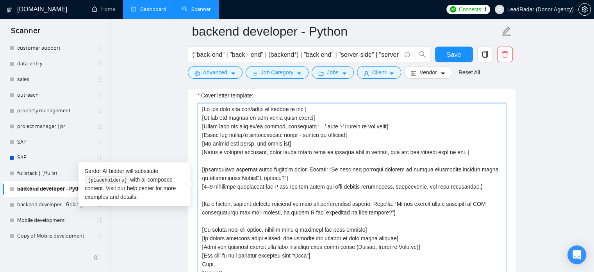
click at [413, 186] on textarea "Cover letter template:" at bounding box center [352, 191] width 309 height 176
click at [378, 187] on textarea "Cover letter template:" at bounding box center [352, 191] width 309 height 176
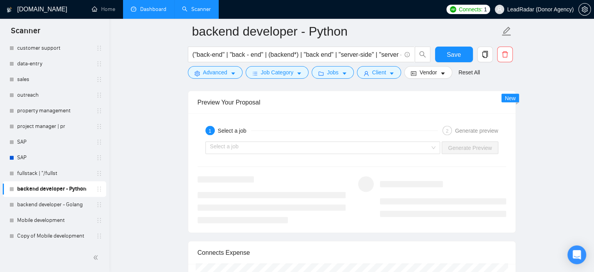
scroll to position [1434, 0]
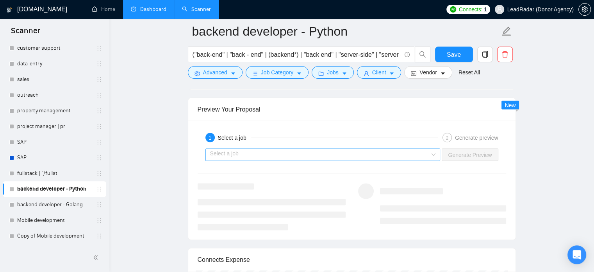
click at [396, 153] on input "search" at bounding box center [320, 155] width 220 height 12
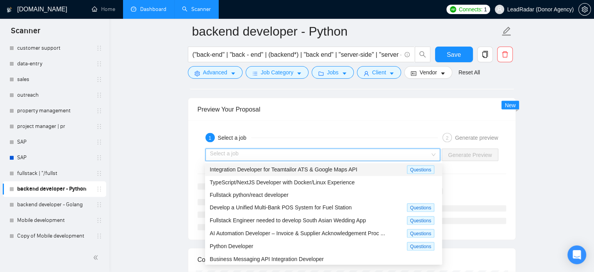
click at [336, 168] on span "Integration Developer for Teamtailor ATS & Google Maps API" at bounding box center [284, 169] width 148 height 6
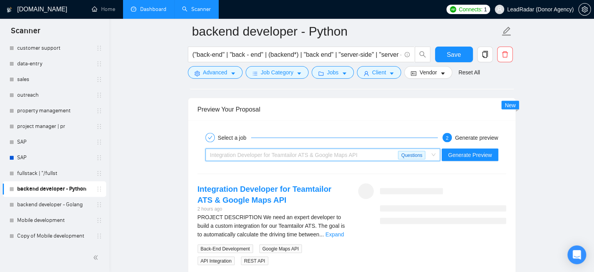
click at [397, 153] on div "Integration Developer for Teamtailor ATS & Google Maps API" at bounding box center [304, 155] width 188 height 12
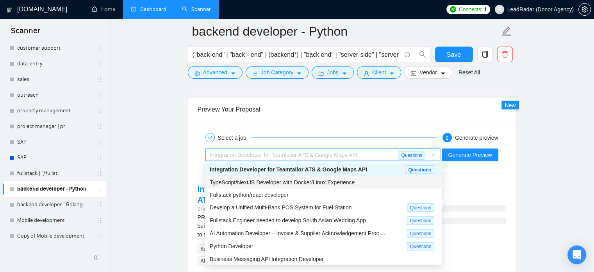
click at [311, 183] on span "TypeScript/NextJS Developer with Docker/Linux Experience" at bounding box center [282, 182] width 145 height 6
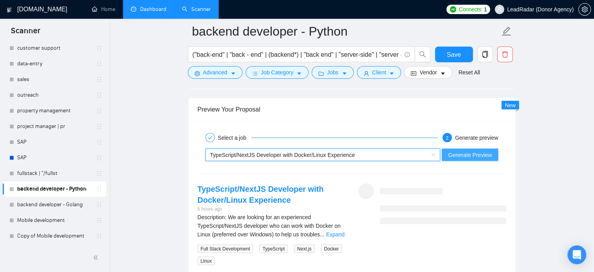
click at [481, 151] on span "Generate Preview" at bounding box center [470, 154] width 44 height 9
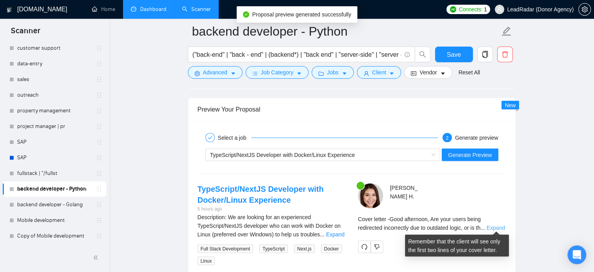
click at [491, 226] on link "Expand" at bounding box center [496, 227] width 18 height 6
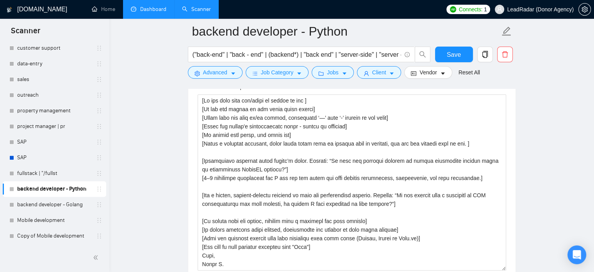
scroll to position [856, 0]
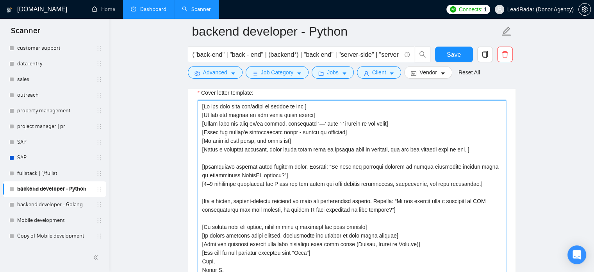
click at [289, 146] on textarea "Cover letter template:" at bounding box center [352, 188] width 309 height 176
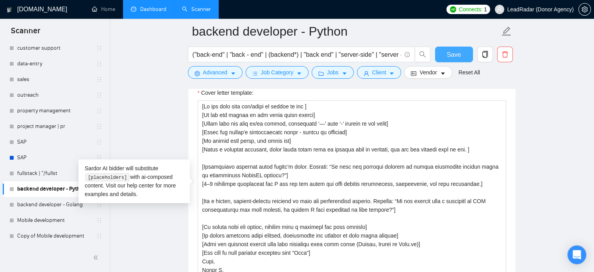
drag, startPoint x: 457, startPoint y: 48, endPoint x: 375, endPoint y: 89, distance: 91.6
click at [457, 48] on button "Save" at bounding box center [454, 55] width 38 height 16
click at [457, 50] on span "Save" at bounding box center [454, 55] width 14 height 10
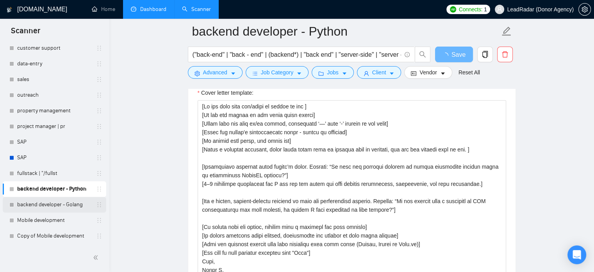
click at [61, 202] on link "backend developer - Golang" at bounding box center [54, 205] width 74 height 16
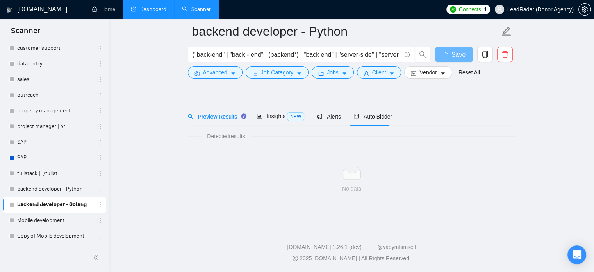
scroll to position [14, 0]
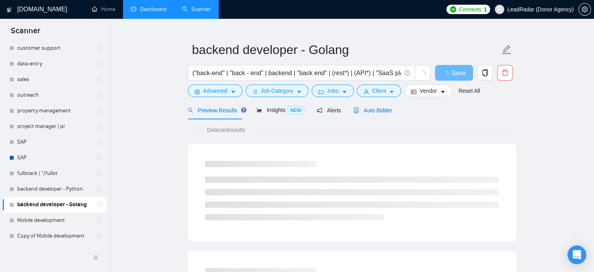
click at [378, 111] on span "Auto Bidder" at bounding box center [373, 110] width 39 height 6
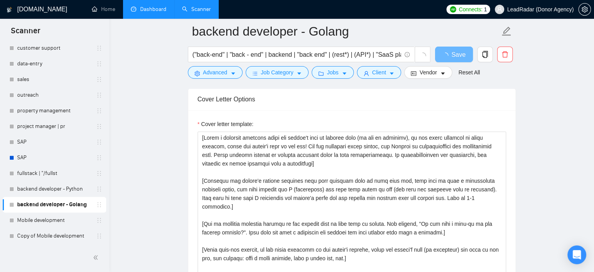
scroll to position [824, 0]
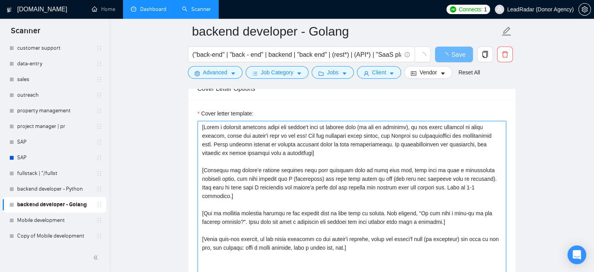
click at [279, 121] on textarea "Cover letter template:" at bounding box center [352, 209] width 309 height 176
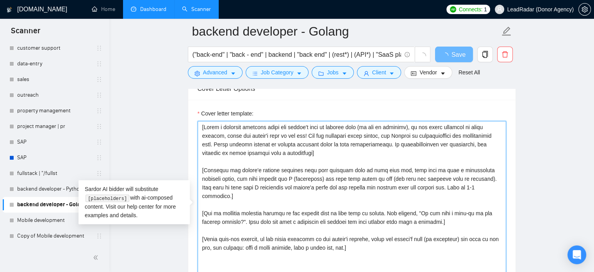
paste textarea "Do not call them sir/madam or client at all ] [Do not use emojis in the whole c…"
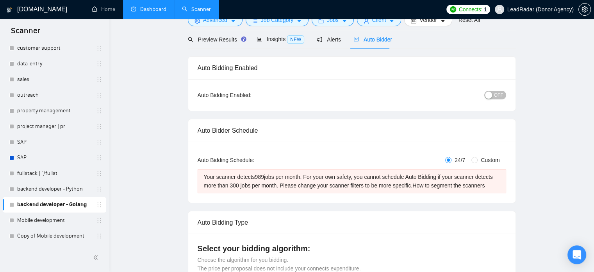
scroll to position [0, 0]
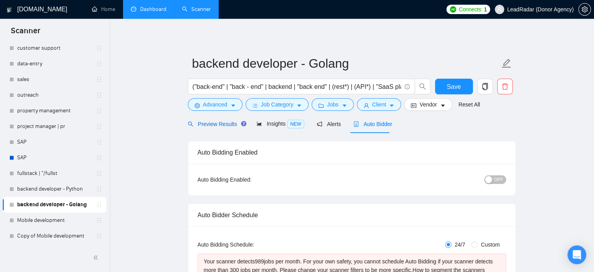
click at [218, 125] on span "Preview Results" at bounding box center [216, 124] width 56 height 6
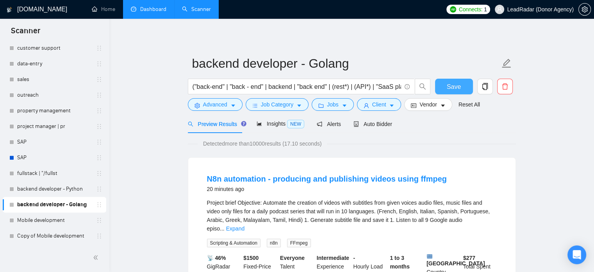
click at [447, 86] on button "Save" at bounding box center [454, 87] width 38 height 16
click at [55, 187] on link "backend developer - Python" at bounding box center [54, 189] width 74 height 16
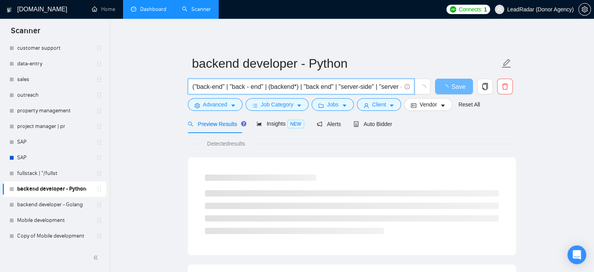
click at [326, 89] on input "("back-end" | "back - end" | (backend*) | "back end" | "server-side" | "server …" at bounding box center [297, 87] width 209 height 10
click at [61, 206] on link "backend developer - Golang" at bounding box center [54, 205] width 74 height 16
click at [338, 93] on span "("back-end" | "back - end" | backend | "back end" | (rest*) | (API*) | "SaaS pl…" at bounding box center [301, 87] width 227 height 16
click at [337, 89] on input "("back-end" | "back - end" | backend | "back end" | (rest*) | (API*) | "SaaS pl…" at bounding box center [297, 87] width 209 height 10
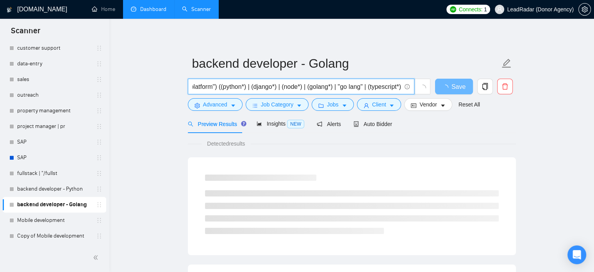
paste input "(backend*) | "back end" | "server-side" | "server - side" | (serverside*) | "se…"
click at [283, 87] on input "("back-end" | "back - end" | (backend*) | "back end" | "server-side" | "server …" at bounding box center [297, 87] width 209 height 10
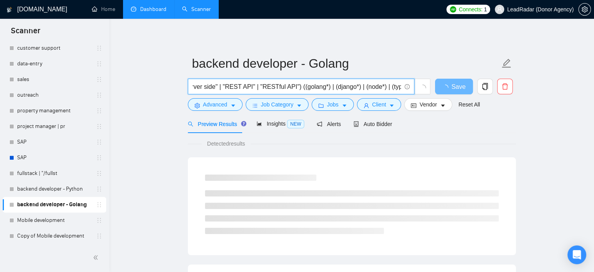
click at [333, 89] on input "("back-end" | "back - end" | (backend*) | "back end" | "server-side" | "server …" at bounding box center [297, 87] width 209 height 10
click at [324, 86] on input "("back-end" | "back - end" | (backend*) | "back end" | "server-side" | "server …" at bounding box center [297, 87] width 209 height 10
drag, startPoint x: 325, startPoint y: 89, endPoint x: 352, endPoint y: 91, distance: 26.7
click at [352, 91] on span "("back-end" | "back - end" | (backend*) | "back end" | "server-side" | "server …" at bounding box center [301, 87] width 227 height 16
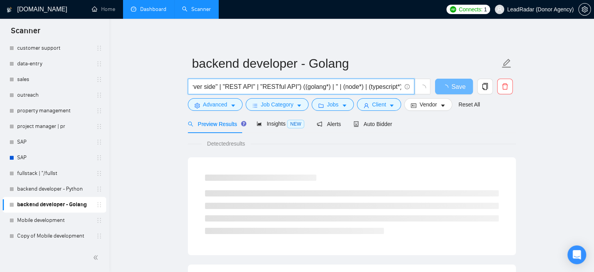
scroll to position [0, 274]
click at [360, 88] on input "("back-end" | "back - end" | (backend*) | "back end" | "server-side" | "server …" at bounding box center [297, 87] width 209 height 10
click at [400, 88] on input "("back-end" | "back - end" | (backend*) | "back end" | "server-side" | "server …" at bounding box center [297, 87] width 209 height 10
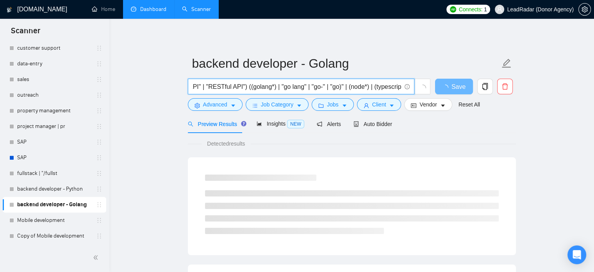
drag, startPoint x: 342, startPoint y: 88, endPoint x: 400, endPoint y: 87, distance: 58.2
click at [400, 87] on input "("back-end" | "back - end" | (backend*) | "back end" | "server-side" | "server …" at bounding box center [297, 87] width 209 height 10
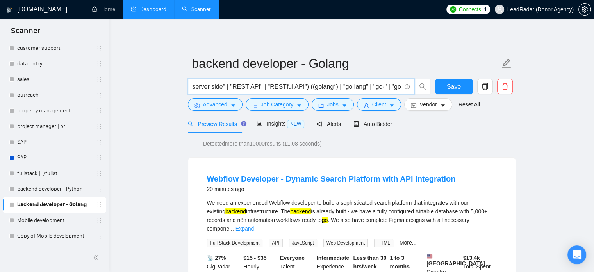
scroll to position [0, 272]
drag, startPoint x: 34, startPoint y: 190, endPoint x: 364, endPoint y: 37, distance: 363.4
click at [34, 190] on link "backend developer - Python" at bounding box center [54, 189] width 74 height 16
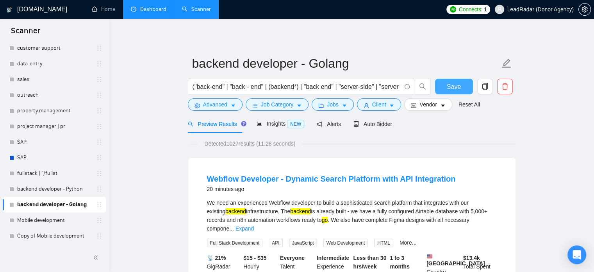
click at [466, 82] on button "Save" at bounding box center [454, 87] width 38 height 16
drag, startPoint x: 53, startPoint y: 188, endPoint x: 85, endPoint y: 180, distance: 32.6
click at [53, 188] on link "backend developer - Python" at bounding box center [54, 189] width 74 height 16
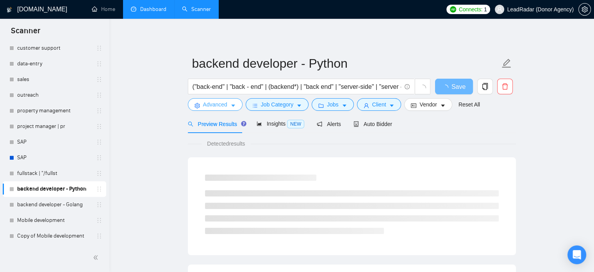
click at [226, 105] on span "Advanced" at bounding box center [215, 104] width 24 height 9
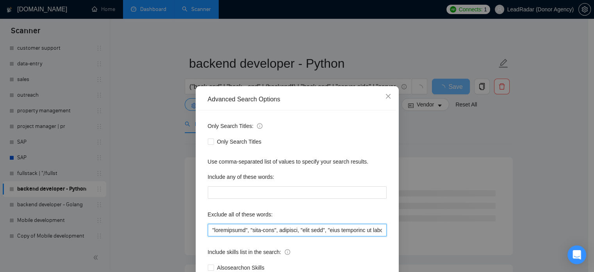
click at [257, 232] on input "text" at bounding box center [297, 230] width 179 height 13
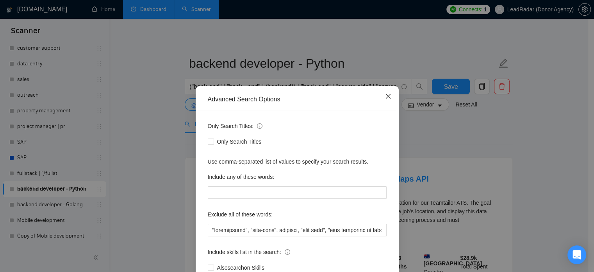
drag, startPoint x: 388, startPoint y: 98, endPoint x: 318, endPoint y: 104, distance: 69.8
click at [387, 98] on icon "close" at bounding box center [388, 96] width 6 height 6
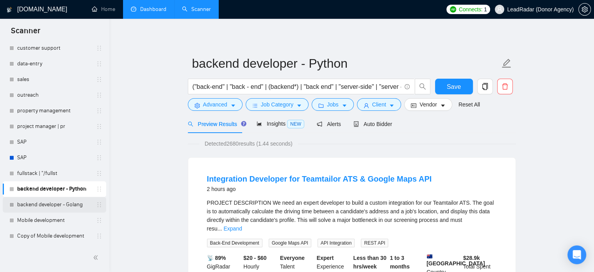
click at [45, 203] on link "backend developer - Golang" at bounding box center [54, 205] width 74 height 16
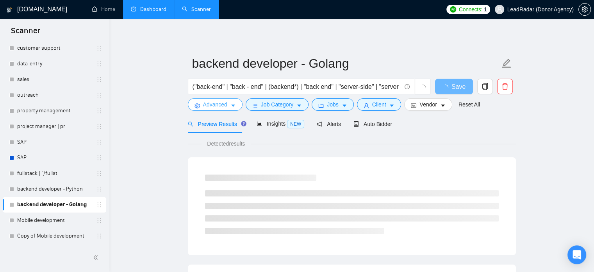
click at [218, 102] on span "Advanced" at bounding box center [215, 104] width 24 height 9
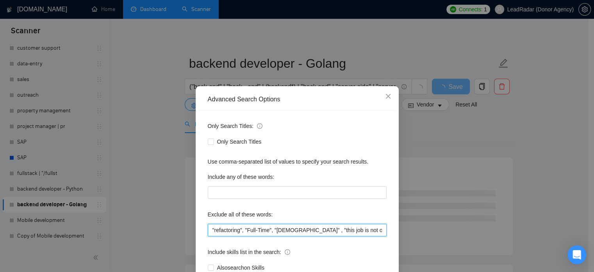
click at [266, 229] on input ""refactoring", "Full-Time", "full time" , "this job is not open to teams", "thi…" at bounding box center [297, 230] width 179 height 13
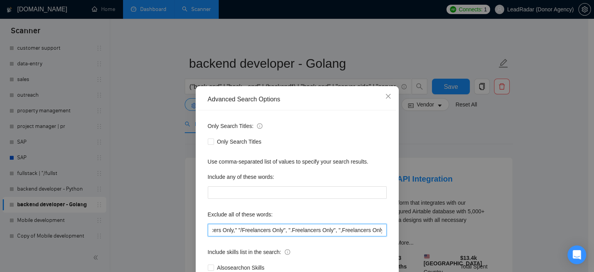
scroll to position [0, 935]
drag, startPoint x: 329, startPoint y: 229, endPoint x: 377, endPoint y: 230, distance: 47.3
click at [378, 231] on input ""refactoring", "Full-Time", "full time" , "this job is not open to teams", "thi…" at bounding box center [297, 230] width 179 height 13
paste input "full-time", fulltime, "full time", "with potential to become full-time", "with …"
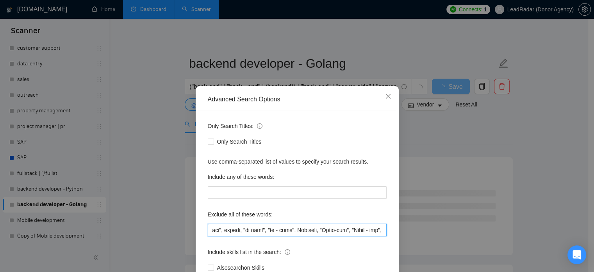
drag, startPoint x: 358, startPoint y: 232, endPoint x: 395, endPoint y: 228, distance: 37.4
click at [395, 228] on div "Advanced Search Options Only Search Titles: Only Search Titles Use comma-separa…" at bounding box center [297, 201] width 203 height 230
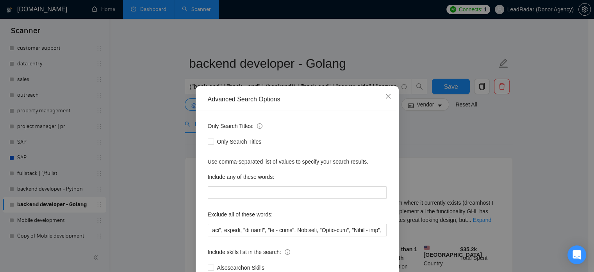
click at [525, 128] on div "Advanced Search Options Only Search Titles: Only Search Titles Use comma-separa…" at bounding box center [297, 136] width 594 height 272
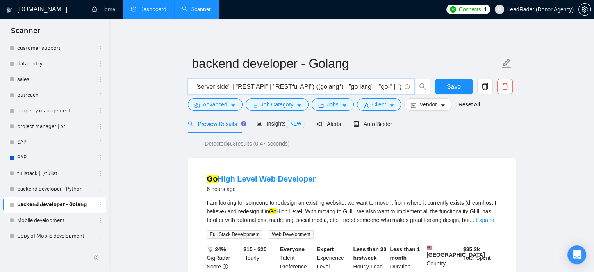
scroll to position [0, 272]
drag, startPoint x: 372, startPoint y: 88, endPoint x: 380, endPoint y: 89, distance: 8.4
click at [380, 89] on input "("back-end" | "back - end" | (backend*) | "back end" | "server-side" | "server …" at bounding box center [297, 87] width 209 height 10
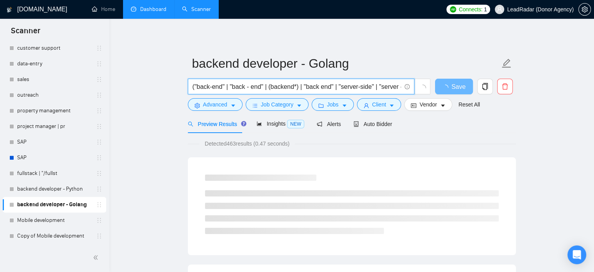
click at [388, 88] on input "("back-end" | "back - end" | (backend*) | "back end" | "server-side" | "server …" at bounding box center [297, 87] width 209 height 10
click at [349, 85] on input "("back-end" | "back - end" | (backend*) | "back end" | "server-side" | "server …" at bounding box center [297, 87] width 209 height 10
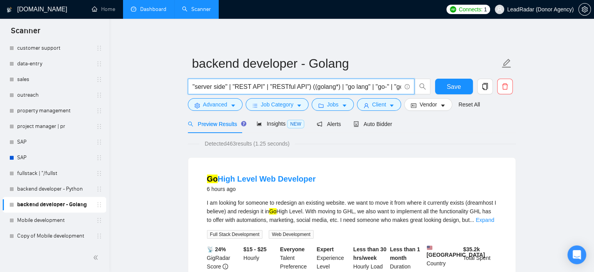
scroll to position [0, 272]
drag, startPoint x: 362, startPoint y: 90, endPoint x: 399, endPoint y: 86, distance: 37.3
click at [399, 86] on input "("back-end" | "back - end" | (backend*) | "back end" | "server-side" | "server …" at bounding box center [297, 87] width 209 height 10
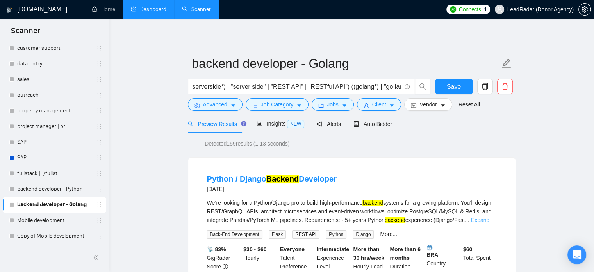
scroll to position [0, 0]
click at [490, 222] on link "Expand" at bounding box center [480, 220] width 18 height 6
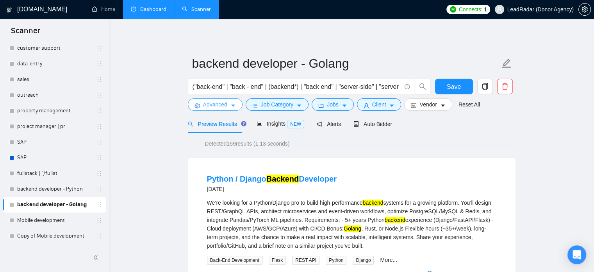
click at [227, 106] on button "Advanced" at bounding box center [215, 104] width 55 height 13
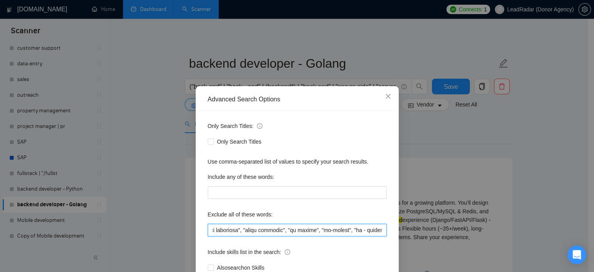
scroll to position [0, 2227]
drag, startPoint x: 363, startPoint y: 231, endPoint x: 403, endPoint y: 231, distance: 40.3
click at [403, 231] on div "Advanced Search Options Only Search Titles: Only Search Titles Use comma-separa…" at bounding box center [297, 136] width 594 height 272
click at [379, 230] on input "text" at bounding box center [297, 230] width 179 height 13
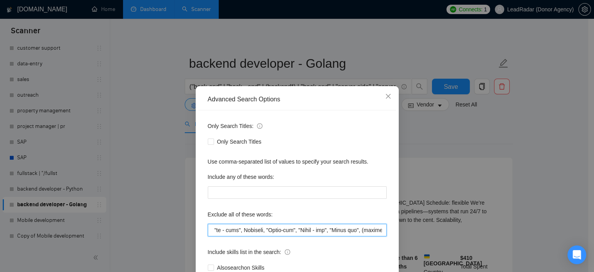
scroll to position [0, 2278]
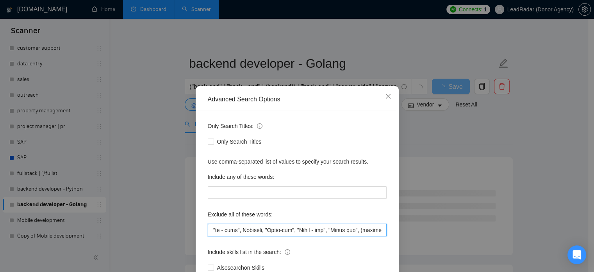
click at [301, 231] on input "text" at bounding box center [297, 230] width 179 height 13
drag, startPoint x: 324, startPoint y: 231, endPoint x: 351, endPoint y: 231, distance: 27.0
click at [351, 231] on input "text" at bounding box center [297, 230] width 179 height 13
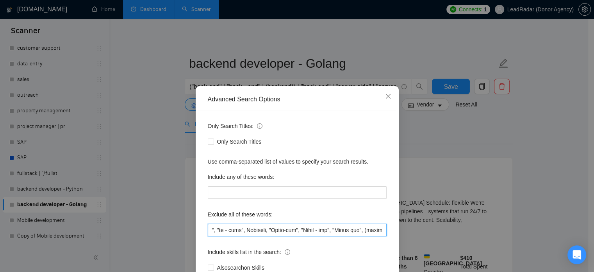
scroll to position [0, 2273]
click at [379, 232] on input "text" at bounding box center [297, 230] width 179 height 13
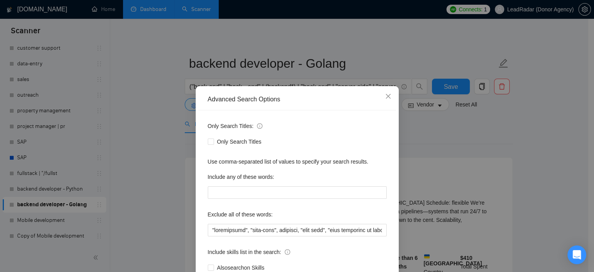
click at [525, 136] on div "Advanced Search Options Only Search Titles: Only Search Titles Use comma-separa…" at bounding box center [297, 136] width 594 height 272
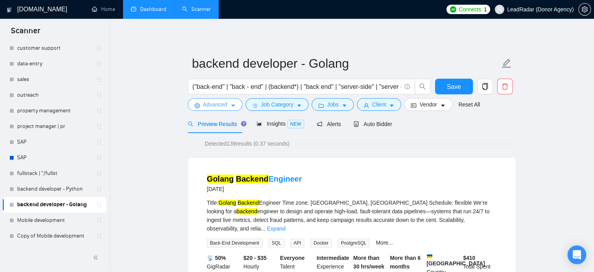
click at [225, 106] on span "Advanced" at bounding box center [215, 104] width 24 height 9
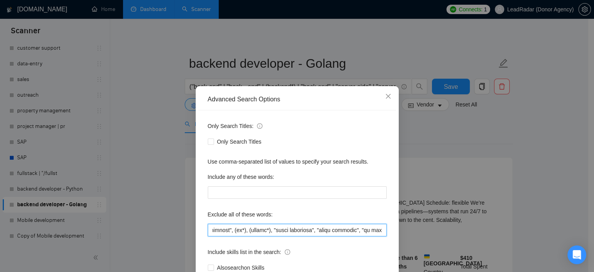
scroll to position [0, 2273]
drag, startPoint x: 348, startPoint y: 229, endPoint x: 383, endPoint y: 227, distance: 34.9
click at [428, 229] on div "Advanced Search Options Only Search Titles: Only Search Titles Use comma-separa…" at bounding box center [297, 136] width 594 height 272
click at [380, 231] on input "text" at bounding box center [297, 230] width 179 height 13
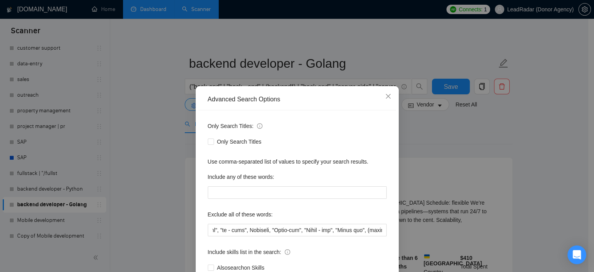
scroll to position [0, 0]
click at [539, 145] on div "Advanced Search Options Only Search Titles: Only Search Titles Use comma-separa…" at bounding box center [297, 136] width 594 height 272
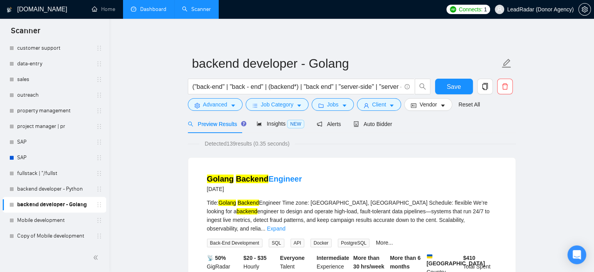
click at [285, 225] on link "Expand" at bounding box center [276, 228] width 18 height 6
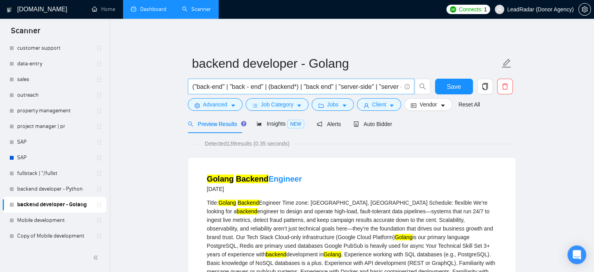
click at [376, 88] on input "("back-end" | "back - end" | (backend*) | "back end" | "server-side" | "server …" at bounding box center [297, 87] width 209 height 10
click at [399, 87] on input "("back-end" | "back - end" | (backend*) | "back end" | "server-side" | "server …" at bounding box center [297, 87] width 209 height 10
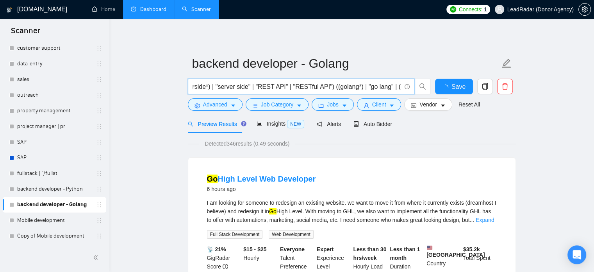
scroll to position [0, 251]
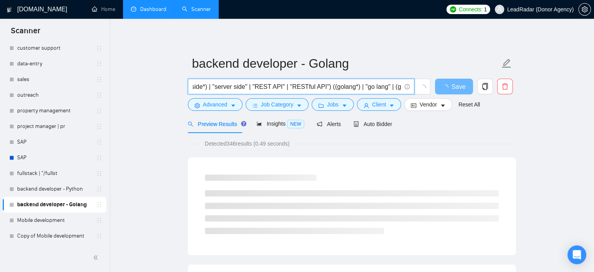
click at [400, 88] on input "("back-end" | "back - end" | (backend*) | "back end" | "server-side" | "server …" at bounding box center [297, 87] width 209 height 10
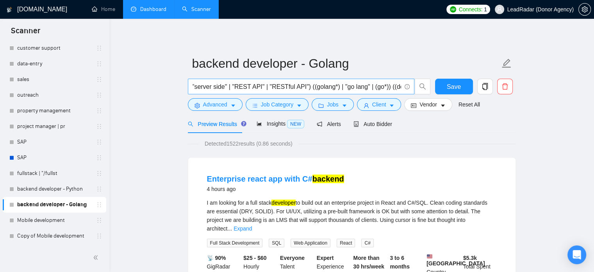
scroll to position [0, 0]
click at [289, 86] on input "("back-end" | "back - end" | (backend*) | "back end" | "server-side" | "server …" at bounding box center [297, 87] width 209 height 10
drag, startPoint x: 340, startPoint y: 87, endPoint x: 107, endPoint y: 88, distance: 232.1
click at [305, 86] on input "((golang*) | "go lang" | (go*)) ((dev*)" at bounding box center [297, 87] width 209 height 10
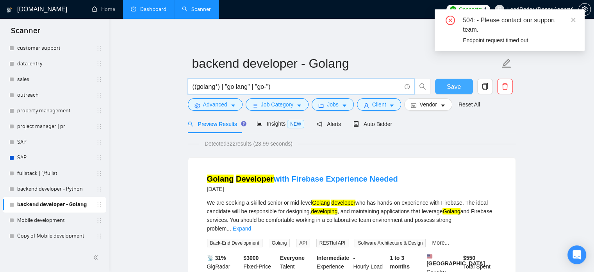
click at [467, 84] on button "Save" at bounding box center [454, 87] width 38 height 16
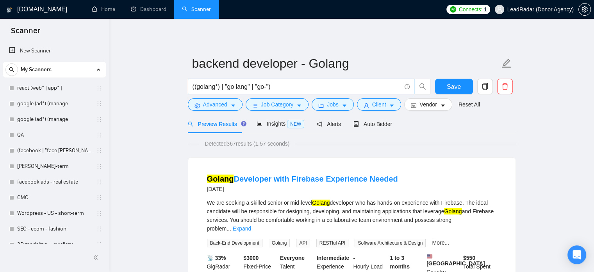
click at [269, 87] on input "((golang*) | "go lang" | "go-")" at bounding box center [297, 87] width 209 height 10
drag, startPoint x: 269, startPoint y: 87, endPoint x: 256, endPoint y: 89, distance: 13.8
click at [256, 89] on input "((golang*) | "go lang" | "go-")" at bounding box center [297, 87] width 209 height 10
type input "((golang*) | "go lang" | "go-lang" | "(golang)")"
click at [446, 87] on button "Save" at bounding box center [454, 87] width 38 height 16
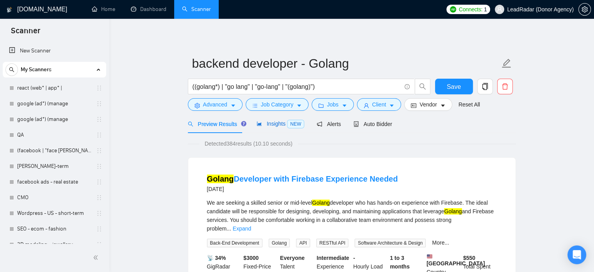
click at [272, 125] on span "Insights NEW" at bounding box center [281, 123] width 48 height 6
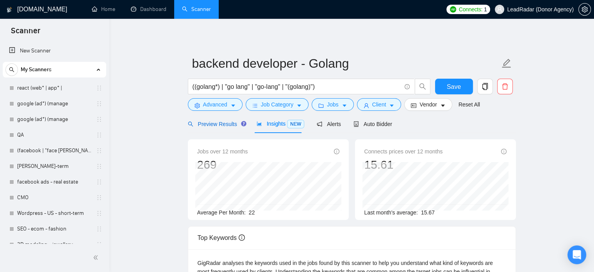
click at [226, 127] on span "Preview Results" at bounding box center [216, 124] width 56 height 6
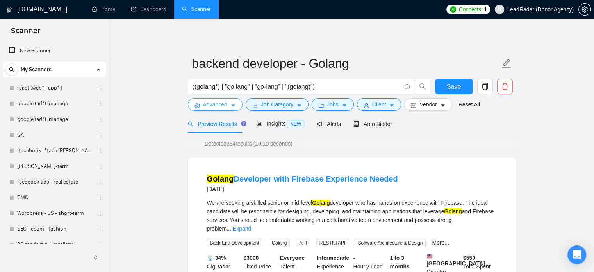
click at [230, 100] on button "Advanced" at bounding box center [215, 104] width 55 height 13
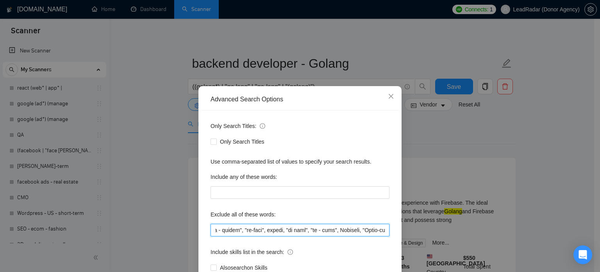
scroll to position [0, 2271]
drag, startPoint x: 363, startPoint y: 229, endPoint x: 418, endPoint y: 229, distance: 55.1
click at [418, 229] on div "Advanced Search Options Only Search Titles: Only Search Titles Use comma-separa…" at bounding box center [300, 136] width 600 height 272
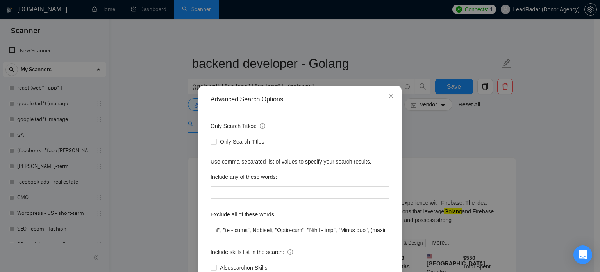
click at [477, 129] on div "Advanced Search Options Only Search Titles: Only Search Titles Use comma-separa…" at bounding box center [300, 136] width 600 height 272
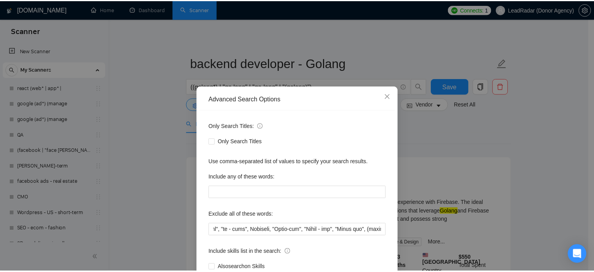
scroll to position [0, 0]
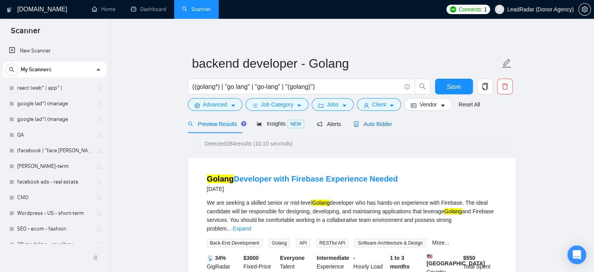
click at [381, 125] on span "Auto Bidder" at bounding box center [373, 124] width 39 height 6
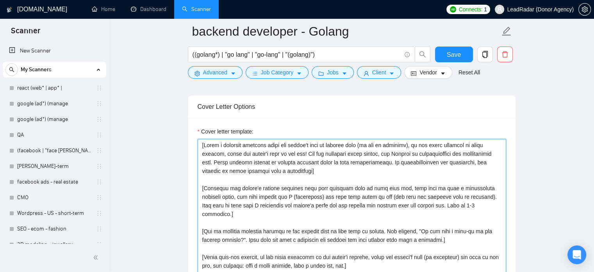
click at [292, 176] on textarea "Cover letter template:" at bounding box center [352, 227] width 309 height 176
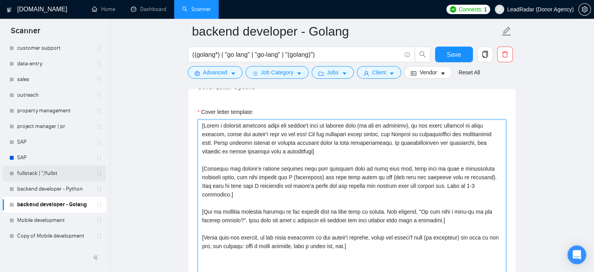
scroll to position [321, 0]
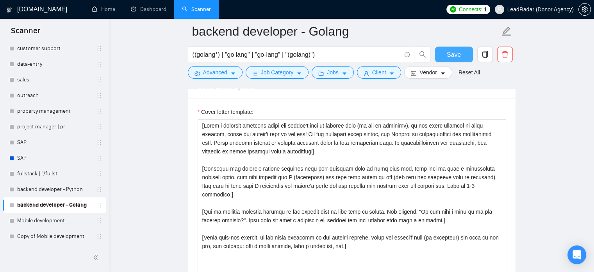
drag, startPoint x: 456, startPoint y: 50, endPoint x: 0, endPoint y: 215, distance: 485.3
click at [456, 50] on span "Save" at bounding box center [454, 55] width 14 height 10
click at [54, 195] on link "backend developer - Python" at bounding box center [54, 189] width 74 height 16
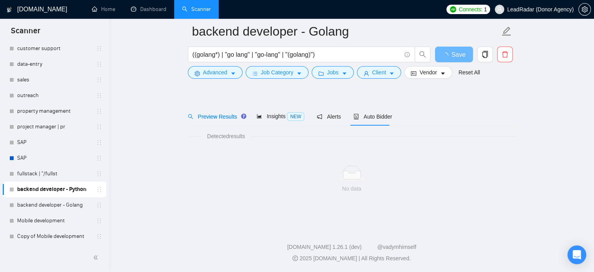
scroll to position [14, 0]
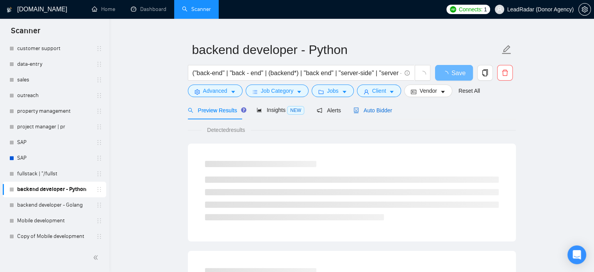
click at [380, 111] on span "Auto Bidder" at bounding box center [373, 110] width 39 height 6
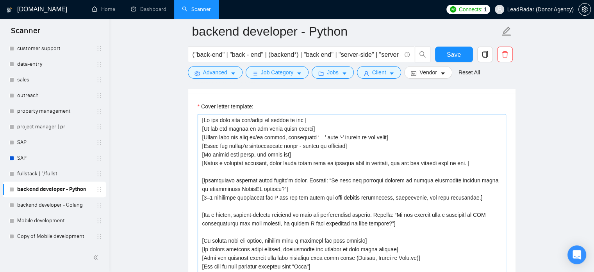
scroll to position [847, 0]
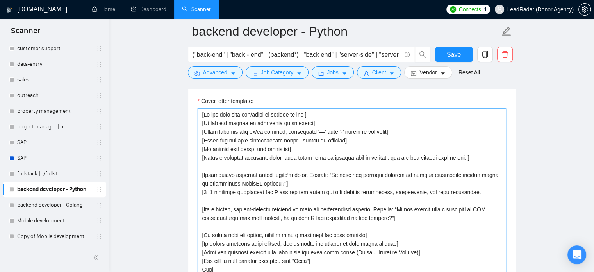
click at [338, 148] on textarea "Cover letter template:" at bounding box center [352, 196] width 309 height 176
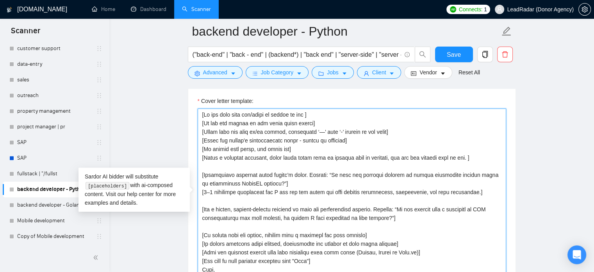
click at [263, 141] on textarea "Cover letter template:" at bounding box center [352, 196] width 309 height 176
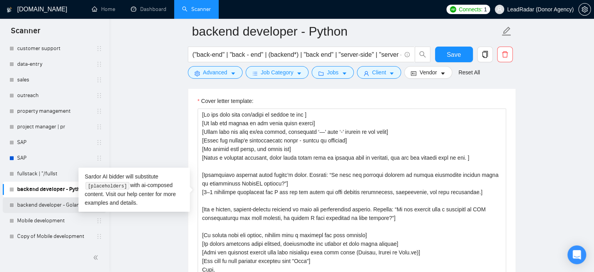
click at [48, 204] on link "backend developer - Golang" at bounding box center [54, 205] width 74 height 16
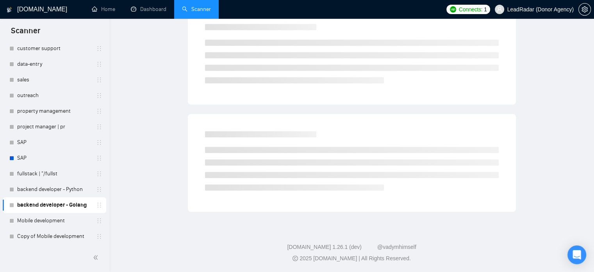
scroll to position [14, 0]
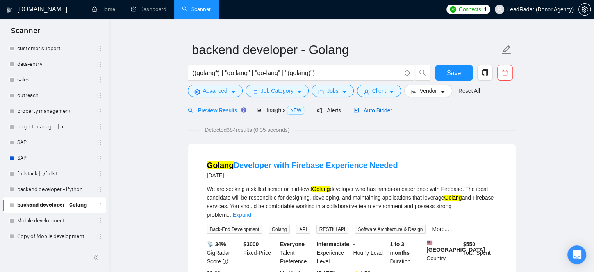
click at [379, 110] on span "Auto Bidder" at bounding box center [373, 110] width 39 height 6
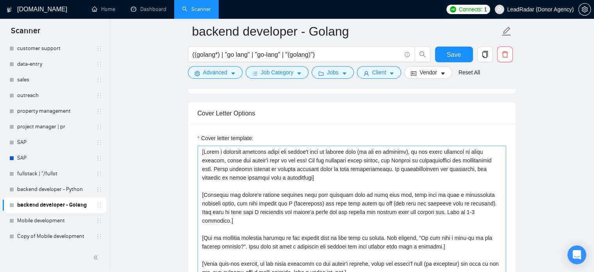
scroll to position [826, 0]
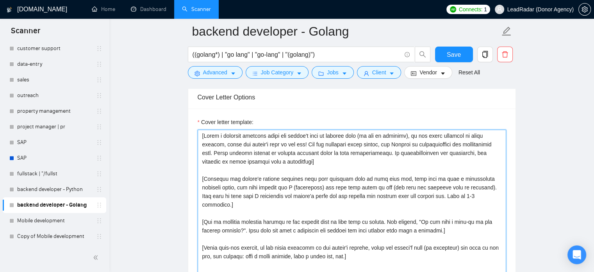
click at [290, 186] on textarea "Cover letter template:" at bounding box center [352, 217] width 309 height 176
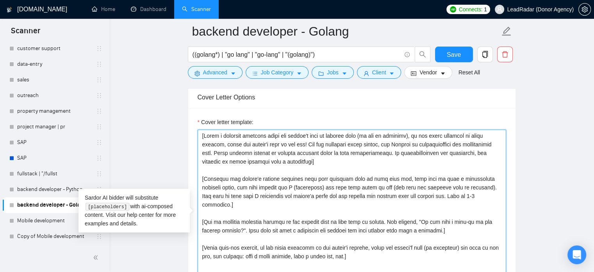
paste textarea "Do not call them sir/madam or client at all] [Do not use emojis anywhere in the…"
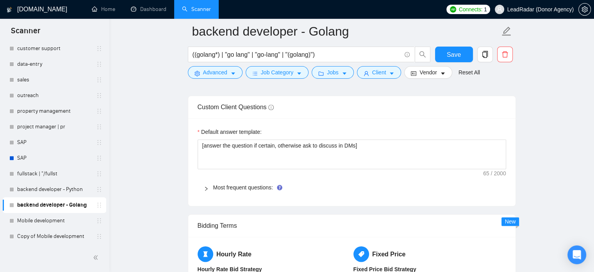
scroll to position [1065, 0]
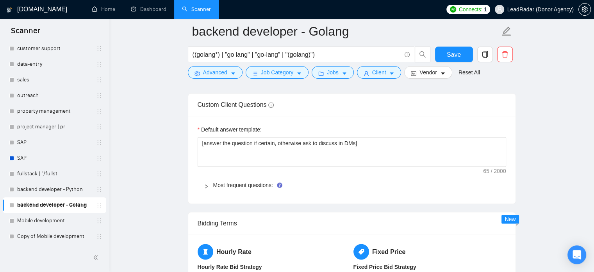
type textarea "[Do not call them sir/madam or client at all] [Do not use emojis anywhere in th…"
click at [206, 187] on icon "right" at bounding box center [206, 186] width 5 height 5
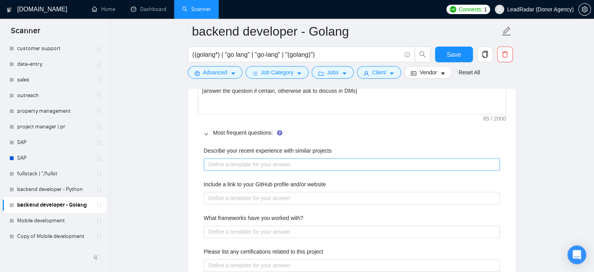
scroll to position [1118, 0]
click at [268, 161] on projects "Describe your recent experience with similar projects" at bounding box center [352, 164] width 296 height 13
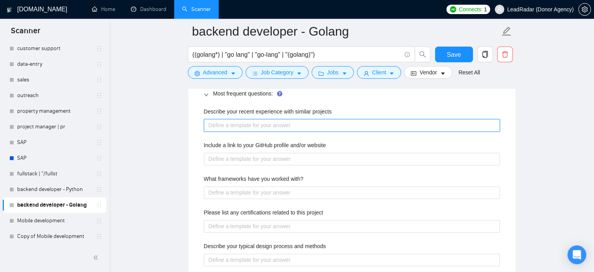
scroll to position [1157, 0]
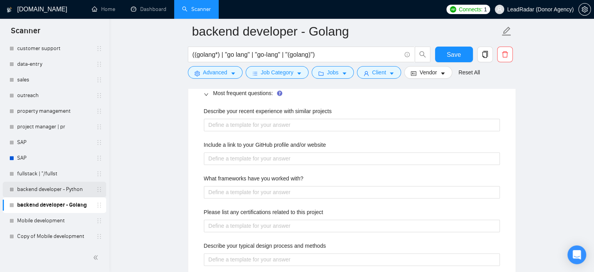
click at [64, 190] on link "backend developer - Python" at bounding box center [54, 189] width 74 height 16
click at [455, 55] on span "Save" at bounding box center [454, 55] width 14 height 10
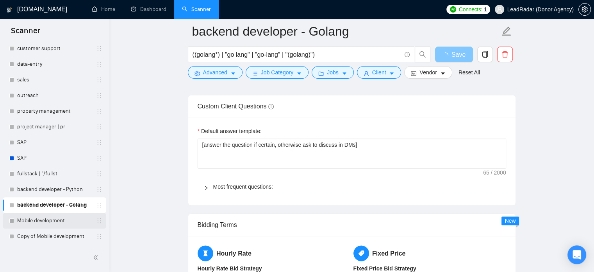
scroll to position [1062, 0]
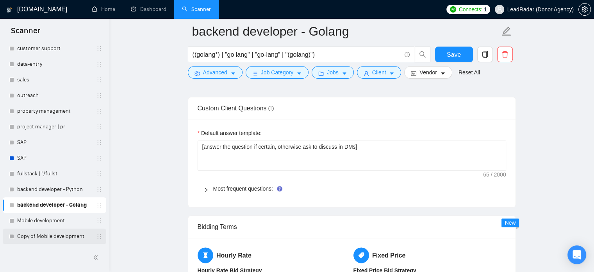
click at [50, 233] on link "Copy of Mobile development" at bounding box center [54, 236] width 74 height 16
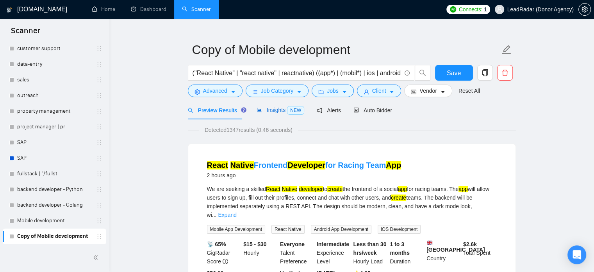
click at [272, 109] on span "Insights NEW" at bounding box center [281, 110] width 48 height 6
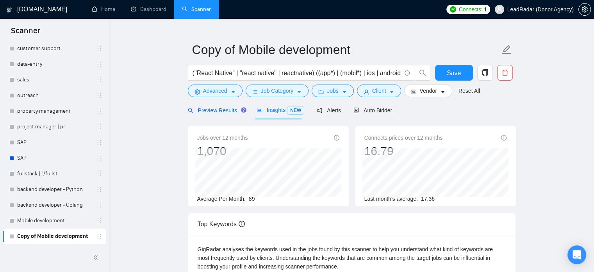
click at [215, 112] on span "Preview Results" at bounding box center [216, 110] width 56 height 6
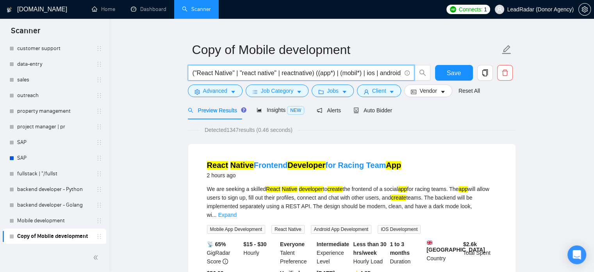
click at [238, 73] on input "("React Native" | "react native" | reactnative) ((app*) | (mobil*) | ios | andr…" at bounding box center [297, 73] width 209 height 10
drag, startPoint x: 311, startPoint y: 73, endPoint x: 195, endPoint y: 75, distance: 116.1
click at [195, 75] on input "("React Native" | "react native" | reactnative) ((app*) | (mobil*) | ios | andr…" at bounding box center [297, 73] width 209 height 10
paste input "React-"
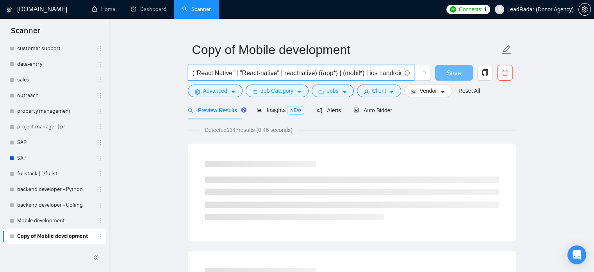
click at [294, 74] on input "("React Native" | "React-native" | reactnative) ((app*) | (mobil*) | ios | andr…" at bounding box center [297, 73] width 209 height 10
click at [313, 74] on input "("React Native" | "React-native" | reactnative) ((app*) | (mobil*) | ios | andr…" at bounding box center [297, 73] width 209 height 10
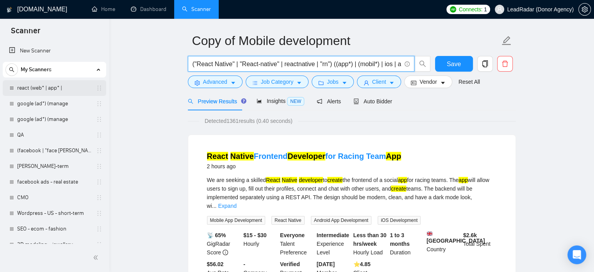
type input "("React Native" | "React-native" | reactnative | "rn") ((app*) | (mobil*) | ios…"
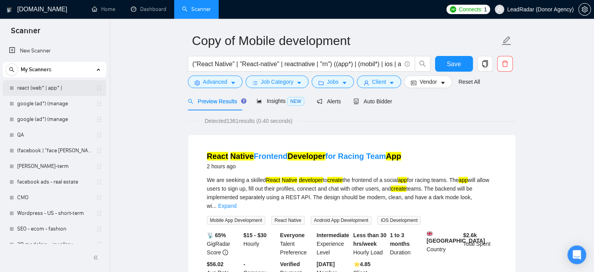
click at [31, 86] on link "react (web* | app* |" at bounding box center [54, 88] width 74 height 16
click at [457, 61] on span "Save" at bounding box center [454, 64] width 14 height 10
click at [34, 86] on link "react (web* | app* |" at bounding box center [54, 88] width 74 height 16
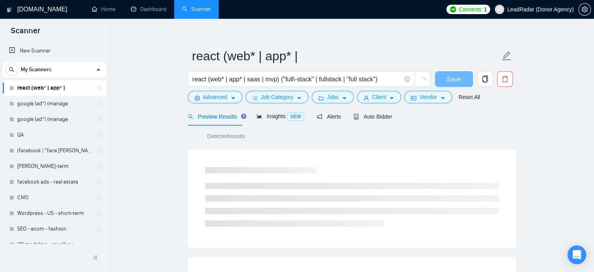
scroll to position [23, 0]
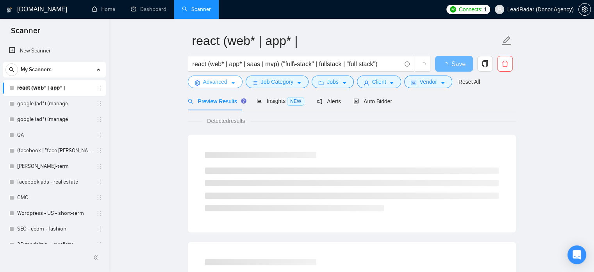
click at [221, 81] on span "Advanced" at bounding box center [215, 81] width 24 height 9
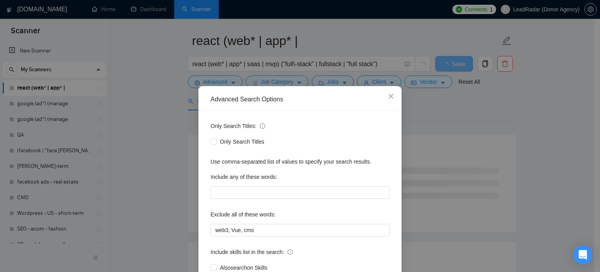
click at [475, 166] on div "Advanced Search Options Only Search Titles: Only Search Titles Use comma-separa…" at bounding box center [300, 136] width 600 height 272
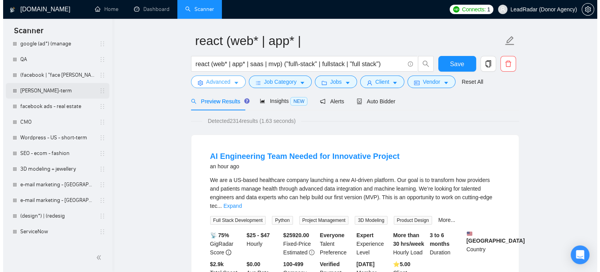
scroll to position [76, 0]
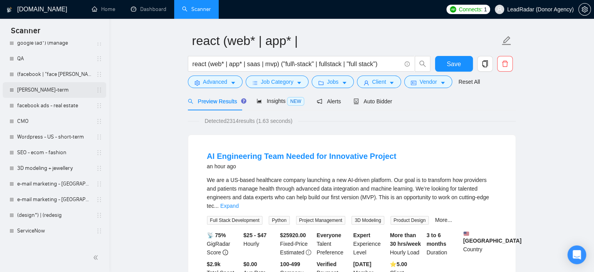
click at [44, 89] on link "[PERSON_NAME]-term" at bounding box center [54, 90] width 74 height 16
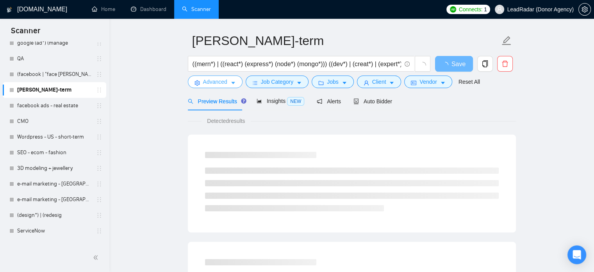
click at [223, 79] on span "Advanced" at bounding box center [215, 81] width 24 height 9
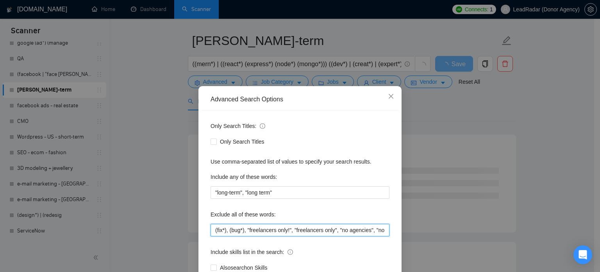
click at [319, 225] on input "(fix*), (bug*), "freelancers only!", "freelancers only", "no agencies", "no age…" at bounding box center [300, 230] width 179 height 13
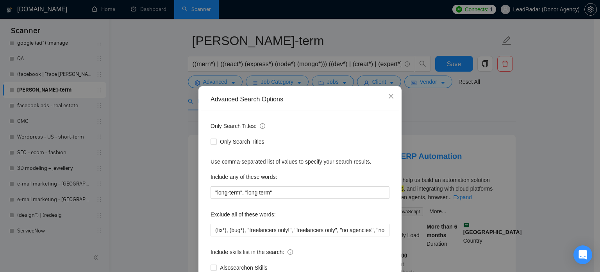
click at [519, 133] on div "Advanced Search Options Only Search Titles: Only Search Titles Use comma-separa…" at bounding box center [300, 136] width 600 height 272
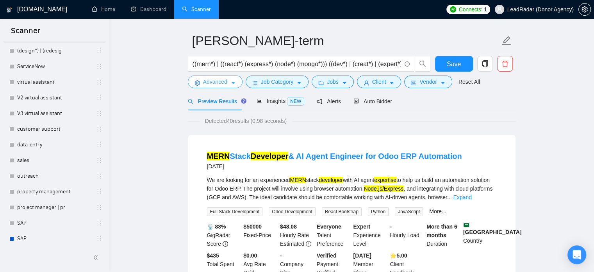
scroll to position [321, 0]
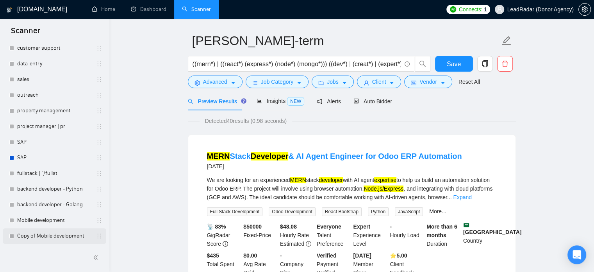
click at [43, 232] on link "Copy of Mobile development" at bounding box center [54, 236] width 74 height 16
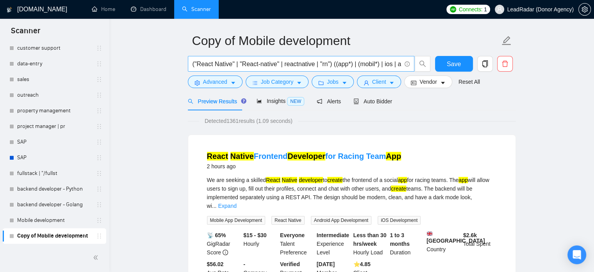
click at [373, 65] on input "("React Native" | "React-native" | reactnative | "rn") ((app*) | (mobil*) | ios…" at bounding box center [297, 64] width 209 height 10
drag, startPoint x: 333, startPoint y: 65, endPoint x: 414, endPoint y: 66, distance: 81.3
click at [414, 66] on span "("React Native" | "React-native" | reactnative | "rn") ((app*) | (mobil*) | ios…" at bounding box center [309, 64] width 243 height 16
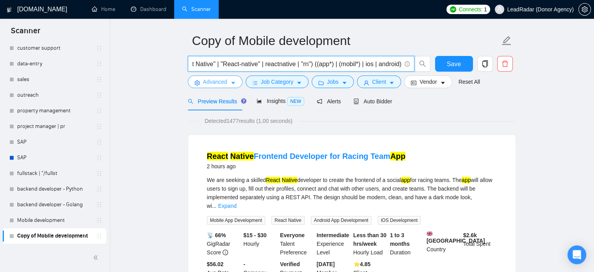
type input "("React Native" | "React-native" | reactnative | "rn") ((app*) | (mobil*) | ios…"
click at [218, 81] on span "Advanced" at bounding box center [215, 81] width 24 height 9
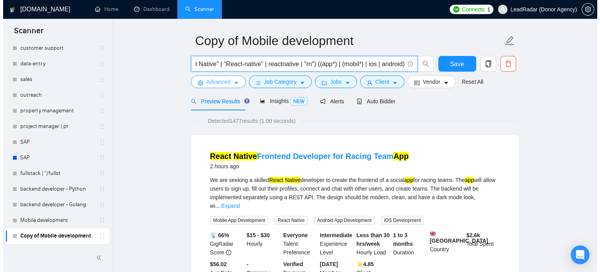
scroll to position [0, 0]
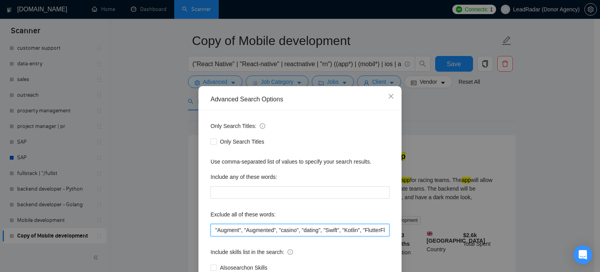
click at [297, 231] on input ""Augment", "Augmented", "casino", "dating", "Swift", "Kotlin", "FlutterFlow", "…" at bounding box center [300, 230] width 179 height 13
drag, startPoint x: 278, startPoint y: 231, endPoint x: 298, endPoint y: 231, distance: 20.3
click at [298, 231] on input ""Augment", "Augmented", "casino", "dating", "Swift", "Kotlin", "FlutterFlow", "…" at bounding box center [300, 230] width 179 height 13
paste input "(gambling*), (igaming*), "i game", (casino*), (slot machine), (slot machines), …"
click at [363, 228] on input ""Augment", "Augmented", (gambling*), (igaming*), "i game", (casino*), (slot mac…" at bounding box center [300, 230] width 179 height 13
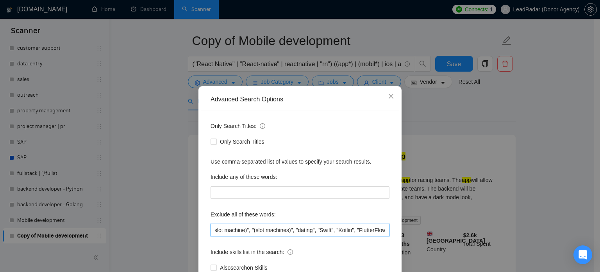
scroll to position [0, 253]
click at [369, 229] on input ""Augment", "Augmented", (gambling*), (igaming*), "i game", (casino*), (slot mac…" at bounding box center [300, 230] width 179 height 13
click at [383, 229] on input ""Augment", "Augmented", (gambling*), (igaming*), "i game", (casino*), (slot mac…" at bounding box center [300, 230] width 179 height 13
click at [315, 231] on input ""Augment", "Augmented", (gambling*), (igaming*), "i game", (casino*), (slot mac…" at bounding box center [300, 230] width 179 height 13
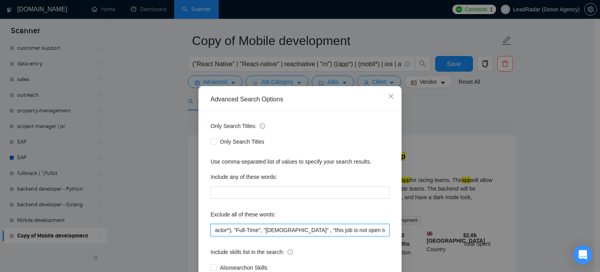
type input ""Augment", "Augmented", (gambling*), (igaming*), "i game", (casino*), (slot mac…"
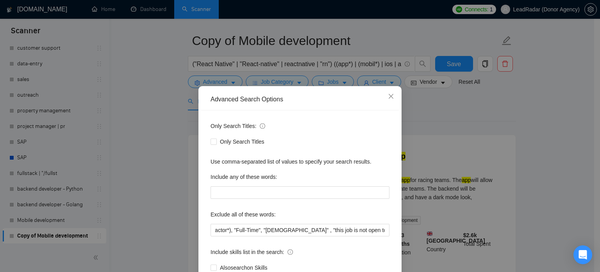
click at [430, 96] on div "Advanced Search Options Only Search Titles: Only Search Titles Use comma-separa…" at bounding box center [300, 136] width 600 height 272
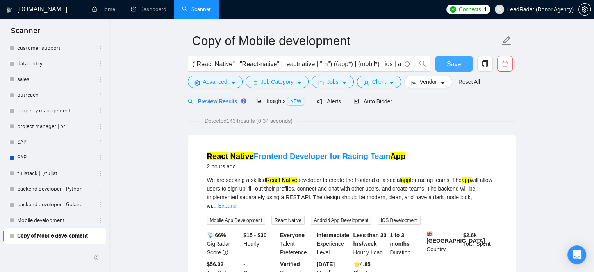
drag, startPoint x: 460, startPoint y: 63, endPoint x: 279, endPoint y: 111, distance: 187.2
click at [460, 63] on span "Save" at bounding box center [454, 64] width 14 height 10
click at [56, 187] on link "backend developer - Python" at bounding box center [54, 189] width 74 height 16
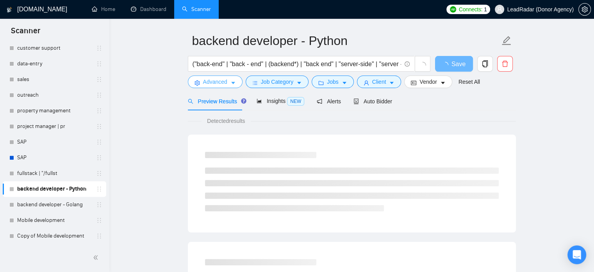
click at [214, 79] on span "Advanced" at bounding box center [215, 81] width 24 height 9
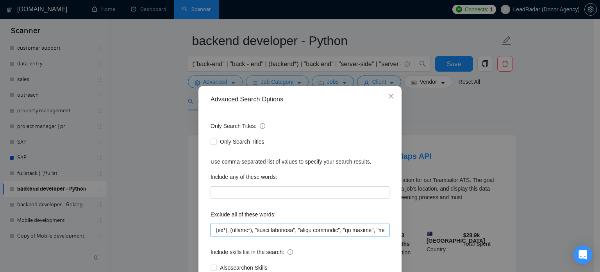
scroll to position [0, 2224]
drag, startPoint x: 246, startPoint y: 231, endPoint x: 238, endPoint y: 233, distance: 8.3
click at [238, 233] on input "text" at bounding box center [300, 230] width 179 height 13
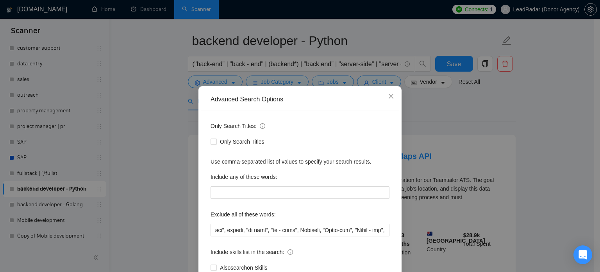
click at [126, 204] on div "Advanced Search Options Only Search Titles: Only Search Titles Use comma-separa…" at bounding box center [300, 136] width 600 height 272
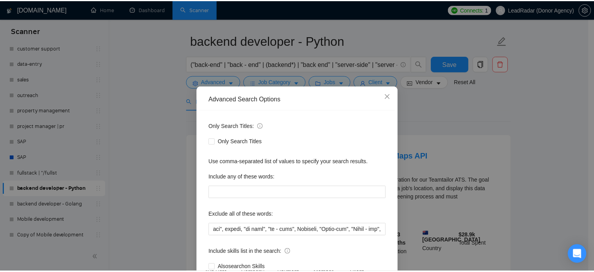
scroll to position [0, 0]
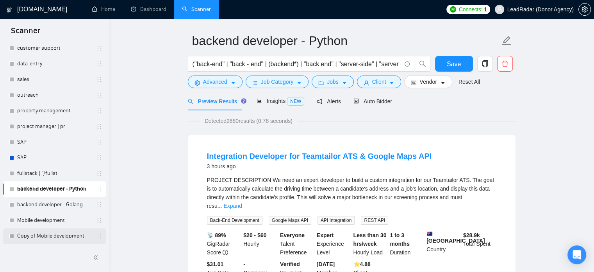
click at [72, 234] on link "Copy of Mobile development" at bounding box center [54, 236] width 74 height 16
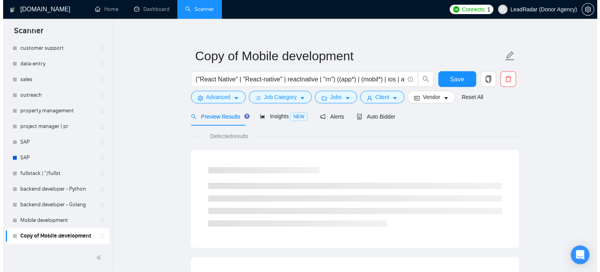
scroll to position [23, 0]
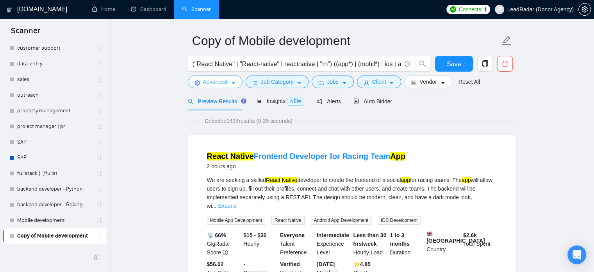
click at [231, 84] on icon "caret-down" at bounding box center [233, 82] width 5 height 5
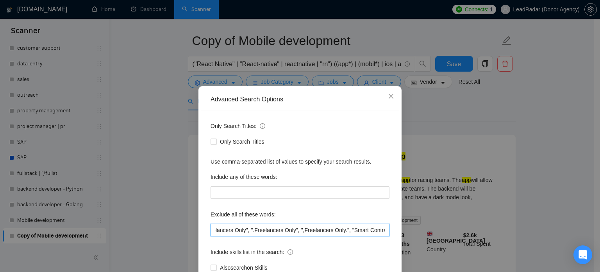
scroll to position [0, 1382]
drag, startPoint x: 364, startPoint y: 227, endPoint x: 395, endPoint y: 229, distance: 30.9
click at [395, 229] on div "Only Search Titles: Only Search Titles Use comma-separated list of values to sp…" at bounding box center [300, 201] width 198 height 182
click at [385, 230] on input ""Augment", "Augmented", (gambling*), (igaming*), "i game", (casino*), (slot mac…" at bounding box center [300, 230] width 179 height 13
drag, startPoint x: 383, startPoint y: 230, endPoint x: 338, endPoint y: 231, distance: 45.4
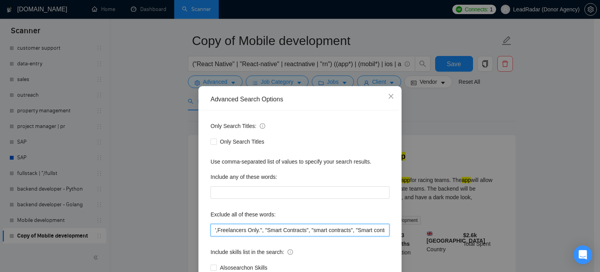
click at [338, 231] on input ""Augment", "Augmented", (gambling*), (igaming*), "i game", (casino*), (slot mac…" at bounding box center [300, 230] width 179 height 13
paste input "full-time", fulltime, "full time", "with potential to become full-time", "with …"
click at [295, 231] on input "text" at bounding box center [300, 230] width 179 height 13
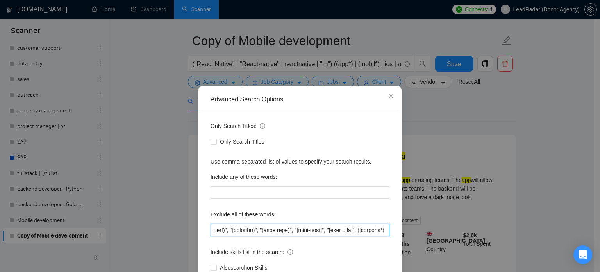
click at [316, 231] on input "text" at bounding box center [300, 230] width 179 height 13
drag, startPoint x: 290, startPoint y: 232, endPoint x: 297, endPoint y: 233, distance: 6.7
click at [297, 233] on input "text" at bounding box center [300, 230] width 179 height 13
type input ""Augment", "Augmented", (gambling*), (igaming*), "i game", (casino*), (slot mac…"
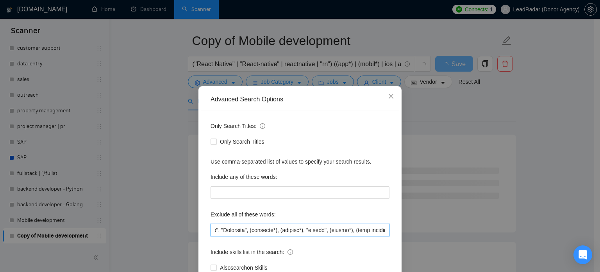
scroll to position [0, 0]
click at [333, 231] on input "text" at bounding box center [300, 230] width 179 height 13
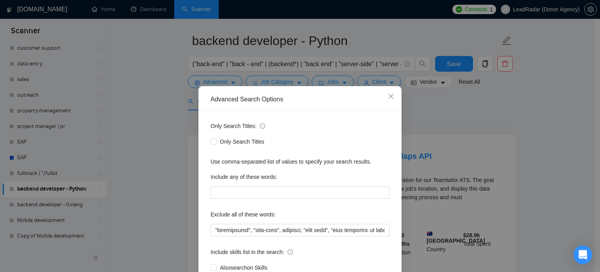
click at [489, 167] on div "Advanced Search Options Only Search Titles: Only Search Titles Use comma-separa…" at bounding box center [300, 136] width 600 height 272
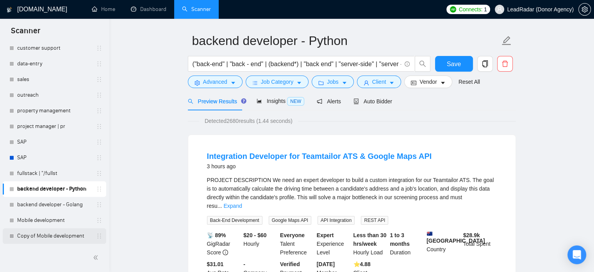
click at [50, 236] on link "Copy of Mobile development" at bounding box center [54, 236] width 74 height 16
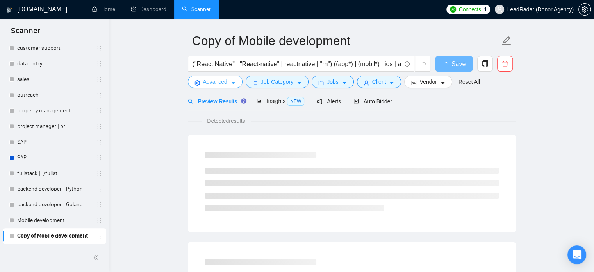
click at [234, 82] on icon "caret-down" at bounding box center [233, 82] width 5 height 5
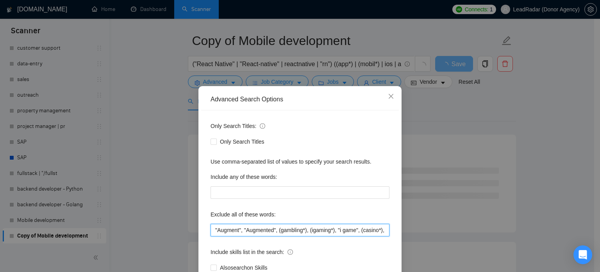
click at [315, 230] on input ""Augment", "Augmented", (gambling*), (igaming*), "i game", (casino*), (slot mac…" at bounding box center [300, 230] width 179 height 13
drag, startPoint x: 385, startPoint y: 228, endPoint x: 370, endPoint y: 234, distance: 15.4
click at [370, 234] on input ""Augment", "Augmented", (gambling*), (igaming*), "i game", (casino*), (slot mac…" at bounding box center [300, 230] width 179 height 13
paste input "full-time", fulltime, "full time", "with potential to become full-time", "with …"
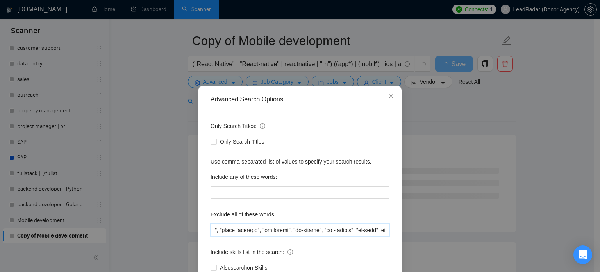
scroll to position [0, 2525]
type input ""Augment", "Augmented", (gambling*), (igaming*), "i game", (casino*), (slot mac…"
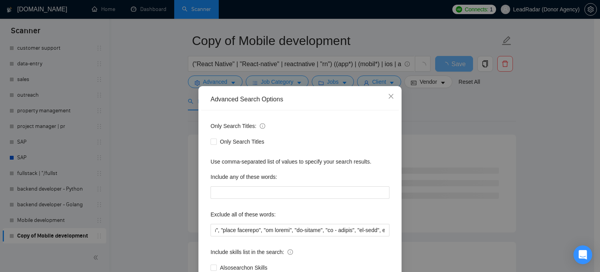
click at [335, 211] on div "Exclude all of these words:" at bounding box center [300, 216] width 179 height 16
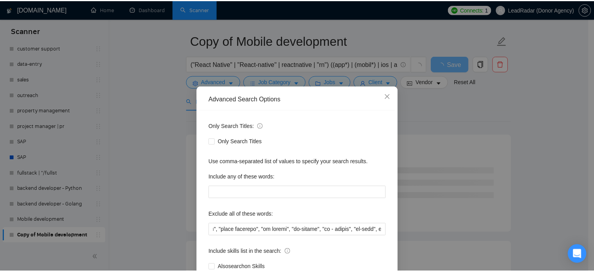
scroll to position [0, 0]
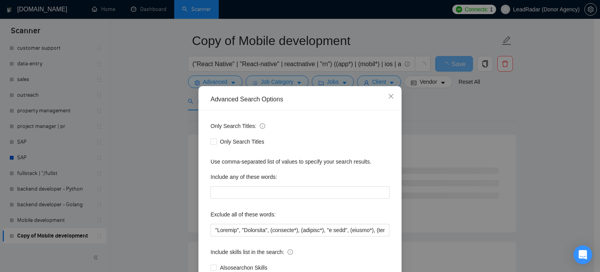
click at [493, 171] on div "Advanced Search Options Only Search Titles: Only Search Titles Use comma-separa…" at bounding box center [300, 136] width 600 height 272
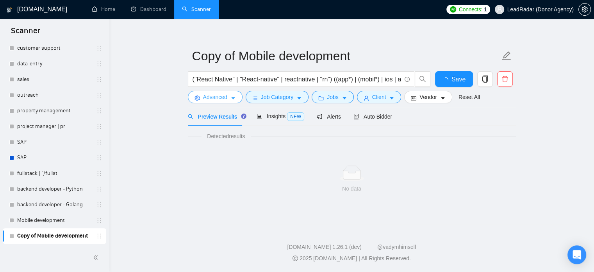
scroll to position [7, 0]
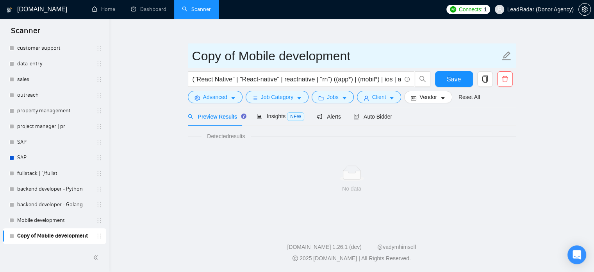
click at [463, 70] on form "Copy of Mobile development ("React Native" | "React-native" | reactnative | "rn…" at bounding box center [352, 75] width 328 height 64
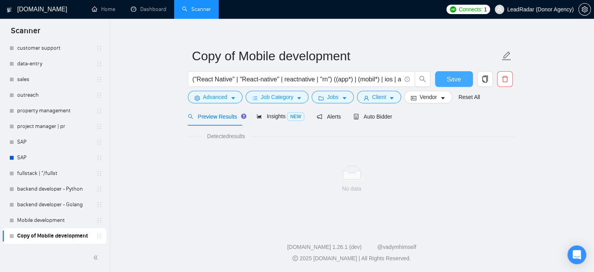
drag, startPoint x: 463, startPoint y: 71, endPoint x: 458, endPoint y: 79, distance: 9.3
click at [462, 72] on button "Save" at bounding box center [454, 79] width 38 height 16
click at [458, 79] on span "Save" at bounding box center [459, 79] width 14 height 10
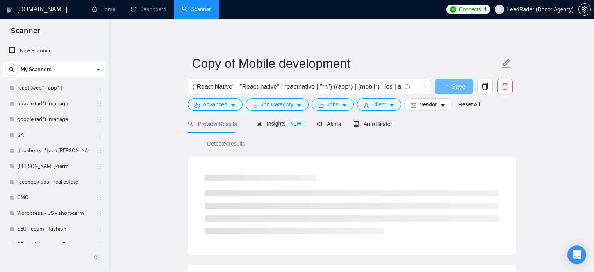
scroll to position [7, 0]
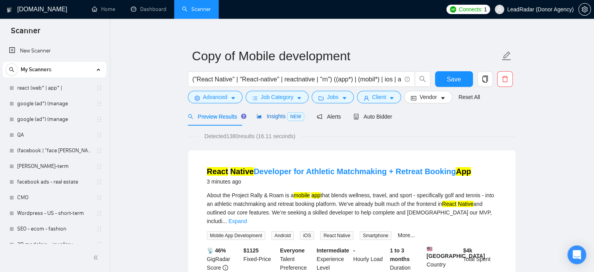
click at [278, 118] on span "Insights NEW" at bounding box center [281, 116] width 48 height 6
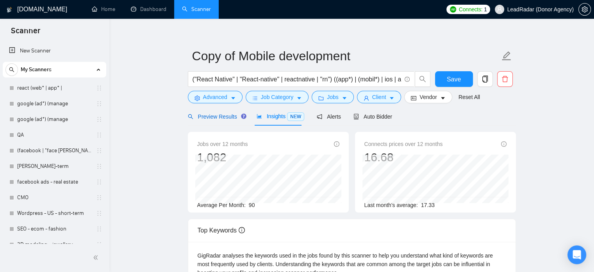
click at [202, 113] on span "Preview Results" at bounding box center [216, 116] width 56 height 6
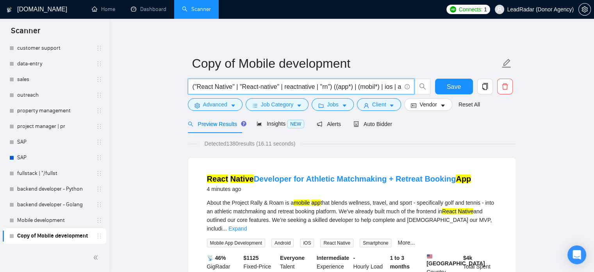
scroll to position [0, 19]
drag, startPoint x: 358, startPoint y: 90, endPoint x: 400, endPoint y: 90, distance: 41.8
click at [400, 90] on input "("React Native" | "React-native" | reactnative | "rn") ((app*) | (mobil*) | ios…" at bounding box center [297, 87] width 209 height 10
click at [366, 87] on input "("React Native" | "React-native" | reactnative | "rn") ((app*) | (mobil*) | ios…" at bounding box center [297, 87] width 209 height 10
drag, startPoint x: 360, startPoint y: 87, endPoint x: 396, endPoint y: 88, distance: 36.8
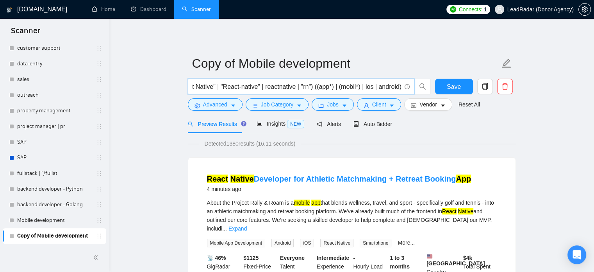
click at [396, 88] on input "("React Native" | "React-native" | reactnative | "rn") ((app*) | (mobil*) | ios…" at bounding box center [297, 87] width 209 height 10
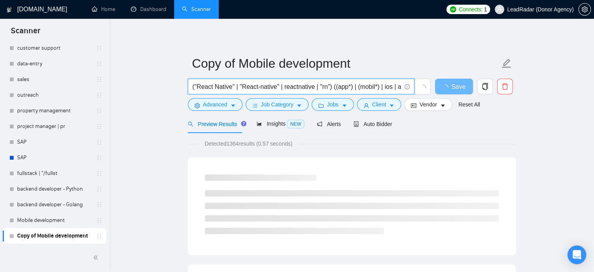
click at [381, 88] on input "("React Native" | "React-native" | reactnative | "rn") ((app*) | (mobil*) | ios…" at bounding box center [297, 87] width 209 height 10
click at [383, 88] on input "("React Native" | "React-native" | reactnative | "rn") ((app*) | (mobil*) | ios…" at bounding box center [297, 87] width 209 height 10
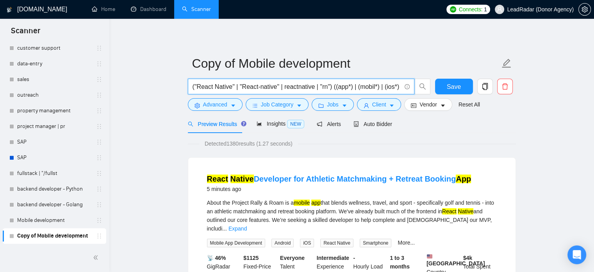
scroll to position [0, 25]
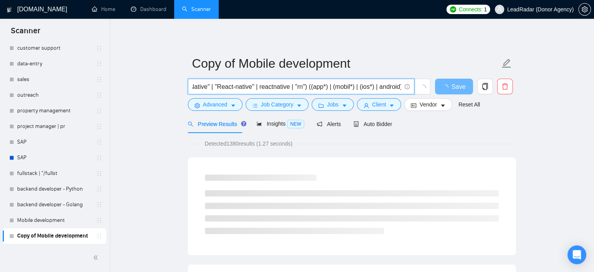
click at [378, 88] on input "("React Native" | "React-native" | reactnative | "rn") ((app*) | (mobil*) | (io…" at bounding box center [297, 87] width 209 height 10
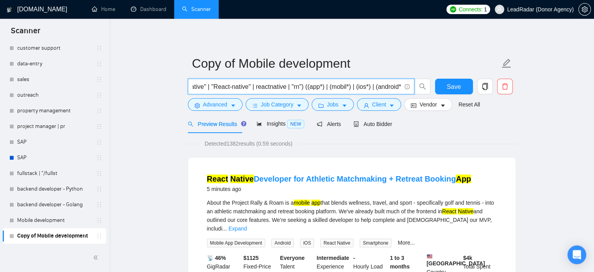
type input "("React Native" | "React-native" | reactnative | "rn") ((app*) | (mobil*) | (io…"
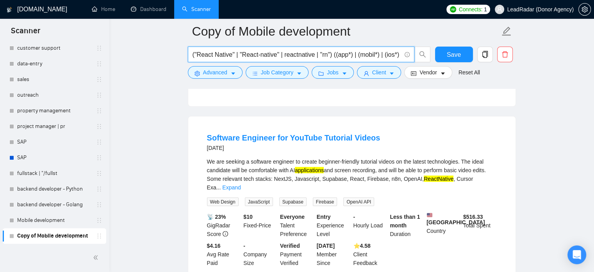
scroll to position [1602, 0]
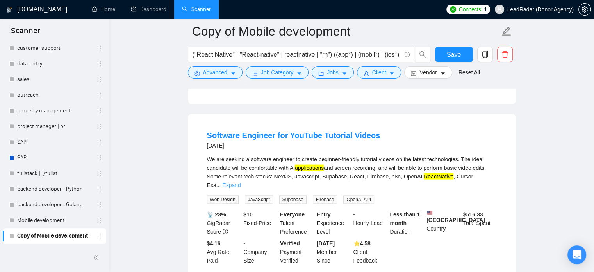
click at [241, 182] on link "Expand" at bounding box center [231, 185] width 18 height 6
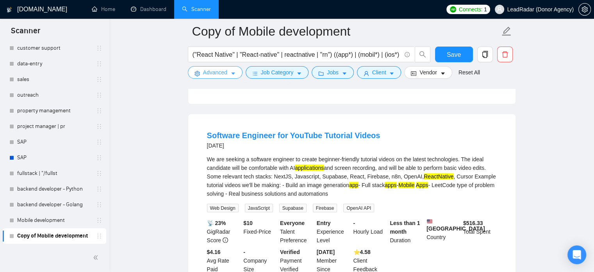
click at [227, 73] on button "Advanced" at bounding box center [215, 72] width 55 height 13
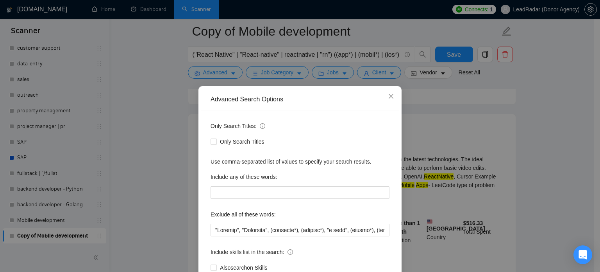
click at [528, 181] on div "Advanced Search Options Only Search Titles: Only Search Titles Use comma-separa…" at bounding box center [300, 136] width 600 height 272
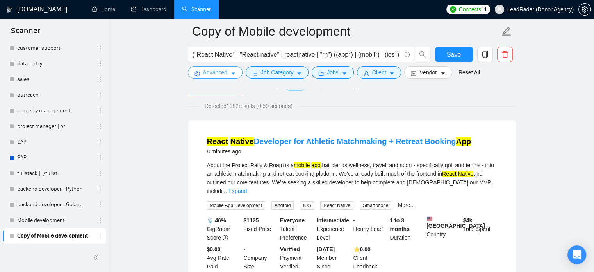
scroll to position [0, 0]
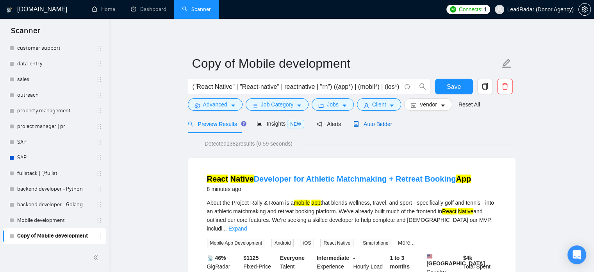
click at [370, 122] on span "Auto Bidder" at bounding box center [373, 124] width 39 height 6
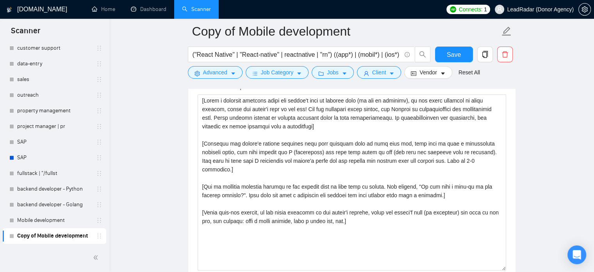
scroll to position [853, 0]
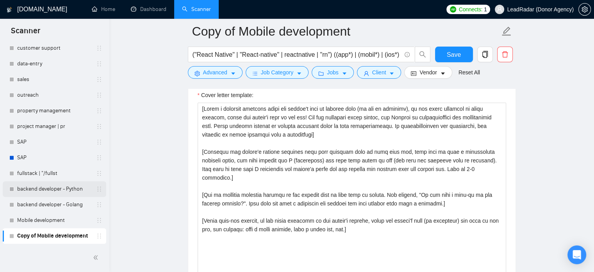
click at [47, 189] on link "backend developer - Python" at bounding box center [54, 189] width 74 height 16
drag, startPoint x: 457, startPoint y: 59, endPoint x: 408, endPoint y: 73, distance: 51.0
click at [458, 59] on button "Save" at bounding box center [454, 55] width 38 height 16
click at [42, 189] on link "backend developer - Python" at bounding box center [54, 189] width 74 height 16
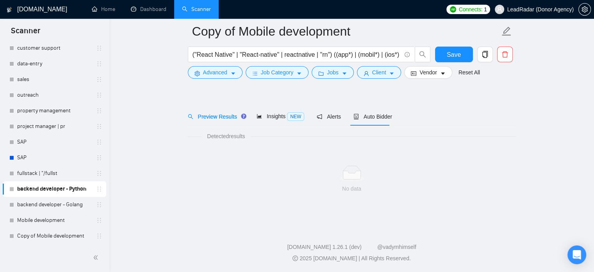
scroll to position [14, 0]
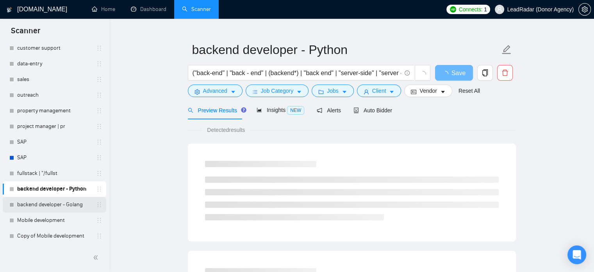
click at [44, 203] on link "backend developer - Golang" at bounding box center [54, 205] width 74 height 16
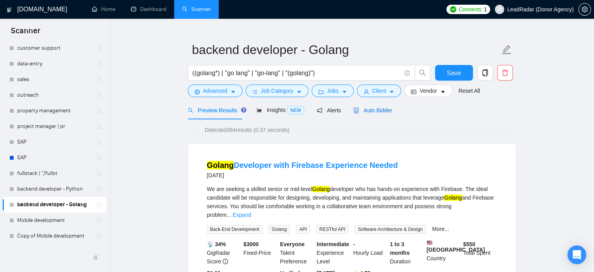
click at [377, 112] on span "Auto Bidder" at bounding box center [373, 110] width 39 height 6
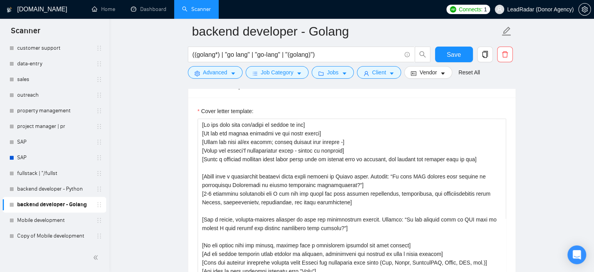
scroll to position [838, 0]
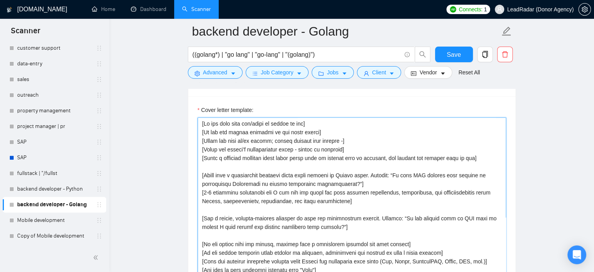
click at [327, 192] on textarea "Cover letter template:" at bounding box center [352, 205] width 309 height 176
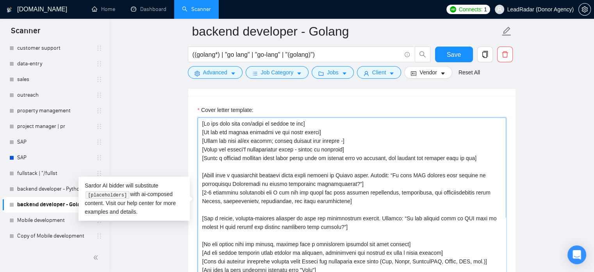
drag, startPoint x: 341, startPoint y: 140, endPoint x: 294, endPoint y: 152, distance: 48.8
click at [341, 141] on textarea "Cover letter template:" at bounding box center [352, 205] width 309 height 176
click at [31, 192] on link "backend developer - Python" at bounding box center [54, 189] width 74 height 16
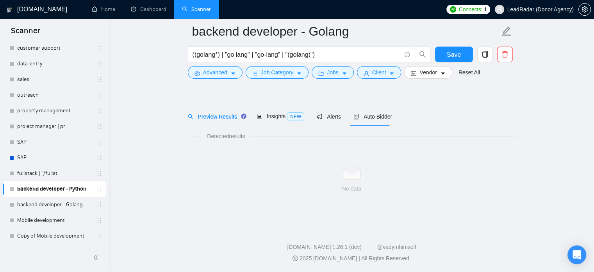
click at [31, 190] on link "backend developer - Python" at bounding box center [54, 189] width 74 height 16
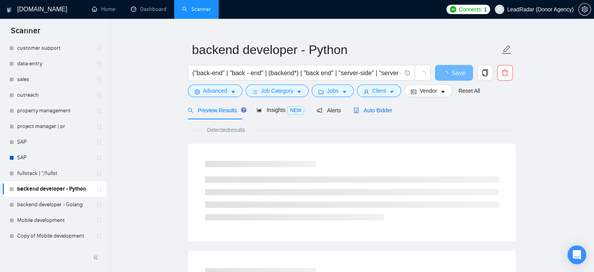
click at [378, 107] on span "Auto Bidder" at bounding box center [373, 110] width 39 height 6
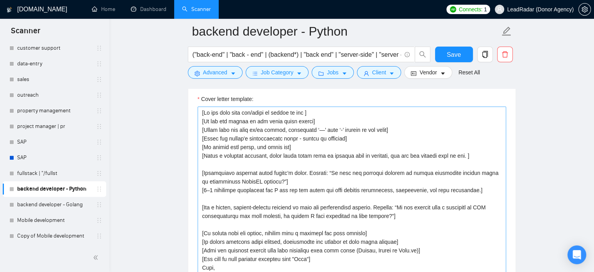
scroll to position [850, 0]
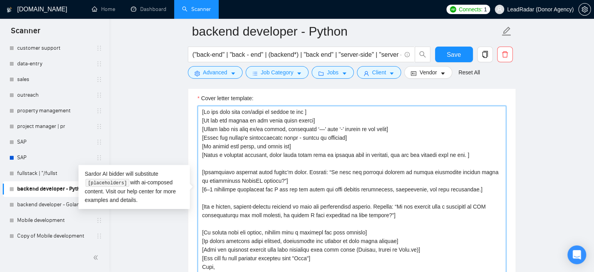
drag, startPoint x: 403, startPoint y: 128, endPoint x: 195, endPoint y: 128, distance: 208.7
click at [195, 128] on div "Cover letter template:" at bounding box center [352, 192] width 328 height 216
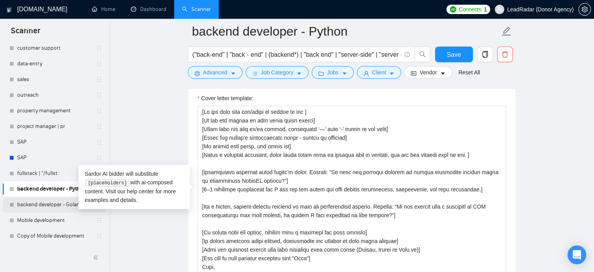
click at [48, 203] on link "backend developer - Golang" at bounding box center [54, 205] width 74 height 16
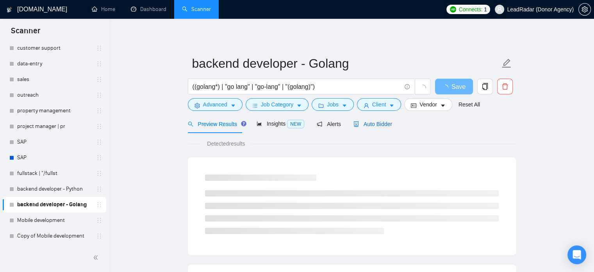
click at [361, 120] on div "Auto Bidder" at bounding box center [373, 124] width 39 height 9
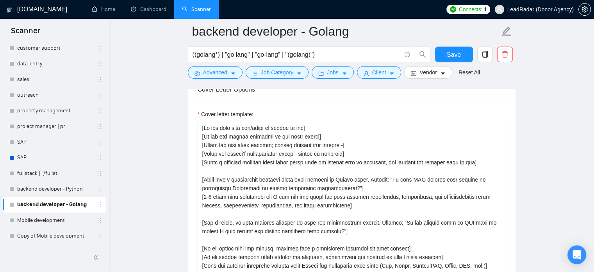
scroll to position [835, 0]
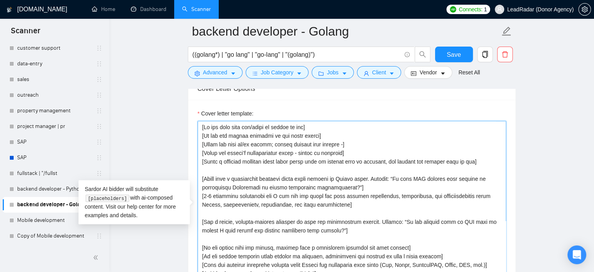
drag, startPoint x: 355, startPoint y: 143, endPoint x: 182, endPoint y: 147, distance: 173.2
click at [182, 147] on main "backend developer - Golang ((golang*) | "go lang" | "go-lang" | "(golang)") Sav…" at bounding box center [352, 235] width 460 height 2079
paste textarea "ever use long en/em dashes, substitute ‘—’ with ‘-’ hyphens at all times"
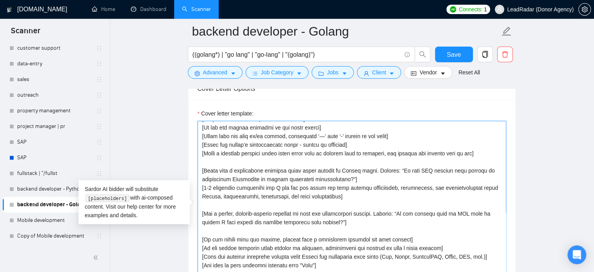
click at [242, 180] on textarea "Cover letter template:" at bounding box center [352, 209] width 309 height 176
click at [241, 179] on textarea "Cover letter template:" at bounding box center [352, 209] width 309 height 176
type textarea "[Do not call them sir/madam or client at all] [Do not use emojis anywhere in th…"
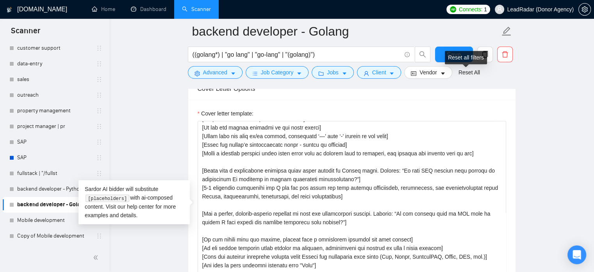
click at [459, 55] on div "Reset all filters" at bounding box center [466, 57] width 42 height 13
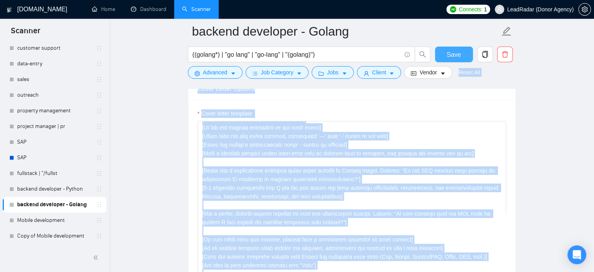
click at [444, 52] on button "Save" at bounding box center [454, 55] width 38 height 16
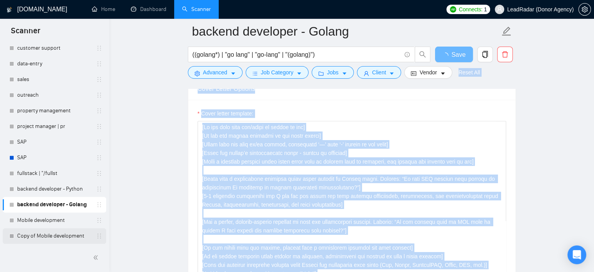
click at [40, 234] on link "Copy of Mobile development" at bounding box center [54, 236] width 74 height 16
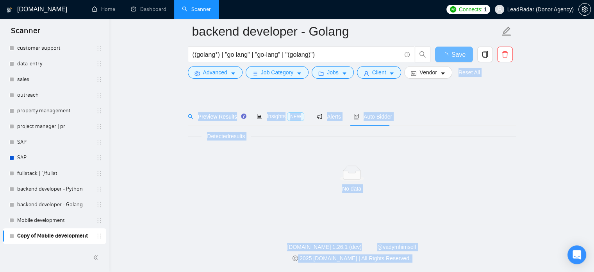
scroll to position [14, 0]
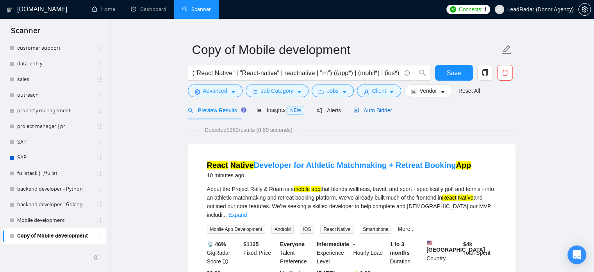
click at [369, 107] on span "Auto Bidder" at bounding box center [373, 110] width 39 height 6
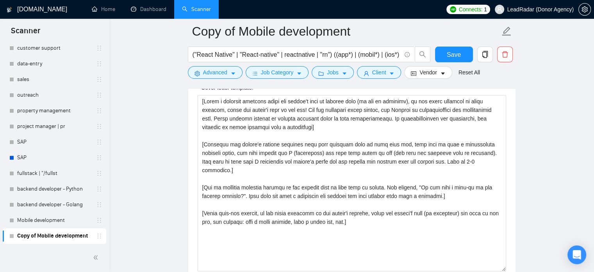
scroll to position [861, 0]
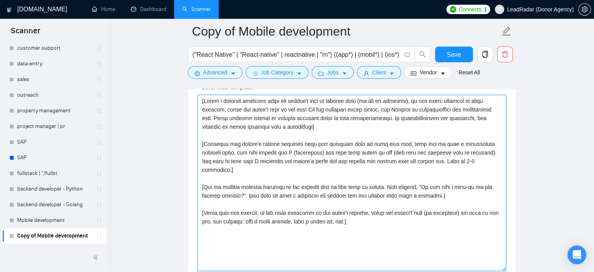
click at [352, 151] on textarea "Cover letter template:" at bounding box center [352, 183] width 309 height 176
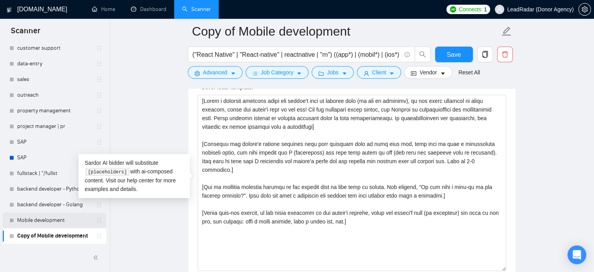
click at [50, 220] on link "Mobile development" at bounding box center [54, 220] width 74 height 16
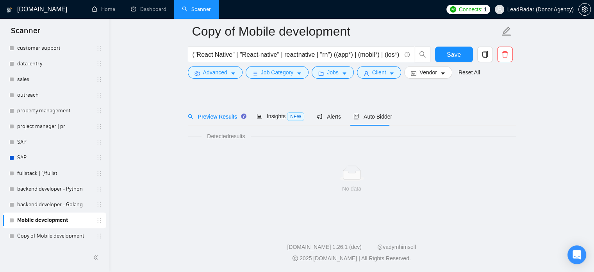
scroll to position [14, 0]
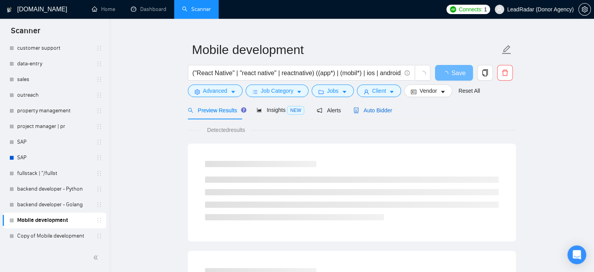
click at [374, 107] on span "Auto Bidder" at bounding box center [373, 110] width 39 height 6
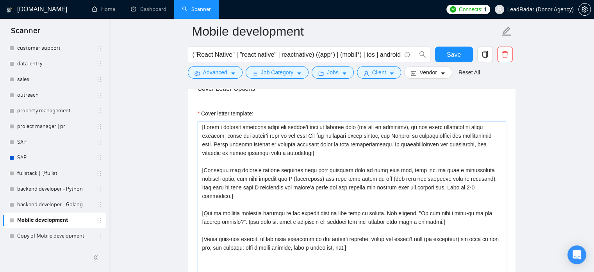
scroll to position [834, 0]
click at [526, 4] on span "LeadRadar (Donor Agency)" at bounding box center [534, 9] width 88 height 25
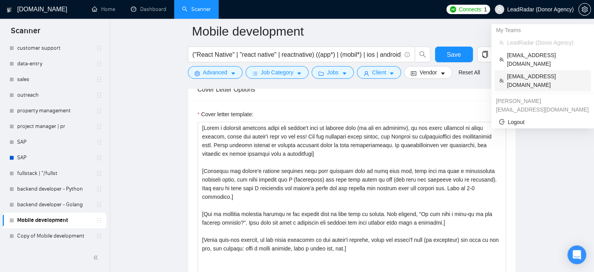
click at [526, 72] on span "[EMAIL_ADDRESS][DOMAIN_NAME]" at bounding box center [546, 80] width 79 height 17
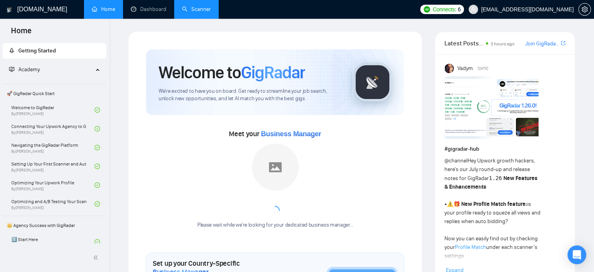
click at [200, 8] on link "Scanner" at bounding box center [196, 9] width 29 height 7
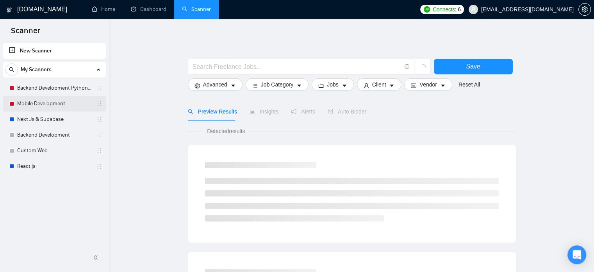
click at [29, 98] on link "Mobile Development" at bounding box center [54, 104] width 74 height 16
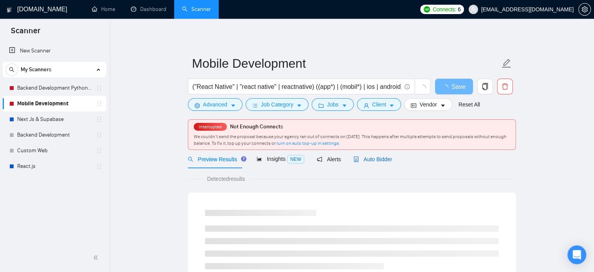
click at [363, 156] on span "Auto Bidder" at bounding box center [373, 159] width 39 height 6
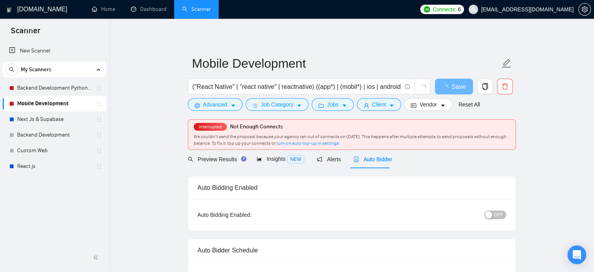
radio input "false"
radio input "true"
checkbox input "true"
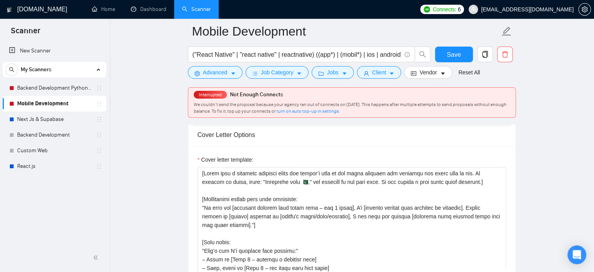
scroll to position [971, 0]
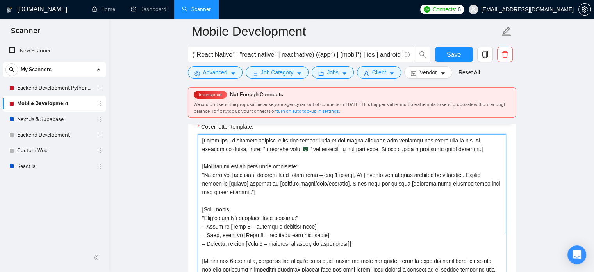
click at [362, 142] on textarea "Cover letter template:" at bounding box center [352, 222] width 309 height 176
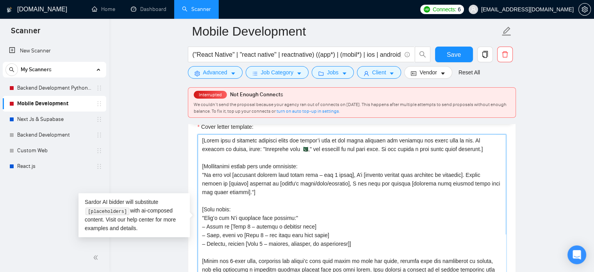
click at [357, 159] on textarea "Cover letter template:" at bounding box center [352, 222] width 309 height 176
click at [550, 9] on span "[EMAIL_ADDRESS][DOMAIN_NAME]" at bounding box center [527, 9] width 93 height 0
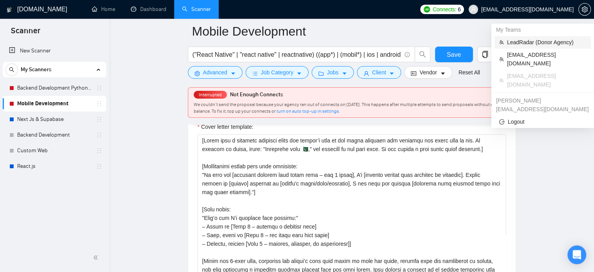
click at [523, 39] on span "LeadRadar (Donor Agency)" at bounding box center [546, 42] width 79 height 9
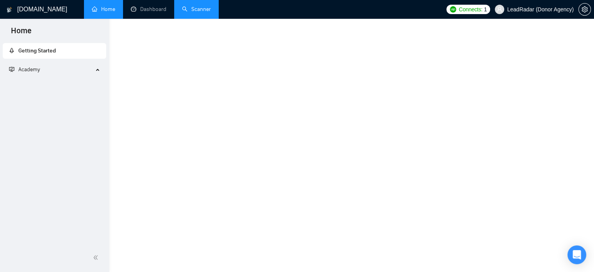
scroll to position [360, 0]
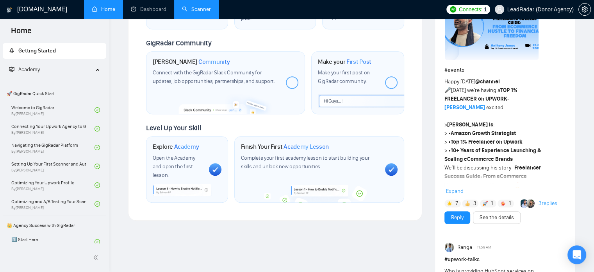
click at [196, 10] on link "Scanner" at bounding box center [196, 9] width 29 height 7
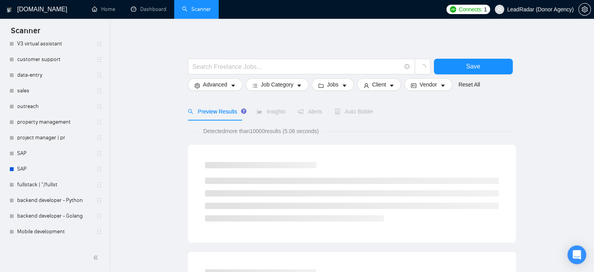
scroll to position [321, 0]
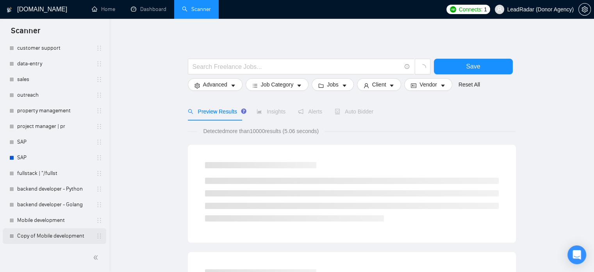
click at [34, 235] on link "Copy of Mobile development" at bounding box center [54, 236] width 74 height 16
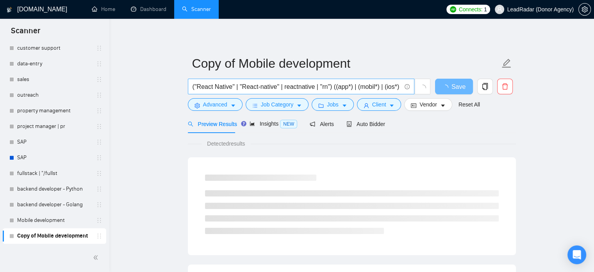
click at [319, 86] on input "("React Native" | "React-native" | reactnative | "rn") ((app*) | (mobil*) | (io…" at bounding box center [297, 87] width 209 height 10
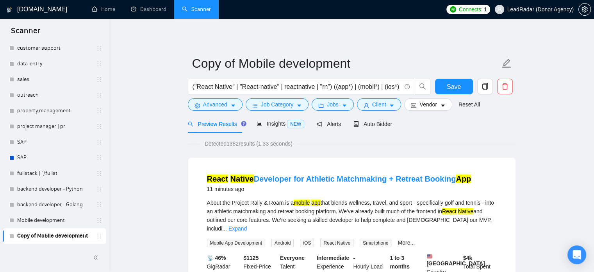
click at [227, 124] on span "Preview Results" at bounding box center [216, 124] width 56 height 6
click at [226, 108] on span "Advanced" at bounding box center [215, 104] width 24 height 9
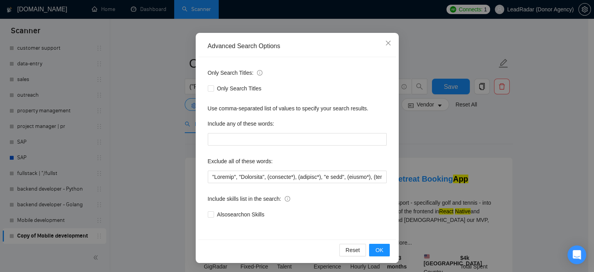
click at [410, 146] on div "Advanced Search Options Only Search Titles: Only Search Titles Use comma-separa…" at bounding box center [297, 136] width 594 height 272
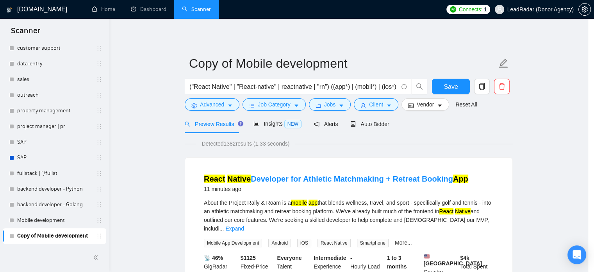
scroll to position [14, 0]
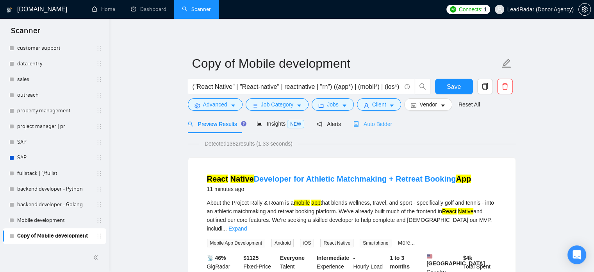
click at [365, 129] on div "Auto Bidder" at bounding box center [373, 124] width 39 height 18
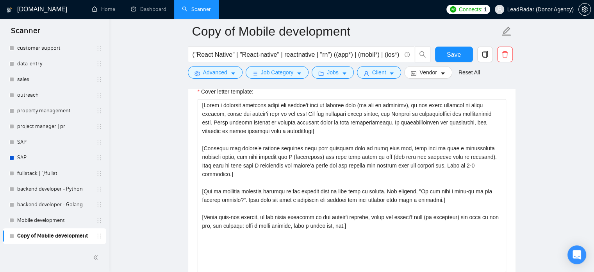
scroll to position [892, 0]
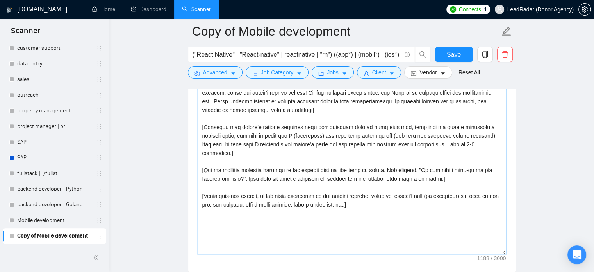
click at [371, 148] on textarea "Cover letter template:" at bounding box center [352, 166] width 309 height 176
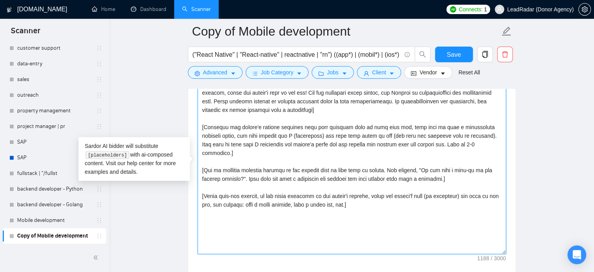
paste textarea "Start with a personal greeting using the client’s name in the local language an…"
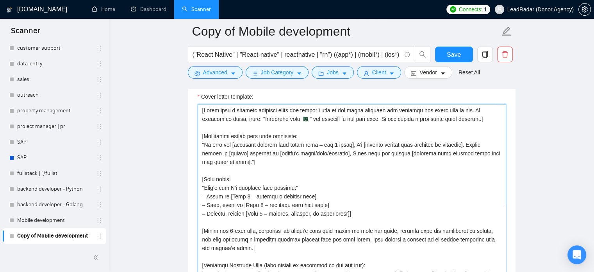
scroll to position [864, 0]
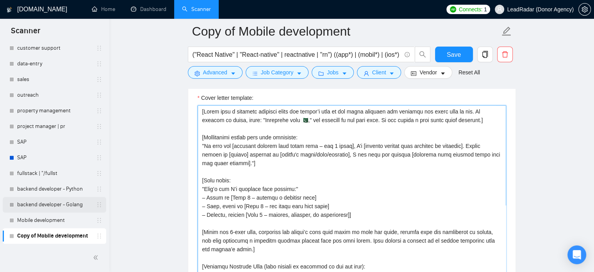
type textarea "[Lorem ipsu d sitametc adipisci elits doe tempor’i utla et dol magna aliquaen a…"
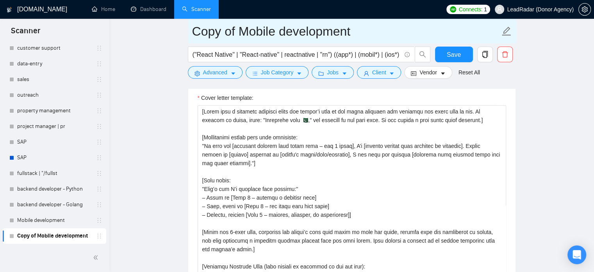
drag, startPoint x: 46, startPoint y: 201, endPoint x: 377, endPoint y: 35, distance: 370.4
click at [46, 201] on link "backend developer - Golang" at bounding box center [54, 205] width 74 height 16
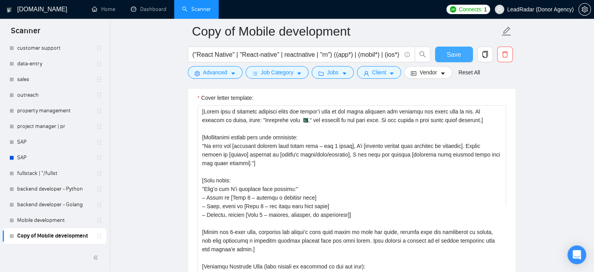
click at [450, 55] on span "Save" at bounding box center [454, 55] width 14 height 10
click at [40, 203] on link "backend developer - Golang" at bounding box center [54, 205] width 74 height 16
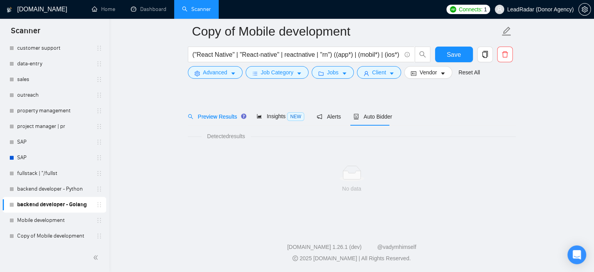
scroll to position [14, 0]
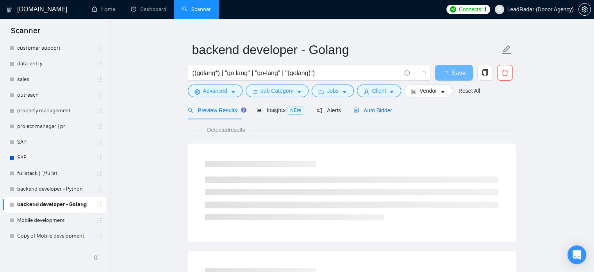
click at [374, 108] on span "Auto Bidder" at bounding box center [373, 110] width 39 height 6
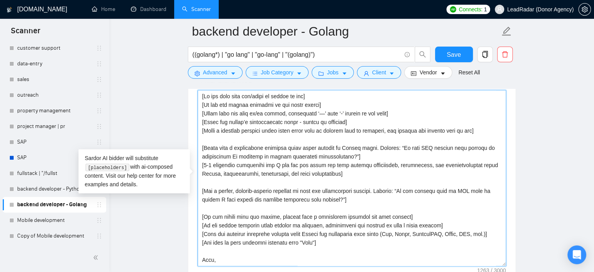
click at [276, 156] on textarea "Cover letter template:" at bounding box center [352, 178] width 309 height 176
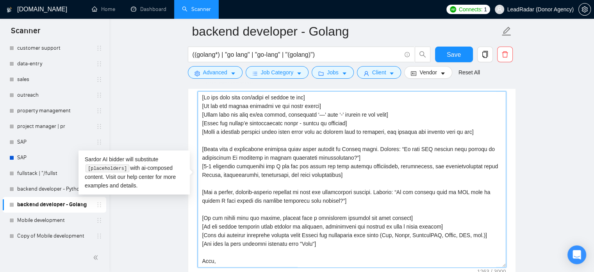
drag, startPoint x: 203, startPoint y: 130, endPoint x: 484, endPoint y: 134, distance: 281.4
click at [484, 134] on textarea "Cover letter template:" at bounding box center [352, 179] width 309 height 176
drag, startPoint x: 425, startPoint y: 132, endPoint x: 436, endPoint y: 133, distance: 11.3
click at [424, 133] on textarea "Cover letter template:" at bounding box center [352, 179] width 309 height 176
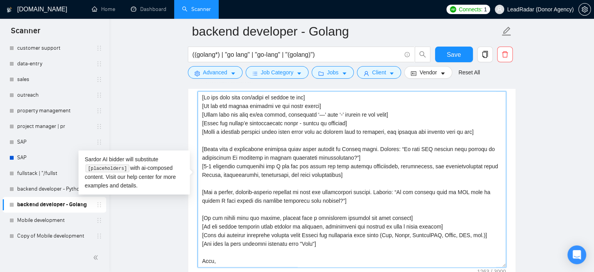
drag, startPoint x: 482, startPoint y: 131, endPoint x: 162, endPoint y: 134, distance: 319.7
click at [162, 134] on main "backend developer - Golang ((golang*) | "go lang" | "go-lang" | "(golang)") Sav…" at bounding box center [352, 199] width 460 height 2093
click at [44, 222] on link "Mobile development" at bounding box center [54, 220] width 74 height 16
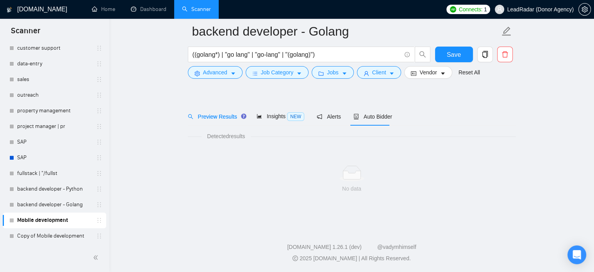
scroll to position [14, 0]
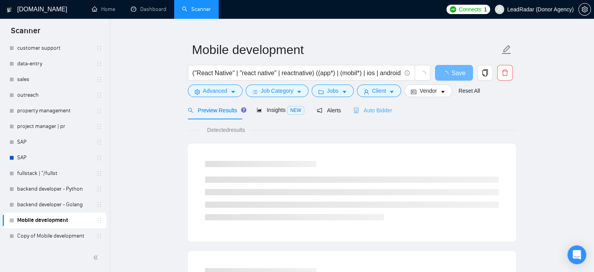
click at [385, 104] on div "Auto Bidder" at bounding box center [373, 110] width 39 height 18
click at [384, 107] on span "Auto Bidder" at bounding box center [373, 110] width 39 height 6
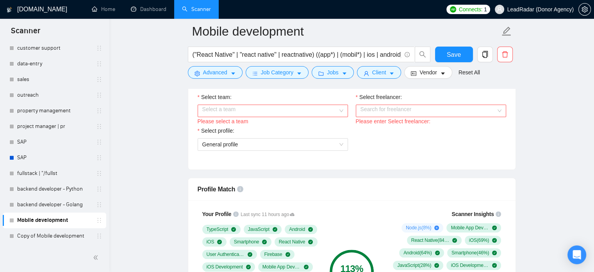
scroll to position [420, 0]
click at [301, 112] on input "Select team:" at bounding box center [270, 111] width 136 height 12
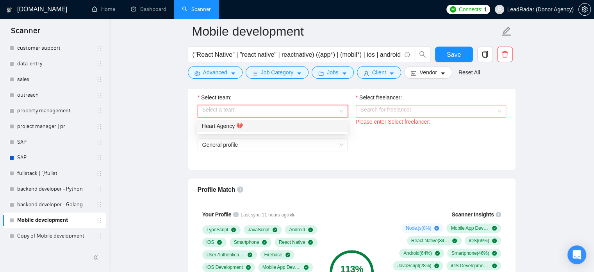
click at [276, 127] on div "Heart Agency 💔" at bounding box center [272, 126] width 141 height 9
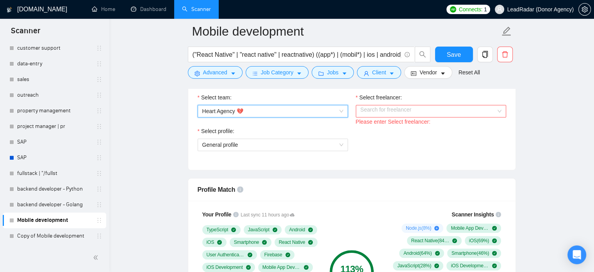
click at [368, 107] on input "Select freelancer:" at bounding box center [429, 111] width 136 height 12
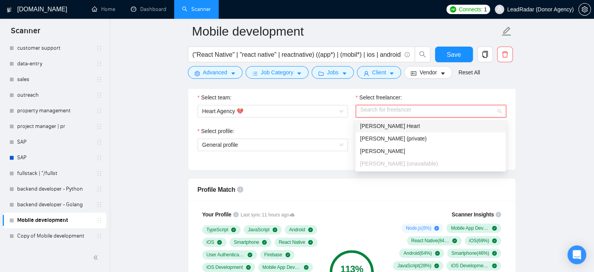
click at [367, 128] on span "[PERSON_NAME] Heart" at bounding box center [390, 126] width 60 height 6
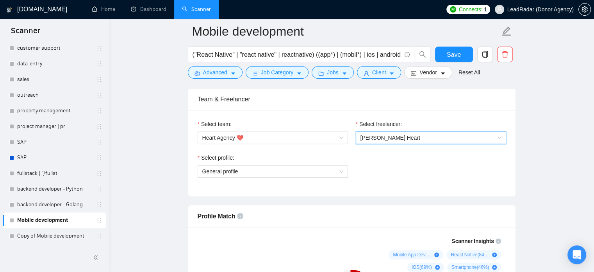
scroll to position [389, 0]
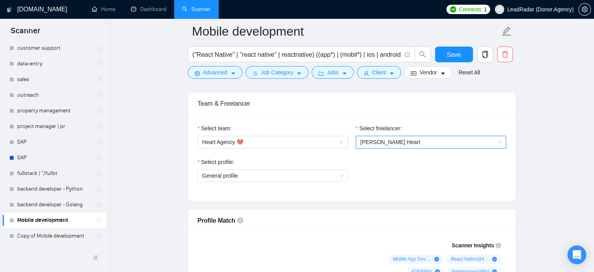
click at [408, 133] on div "Select freelancer:" at bounding box center [431, 130] width 150 height 12
click at [405, 141] on span "[PERSON_NAME] Heart" at bounding box center [431, 142] width 141 height 12
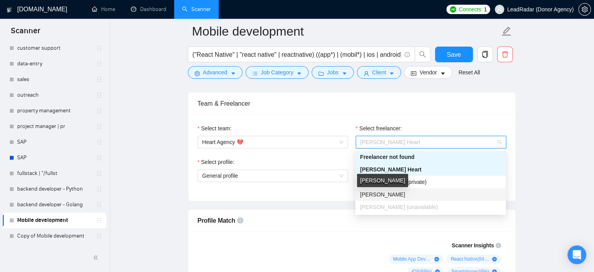
click at [388, 193] on span "[PERSON_NAME]" at bounding box center [382, 194] width 45 height 6
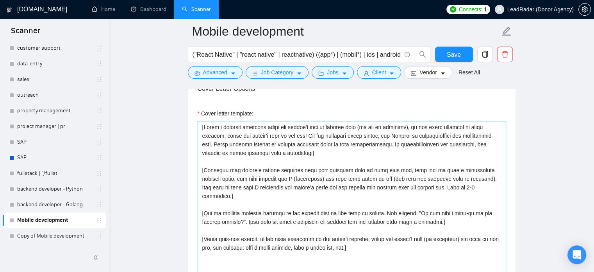
scroll to position [838, 0]
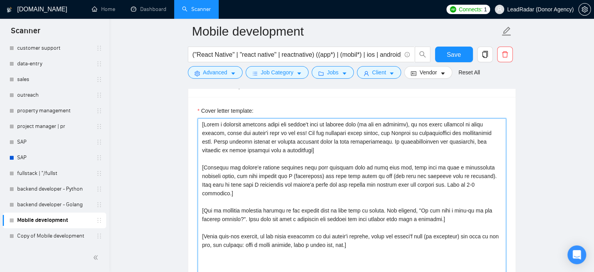
click at [278, 169] on textarea "Cover letter template:" at bounding box center [352, 206] width 309 height 176
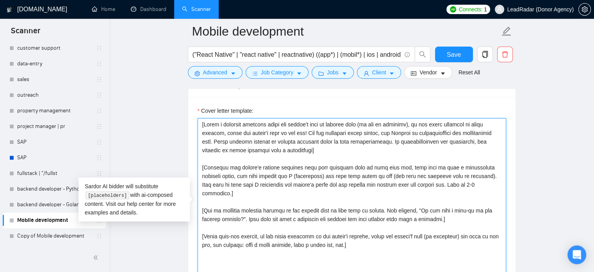
drag, startPoint x: 329, startPoint y: 150, endPoint x: 153, endPoint y: 110, distance: 180.2
click at [153, 110] on main "Mobile development ("React Native" | "react native" | reactnative) ((app*) | (m…" at bounding box center [352, 233] width 460 height 2079
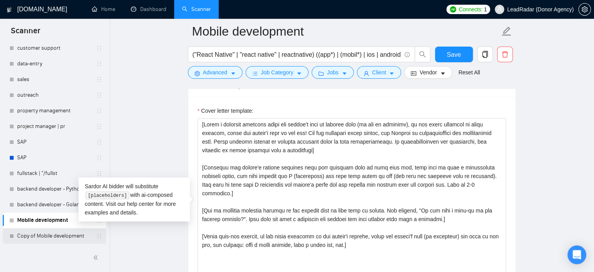
click at [34, 231] on link "Copy of Mobile development" at bounding box center [54, 236] width 74 height 16
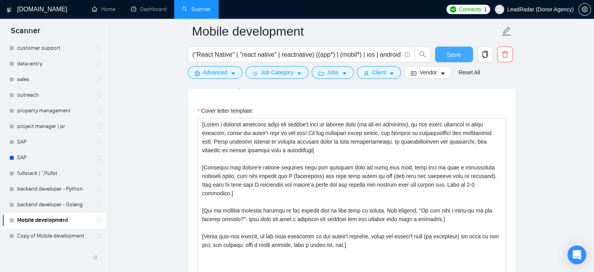
click at [444, 55] on button "Save" at bounding box center [454, 55] width 38 height 16
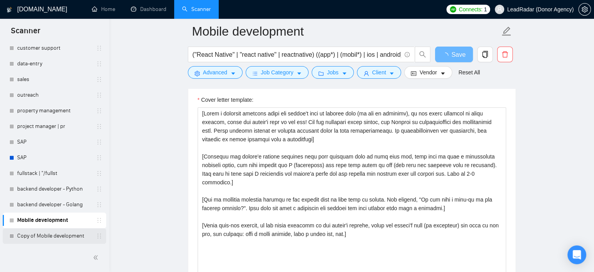
click at [57, 239] on link "Copy of Mobile development" at bounding box center [54, 236] width 74 height 16
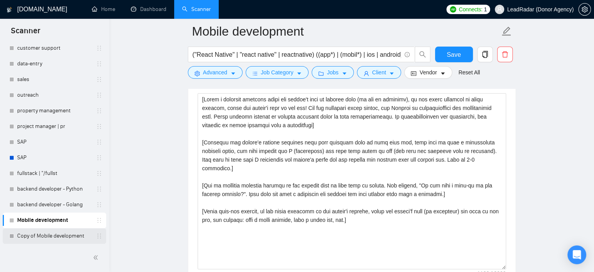
click at [62, 234] on link "Copy of Mobile development" at bounding box center [54, 236] width 74 height 16
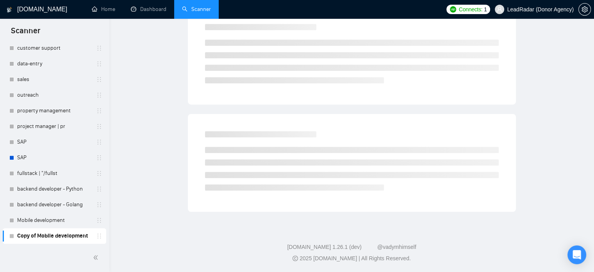
scroll to position [14, 0]
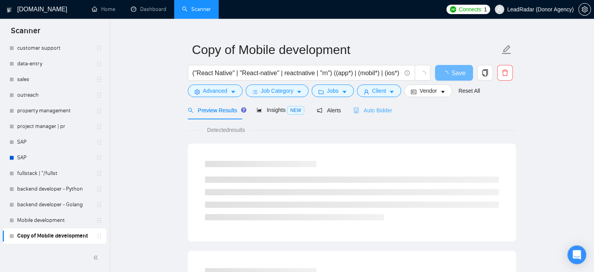
click at [378, 105] on div "Auto Bidder" at bounding box center [373, 110] width 39 height 18
click at [377, 107] on span "Auto Bidder" at bounding box center [373, 110] width 39 height 6
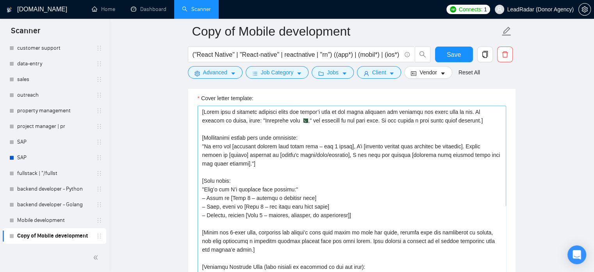
scroll to position [847, 0]
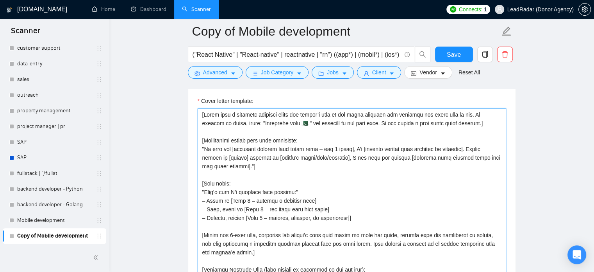
click at [343, 138] on textarea "Cover letter template:" at bounding box center [352, 196] width 309 height 176
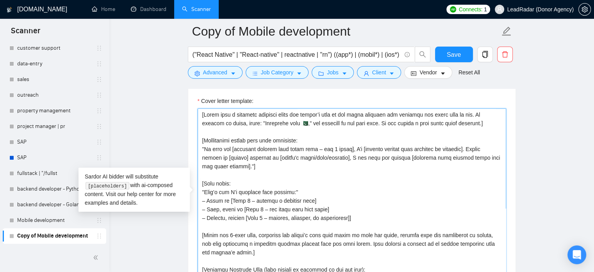
drag, startPoint x: 470, startPoint y: 121, endPoint x: 174, endPoint y: 97, distance: 297.6
click at [177, 98] on main "Copy of Mobile development ("React Native" | "React-native" | reactnative | "rn…" at bounding box center [352, 223] width 460 height 2079
paste textarea "Write a personal greeting using their first name or company name if provided, a…"
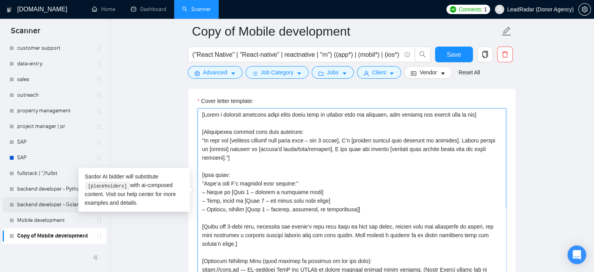
type textarea "[Write a personal greeting using their first name or company name if provided, …"
click at [52, 205] on link "backend developer - Golang" at bounding box center [54, 205] width 74 height 16
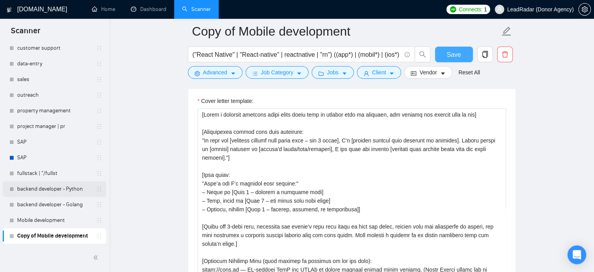
click at [447, 54] on span "Save" at bounding box center [454, 55] width 14 height 10
click at [41, 204] on link "backend developer - Golang" at bounding box center [54, 205] width 74 height 16
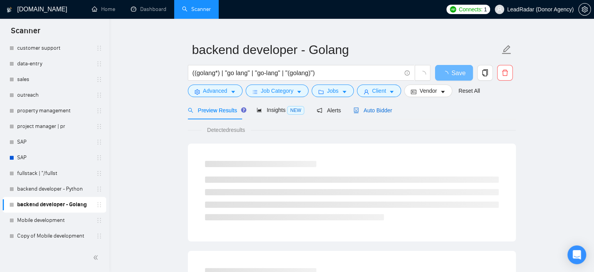
click at [378, 107] on span "Auto Bidder" at bounding box center [373, 110] width 39 height 6
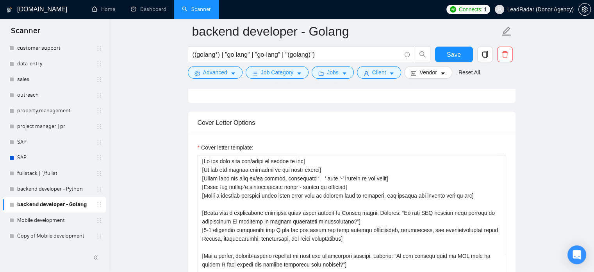
scroll to position [838, 0]
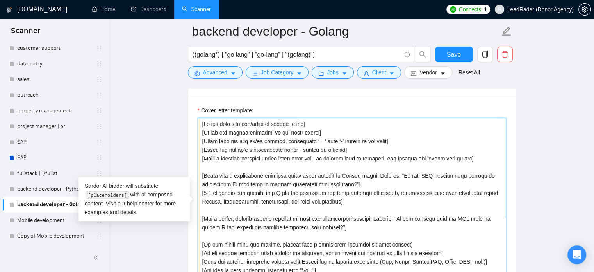
drag, startPoint x: 485, startPoint y: 157, endPoint x: 135, endPoint y: 118, distance: 352.7
click at [135, 118] on main "backend developer - Golang ((golang*) | "go lang" | "go-lang" | "(golang)") Sav…" at bounding box center [352, 232] width 460 height 2079
click at [319, 161] on textarea "Cover letter template:" at bounding box center [352, 206] width 309 height 176
click at [37, 238] on link "Copy of Mobile development" at bounding box center [54, 236] width 74 height 16
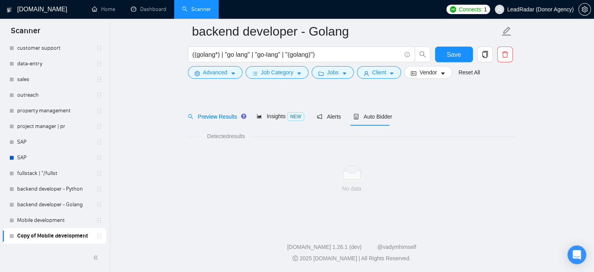
scroll to position [14, 0]
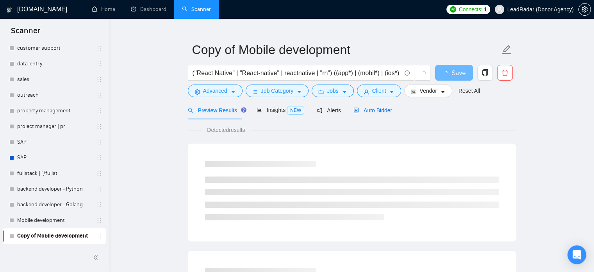
click at [376, 108] on span "Auto Bidder" at bounding box center [373, 110] width 39 height 6
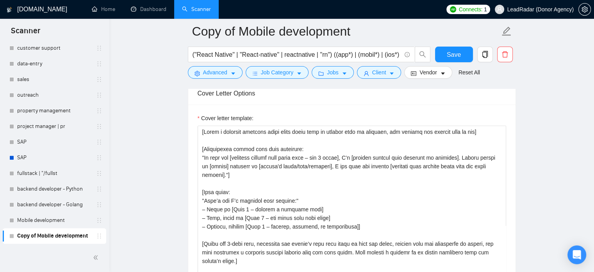
scroll to position [825, 0]
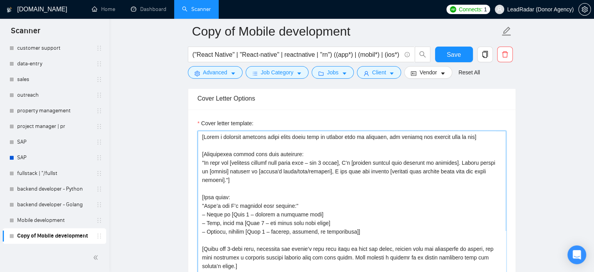
click at [369, 131] on textarea "Cover letter template:" at bounding box center [352, 219] width 309 height 176
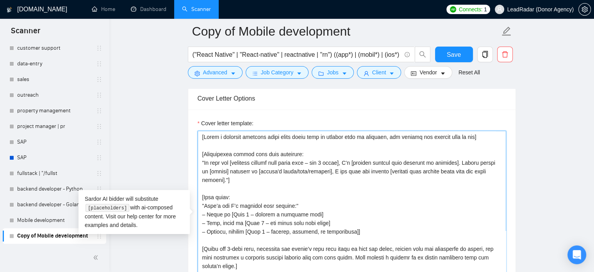
click at [372, 145] on textarea "Cover letter template:" at bounding box center [352, 219] width 309 height 176
drag, startPoint x: 466, startPoint y: 142, endPoint x: 485, endPoint y: 138, distance: 19.5
click at [467, 142] on textarea "Cover letter template:" at bounding box center [352, 219] width 309 height 176
drag, startPoint x: 488, startPoint y: 136, endPoint x: 153, endPoint y: 133, distance: 334.6
click at [153, 133] on main "Copy of Mobile development ("React Native" | "React-native" | reactnative | "rn…" at bounding box center [352, 245] width 460 height 2079
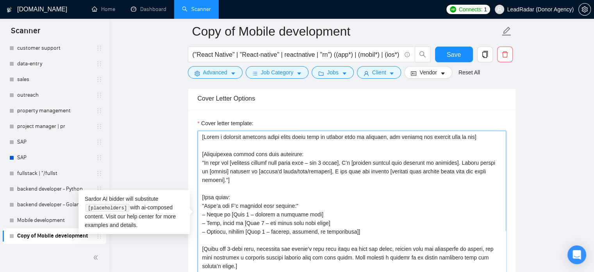
paste textarea
type textarea "[Write a personal greeting using their first name or company name if provided, …"
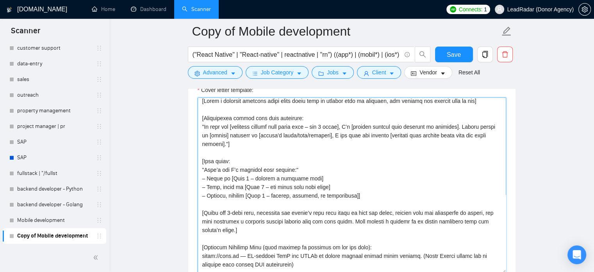
scroll to position [0, 0]
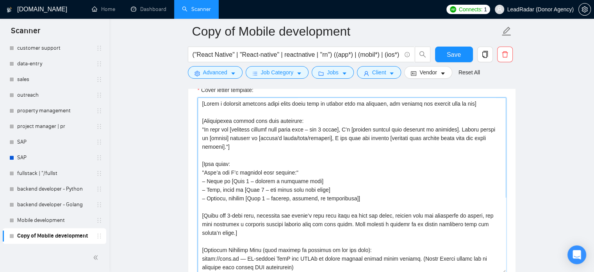
drag, startPoint x: 319, startPoint y: 121, endPoint x: 319, endPoint y: 134, distance: 13.3
click at [319, 123] on textarea "Cover letter template:" at bounding box center [352, 185] width 309 height 176
click at [319, 156] on textarea "Cover letter template:" at bounding box center [352, 185] width 309 height 176
click at [317, 145] on textarea "Cover letter template:" at bounding box center [352, 185] width 309 height 176
click at [314, 126] on textarea "Cover letter template:" at bounding box center [352, 185] width 309 height 176
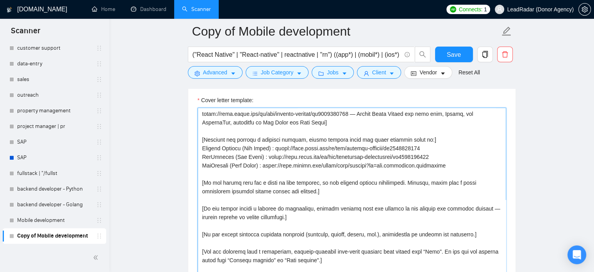
scroll to position [780, 0]
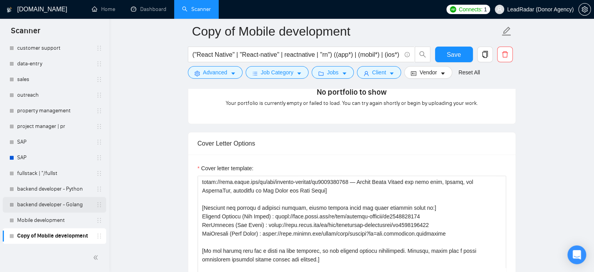
click at [53, 202] on link "backend developer - Golang" at bounding box center [54, 205] width 74 height 16
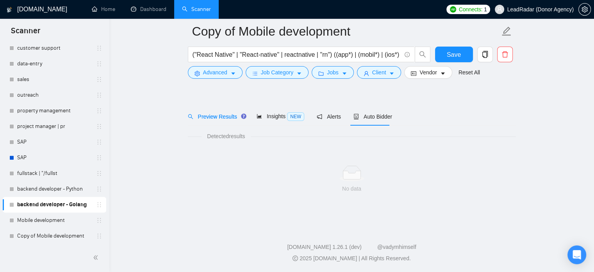
scroll to position [14, 0]
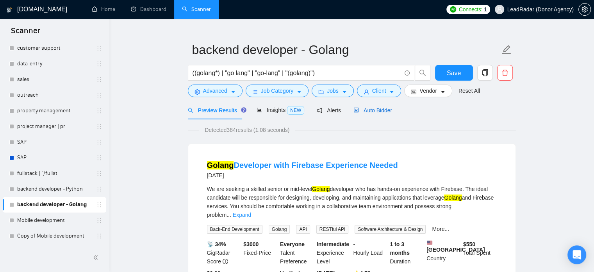
click at [374, 111] on span "Auto Bidder" at bounding box center [373, 110] width 39 height 6
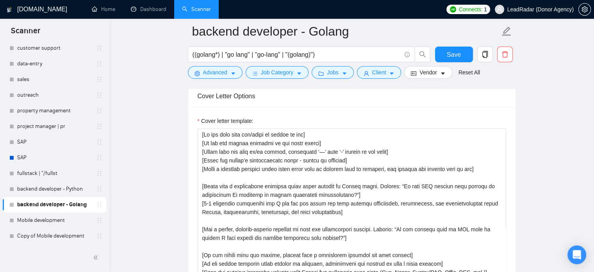
scroll to position [829, 0]
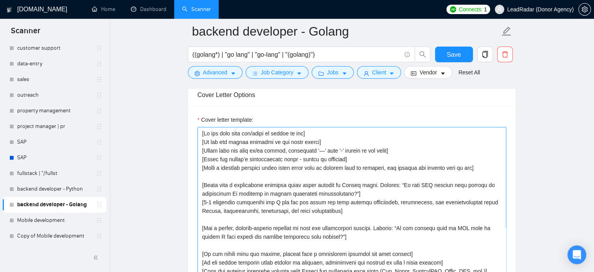
click at [331, 168] on textarea "Cover letter template:" at bounding box center [352, 215] width 309 height 176
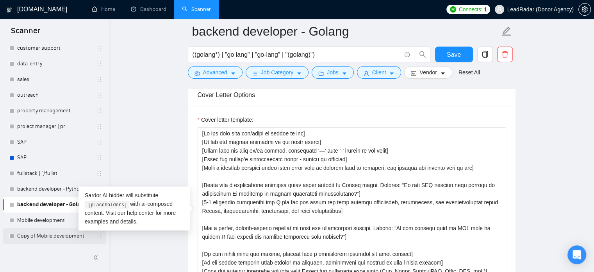
click at [30, 235] on link "Copy of Mobile development" at bounding box center [54, 236] width 74 height 16
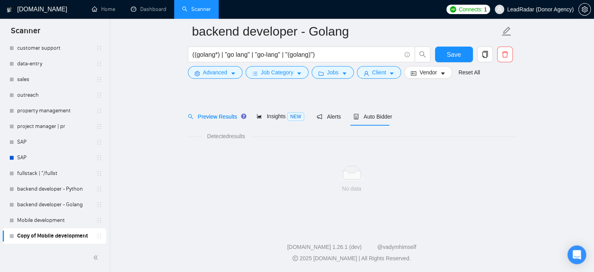
scroll to position [14, 0]
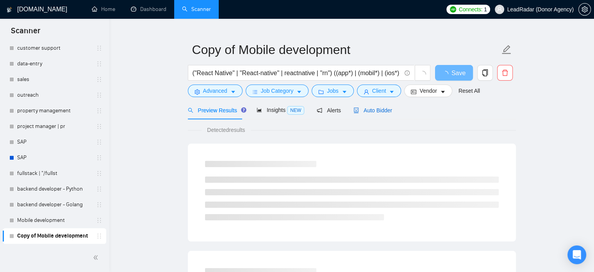
click at [383, 111] on span "Auto Bidder" at bounding box center [373, 110] width 39 height 6
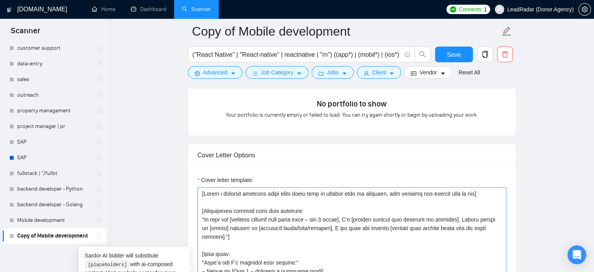
drag, startPoint x: 484, startPoint y: 195, endPoint x: 145, endPoint y: 193, distance: 338.8
paste textarea
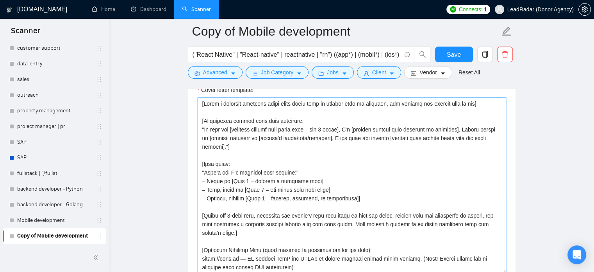
click at [450, 104] on textarea "Cover letter template:" at bounding box center [352, 185] width 309 height 176
drag, startPoint x: 481, startPoint y: 104, endPoint x: 157, endPoint y: 104, distance: 324.4
click at [164, 104] on main "Copy of Mobile development ("React Native" | "React-native" | reactnative | "rn…" at bounding box center [352, 212] width 460 height 2079
paste textarea
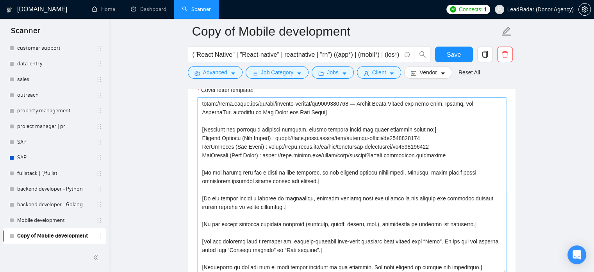
scroll to position [215, 0]
paste textarea "Do not call them sir/madam or client at all] [Do not use emojis anywhere in the…"
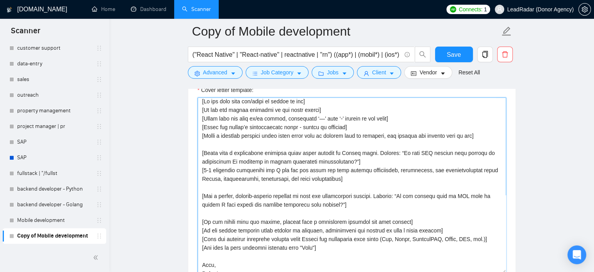
scroll to position [8, 0]
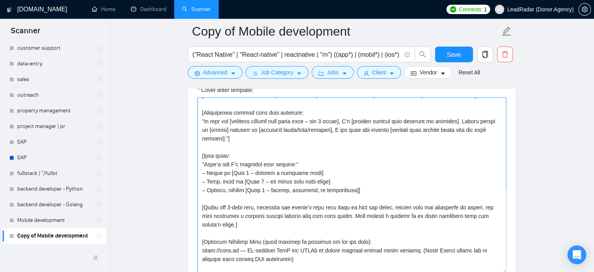
click at [363, 180] on textarea "Cover letter template:" at bounding box center [352, 185] width 309 height 176
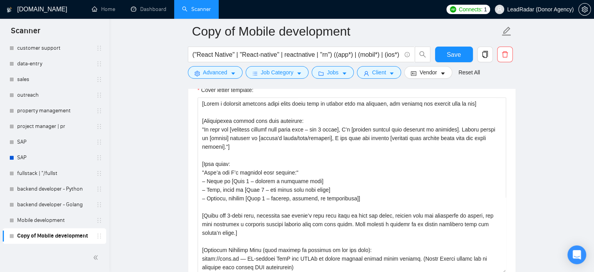
click at [443, 93] on div "Cover letter template:" at bounding box center [352, 92] width 309 height 12
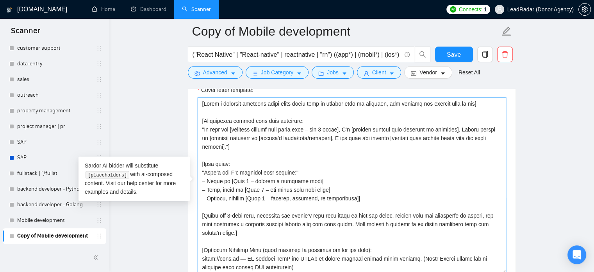
drag, startPoint x: 486, startPoint y: 106, endPoint x: 184, endPoint y: 106, distance: 301.7
click at [185, 106] on main "Copy of Mobile development ("React Native" | "React-native" | reactnative | "rn…" at bounding box center [352, 212] width 460 height 2079
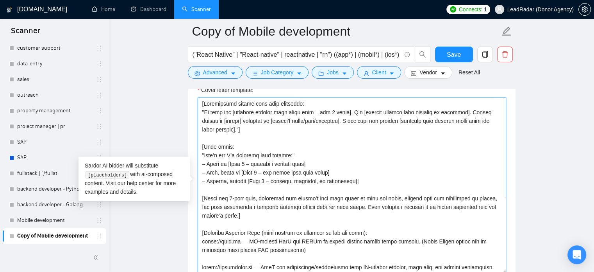
paste textarea
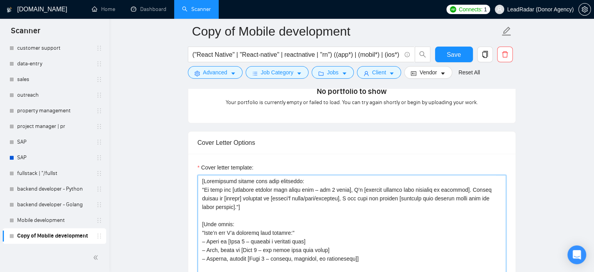
scroll to position [784, 0]
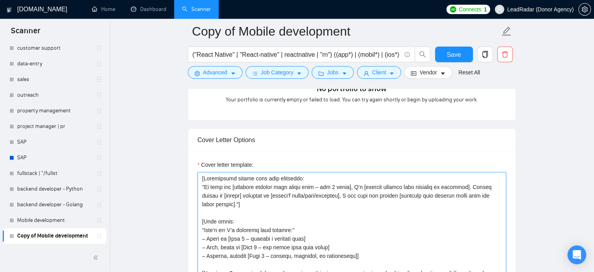
click at [233, 187] on textarea "Cover letter template:" at bounding box center [352, 260] width 309 height 176
paste textarea
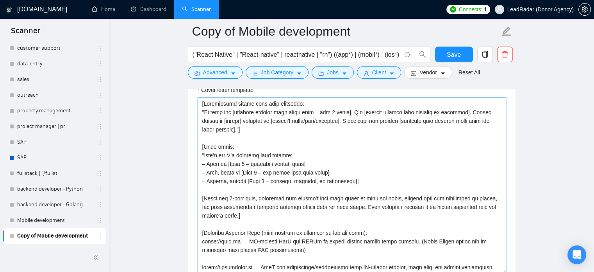
scroll to position [0, 0]
paste textarea "[Do not call them sir/madam or client at all] [Do not use emojis anywhere in th…"
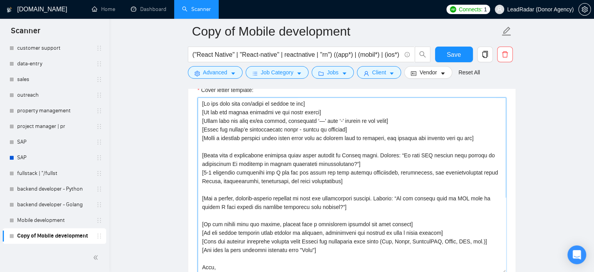
click at [279, 113] on textarea "Cover letter template:" at bounding box center [352, 185] width 309 height 176
click at [274, 131] on textarea "Cover letter template:" at bounding box center [352, 185] width 309 height 176
click at [267, 143] on textarea "Cover letter template:" at bounding box center [352, 185] width 309 height 176
click at [394, 139] on textarea "Cover letter template:" at bounding box center [352, 185] width 309 height 176
drag, startPoint x: 260, startPoint y: 149, endPoint x: 234, endPoint y: 156, distance: 27.2
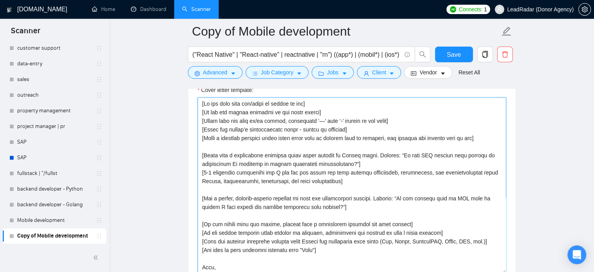
click at [260, 149] on textarea "Cover letter template:" at bounding box center [352, 185] width 309 height 176
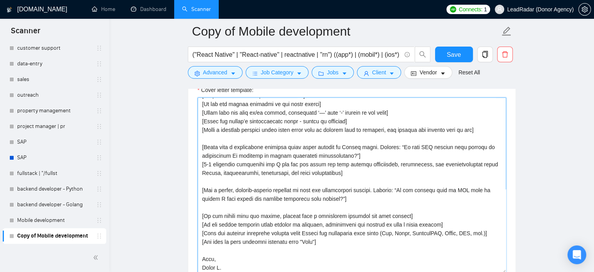
drag, startPoint x: 200, startPoint y: 147, endPoint x: 334, endPoint y: 247, distance: 166.6
click at [333, 247] on textarea "Cover letter template:" at bounding box center [352, 185] width 309 height 176
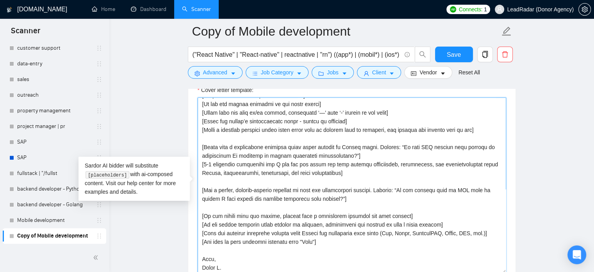
paste textarea "mobile app or React Native issue. Example: “Is your app crashing or lagging bec…"
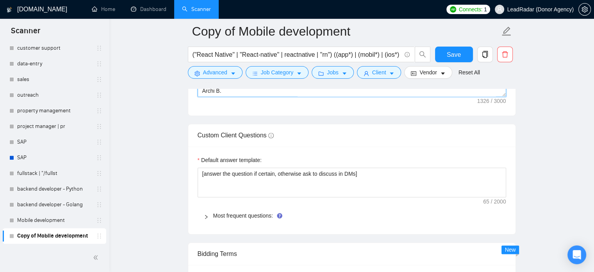
scroll to position [1058, 0]
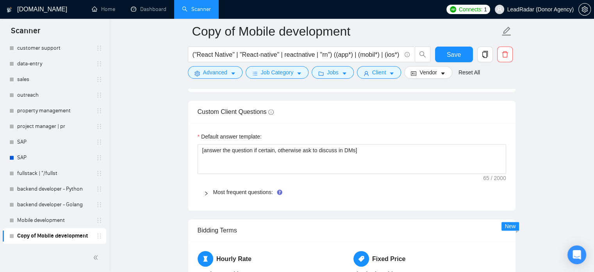
type textarea "[Do not call them sir/madam or client at all] [Do not use emojis anywhere in th…"
click at [205, 195] on div at bounding box center [208, 192] width 9 height 9
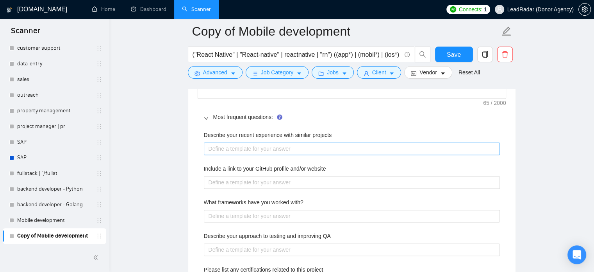
scroll to position [1135, 0]
click at [267, 143] on projects "Describe your recent experience with similar projects" at bounding box center [352, 147] width 296 height 13
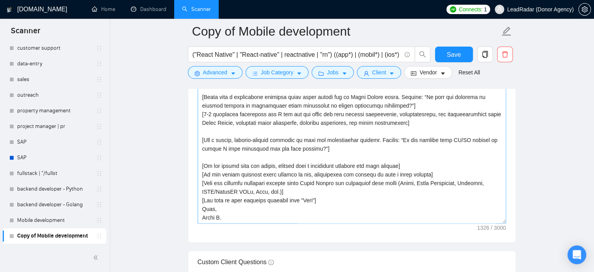
scroll to position [908, 0]
click at [277, 167] on textarea "Cover letter template:" at bounding box center [352, 135] width 309 height 176
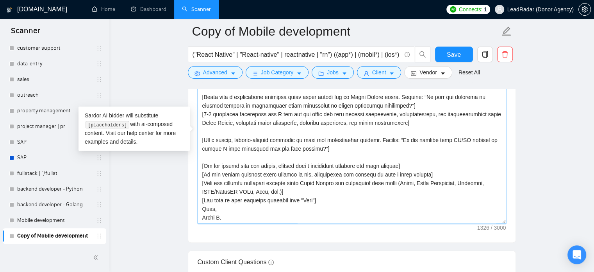
click at [344, 166] on textarea "Cover letter template:" at bounding box center [352, 135] width 309 height 176
drag, startPoint x: 202, startPoint y: 166, endPoint x: 441, endPoint y: 177, distance: 239.4
click at [441, 177] on textarea "Cover letter template:" at bounding box center [352, 135] width 309 height 176
paste textarea "a quote or time estimate, do not provide numbers immediately. Instead, reply wi…"
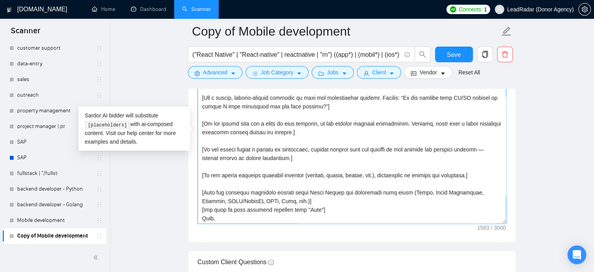
scroll to position [51, 0]
click at [244, 141] on textarea "Cover letter template:" at bounding box center [352, 135] width 309 height 176
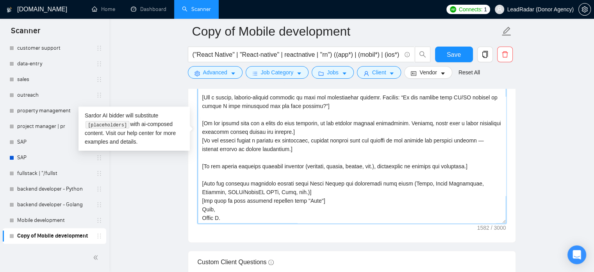
click at [226, 156] on textarea "Cover letter template:" at bounding box center [352, 135] width 309 height 176
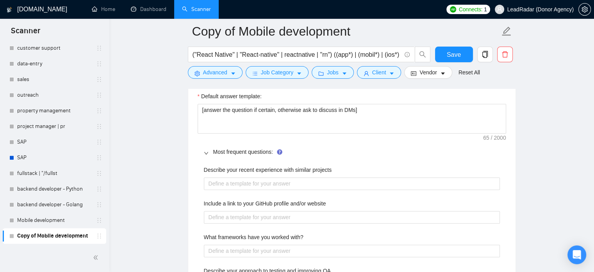
scroll to position [1104, 0]
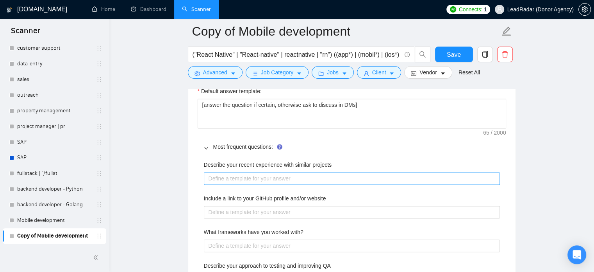
type textarea "[Lo ips dolo sita con/adipi el seddoe te inc] [Ut lab etd magnaa enimadmi ve qu…"
click at [263, 177] on projects "Describe your recent experience with similar projects" at bounding box center [352, 178] width 296 height 13
paste projects "[Delve into freelancer's profile and portfolio to highlight the most relevant e…"
type projects "[Delve into freelancer's profile and portfolio to highlight the most relevant e…"
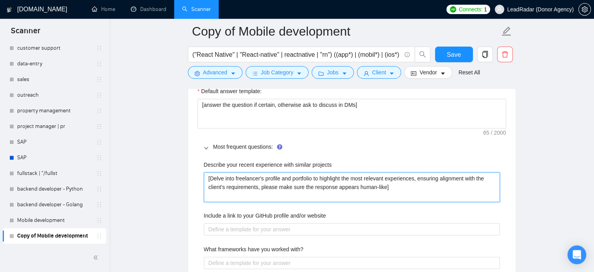
type projects "[Delve into freelancer's profile and portfolio to highlight the most relevant e…"
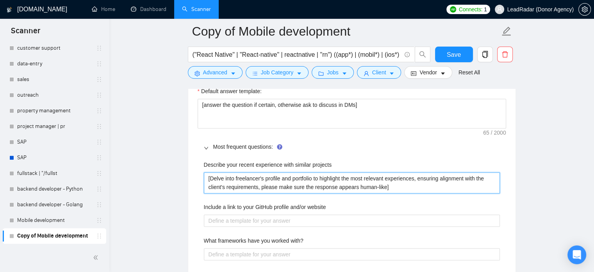
type projects "[Delve into freelancer's profile and portfolio to highlight the most relevant e…"
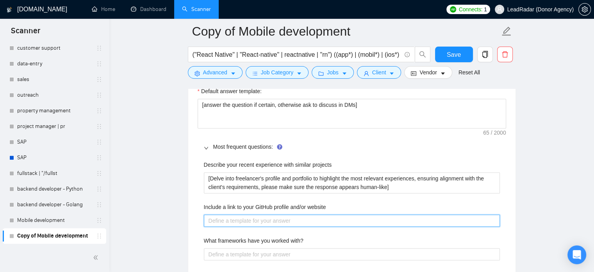
click at [269, 214] on website "Include a link to your GitHub profile and/or website" at bounding box center [352, 220] width 296 height 13
paste website "Here’s my GitHub and company profile: 🔗 GitHub: https://github.com/talhanoman 🏢…"
type website "Here’s my GitHub and company profile: 🔗 GitHub: https://github.com/talhanoman 🏢…"
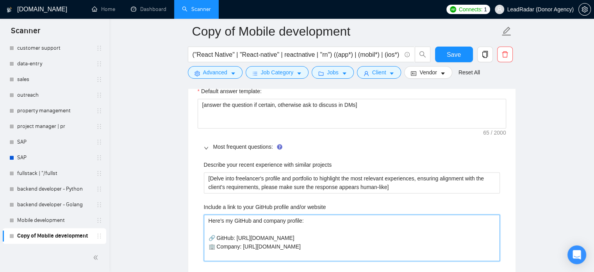
click at [249, 226] on website "Here’s my GitHub and company profile: 🔗 GitHub: https://github.com/talhanoman 🏢…" at bounding box center [352, 237] width 296 height 47
type website "Here’s my GitHub and company profile: 🔗 GitHub: [URL][DOMAIN_NAME] 🏢 Company: […"
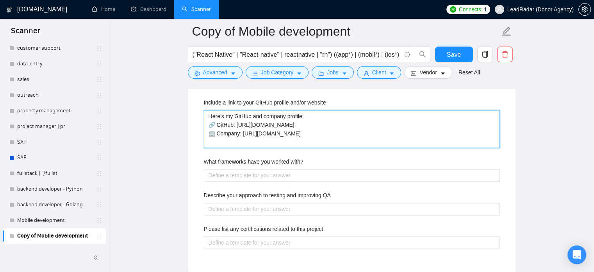
scroll to position [1208, 0]
type website "Here’s my GitHub and company profile: 🔗 GitHub: [URL][DOMAIN_NAME] 🏢 Company: […"
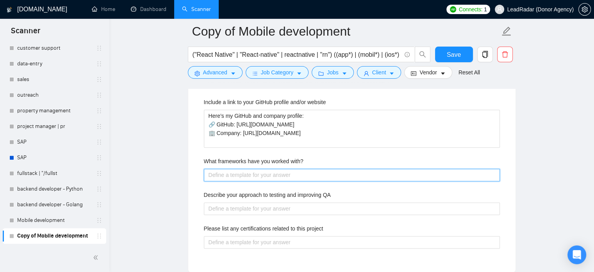
click at [244, 170] on with\? "What frameworks have you worked with?" at bounding box center [352, 174] width 296 height 13
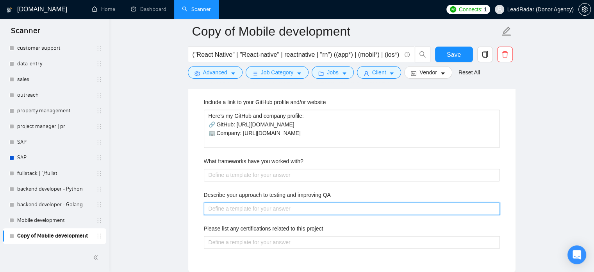
click at [244, 207] on QA "Describe your approach to testing and improving QA" at bounding box center [352, 208] width 296 height 13
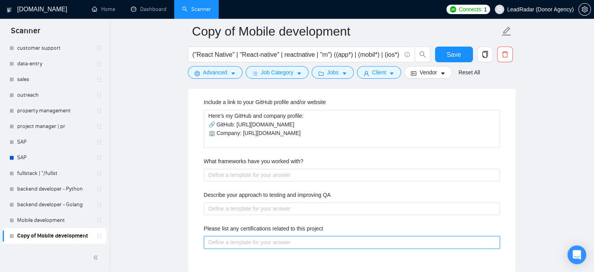
click at [238, 236] on project "Please list any certifications related to this project" at bounding box center [352, 242] width 296 height 13
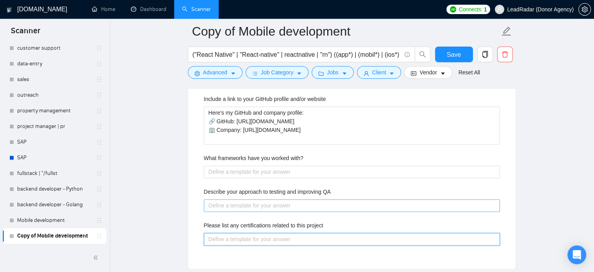
scroll to position [1213, 0]
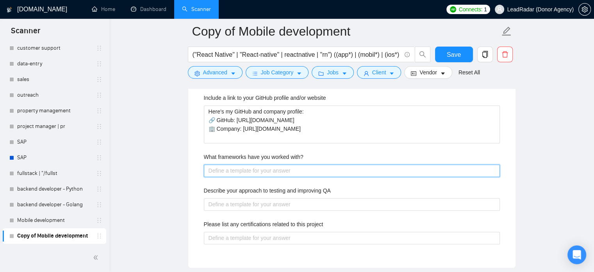
click at [239, 168] on with\? "What frameworks have you worked with?" at bounding box center [352, 170] width 296 height 13
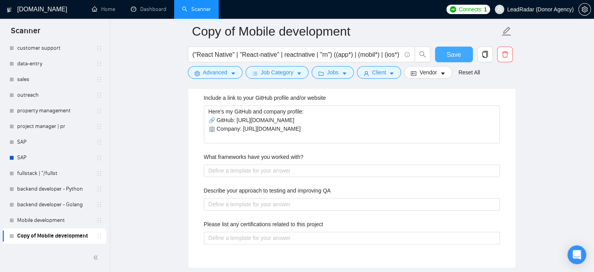
click at [457, 54] on span "Save" at bounding box center [454, 55] width 14 height 10
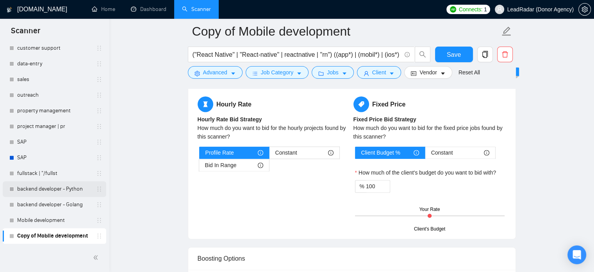
click at [44, 188] on link "backend developer - Python" at bounding box center [54, 189] width 74 height 16
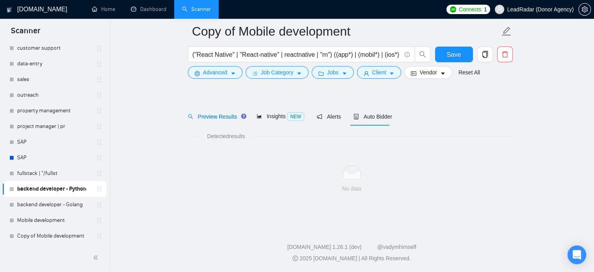
scroll to position [14, 0]
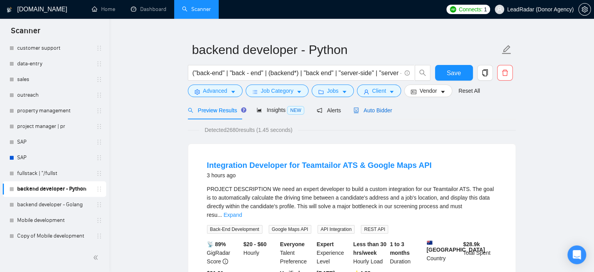
click at [380, 111] on span "Auto Bidder" at bounding box center [373, 110] width 39 height 6
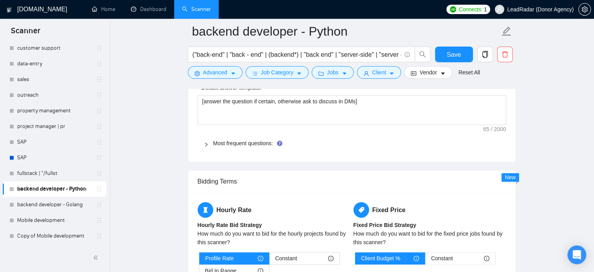
scroll to position [1107, 0]
click at [207, 142] on icon "right" at bounding box center [206, 144] width 5 height 5
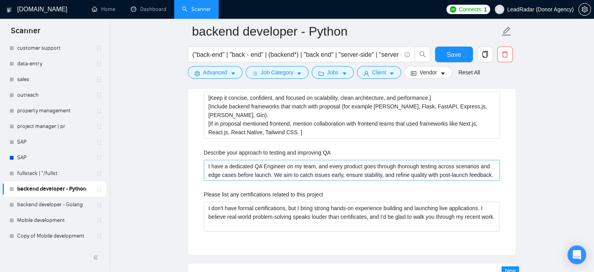
scroll to position [1346, 0]
drag, startPoint x: 208, startPoint y: 165, endPoint x: 496, endPoint y: 171, distance: 288.5
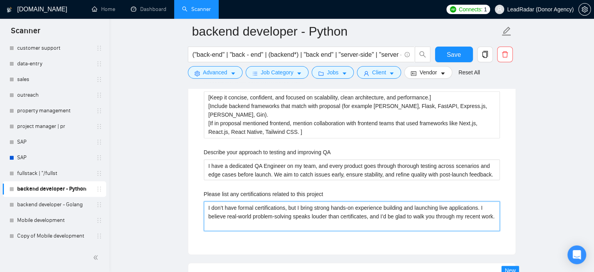
click at [253, 214] on project "I don’t have formal certifications, but I bring strong hands-on experience buil…" at bounding box center [352, 216] width 296 height 30
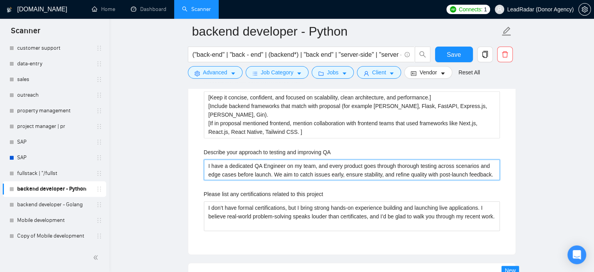
click at [304, 168] on QA "I have a dedicated QA Engineer on my team, and every product goes through thoro…" at bounding box center [352, 169] width 296 height 21
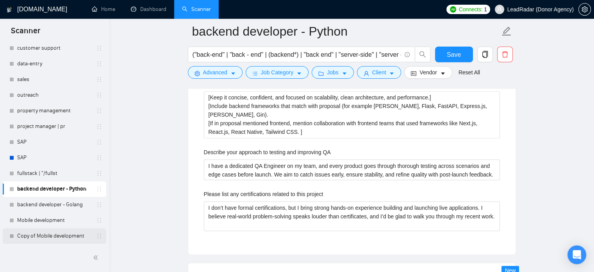
click at [57, 235] on link "Copy of Mobile development" at bounding box center [54, 236] width 74 height 16
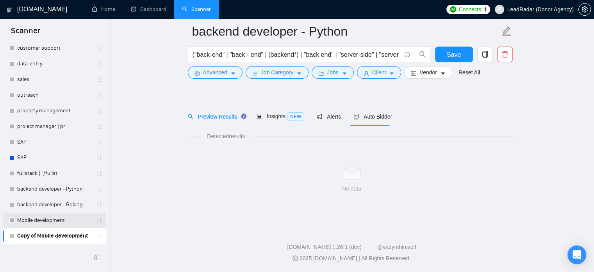
scroll to position [14, 0]
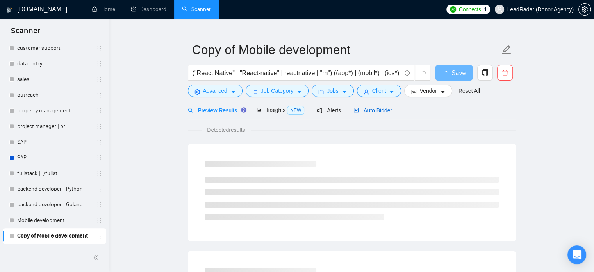
click at [374, 107] on span "Auto Bidder" at bounding box center [373, 110] width 39 height 6
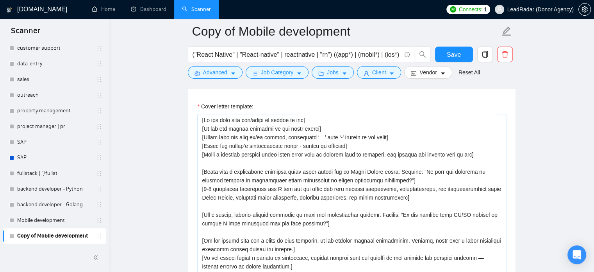
scroll to position [841, 0]
click at [271, 128] on textarea "Cover letter template:" at bounding box center [352, 202] width 309 height 176
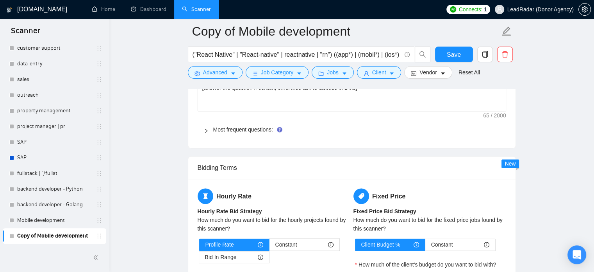
scroll to position [1121, 0]
click at [202, 134] on div "Most frequent questions:" at bounding box center [352, 129] width 309 height 18
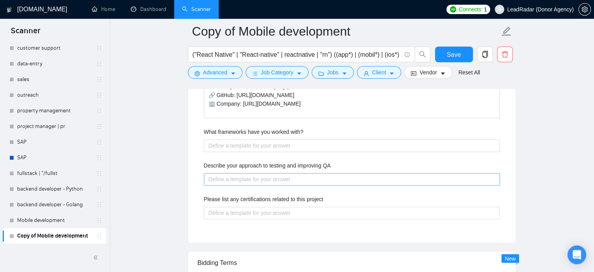
scroll to position [1238, 0]
click at [273, 178] on QA "Describe your approach to testing and improving QA" at bounding box center [352, 178] width 296 height 13
paste QA "I don’t have formal certifications, but I bring strong hands-on experience buil…"
type QA "I don’t have formal certifications, but I bring strong hands-on experience buil…"
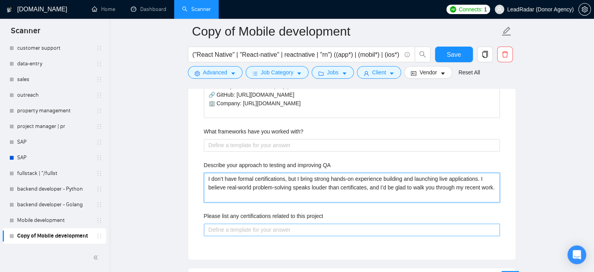
type QA "I don’t have formal certifications, but I bring strong hands-on experience buil…"
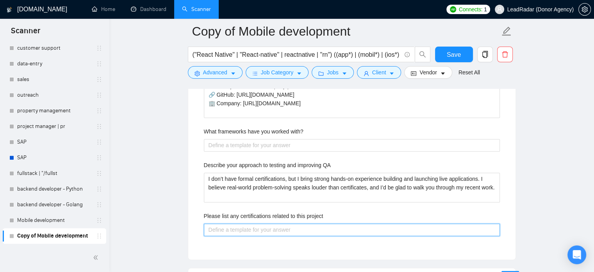
click at [275, 230] on project "Please list any certifications related to this project" at bounding box center [352, 229] width 296 height 13
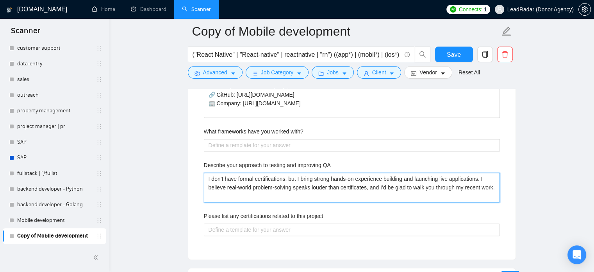
drag, startPoint x: 256, startPoint y: 196, endPoint x: 181, endPoint y: 171, distance: 79.6
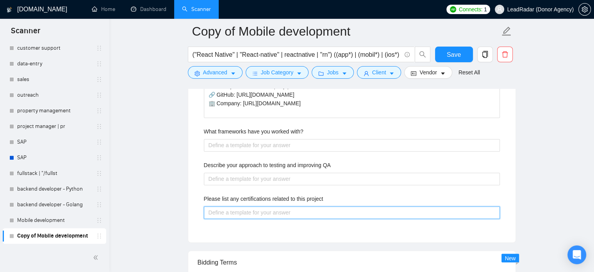
click at [222, 212] on project "Please list any certifications related to this project" at bounding box center [352, 212] width 296 height 13
paste project "I don’t have formal certifications, but I bring strong hands-on experience buil…"
type project "I don’t have formal certifications, but I bring strong hands-on experience buil…"
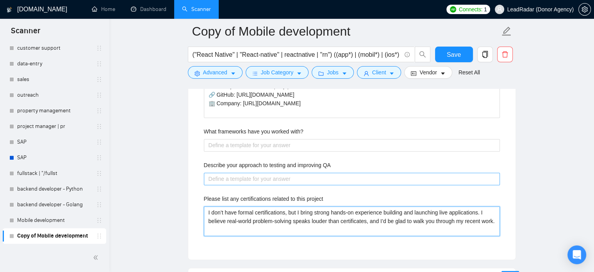
type project "I don’t have formal certifications, but I bring strong hands-on experience buil…"
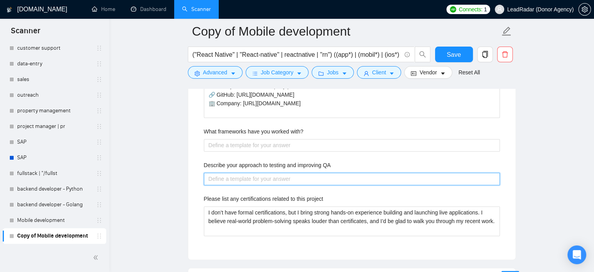
click at [235, 179] on QA "Describe your approach to testing and improving QA" at bounding box center [352, 178] width 296 height 13
paste QA "I have a dedicated QA Engineer on my team, and every product goes through thoro…"
type QA "I have a dedicated QA Engineer on my team, and every product goes through thoro…"
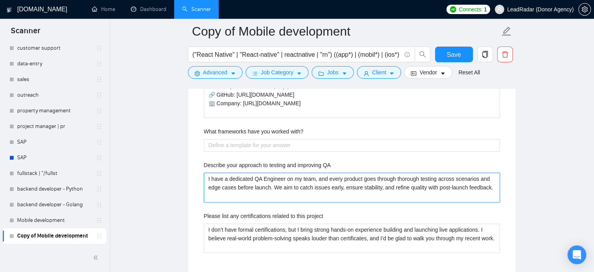
type QA "I have a dedicated QA Engineer on my team, and every product goes through thoro…"
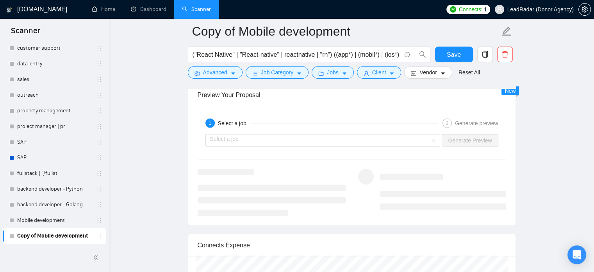
scroll to position [1686, 0]
type QA "I have a dedicated QA Engineer on my team, and every product goes through thoro…"
click at [299, 137] on input "search" at bounding box center [320, 140] width 220 height 12
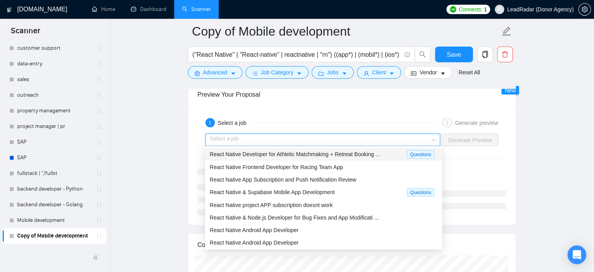
click at [291, 154] on span "React Native Developer for Athletic Matchmaking + Retreat Booking ..." at bounding box center [295, 154] width 170 height 6
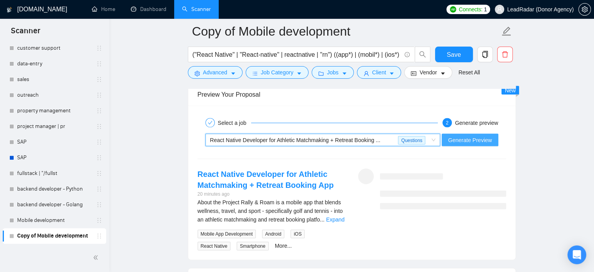
click at [458, 136] on span "Generate Preview" at bounding box center [470, 140] width 44 height 9
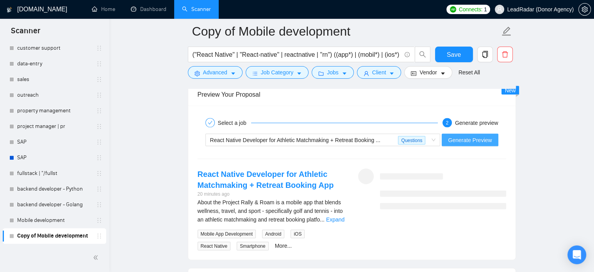
click at [470, 139] on span "Generate Preview" at bounding box center [470, 140] width 44 height 9
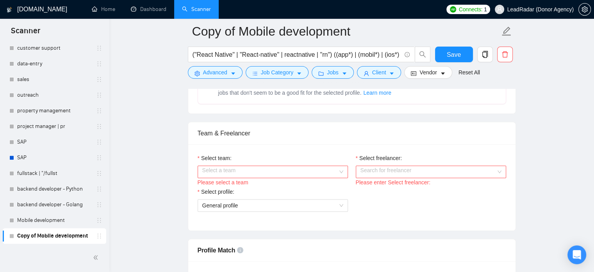
scroll to position [359, 0]
click at [249, 171] on input "Select team:" at bounding box center [270, 172] width 136 height 12
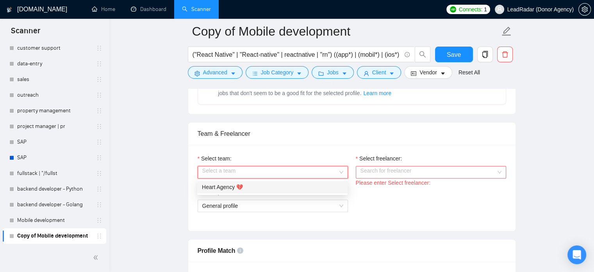
drag, startPoint x: 240, startPoint y: 190, endPoint x: 272, endPoint y: 183, distance: 32.0
click at [241, 190] on div "Heart Agency 💔" at bounding box center [272, 187] width 141 height 9
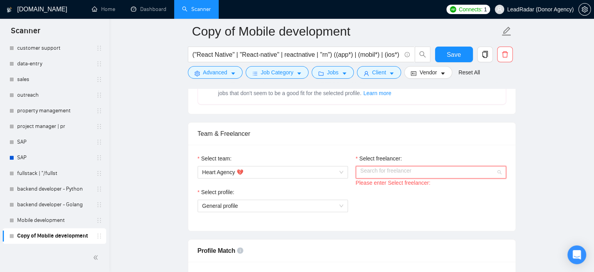
click at [404, 173] on input "Select freelancer:" at bounding box center [429, 172] width 136 height 12
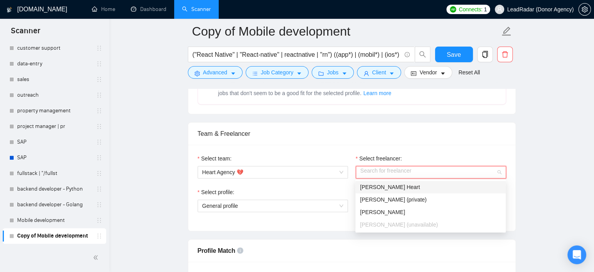
click at [383, 190] on span "[PERSON_NAME] Heart" at bounding box center [390, 187] width 60 height 6
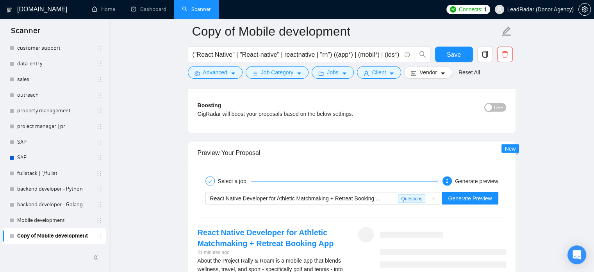
scroll to position [1672, 0]
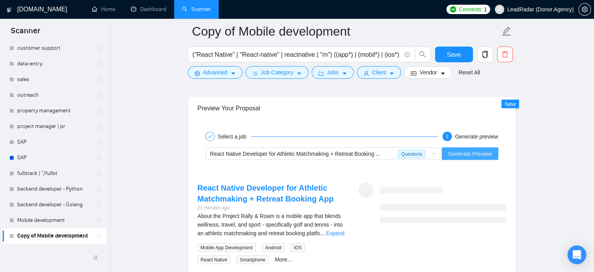
click at [474, 153] on span "Generate Preview" at bounding box center [470, 153] width 44 height 9
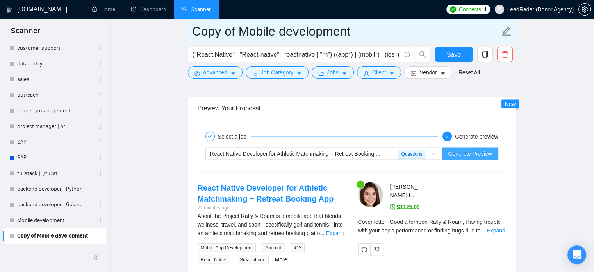
scroll to position [1683, 0]
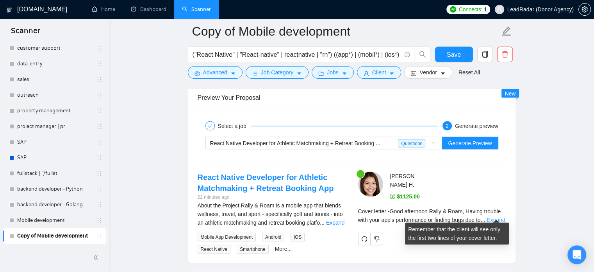
click at [498, 217] on link "Expand" at bounding box center [496, 220] width 18 height 6
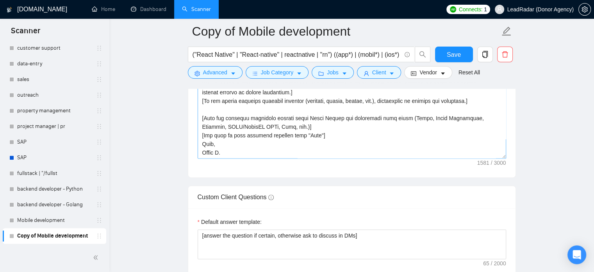
scroll to position [948, 0]
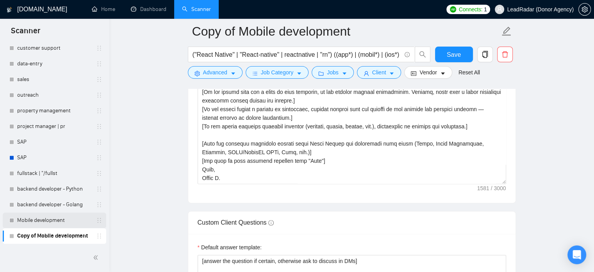
click at [34, 218] on link "Mobile development" at bounding box center [54, 220] width 74 height 16
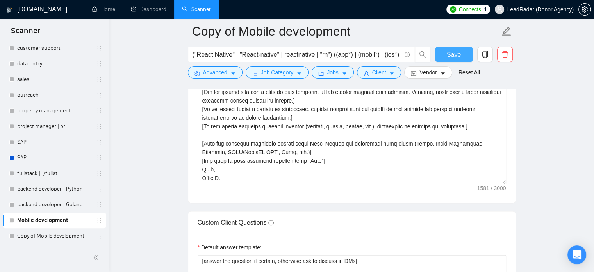
scroll to position [14, 0]
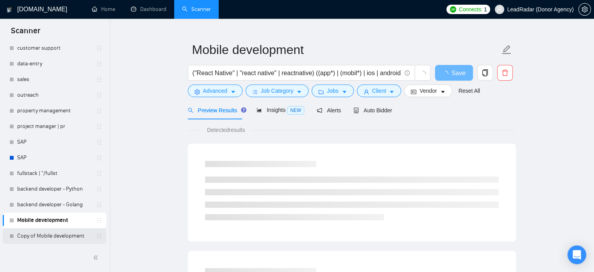
click at [44, 234] on link "Copy of Mobile development" at bounding box center [54, 236] width 74 height 16
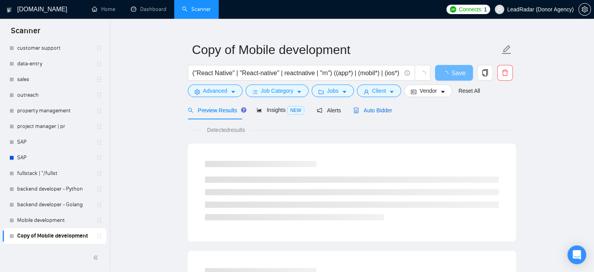
click at [377, 110] on span "Auto Bidder" at bounding box center [373, 110] width 39 height 6
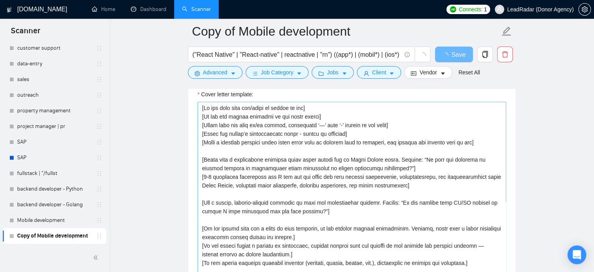
scroll to position [844, 0]
click at [340, 163] on textarea "Cover letter template:" at bounding box center [352, 189] width 309 height 176
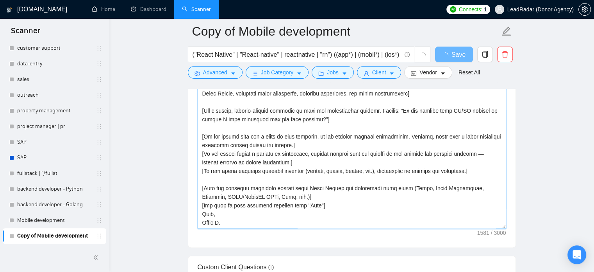
scroll to position [893, 0]
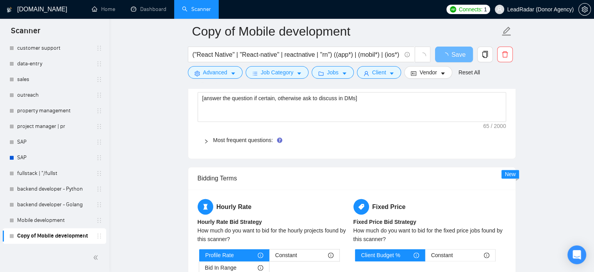
click at [208, 141] on div at bounding box center [208, 140] width 9 height 9
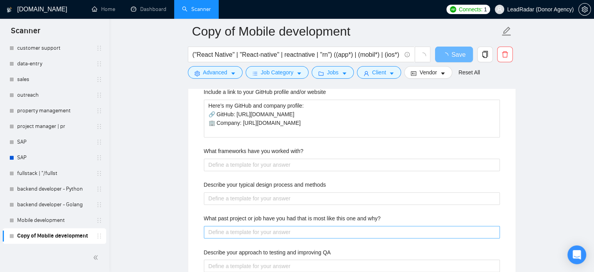
scroll to position [1243, 0]
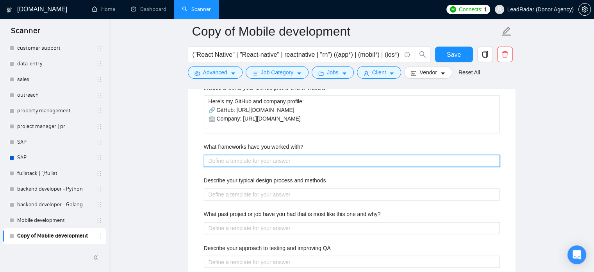
click at [281, 160] on with\? "What frameworks have you worked with?" at bounding box center [352, 160] width 296 height 13
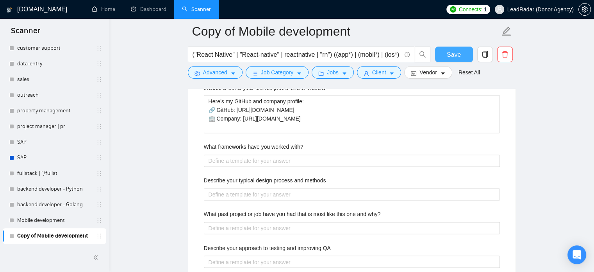
click at [443, 52] on button "Save" at bounding box center [454, 55] width 38 height 16
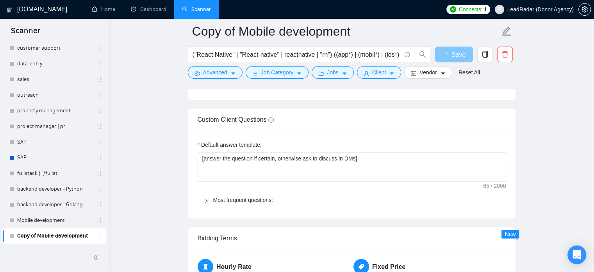
scroll to position [1038, 0]
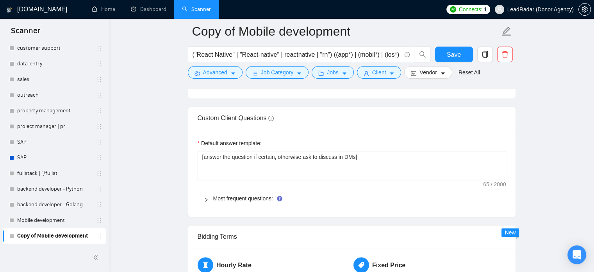
click at [206, 195] on div at bounding box center [208, 198] width 9 height 9
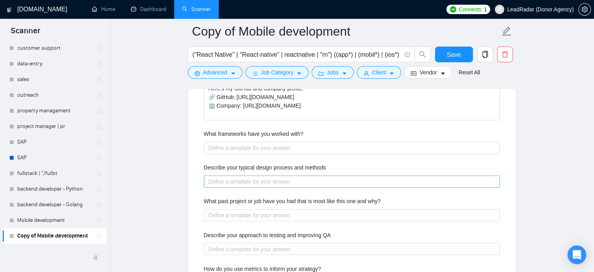
scroll to position [1259, 0]
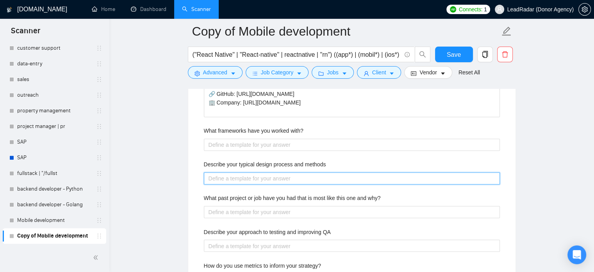
click at [272, 181] on methods "Describe your typical design process and methods" at bounding box center [352, 178] width 296 height 13
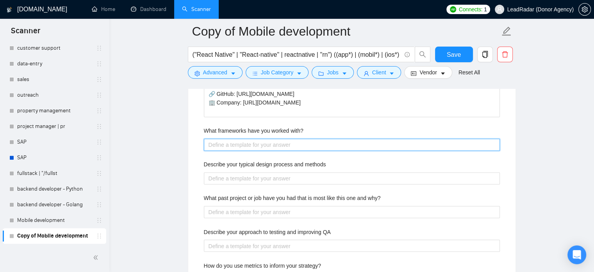
click at [270, 142] on with\? "What frameworks have you worked with?" at bounding box center [352, 144] width 296 height 13
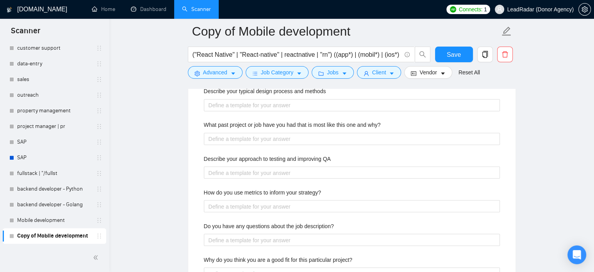
scroll to position [1332, 0]
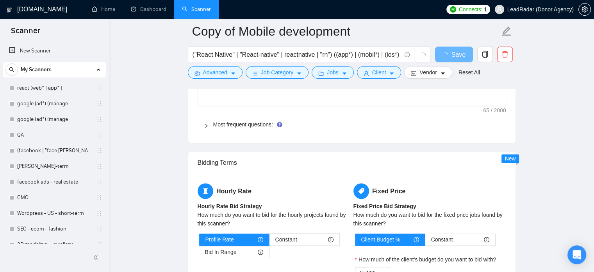
scroll to position [1115, 0]
click at [204, 123] on icon "right" at bounding box center [206, 125] width 5 height 5
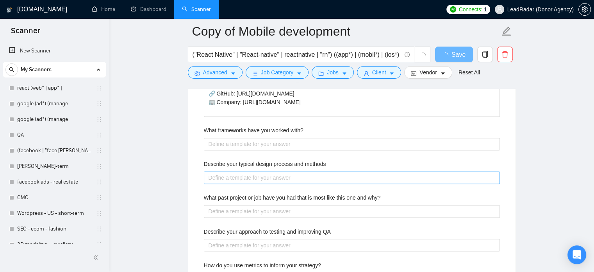
scroll to position [1262, 0]
click at [291, 174] on methods "Describe your typical design process and methods" at bounding box center [352, 177] width 296 height 13
click at [288, 73] on span "Job Category" at bounding box center [277, 72] width 32 height 9
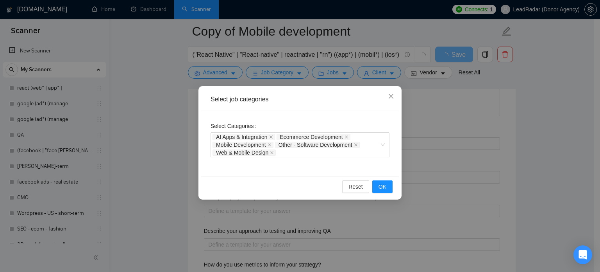
click at [81, 140] on div "Select job categories Select Categories AI Apps & Integration Ecommerce Develop…" at bounding box center [300, 136] width 600 height 272
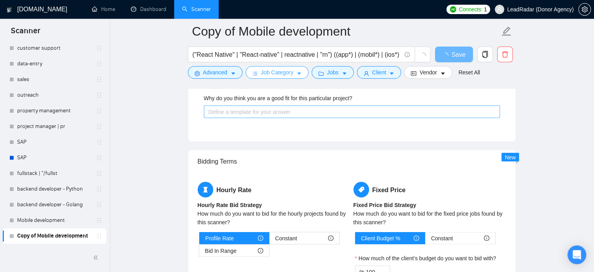
scroll to position [1485, 0]
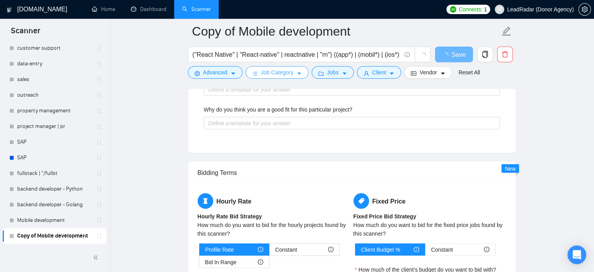
click at [286, 71] on span "Job Category" at bounding box center [277, 72] width 32 height 9
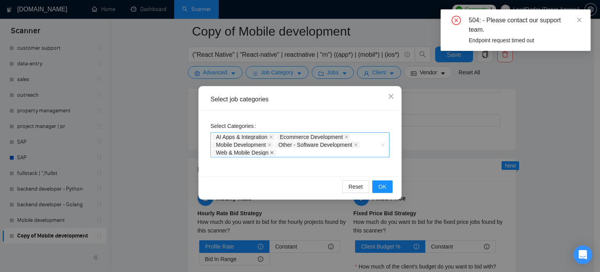
click at [272, 152] on icon "close" at bounding box center [272, 152] width 3 height 3
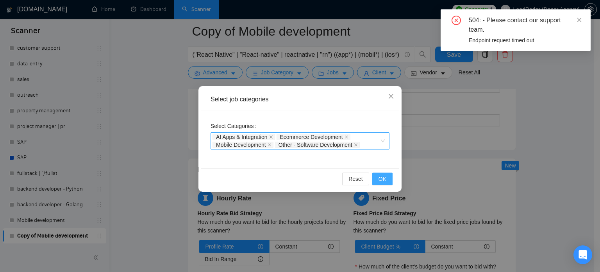
click at [390, 177] on button "OK" at bounding box center [382, 178] width 20 height 13
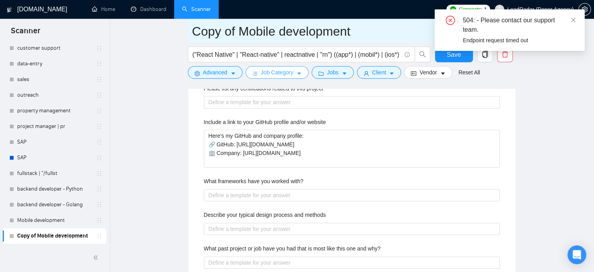
scroll to position [1205, 0]
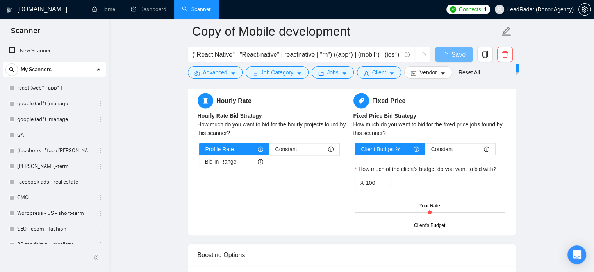
scroll to position [1205, 0]
click at [276, 70] on span "Job Category" at bounding box center [277, 72] width 32 height 9
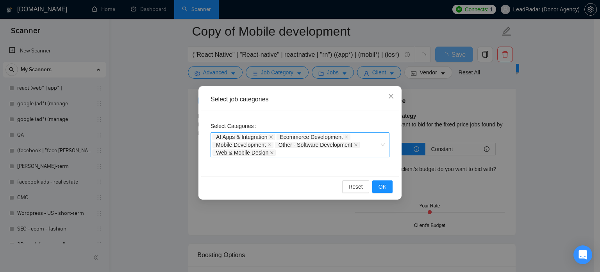
click at [270, 153] on span "Web & Mobile Design" at bounding box center [244, 152] width 63 height 6
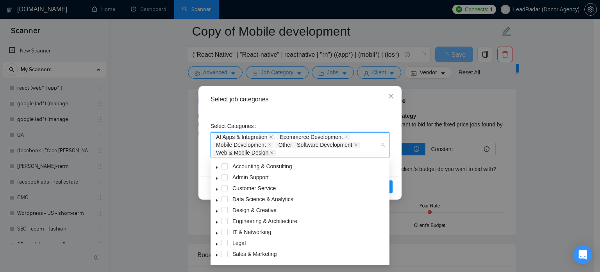
click at [273, 153] on icon "close" at bounding box center [272, 152] width 4 height 4
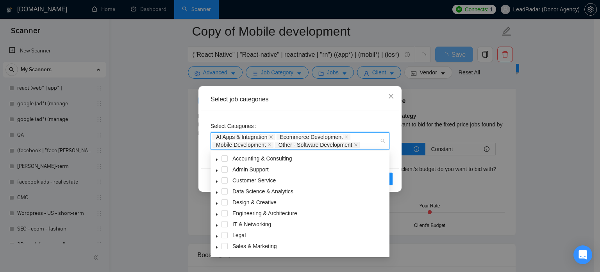
click at [396, 156] on div "Select Categories AI Apps & Integration Ecommerce Development Mobile Developmen…" at bounding box center [300, 139] width 198 height 58
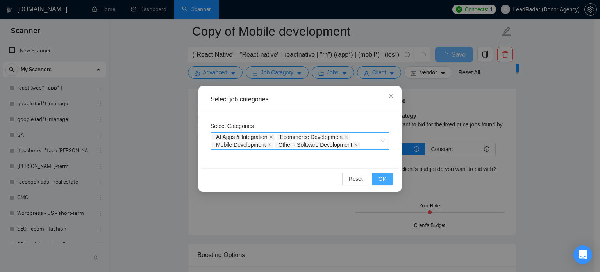
click at [382, 176] on span "OK" at bounding box center [383, 178] width 8 height 9
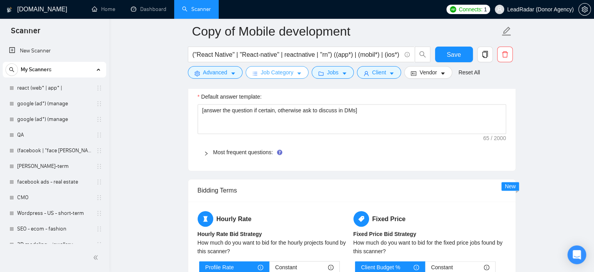
scroll to position [1101, 0]
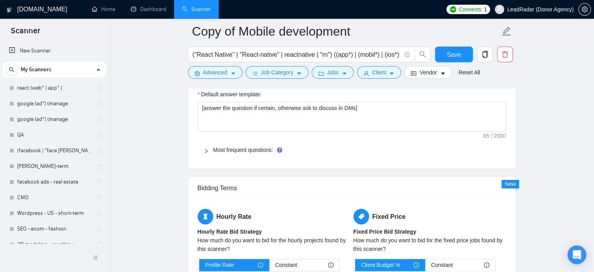
click at [207, 149] on icon "right" at bounding box center [206, 151] width 5 height 5
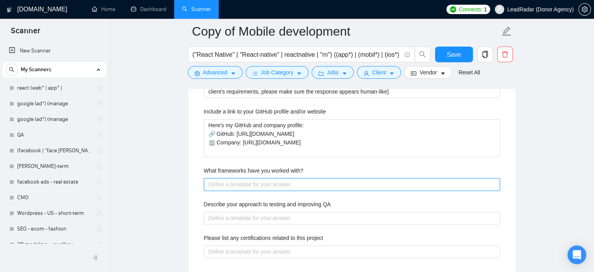
click at [239, 184] on with\? "What frameworks have you worked with?" at bounding box center [352, 184] width 296 height 13
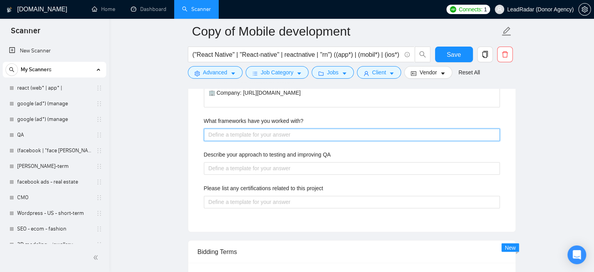
scroll to position [1249, 0]
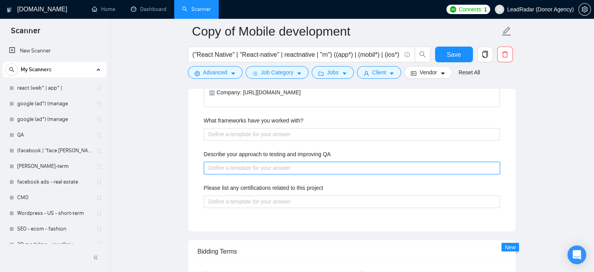
click at [249, 169] on QA "Describe your approach to testing and improving QA" at bounding box center [352, 167] width 296 height 13
paste QA "I have a dedicated QA Engineer on my team, and every product goes through thoro…"
type QA "I have a dedicated QA Engineer on my team, and every product goes through thoro…"
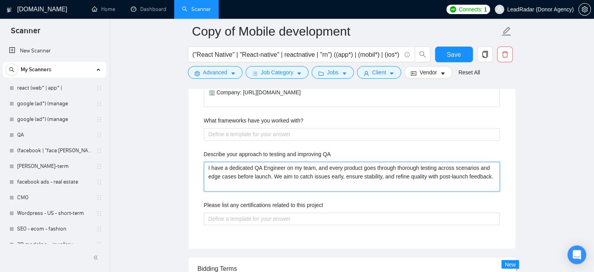
type QA "I have a dedicated QA Engineer on my team, and every product goes through thoro…"
click at [249, 171] on QA "I have a dedicated QA Engineer on my team, and every product goes through thoro…" at bounding box center [352, 176] width 296 height 30
click at [249, 179] on QA "I have a dedicated QA Engineer on my team, and every product goes through thoro…" at bounding box center [352, 176] width 296 height 30
click at [249, 184] on QA "I have a dedicated QA Engineer on my team, and every product goes through thoro…" at bounding box center [352, 176] width 296 height 30
type QA "I have a dedicated QA Engineer on my team, and every product goes through thoro…"
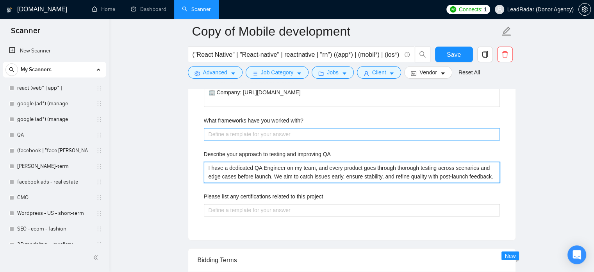
type QA "I have a dedicated QA Engineer on my team, and every product goes through thoro…"
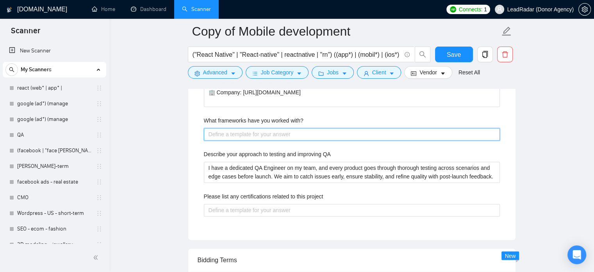
click at [253, 136] on with\? "What frameworks have you worked with?" at bounding box center [352, 134] width 296 height 13
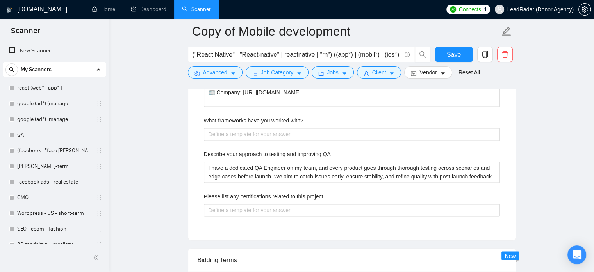
click at [297, 202] on div "Please list any certifications related to this project" at bounding box center [352, 198] width 296 height 12
click at [297, 208] on project "Please list any certifications related to this project" at bounding box center [352, 210] width 296 height 13
paste project "I don’t have formal certifications, but I bring strong hands-on experience buil…"
type project "I don’t have formal certifications, but I bring strong hands-on experience buil…"
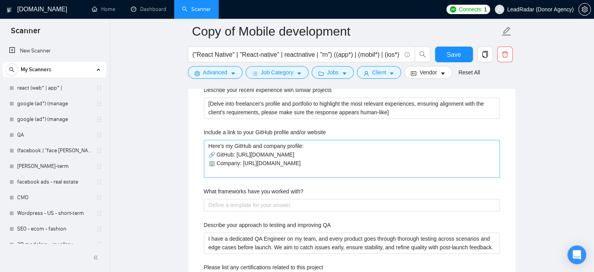
scroll to position [1179, 0]
type project "I don’t have formal certifications, but I bring strong hands-on experience buil…"
click at [283, 171] on website "Here’s my GitHub and company profile: 🔗 GitHub: [URL][DOMAIN_NAME] 🏢 Company: […" at bounding box center [352, 158] width 296 height 38
type website "Here’s my GitHub and company profile: 🔗 GitHub: [URL][DOMAIN_NAME] 🏢 Company: […"
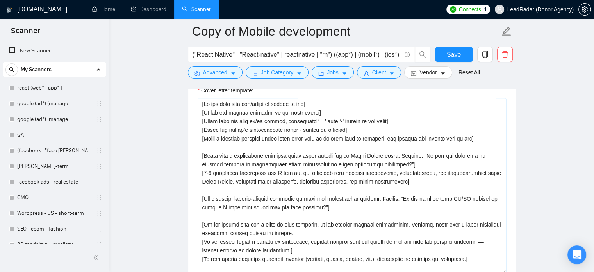
scroll to position [858, 0]
type website "Here’s my GitHub and company profile: 🔗 GitHub: [URL][DOMAIN_NAME] 🏢 Company: […"
click at [319, 201] on textarea "Cover letter template:" at bounding box center [352, 185] width 309 height 176
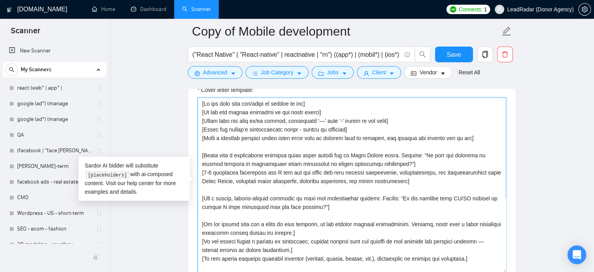
scroll to position [43, 0]
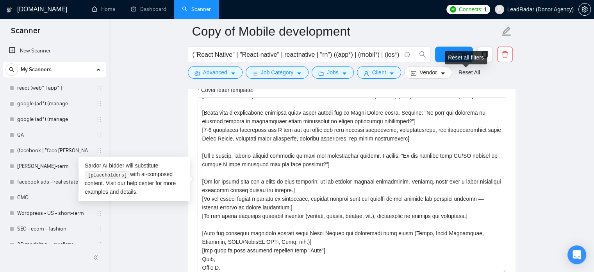
click at [460, 51] on div "Reset all filters" at bounding box center [466, 57] width 42 height 13
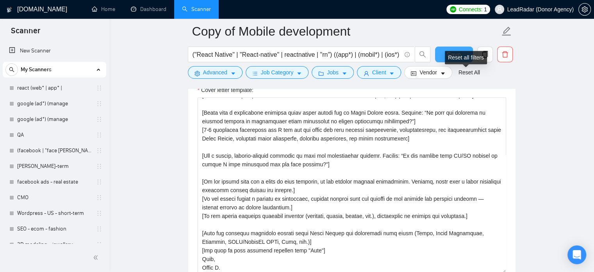
click at [444, 51] on button "Save" at bounding box center [454, 55] width 38 height 16
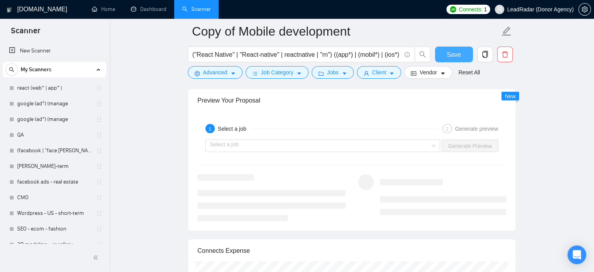
scroll to position [1451, 0]
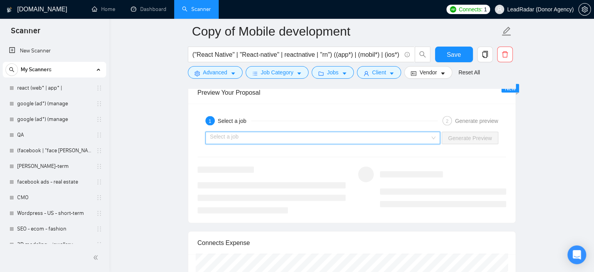
click at [417, 137] on input "search" at bounding box center [320, 138] width 220 height 12
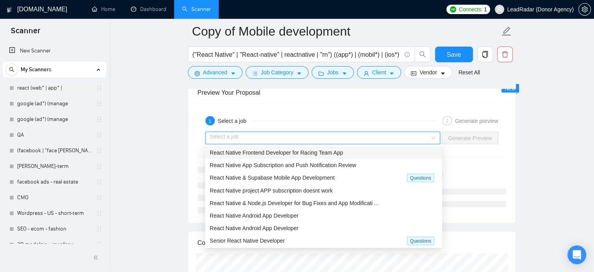
click at [326, 151] on span "React Native Frontend Developer for Racing Team App" at bounding box center [276, 152] width 133 height 6
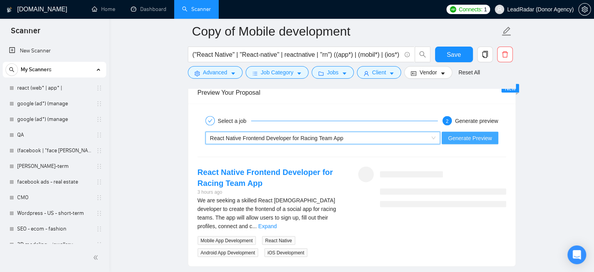
click at [478, 136] on span "Generate Preview" at bounding box center [470, 137] width 44 height 9
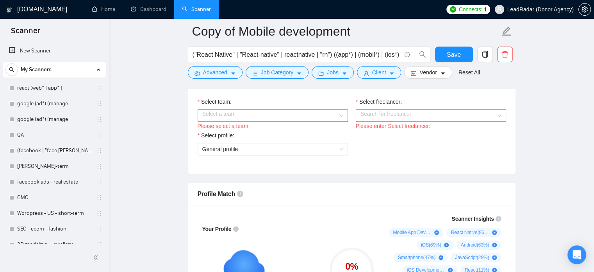
scroll to position [405, 0]
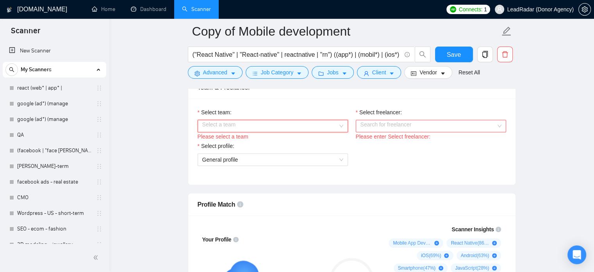
click at [310, 127] on input "Select team:" at bounding box center [270, 126] width 136 height 12
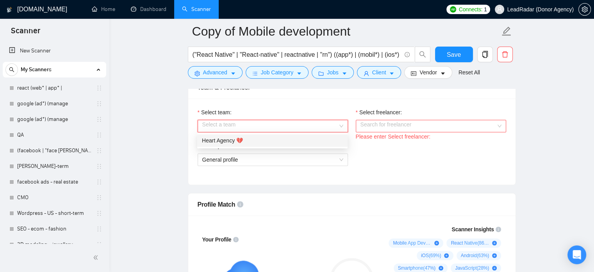
click at [301, 136] on div "Heart Agency 💔" at bounding box center [272, 140] width 150 height 13
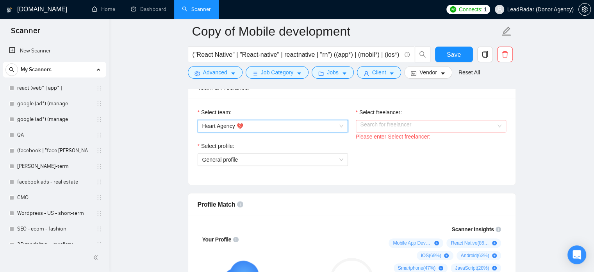
click at [387, 118] on div "Select freelancer: Search for freelancer Please enter Select freelancer:" at bounding box center [431, 125] width 150 height 34
click at [387, 123] on input "Select freelancer:" at bounding box center [429, 126] width 136 height 12
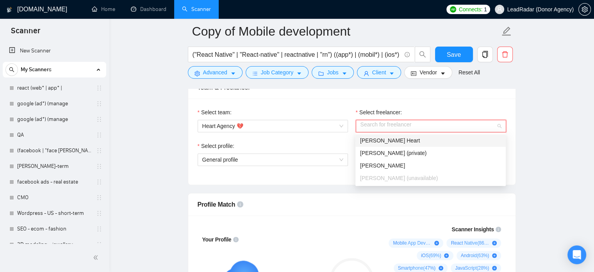
click at [384, 137] on span "[PERSON_NAME] Heart" at bounding box center [390, 140] width 60 height 6
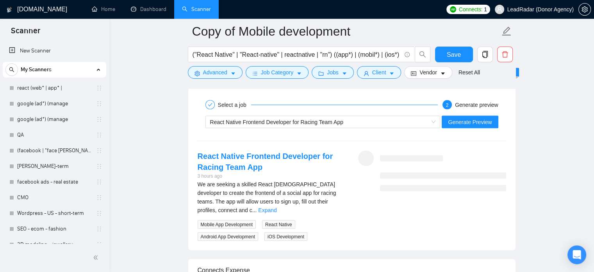
scroll to position [1448, 0]
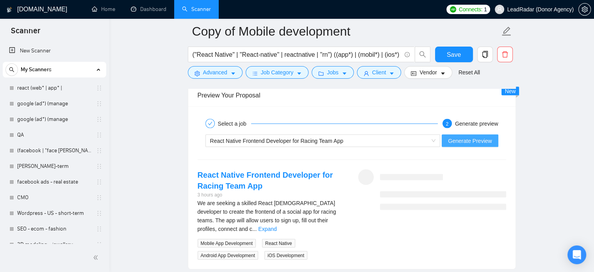
click at [456, 139] on span "Generate Preview" at bounding box center [470, 140] width 44 height 9
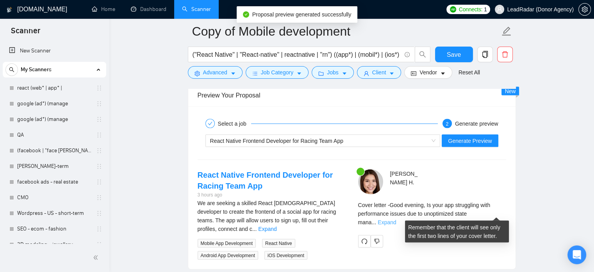
click at [396, 218] on link "Expand" at bounding box center [387, 221] width 18 height 6
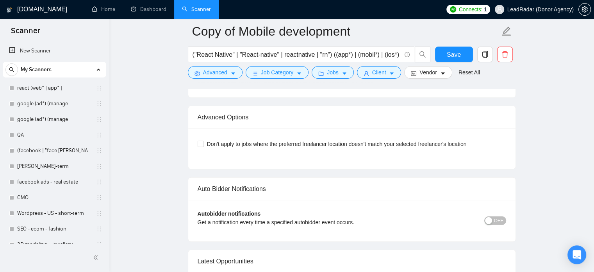
scroll to position [2140, 0]
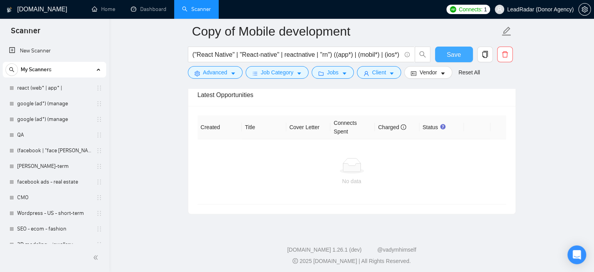
click at [450, 57] on span "Save" at bounding box center [454, 55] width 14 height 10
